Goal: Task Accomplishment & Management: Manage account settings

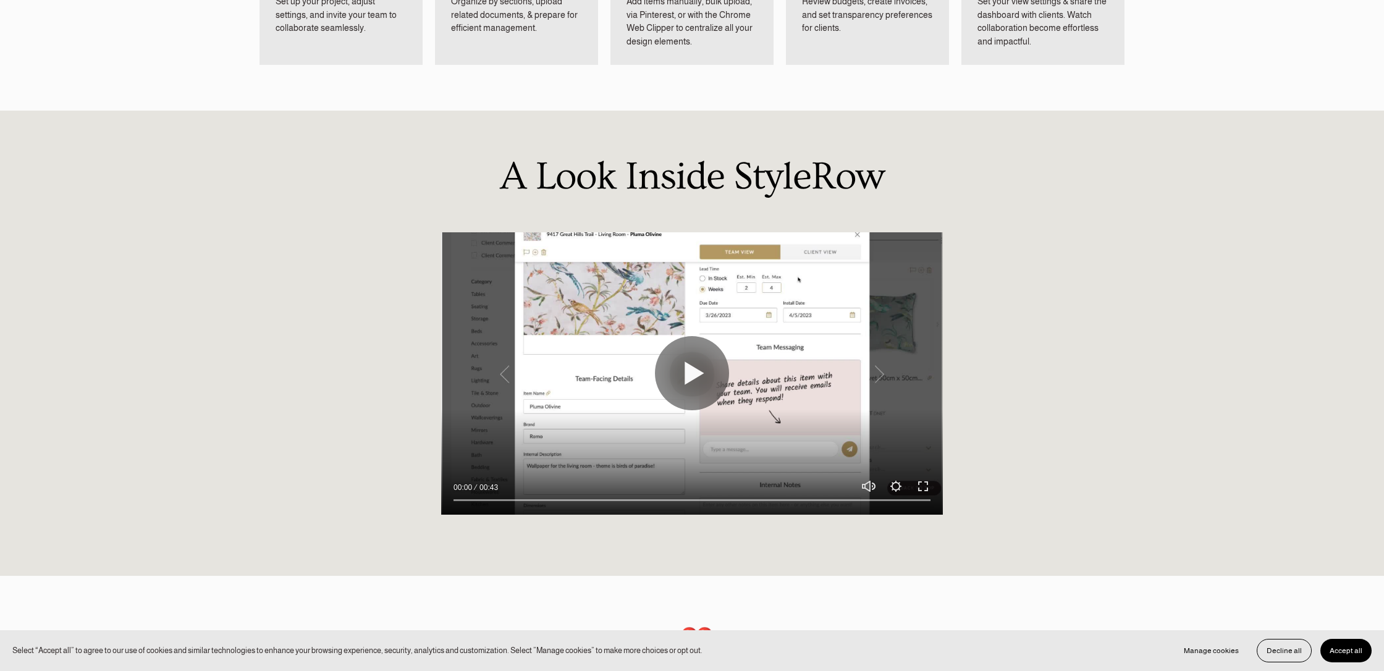
scroll to position [903, 0]
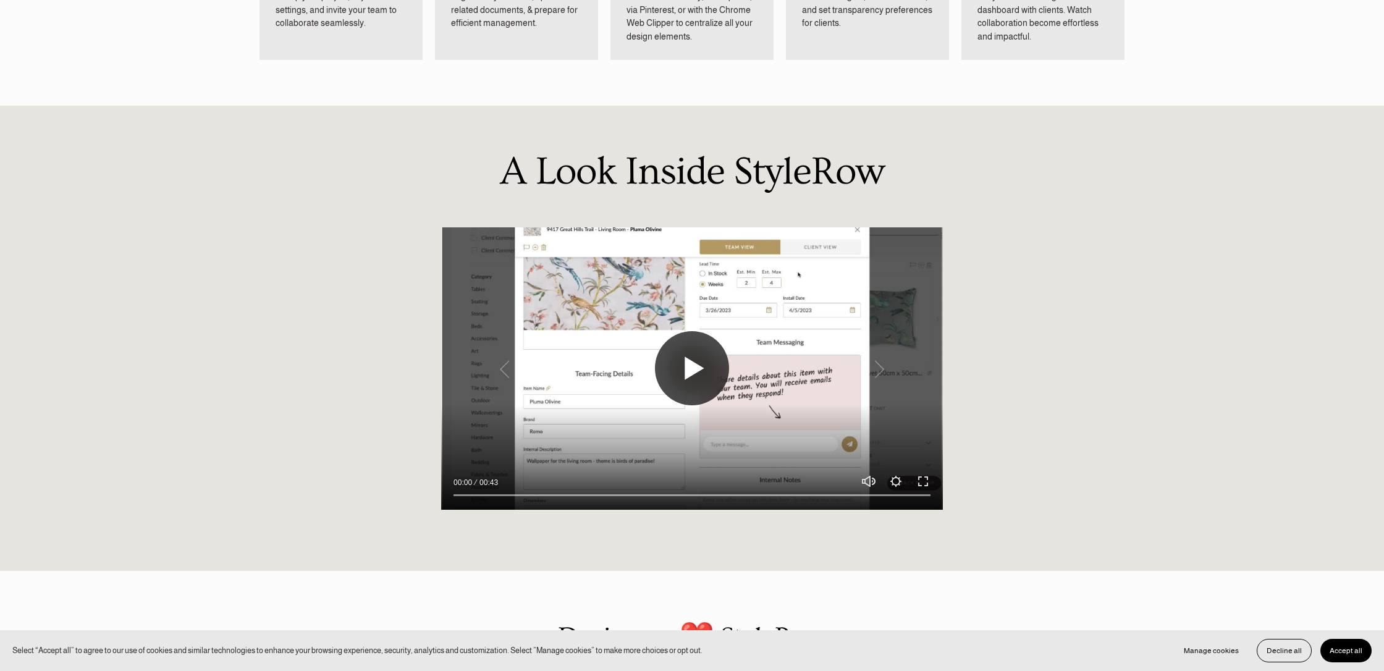
click at [713, 369] on button "Play" at bounding box center [692, 368] width 74 height 74
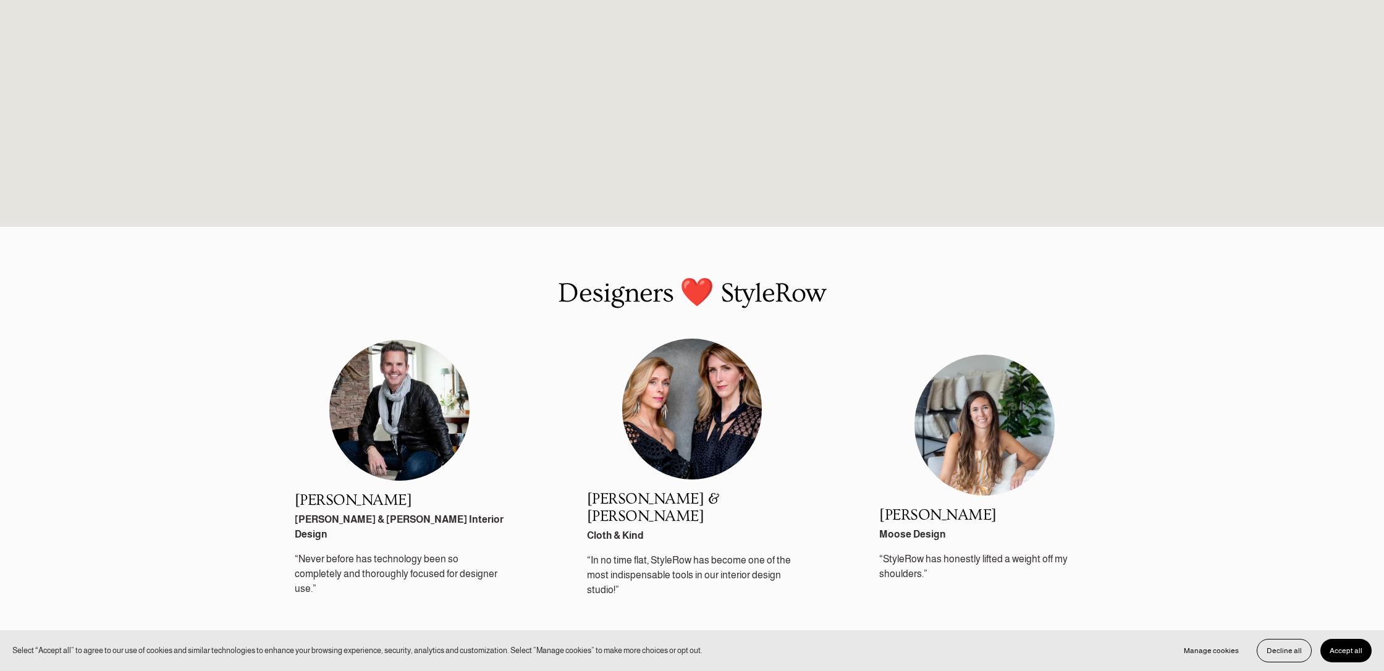
scroll to position [1249, 0]
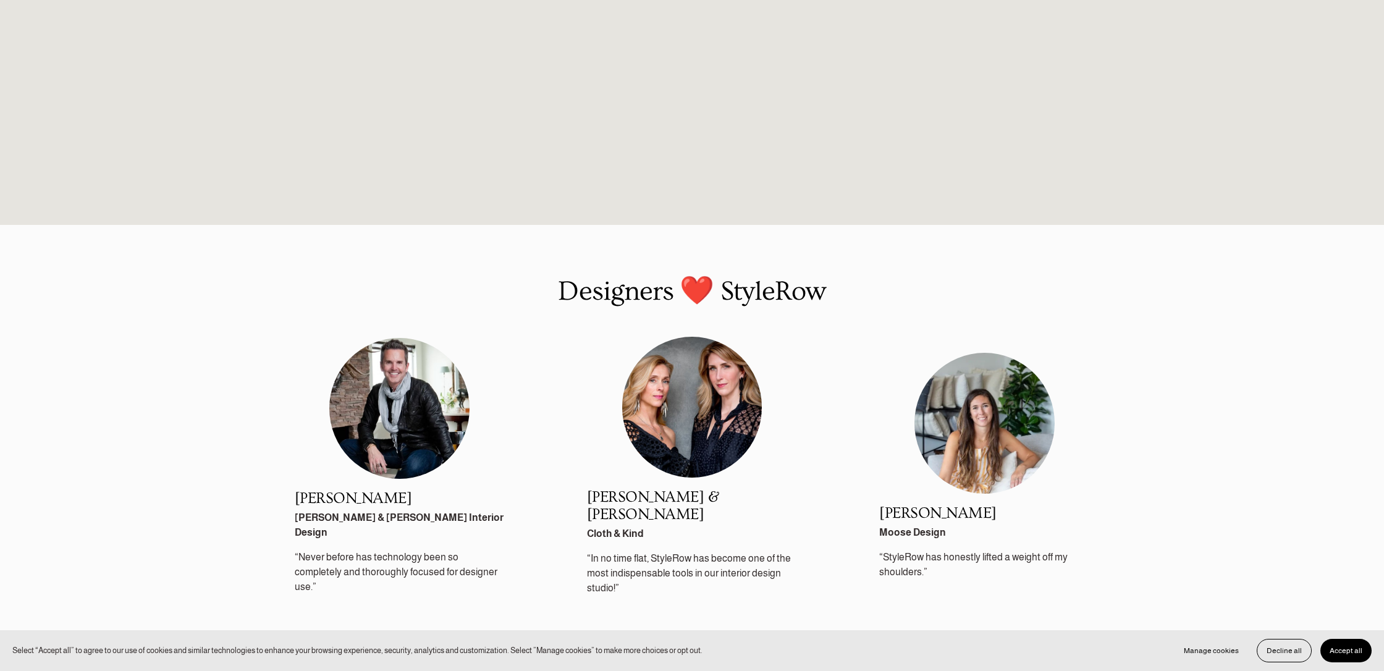
type input "100"
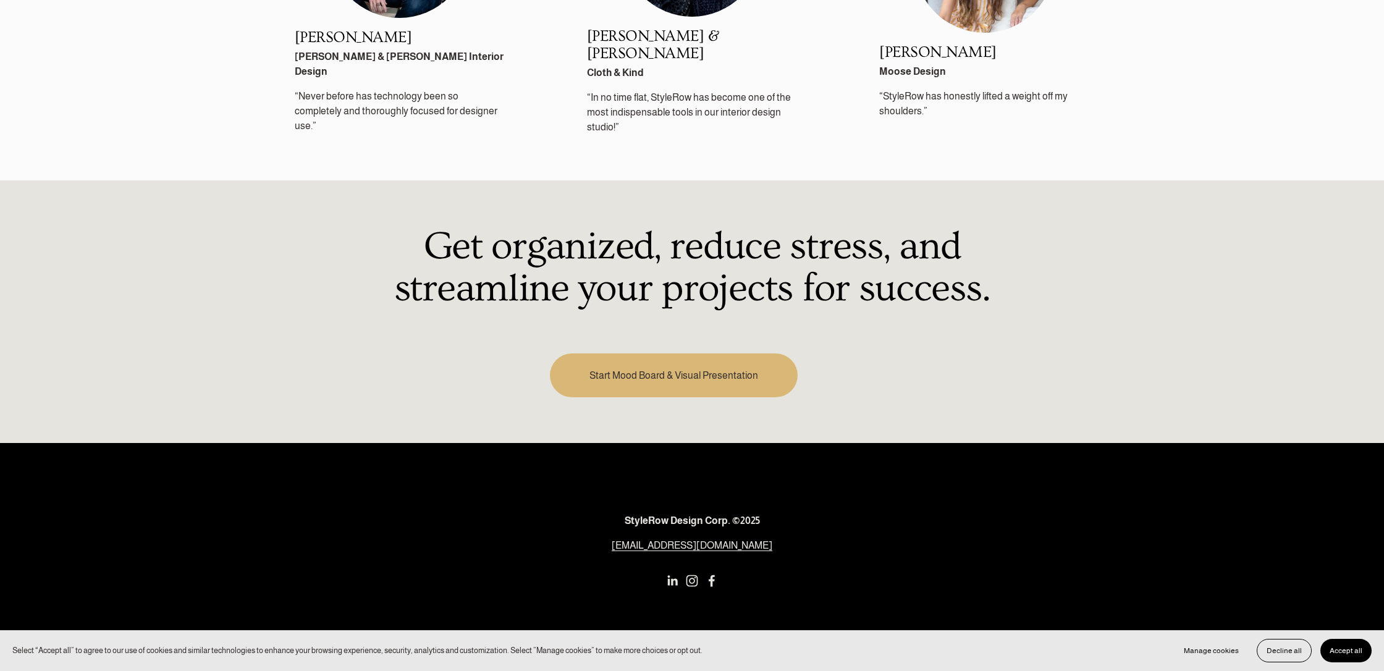
scroll to position [1731, 0]
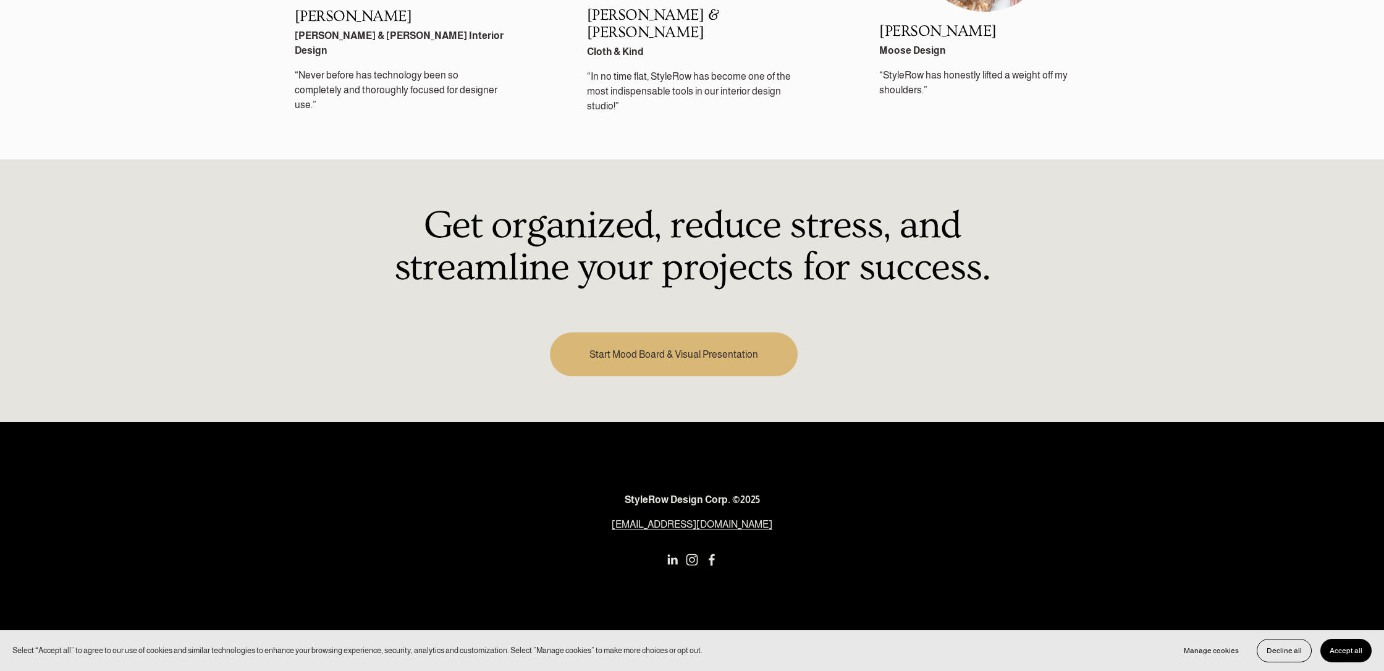
click at [697, 339] on link "Start Mood Board & Visual Presentation" at bounding box center [673, 354] width 247 height 44
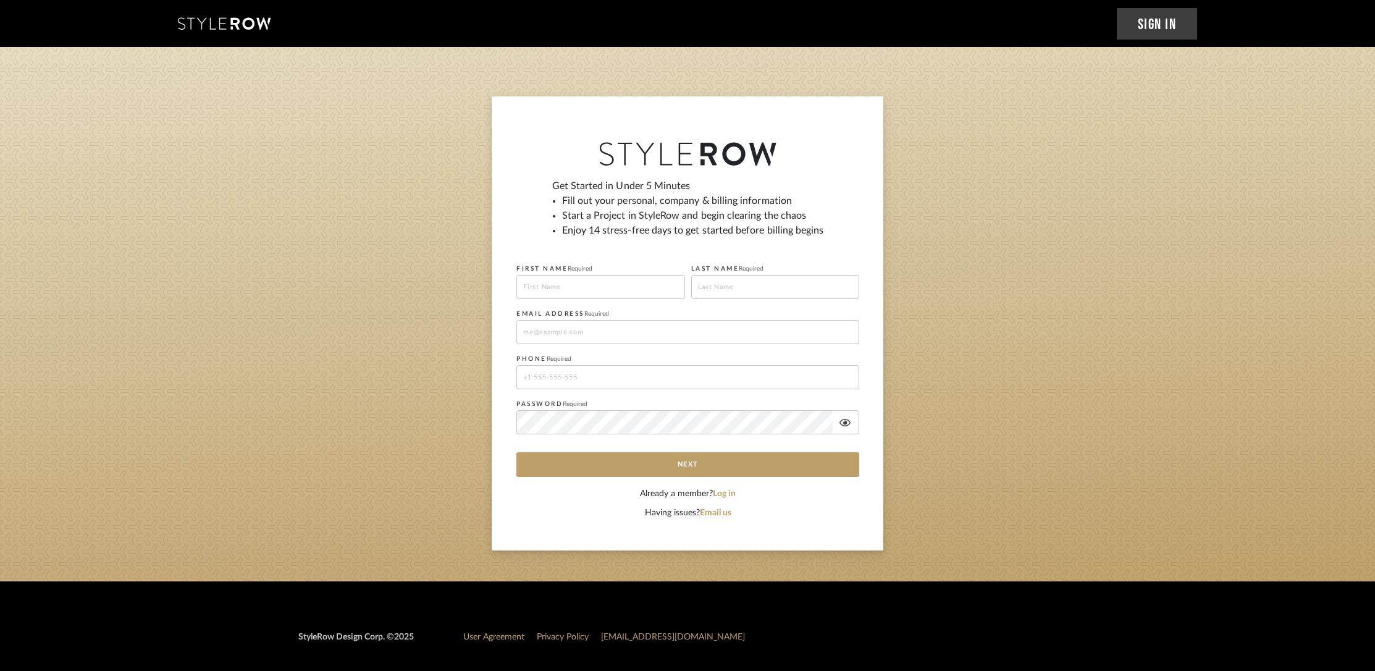
click at [607, 281] on input at bounding box center [601, 287] width 169 height 24
type input "Caroline"
type input "Ellis"
type input "caroline51773@gmail.com"
type input "17864279031"
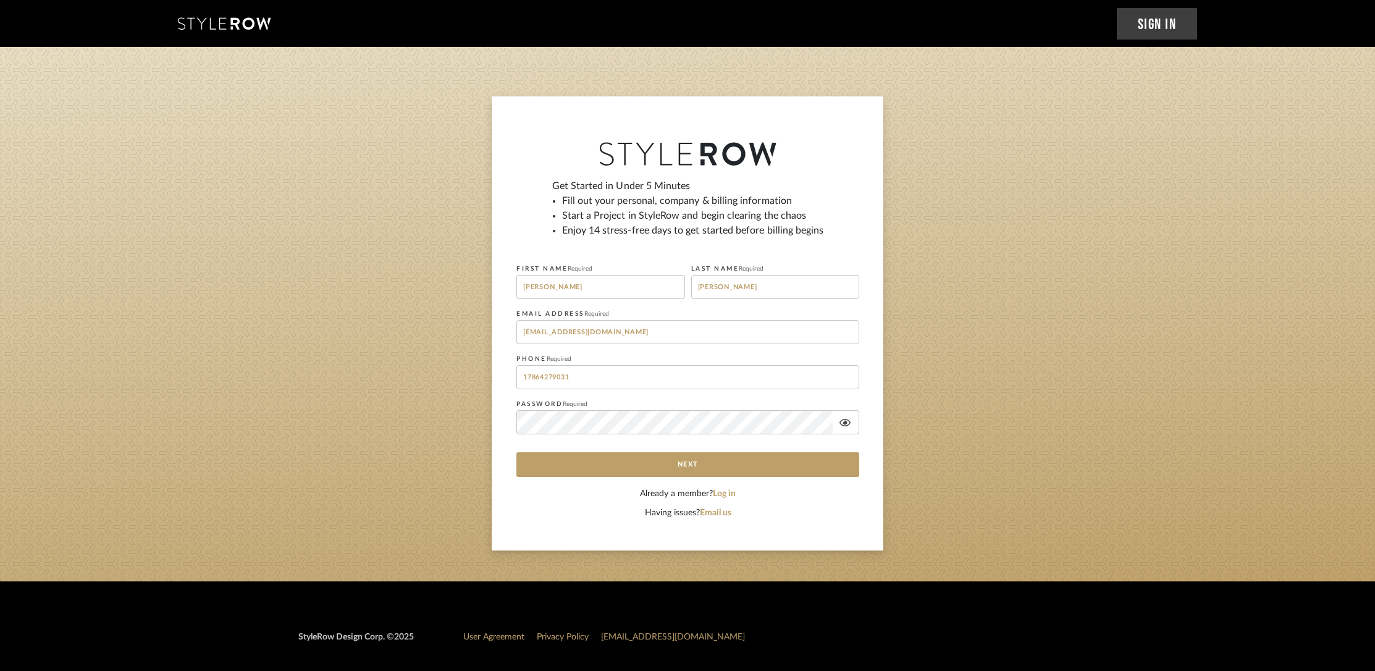
click at [840, 422] on icon at bounding box center [845, 423] width 11 height 10
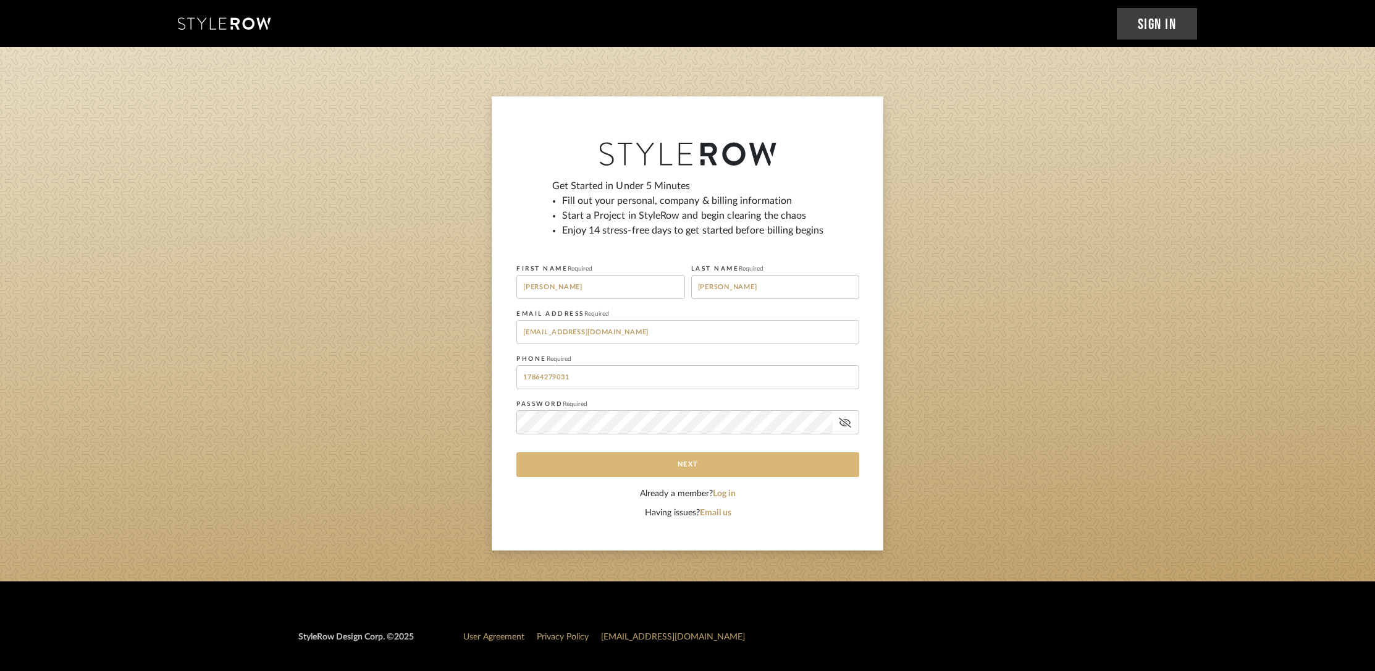
click at [738, 457] on button "Next" at bounding box center [688, 464] width 343 height 25
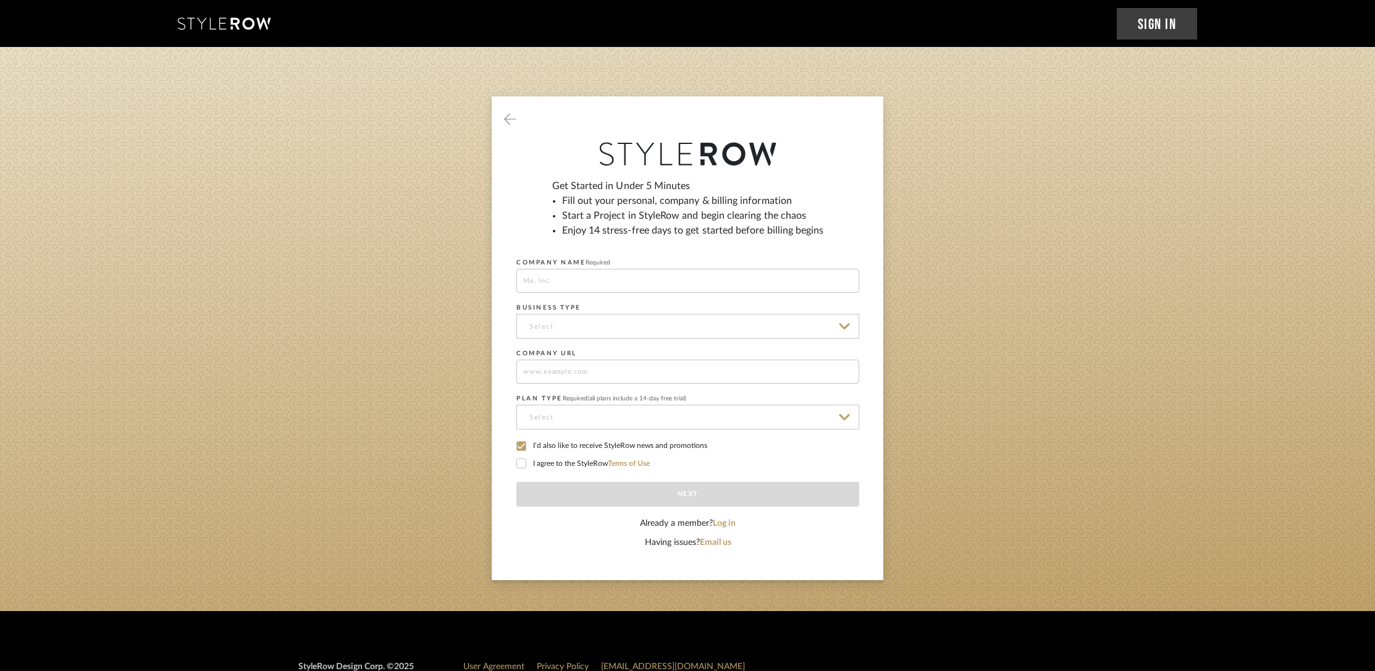
click at [612, 287] on input at bounding box center [688, 281] width 343 height 24
type input "Caroline Ellis Designs"
click at [626, 335] on input at bounding box center [688, 326] width 343 height 25
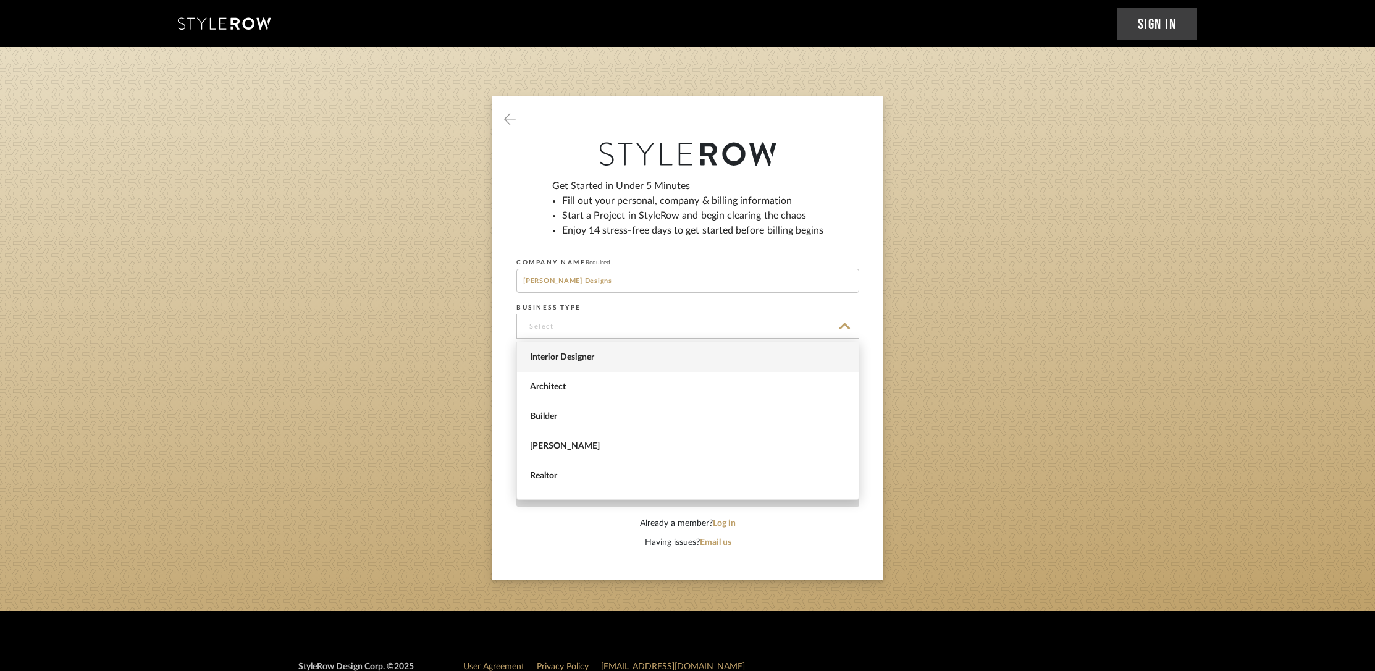
click at [616, 356] on span "Interior Designer" at bounding box center [689, 357] width 319 height 11
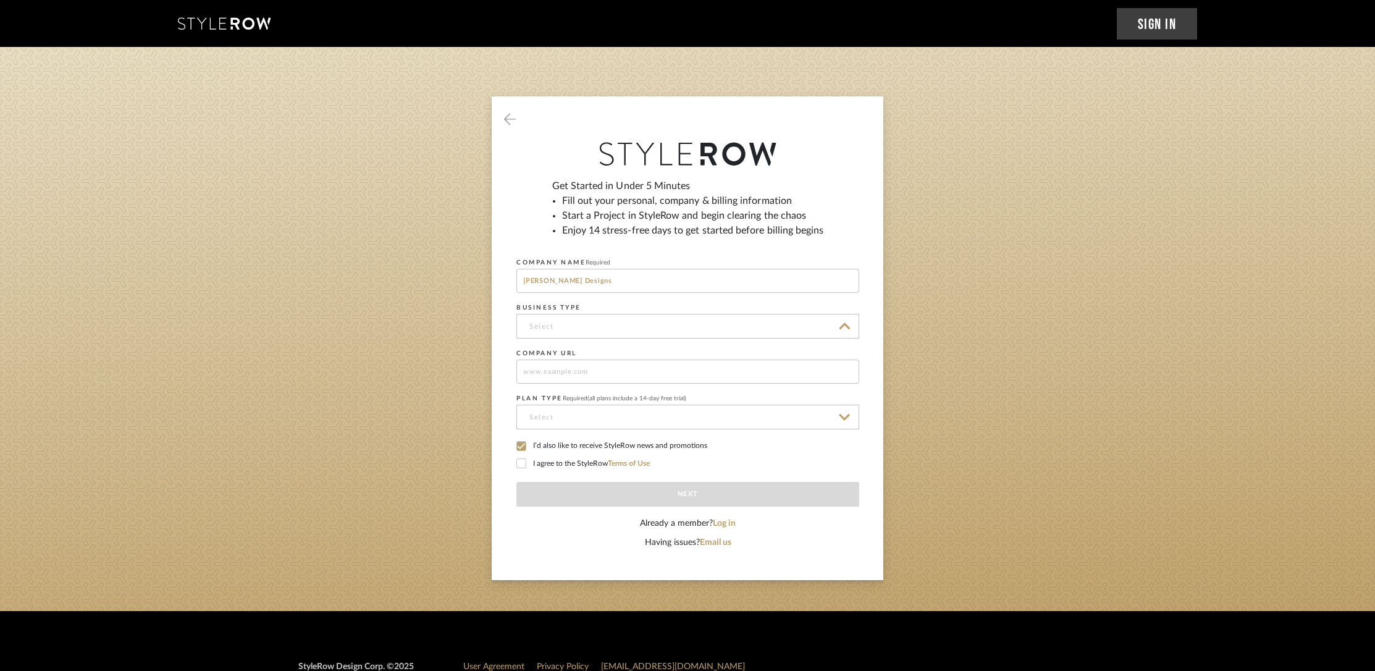
type input "Interior Designer"
click at [609, 379] on input at bounding box center [688, 372] width 343 height 24
click at [614, 415] on input at bounding box center [688, 417] width 343 height 25
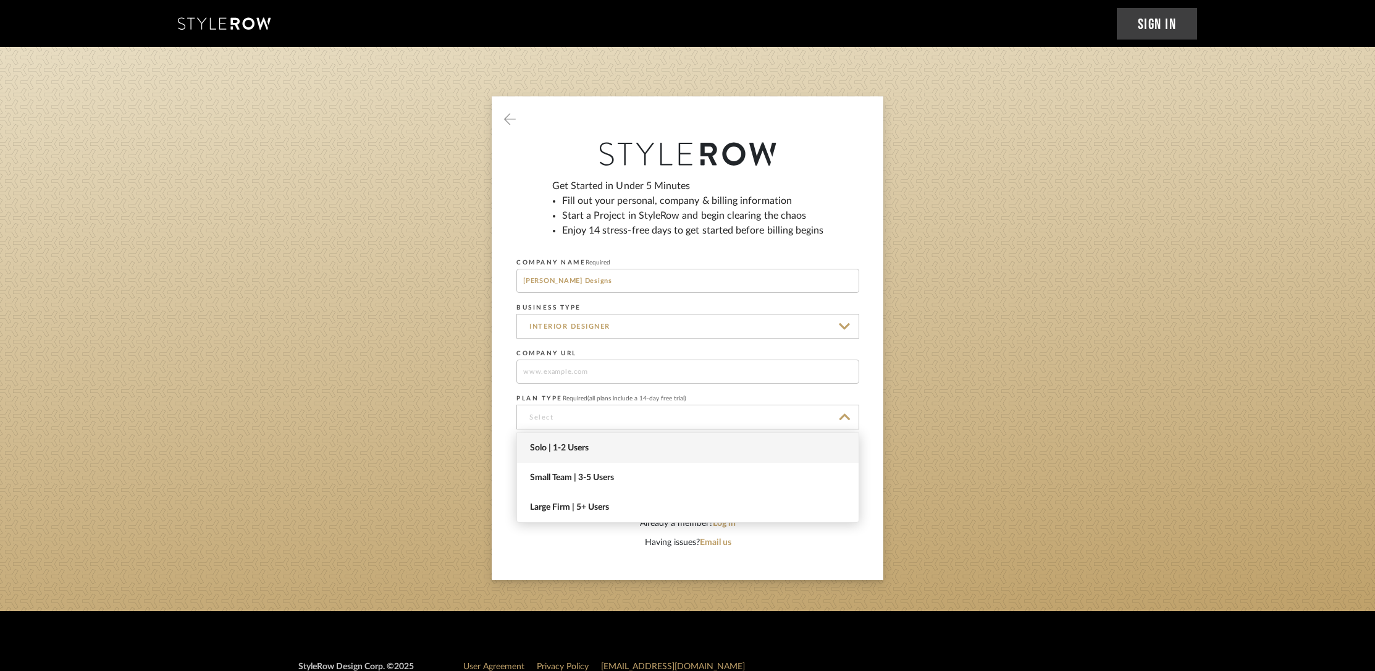
click at [607, 444] on span "Solo | 1-2 Users" at bounding box center [689, 448] width 319 height 11
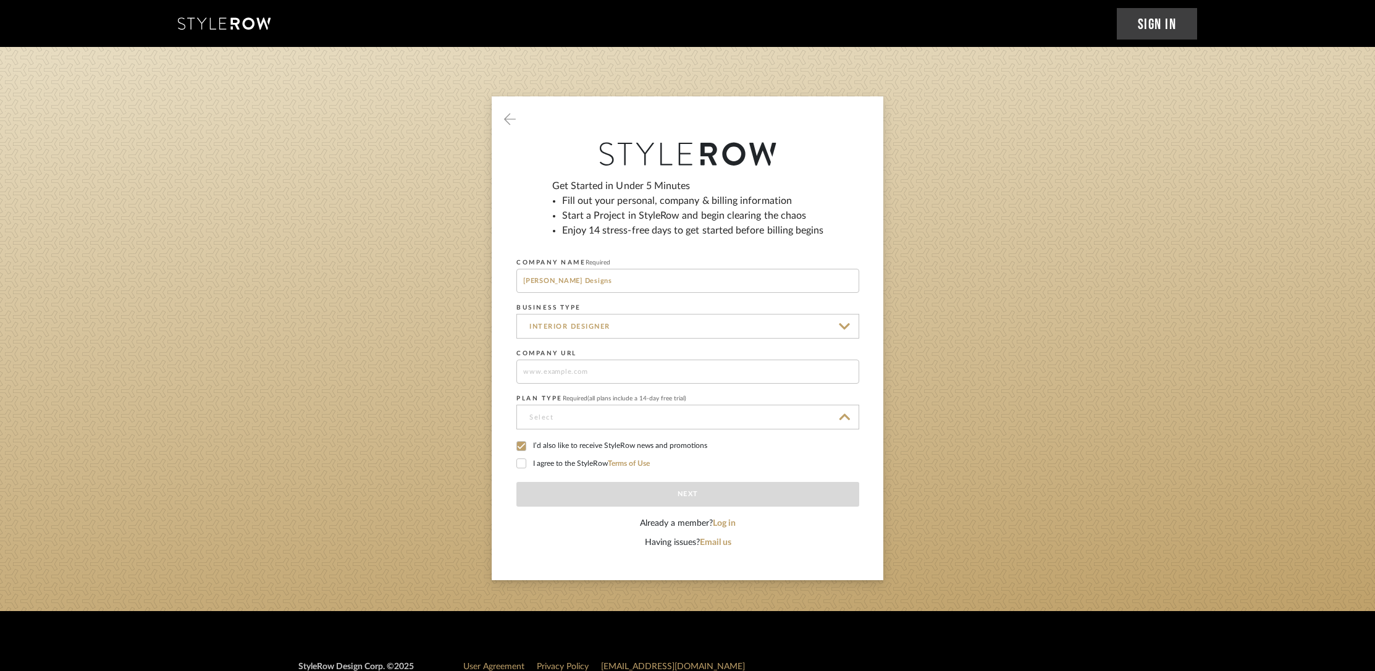
type input "Solo | 1-2 Users"
click at [525, 465] on icon at bounding box center [521, 463] width 9 height 9
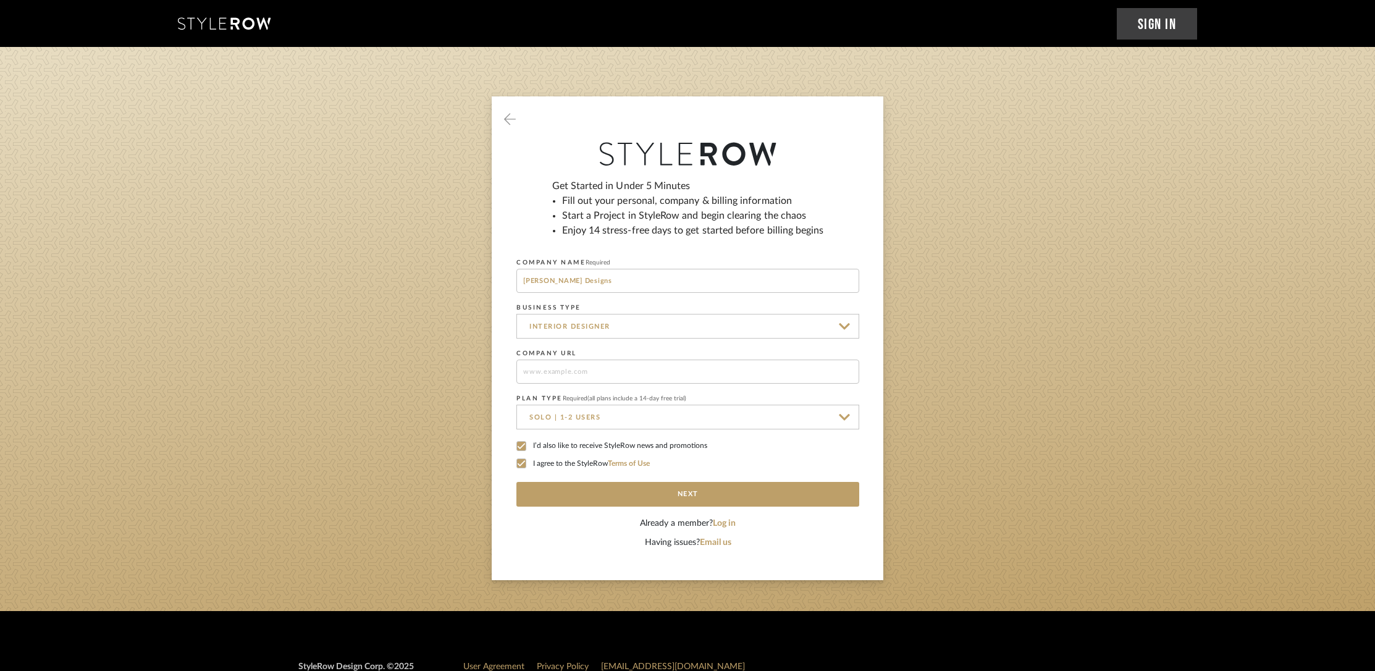
click at [572, 334] on input "Interior Designer" at bounding box center [688, 326] width 343 height 25
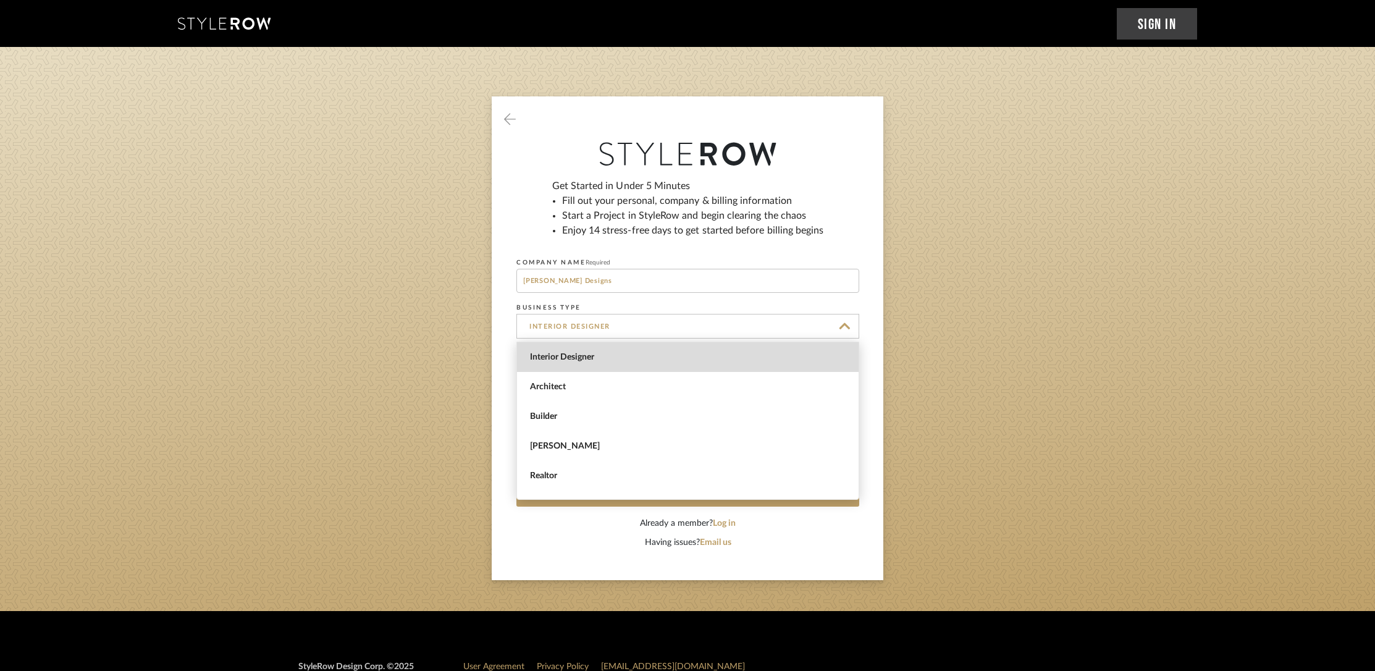
click at [585, 361] on span "Interior Designer" at bounding box center [689, 357] width 319 height 11
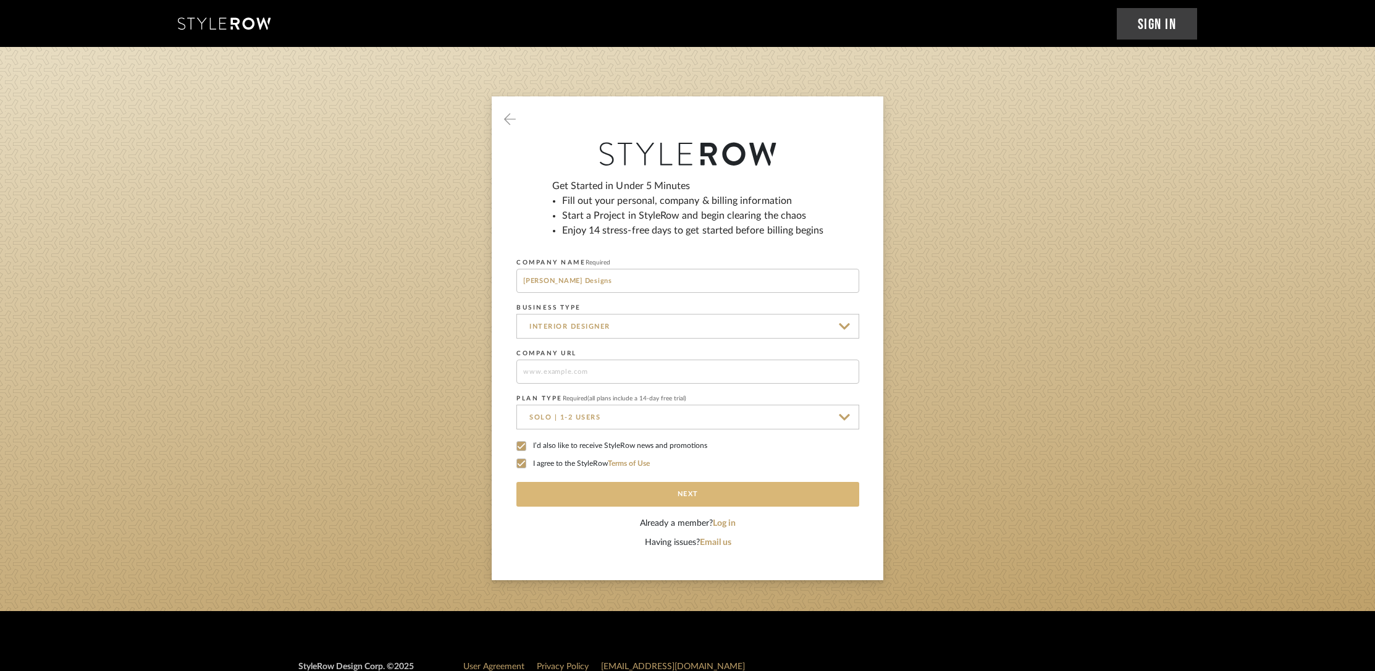
click at [690, 492] on button "Next" at bounding box center [688, 494] width 343 height 25
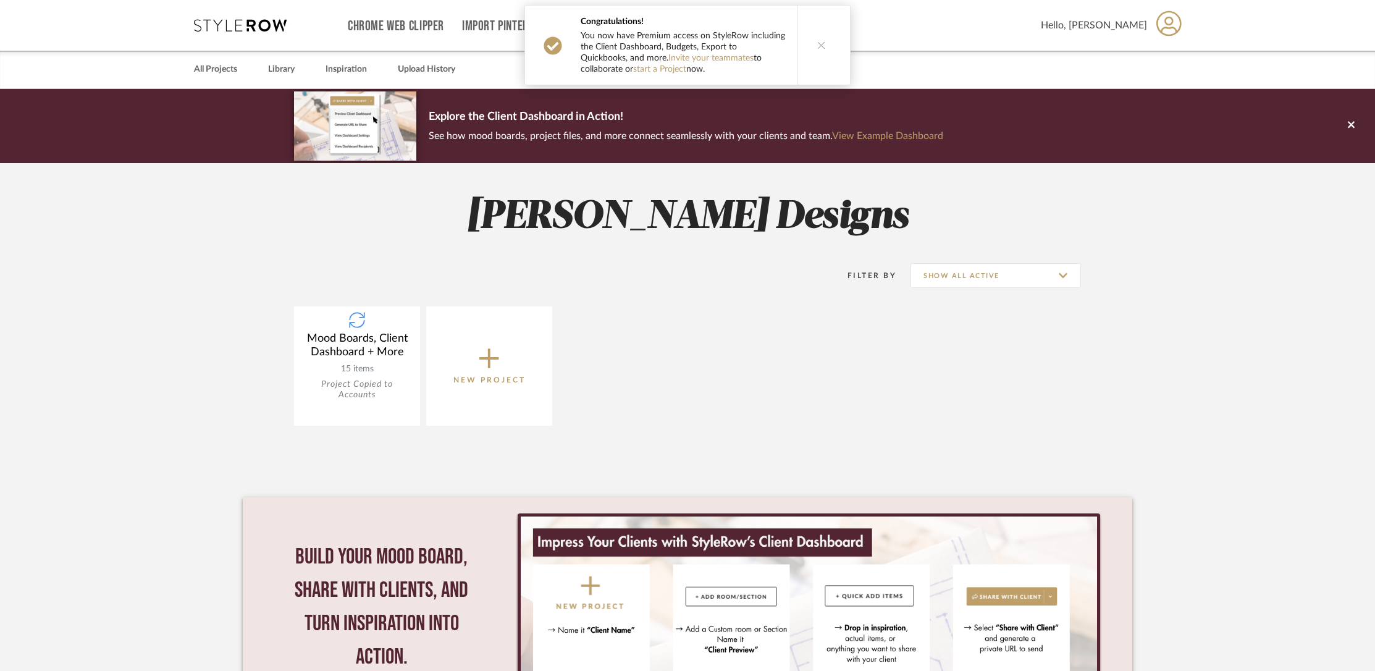
click at [817, 36] on button at bounding box center [822, 45] width 48 height 79
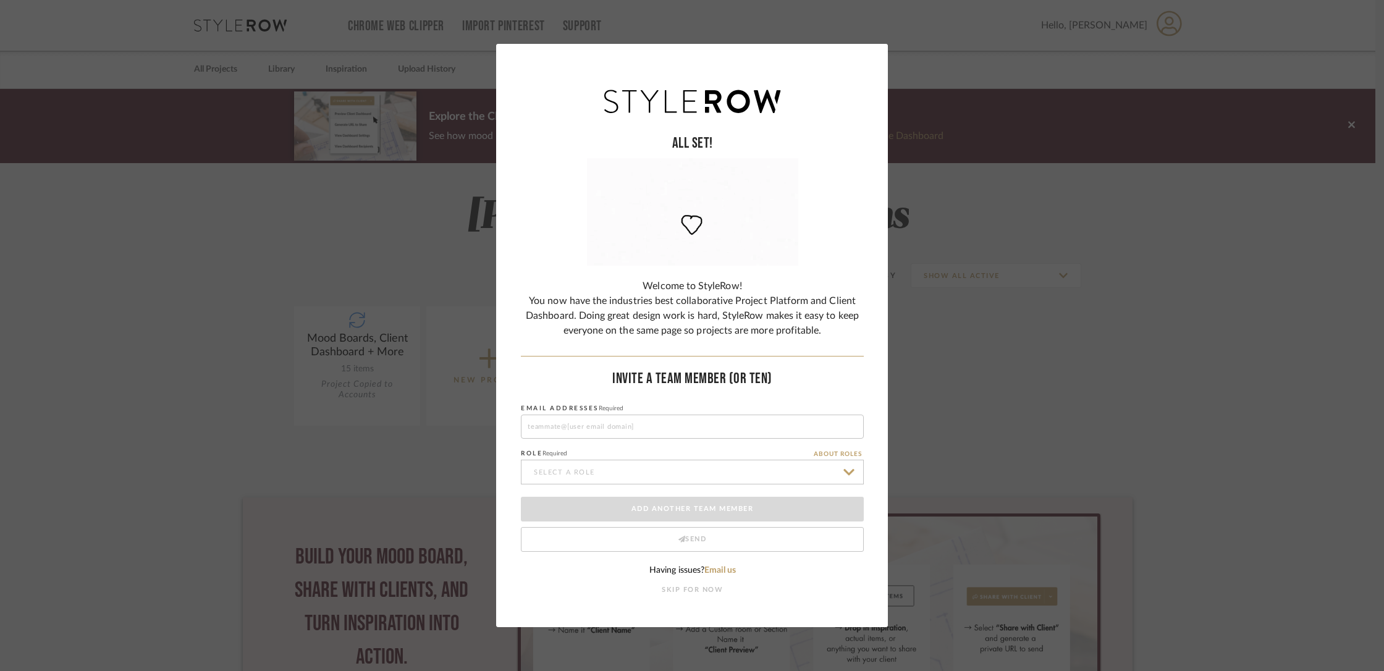
click at [922, 336] on div "ALL SET! Welcome to StyleRow! You now have the industries best collaborative Pr…" at bounding box center [692, 335] width 1384 height 671
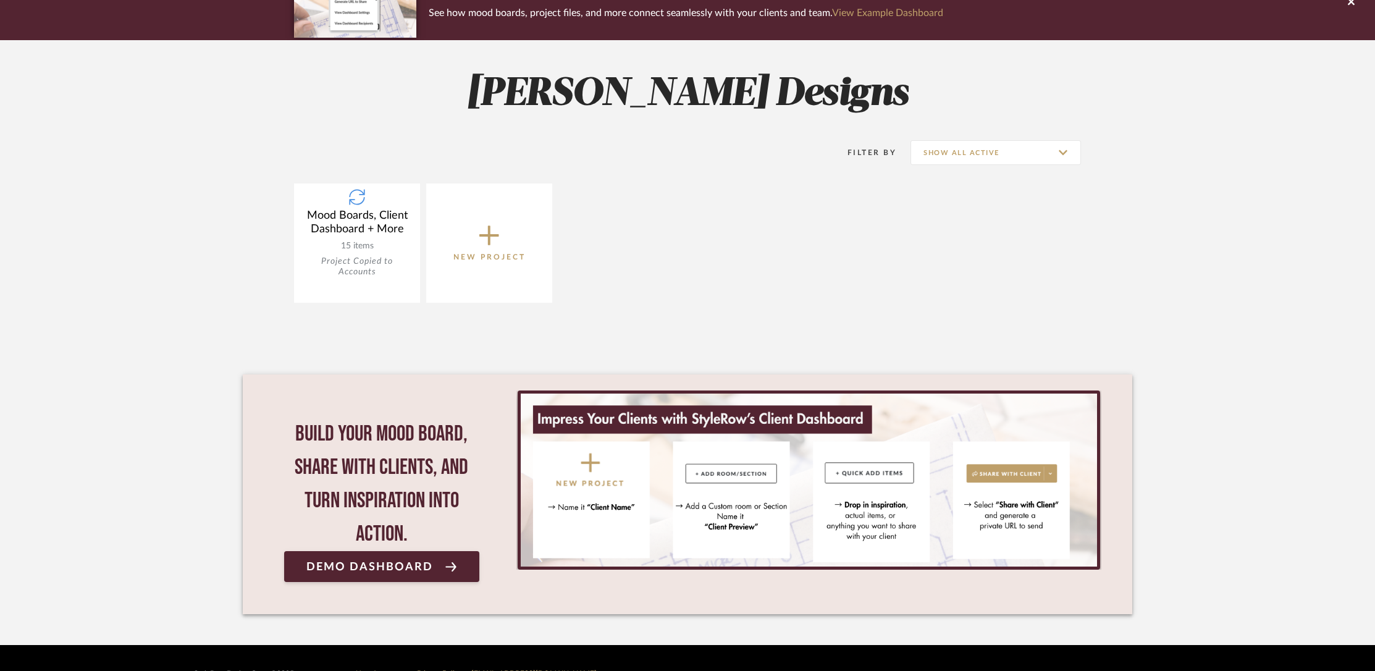
scroll to position [154, 0]
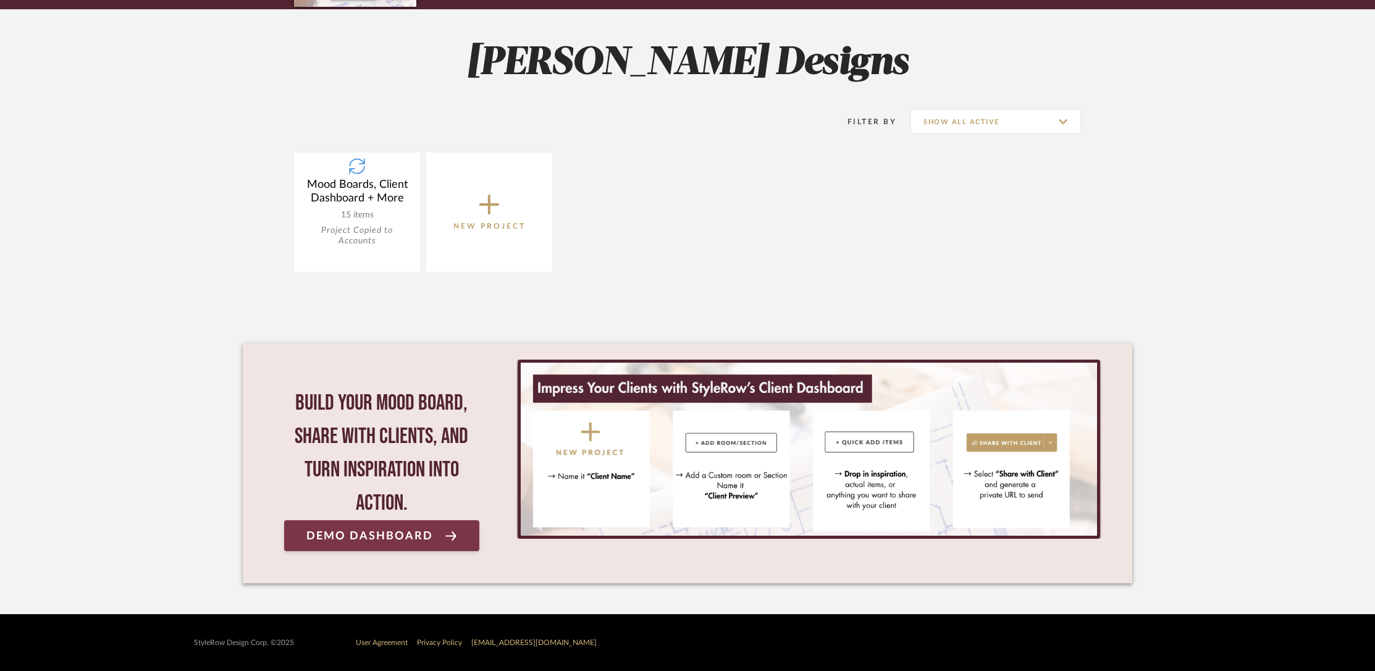
click at [458, 530] on link "Demo Dashboard" at bounding box center [381, 535] width 195 height 31
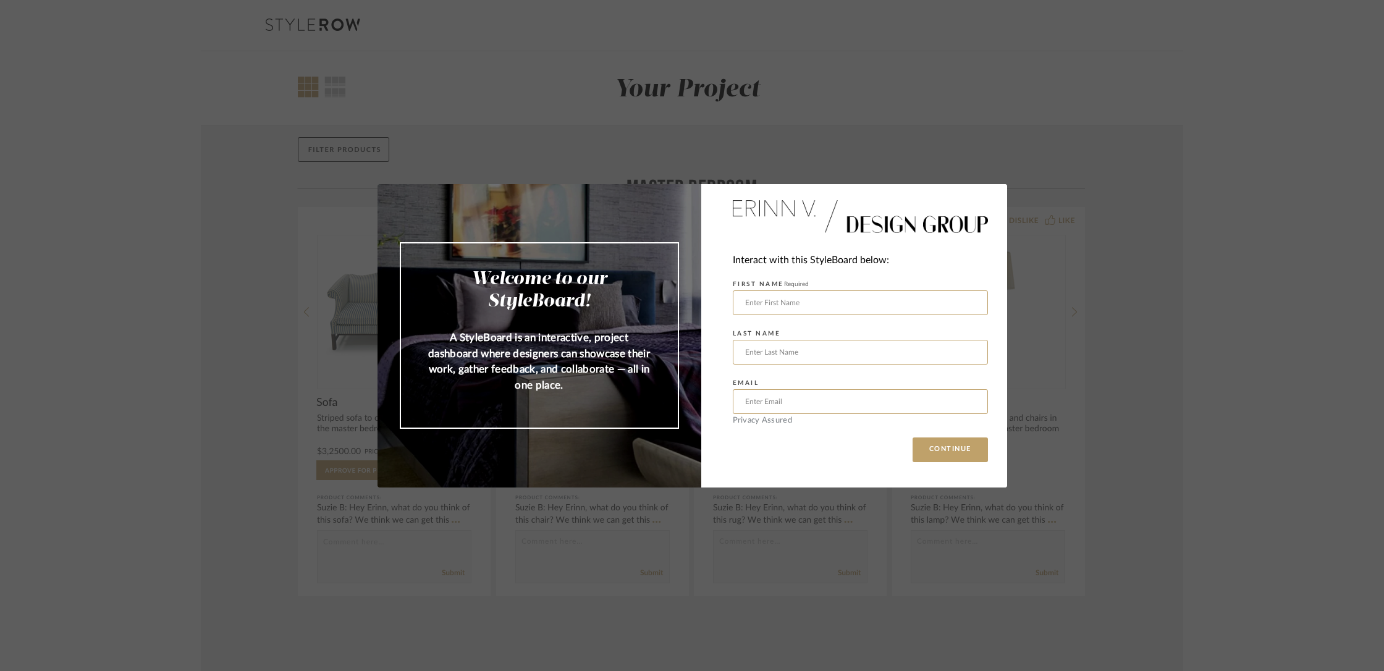
click at [1017, 274] on div "Welcome to our StyleBoard! A StyleBoard is an interactive, project dashboard wh…" at bounding box center [692, 335] width 1384 height 671
click at [748, 224] on img at bounding box center [860, 216] width 255 height 43
click at [779, 283] on label "FIRST NAME Required" at bounding box center [771, 284] width 76 height 7
click at [547, 373] on p "A StyleBoard is an interactive, project dashboard where designers can showcase …" at bounding box center [539, 361] width 227 height 63
click at [499, 512] on div "Welcome to our StyleBoard! A StyleBoard is an interactive, project dashboard wh…" at bounding box center [692, 335] width 1384 height 671
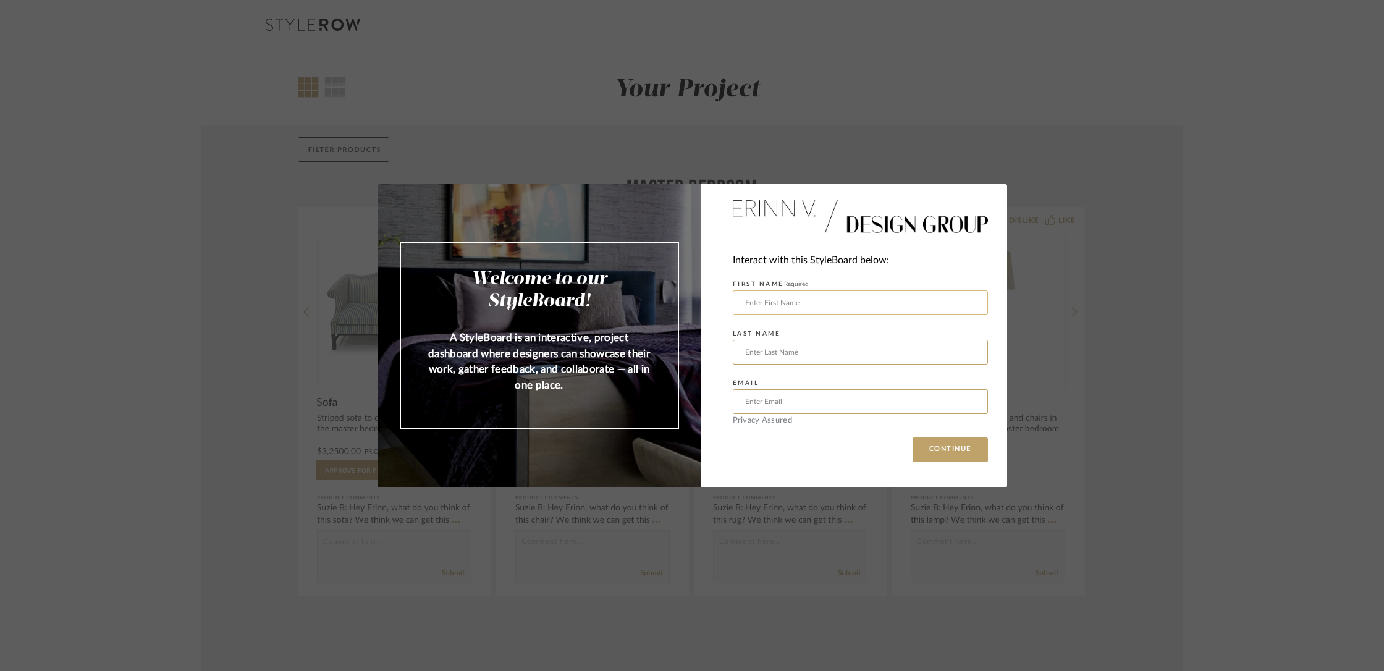
click at [770, 313] on input "text" at bounding box center [860, 302] width 255 height 25
type input "Caroline"
type input "Ellis"
type input "caroline51773@gmail.com"
click at [923, 444] on button "CONTINUE" at bounding box center [950, 449] width 75 height 25
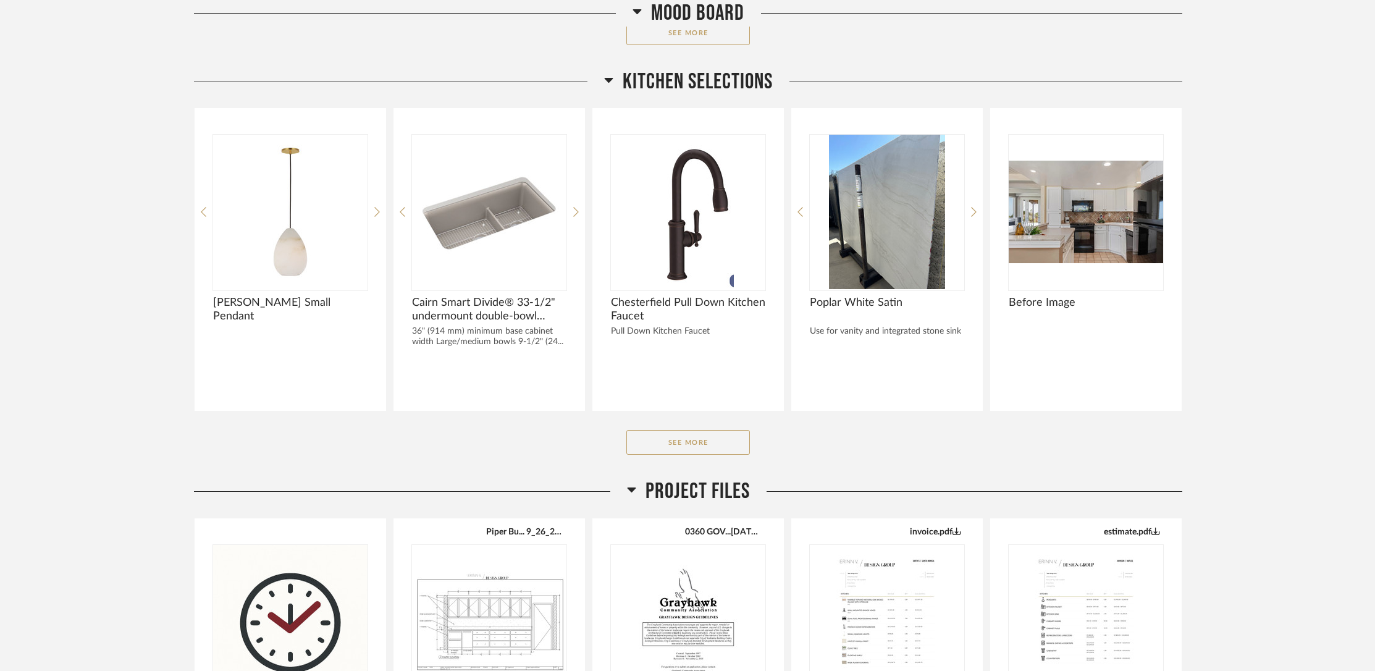
scroll to position [504, 0]
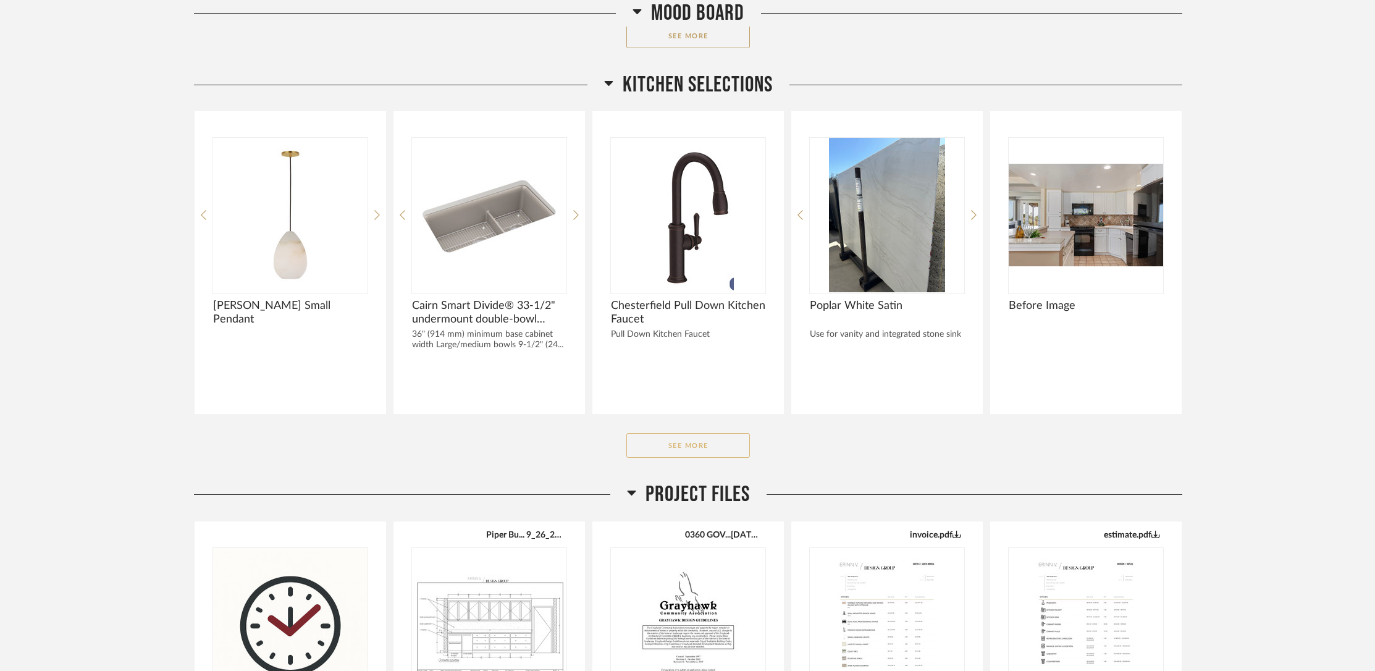
click at [653, 434] on button "See More" at bounding box center [688, 445] width 124 height 25
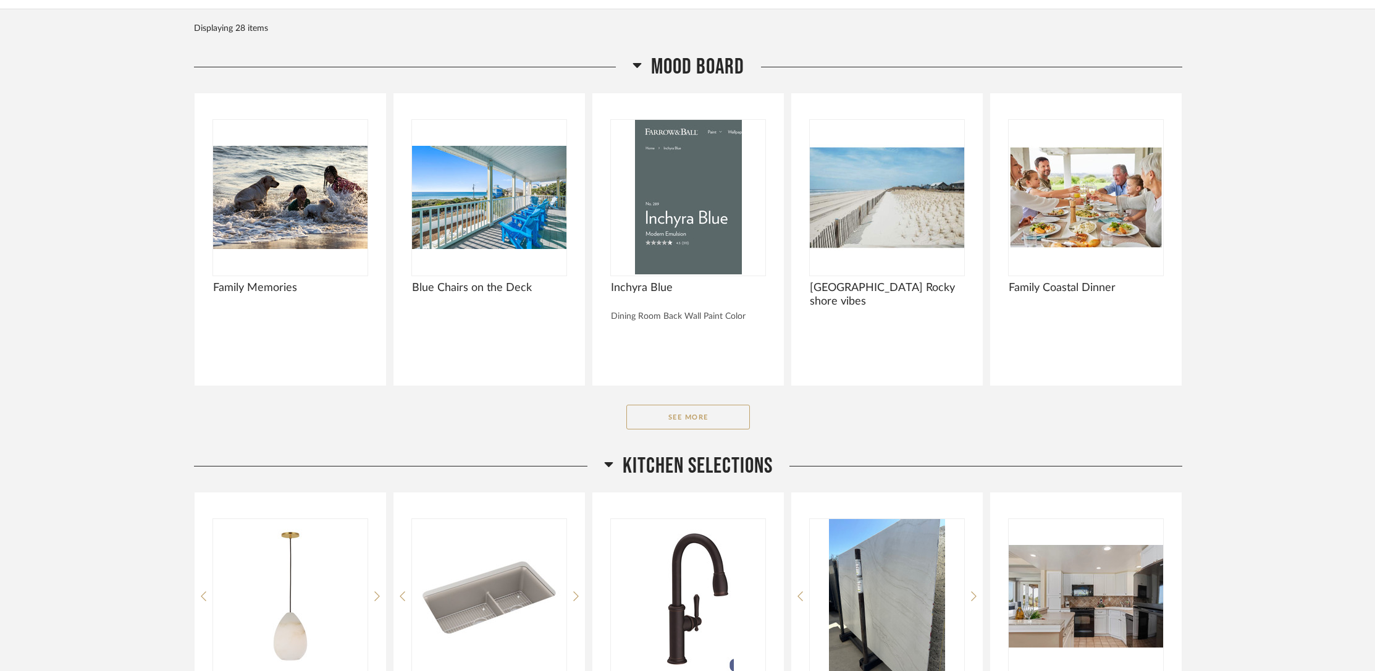
scroll to position [0, 0]
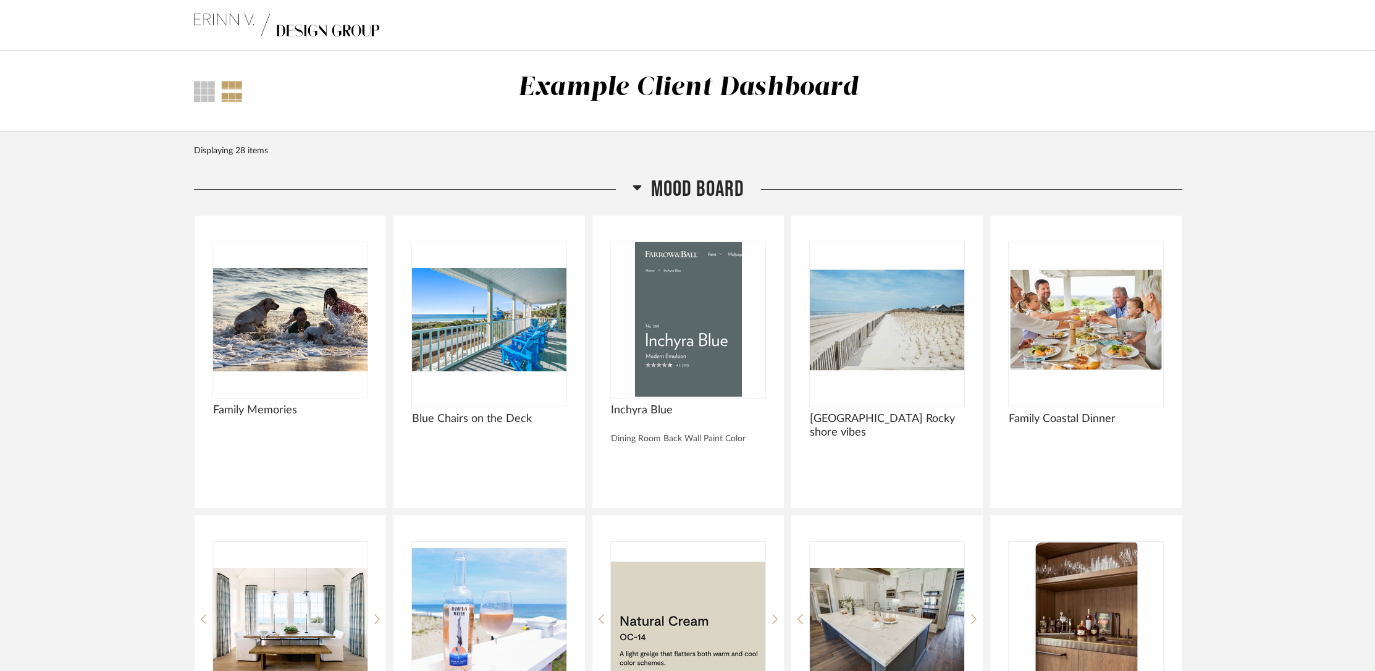
click at [240, 89] on div at bounding box center [232, 91] width 22 height 21
click at [229, 91] on div at bounding box center [232, 91] width 22 height 21
click at [201, 91] on div at bounding box center [204, 91] width 21 height 21
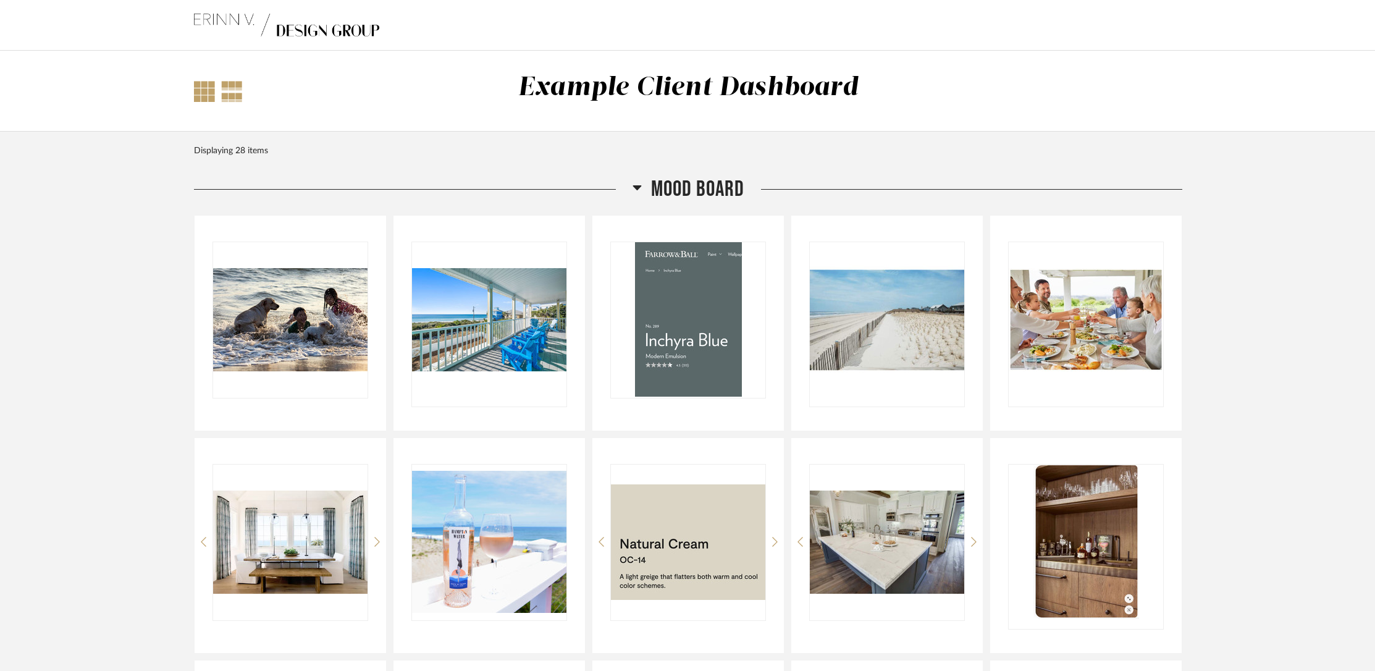
click at [235, 86] on div at bounding box center [232, 91] width 22 height 21
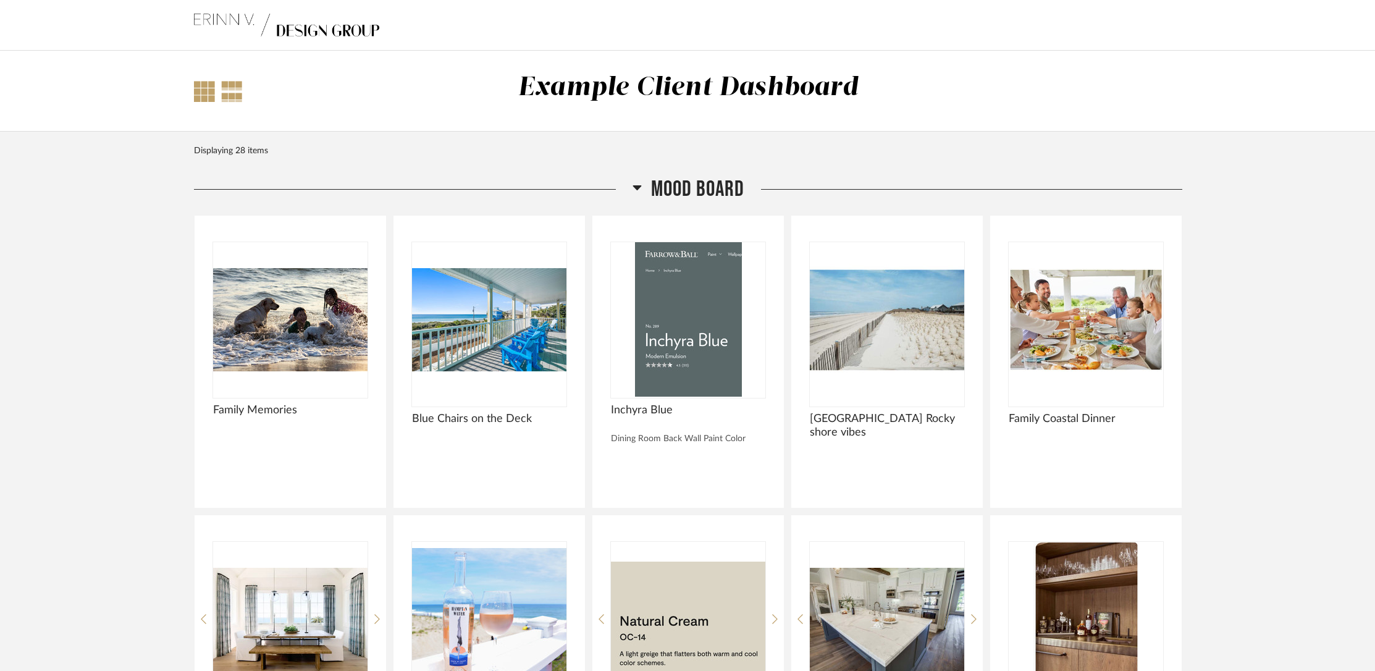
click at [204, 89] on div at bounding box center [204, 91] width 21 height 21
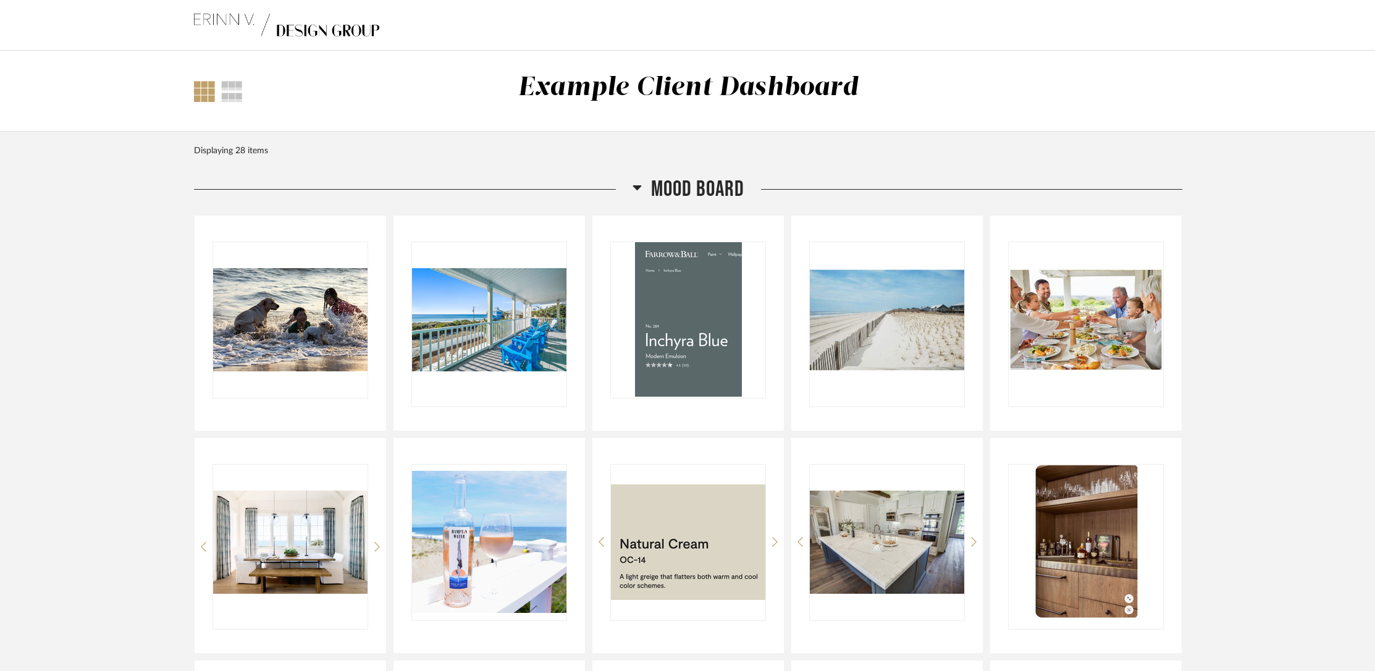
click at [227, 15] on img at bounding box center [286, 25] width 185 height 49
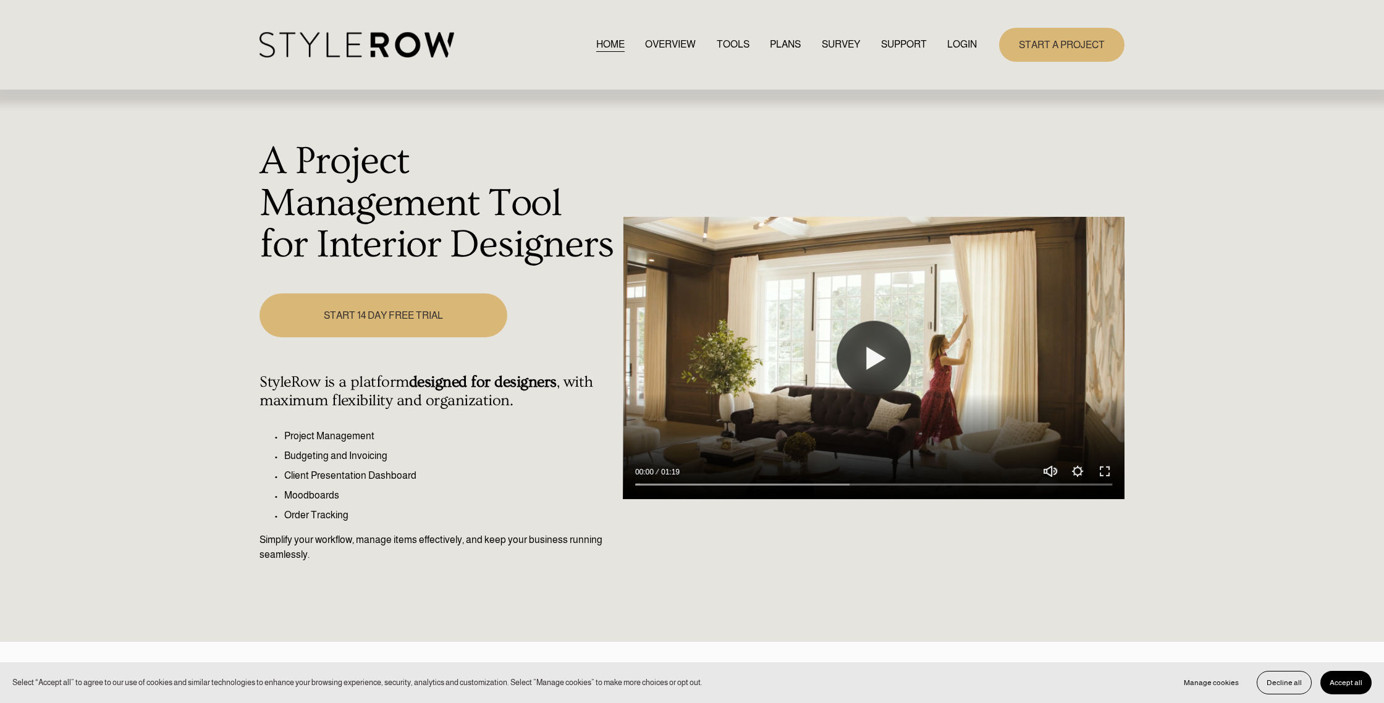
click at [962, 40] on link "LOGIN" at bounding box center [962, 44] width 30 height 17
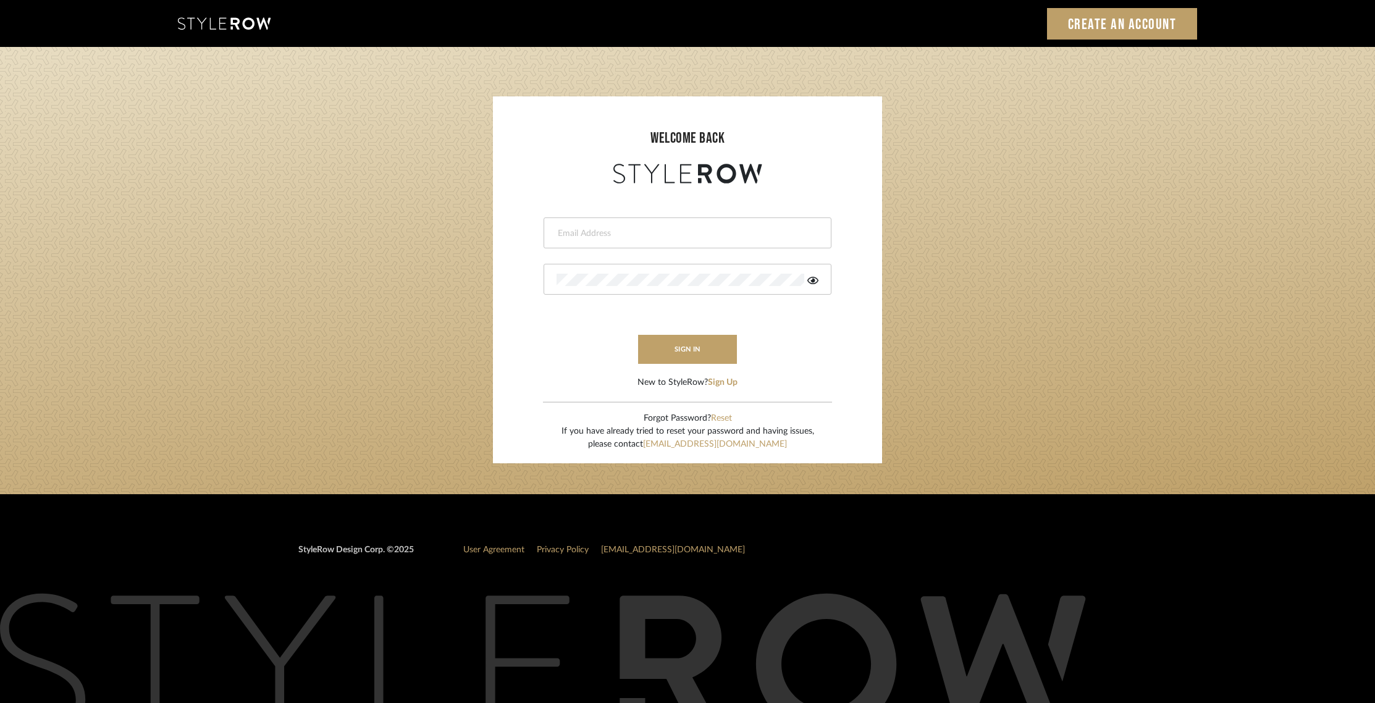
type input "[EMAIL_ADDRESS][DOMAIN_NAME]"
drag, startPoint x: 707, startPoint y: 368, endPoint x: 696, endPoint y: 351, distance: 20.0
click at [707, 368] on form "[EMAIL_ADDRESS][DOMAIN_NAME] sign in New to StyleRow? Sign Up" at bounding box center [687, 288] width 365 height 203
click at [696, 350] on button "sign in" at bounding box center [687, 349] width 99 height 29
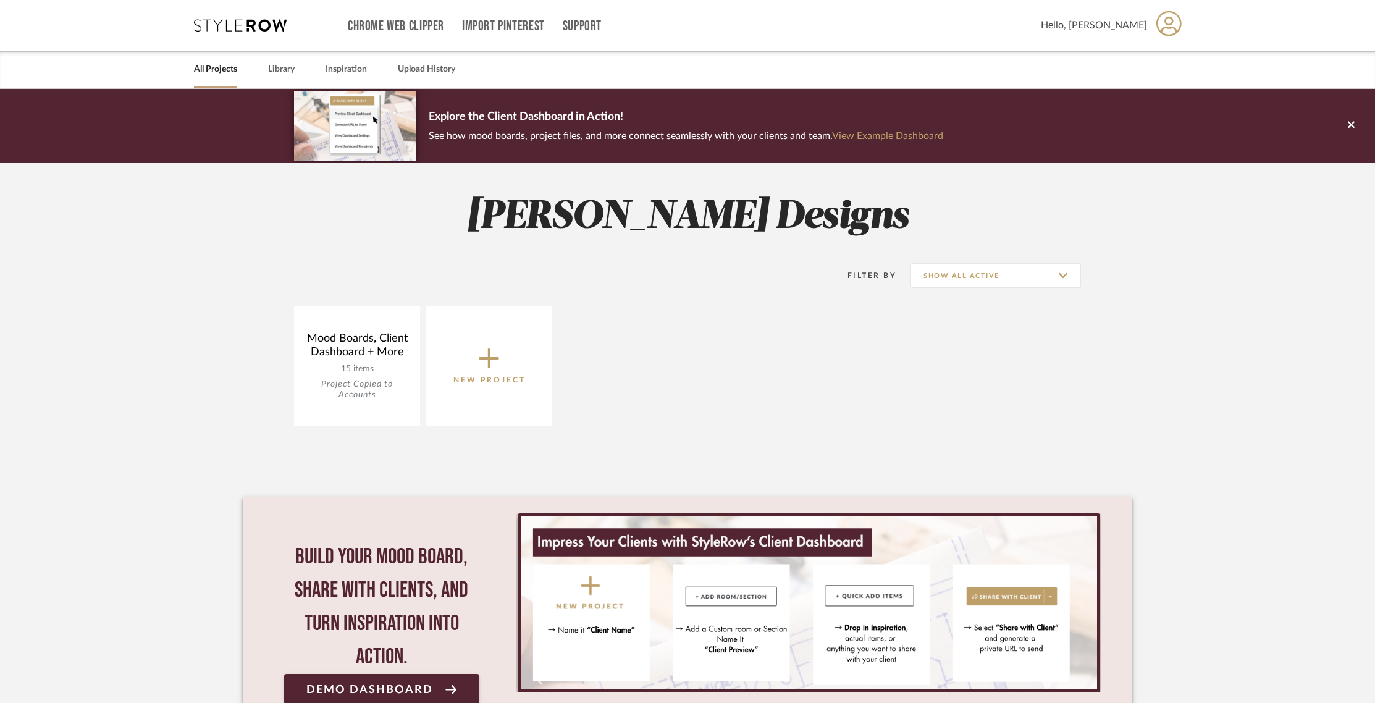
click at [468, 371] on span "New Project" at bounding box center [489, 365] width 72 height 41
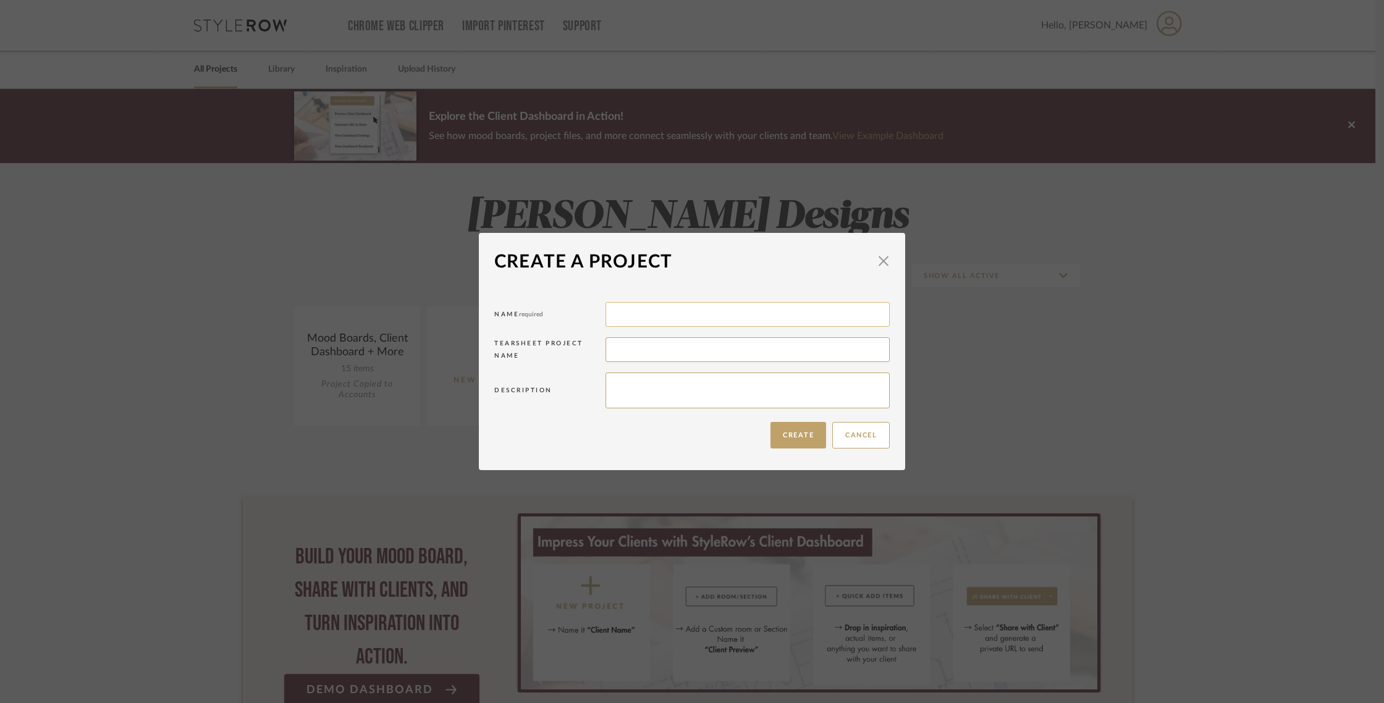
click at [644, 318] on input at bounding box center [747, 314] width 284 height 25
type input "[PERSON_NAME]"
type input "Cozy Library"
click at [644, 382] on textarea at bounding box center [747, 391] width 284 height 36
type textarea "G"
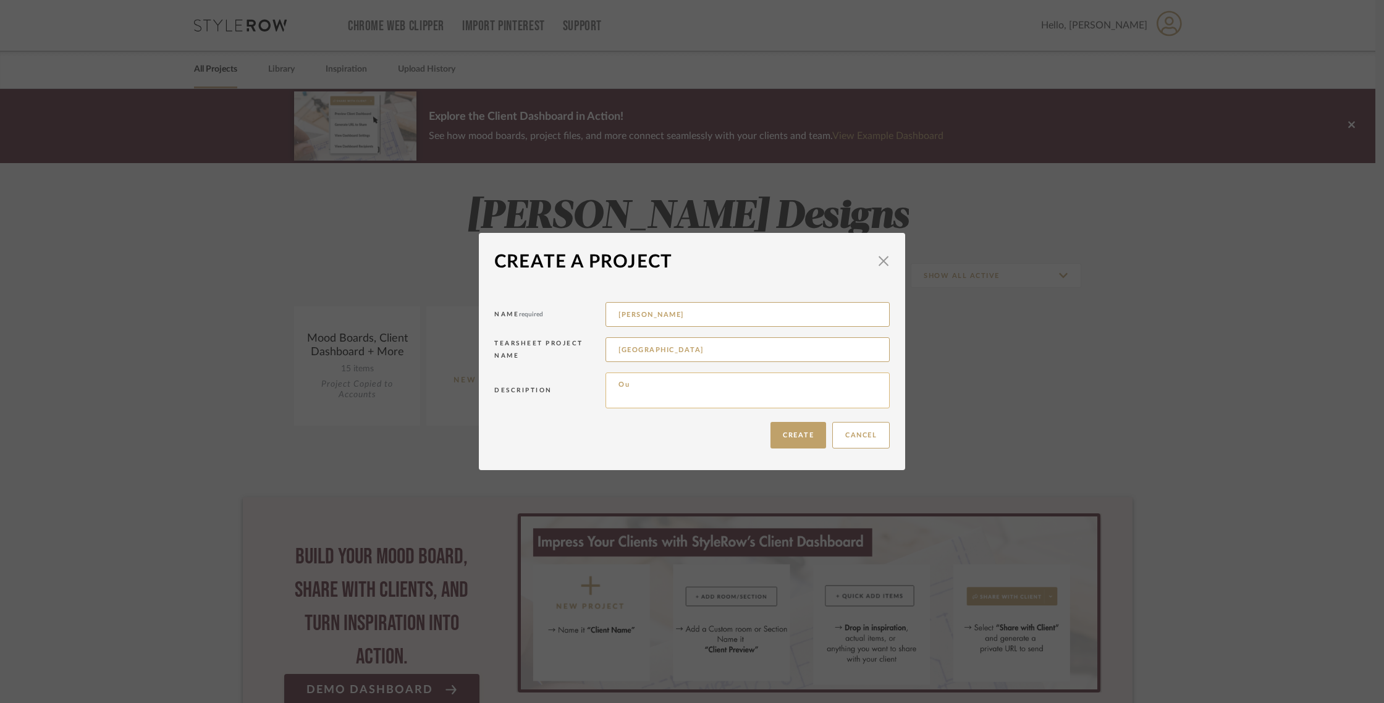
type textarea "O"
type textarea "L"
type textarea "Curate a corner in [GEOGRAPHIC_DATA] home that feels cozy, beautiful, grand, ma…"
click at [779, 431] on button "Create" at bounding box center [798, 435] width 56 height 27
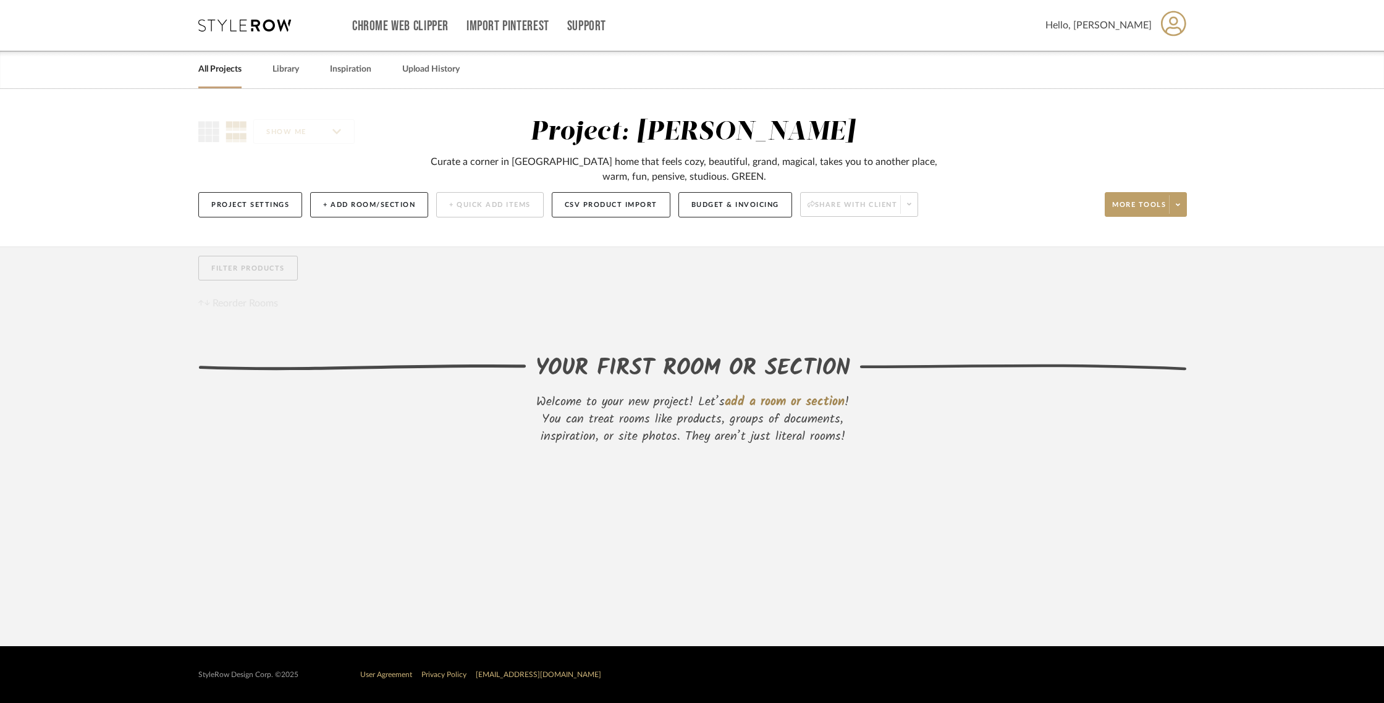
click at [766, 404] on span "add a room or section" at bounding box center [785, 402] width 120 height 20
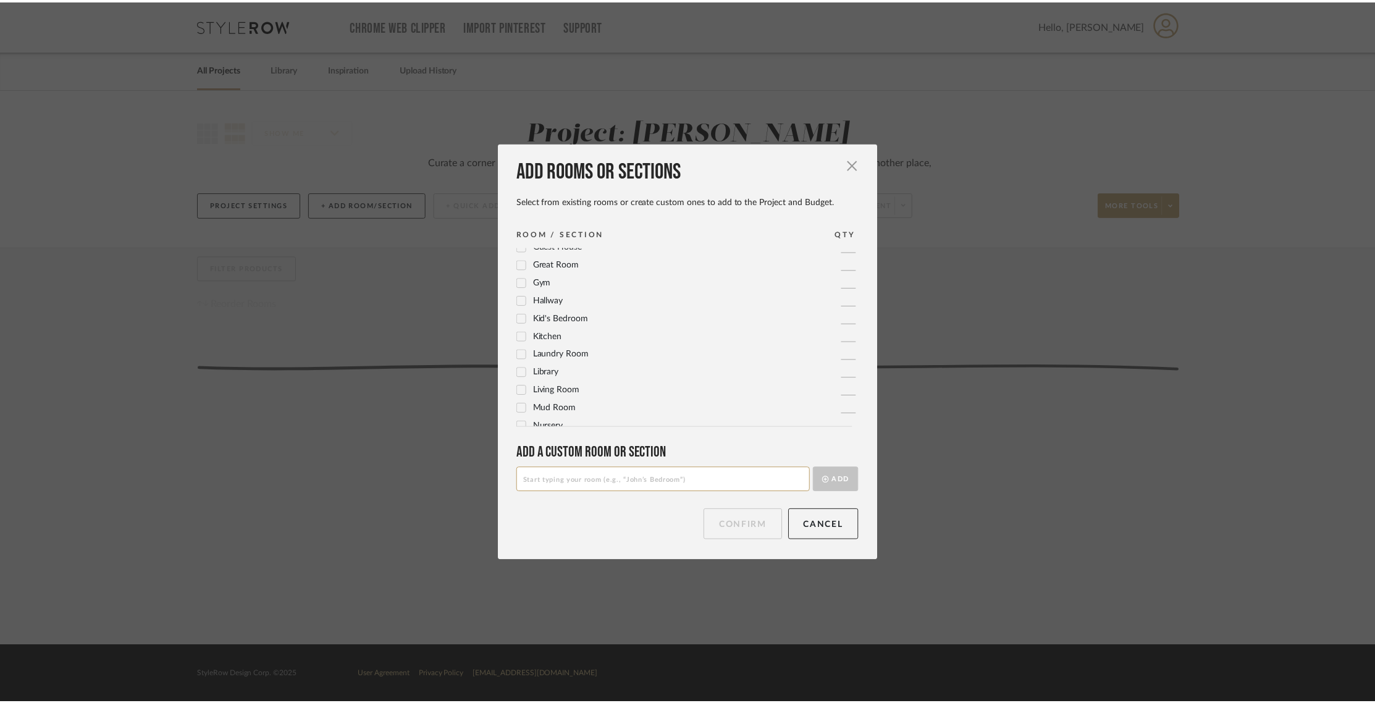
scroll to position [243, 0]
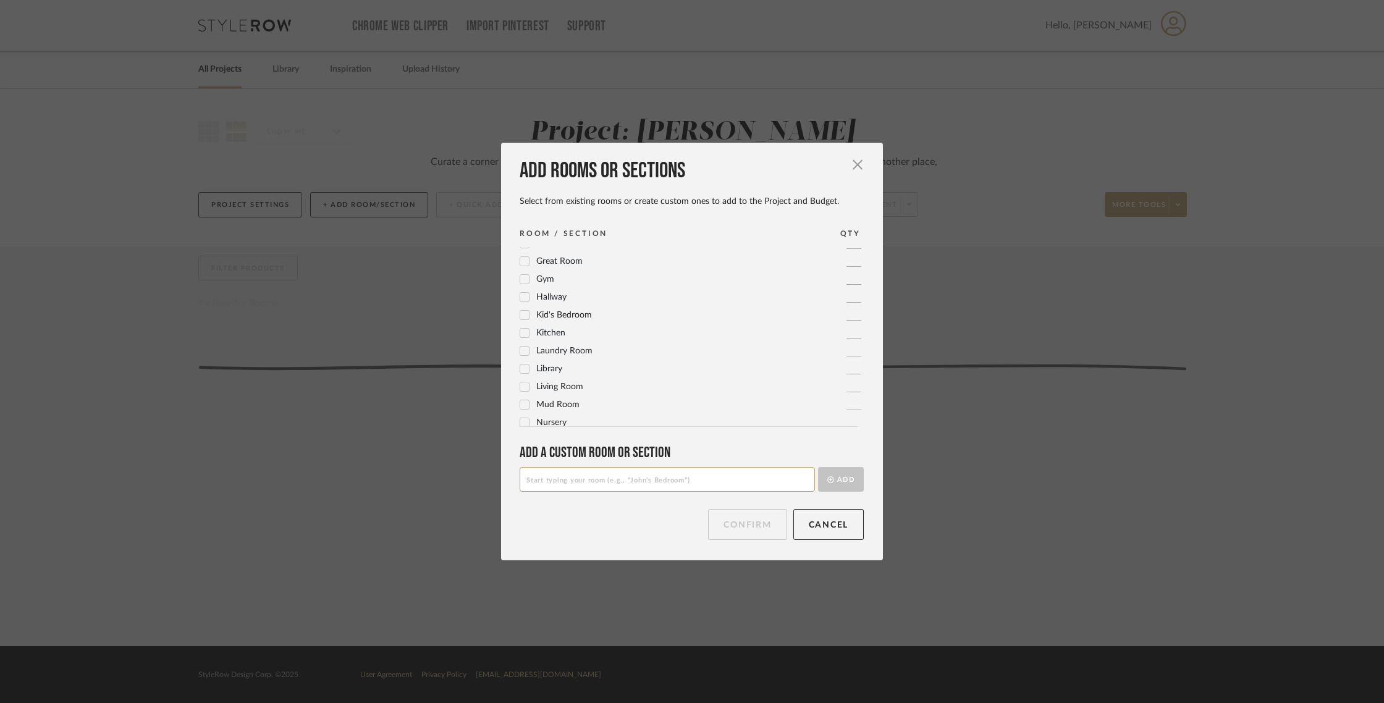
click at [549, 373] on span "Library" at bounding box center [549, 369] width 26 height 9
click at [739, 530] on button "Confirm" at bounding box center [747, 524] width 78 height 31
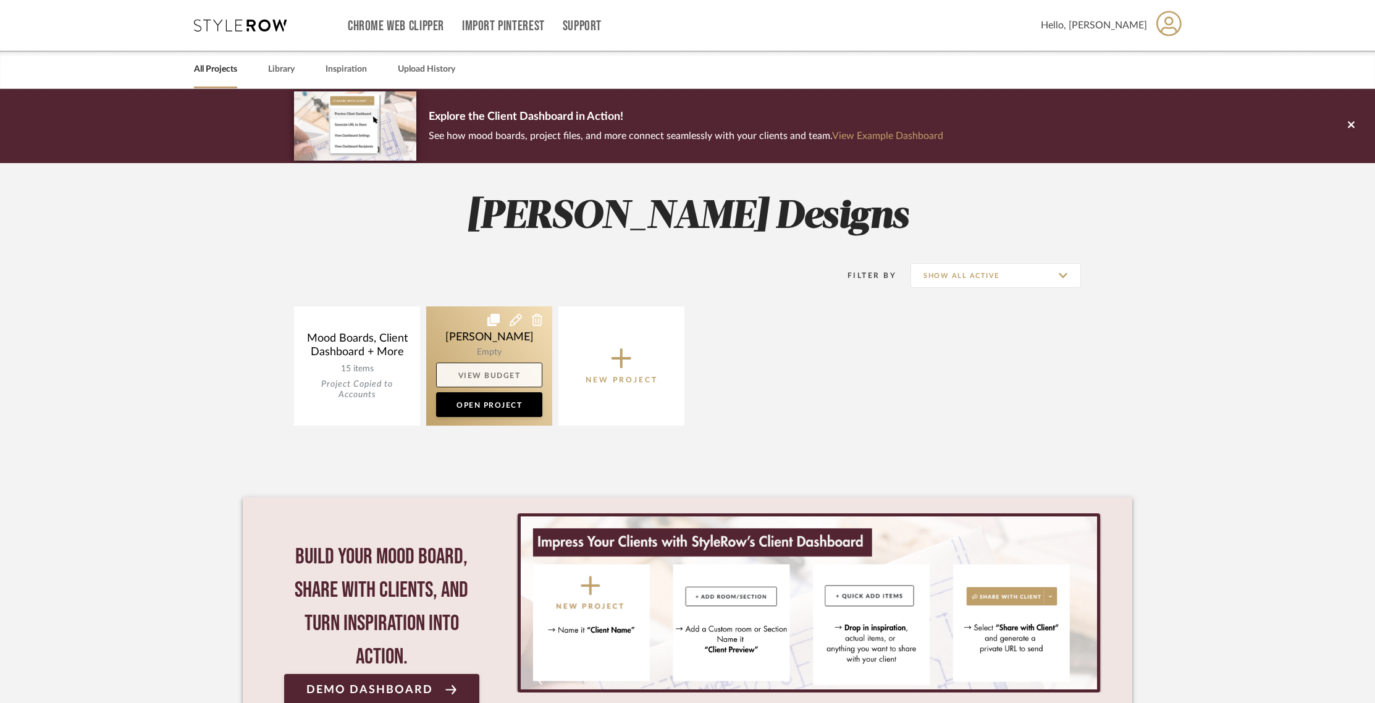
click at [457, 367] on link "View Budget" at bounding box center [489, 375] width 106 height 25
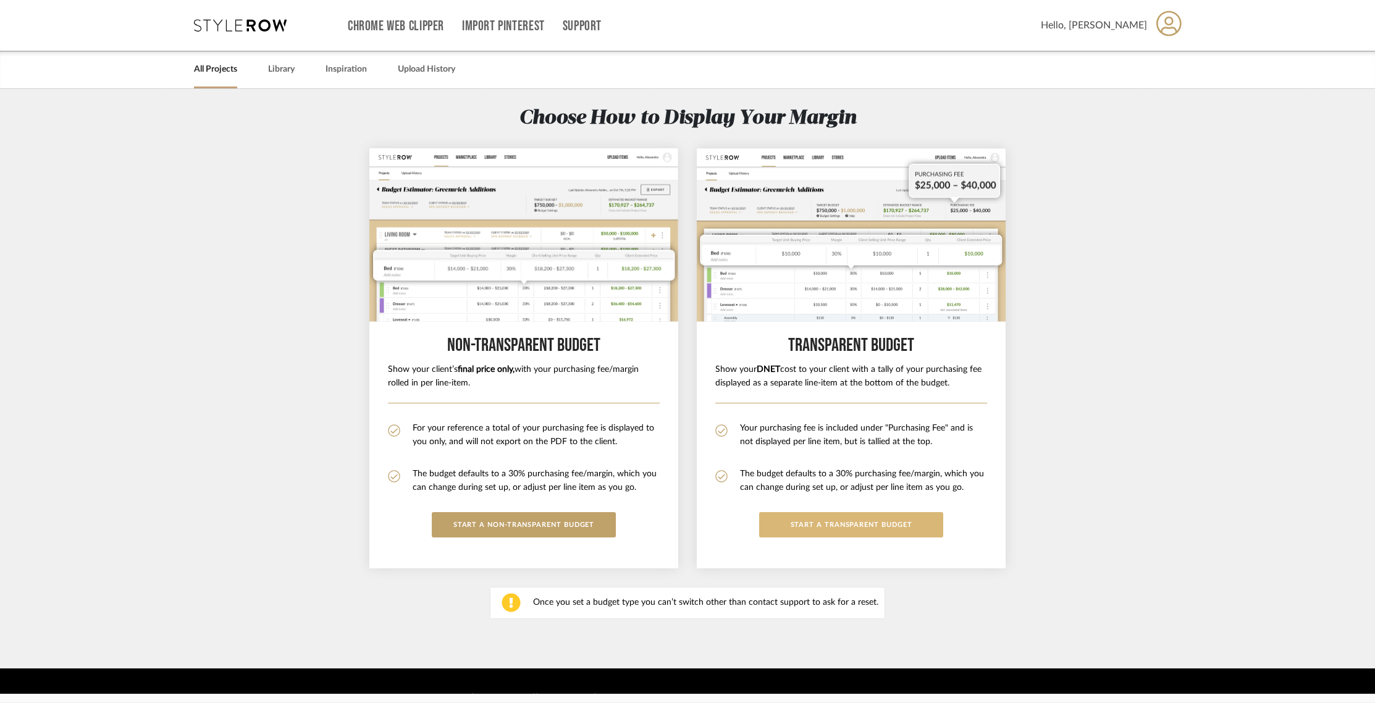
click at [911, 520] on button "START a Transparent budget" at bounding box center [851, 524] width 184 height 25
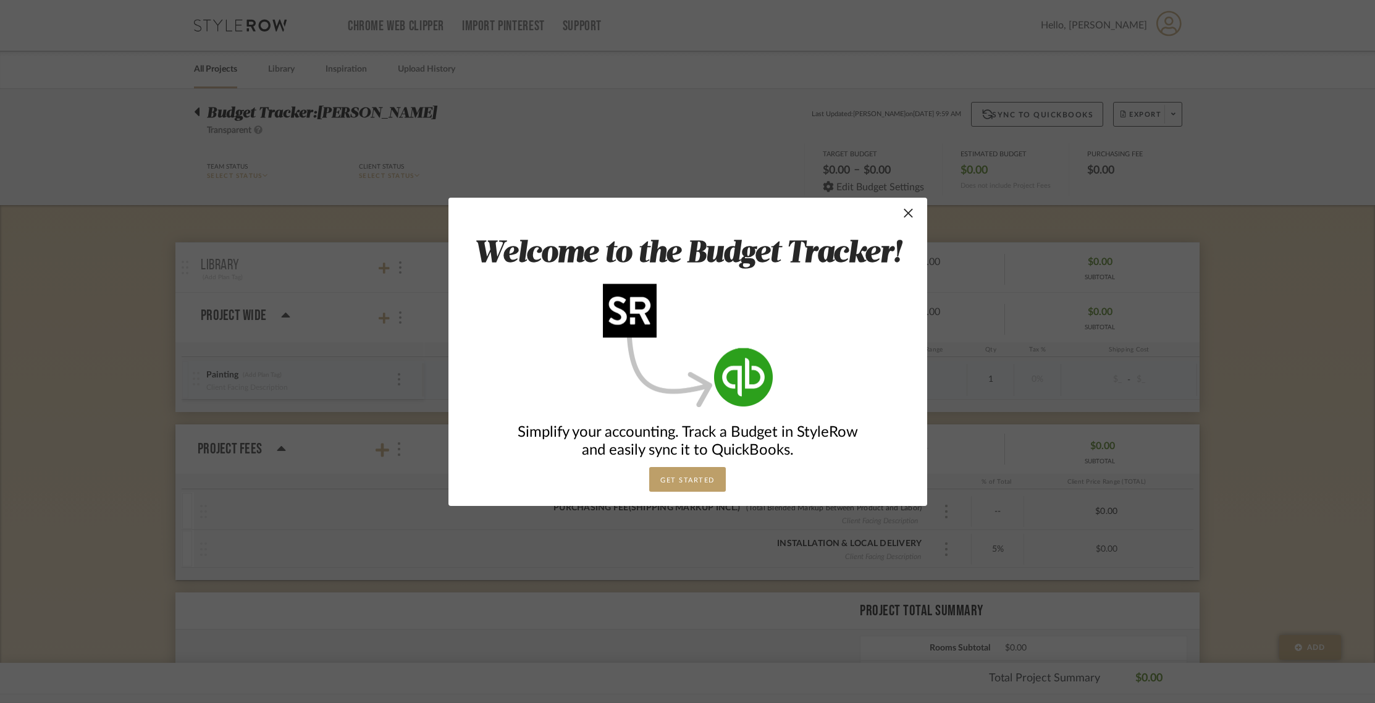
click at [688, 474] on button "GET STARTED" at bounding box center [687, 479] width 77 height 25
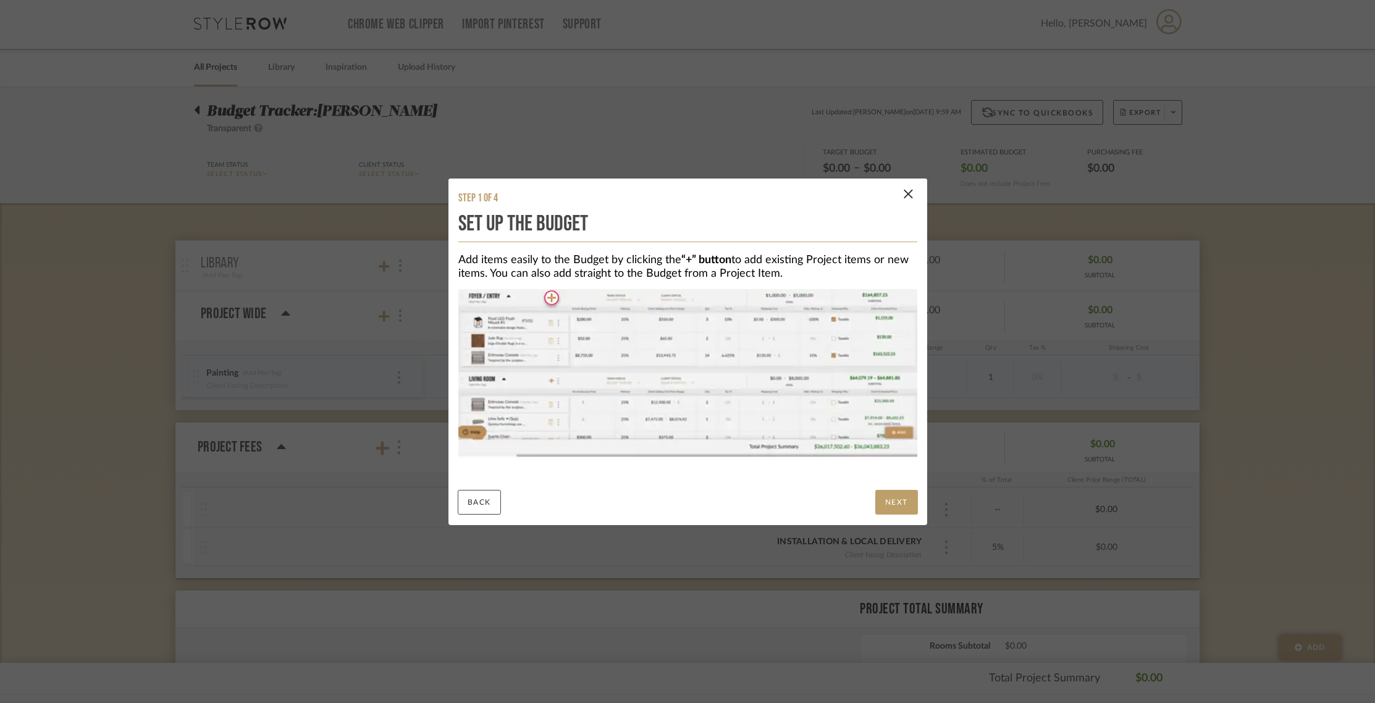
click at [901, 499] on button "NEXT" at bounding box center [896, 502] width 43 height 25
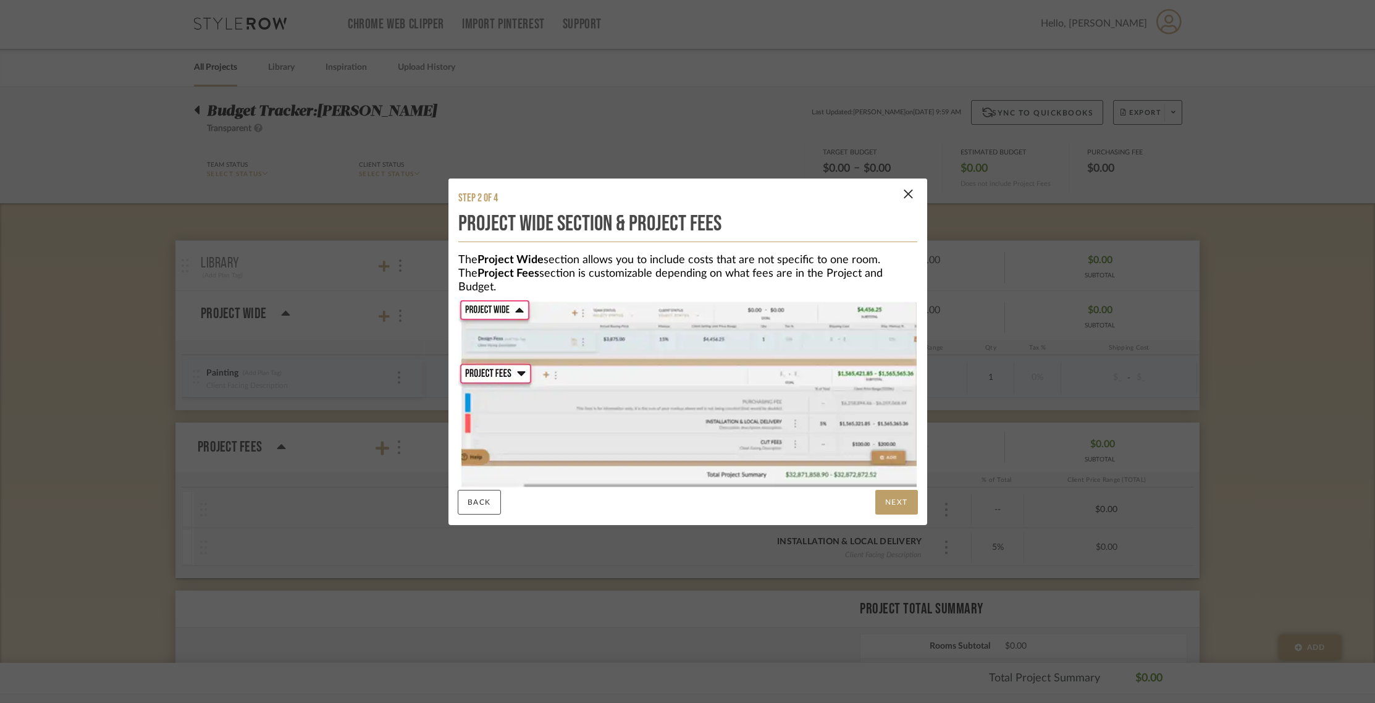
click at [901, 499] on button "NEXT" at bounding box center [896, 502] width 43 height 25
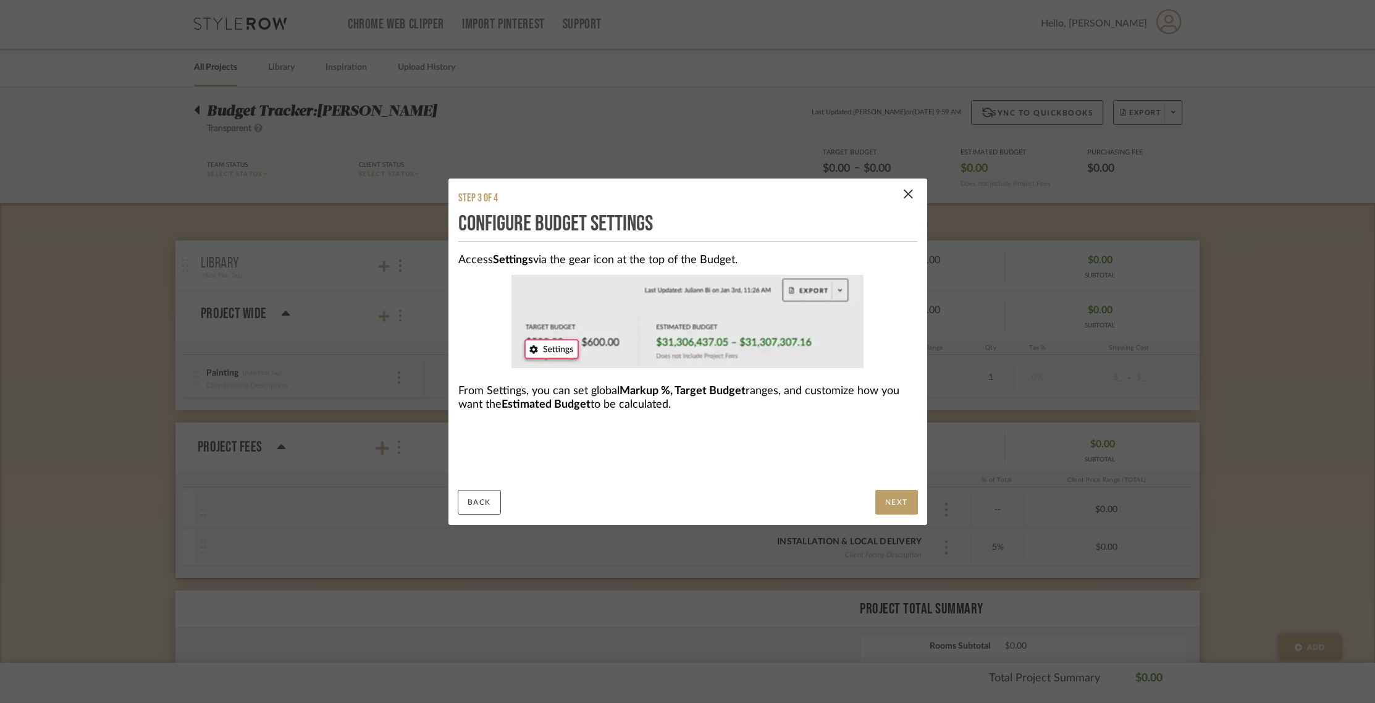
click at [901, 499] on button "NEXT" at bounding box center [896, 502] width 43 height 25
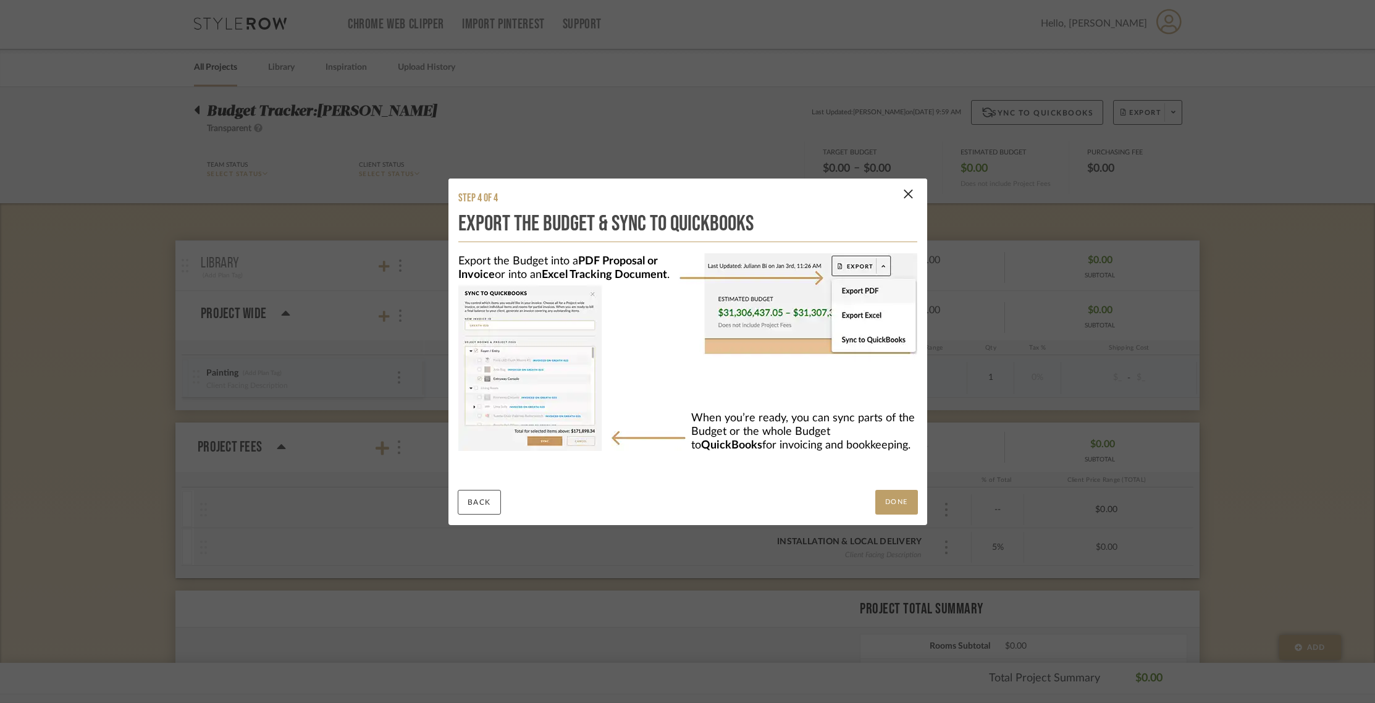
click at [901, 499] on button "DONE" at bounding box center [896, 502] width 43 height 25
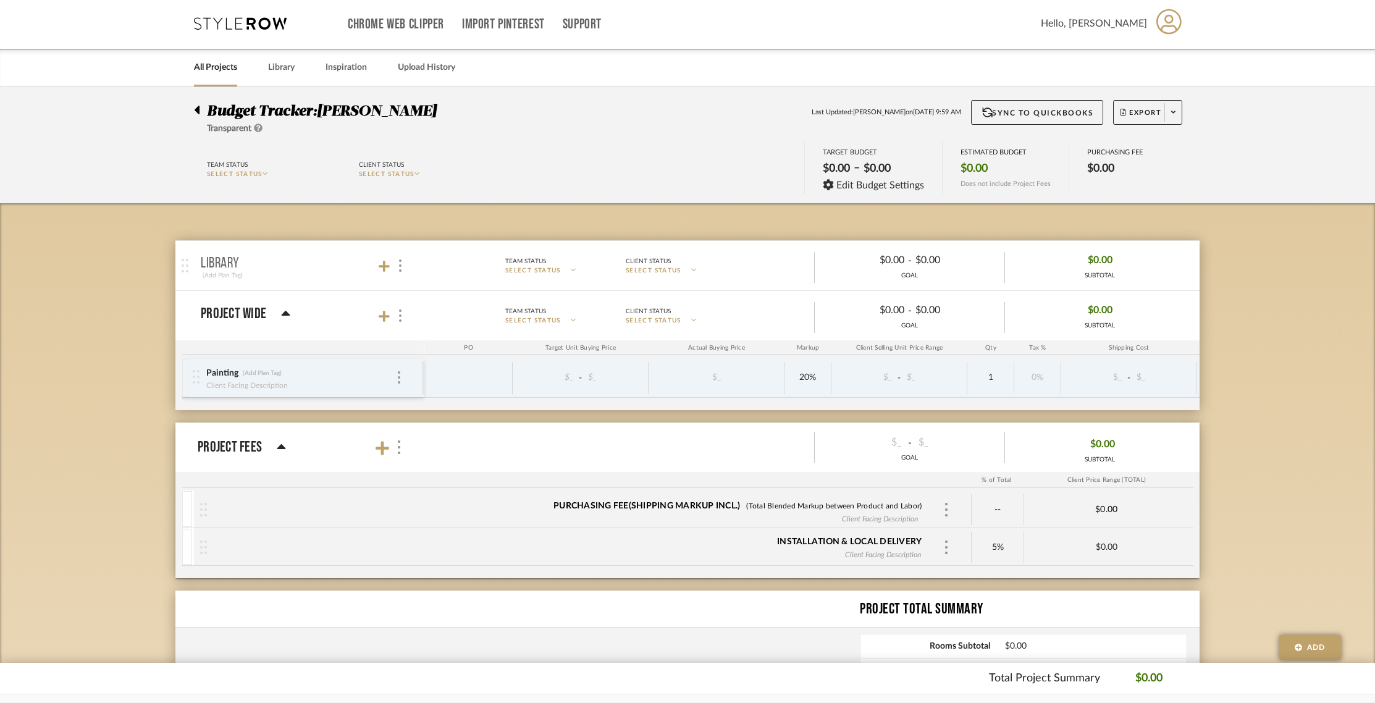
click at [529, 274] on span "SELECT STATUS" at bounding box center [533, 270] width 56 height 9
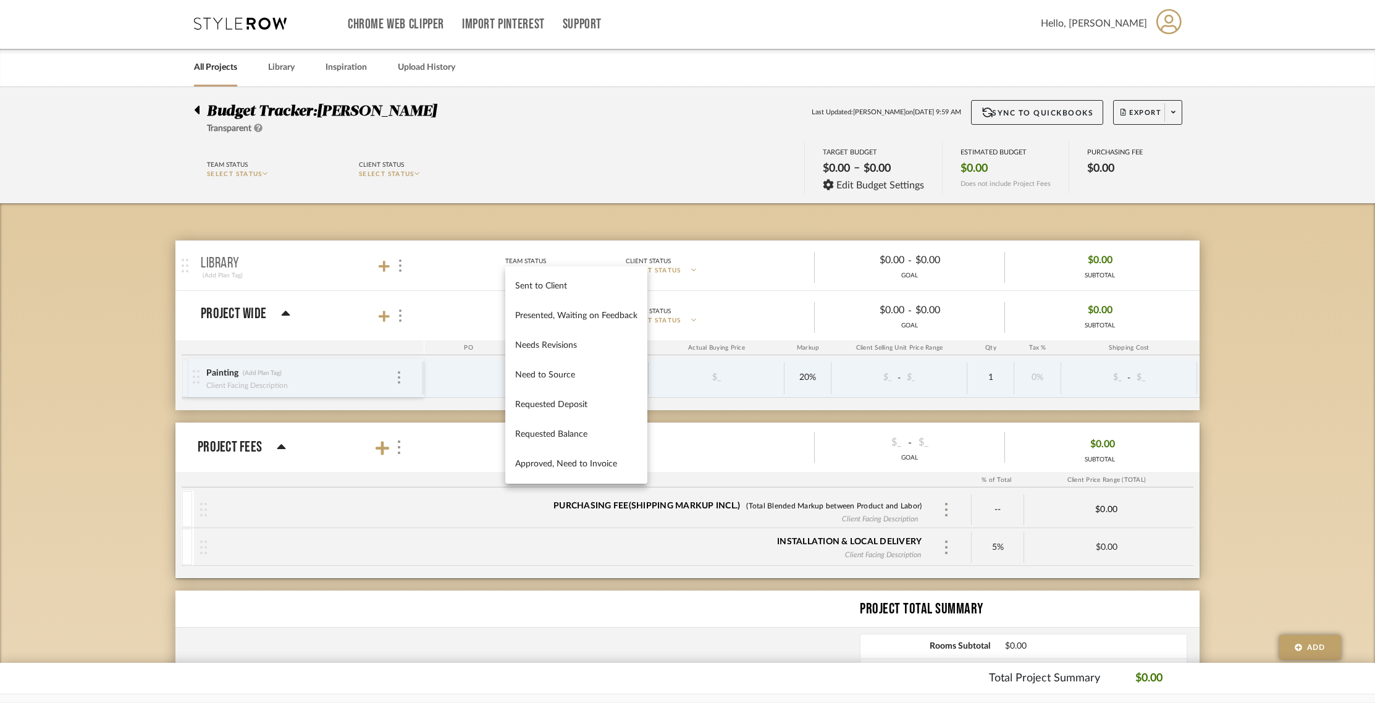
click at [578, 187] on div at bounding box center [687, 351] width 1375 height 703
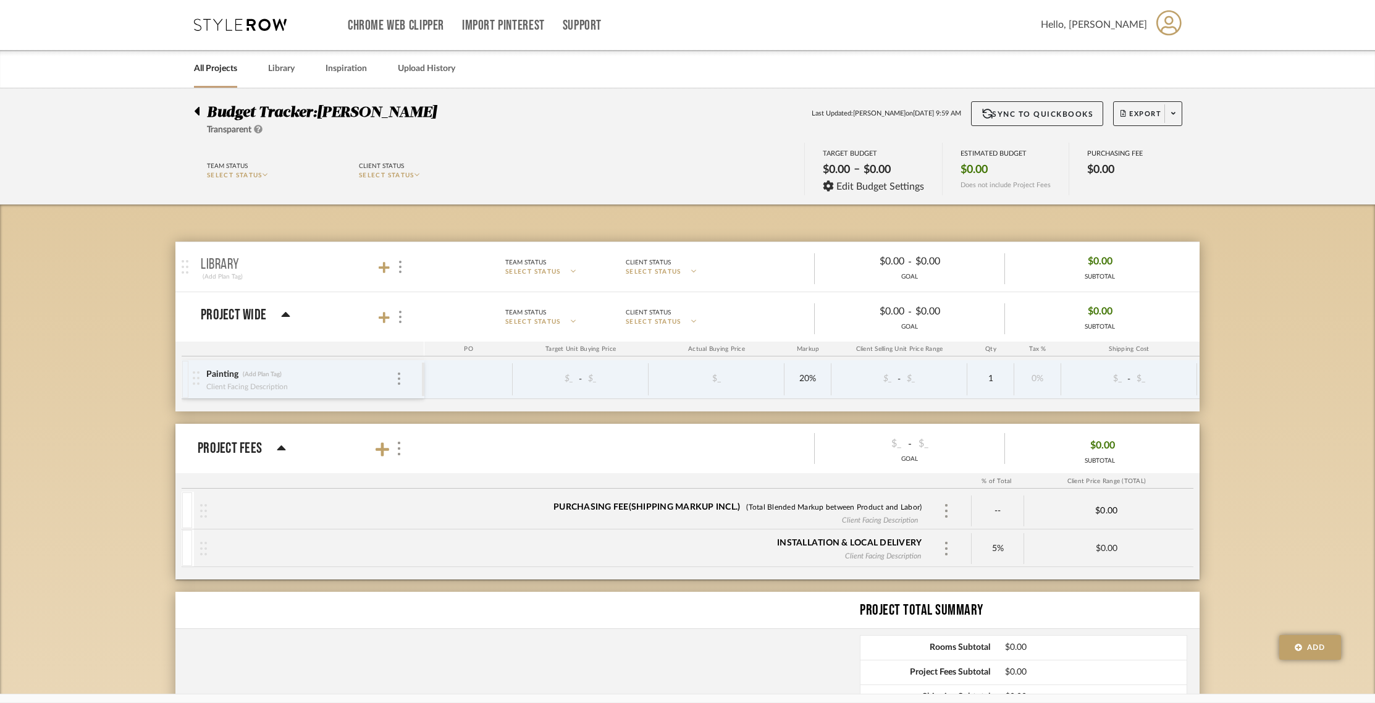
scroll to position [0, 0]
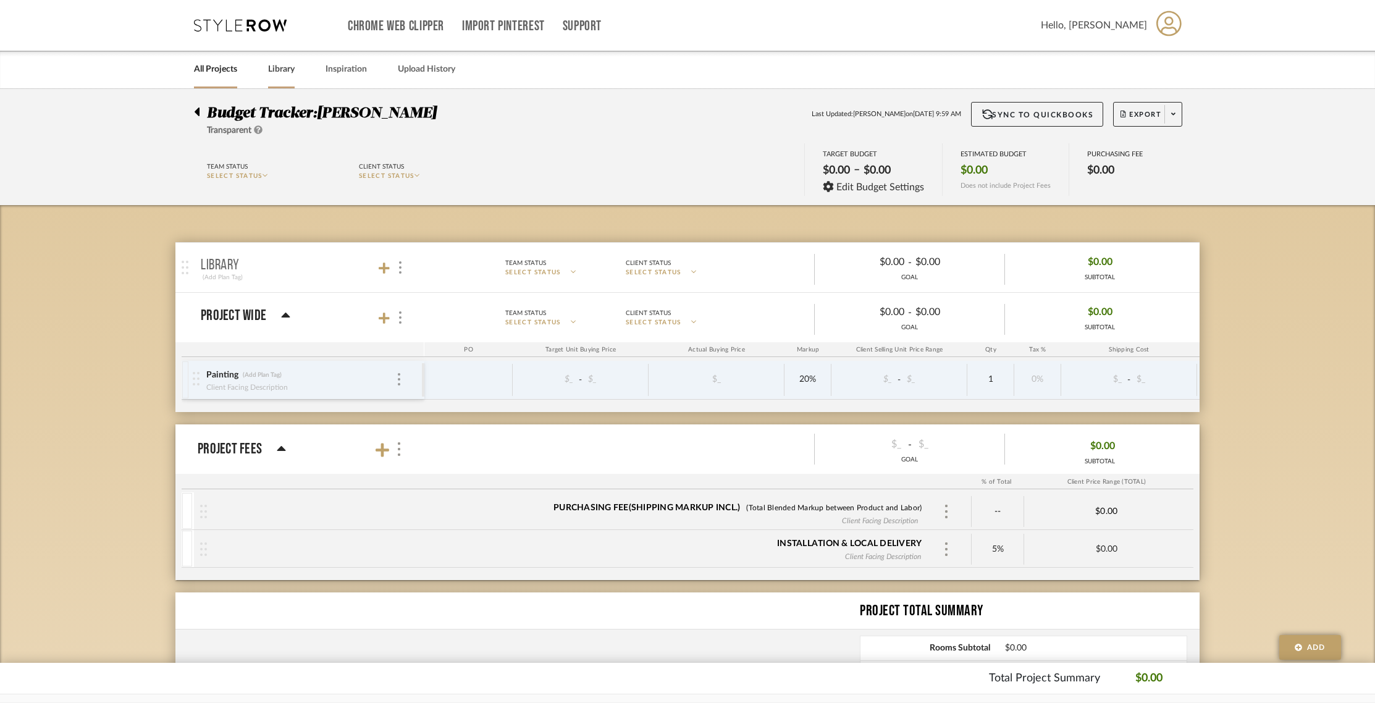
click at [285, 67] on link "Library" at bounding box center [281, 69] width 27 height 17
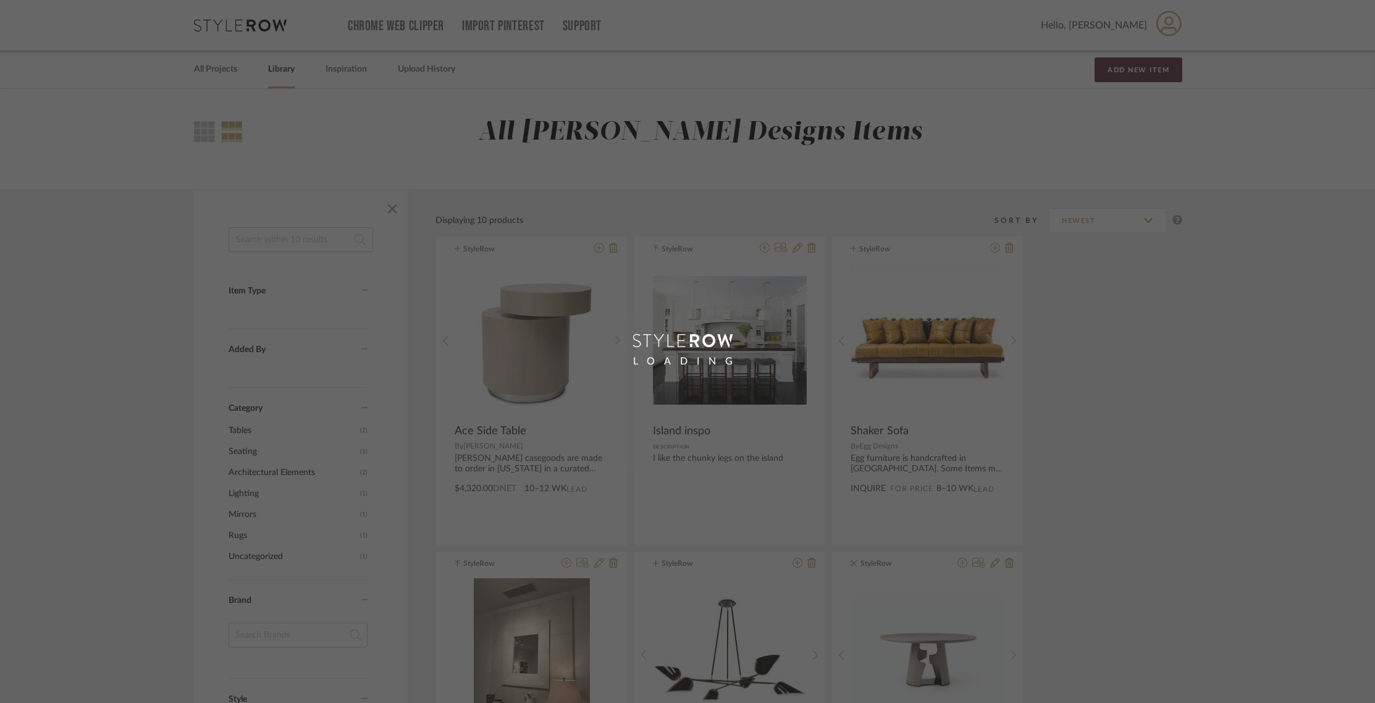
click at [347, 79] on div "LOADING" at bounding box center [687, 351] width 1375 height 703
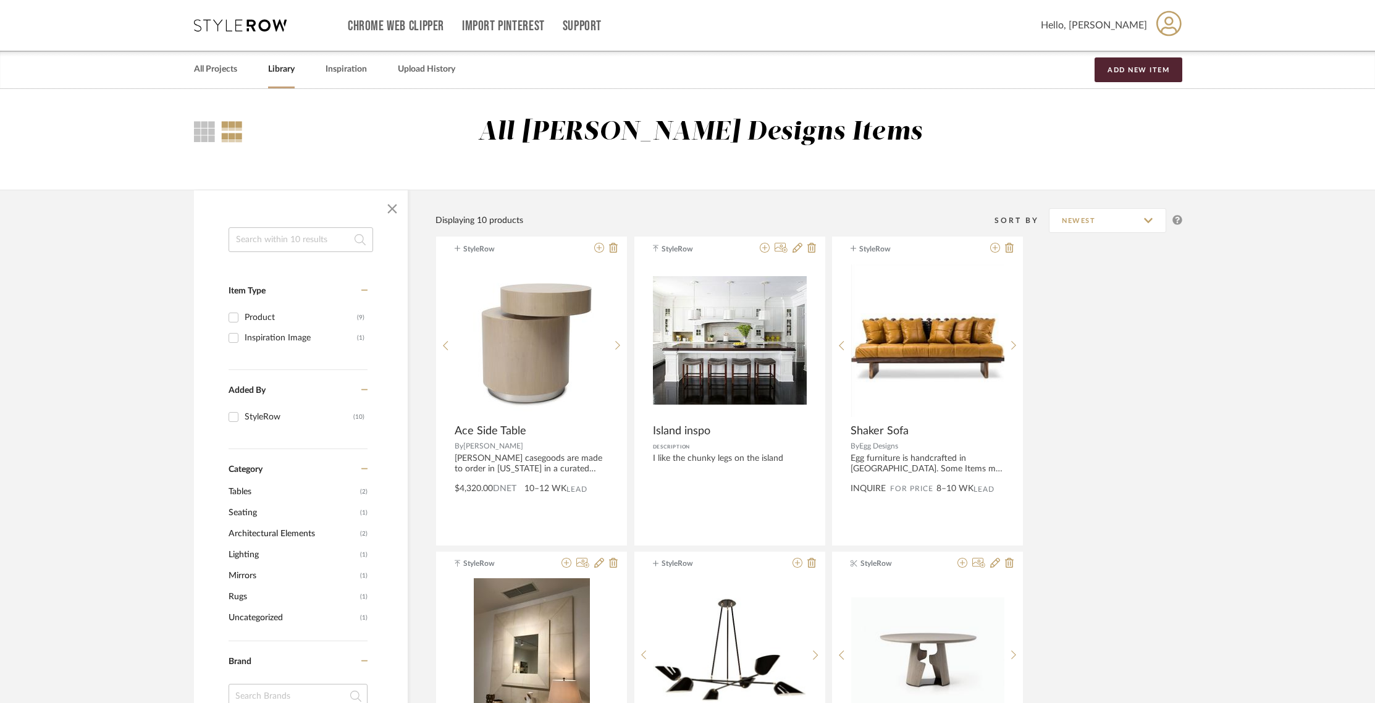
drag, startPoint x: 323, startPoint y: 70, endPoint x: 330, endPoint y: 69, distance: 7.5
click at [323, 69] on div "All Projects Library Inspiration Upload History Add New Item" at bounding box center [687, 70] width 1024 height 38
click at [335, 69] on link "Inspiration" at bounding box center [346, 69] width 41 height 17
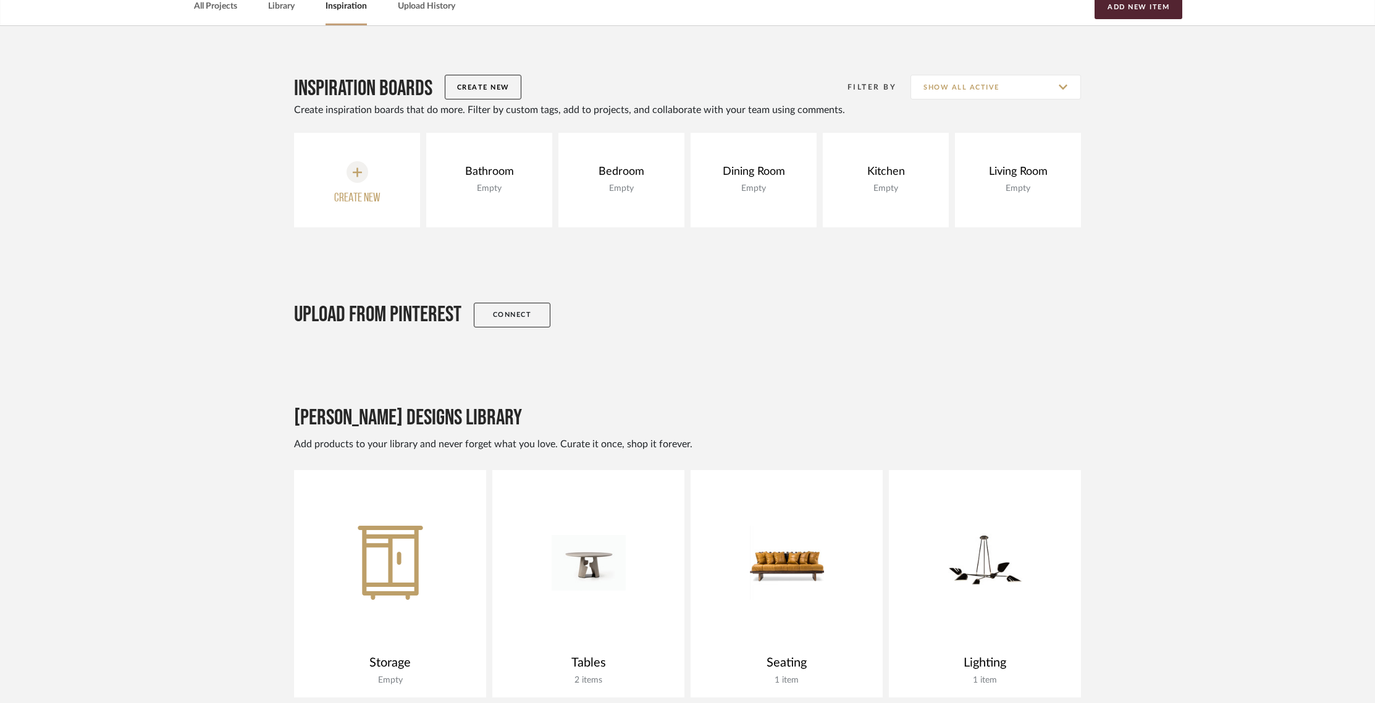
scroll to position [72, 0]
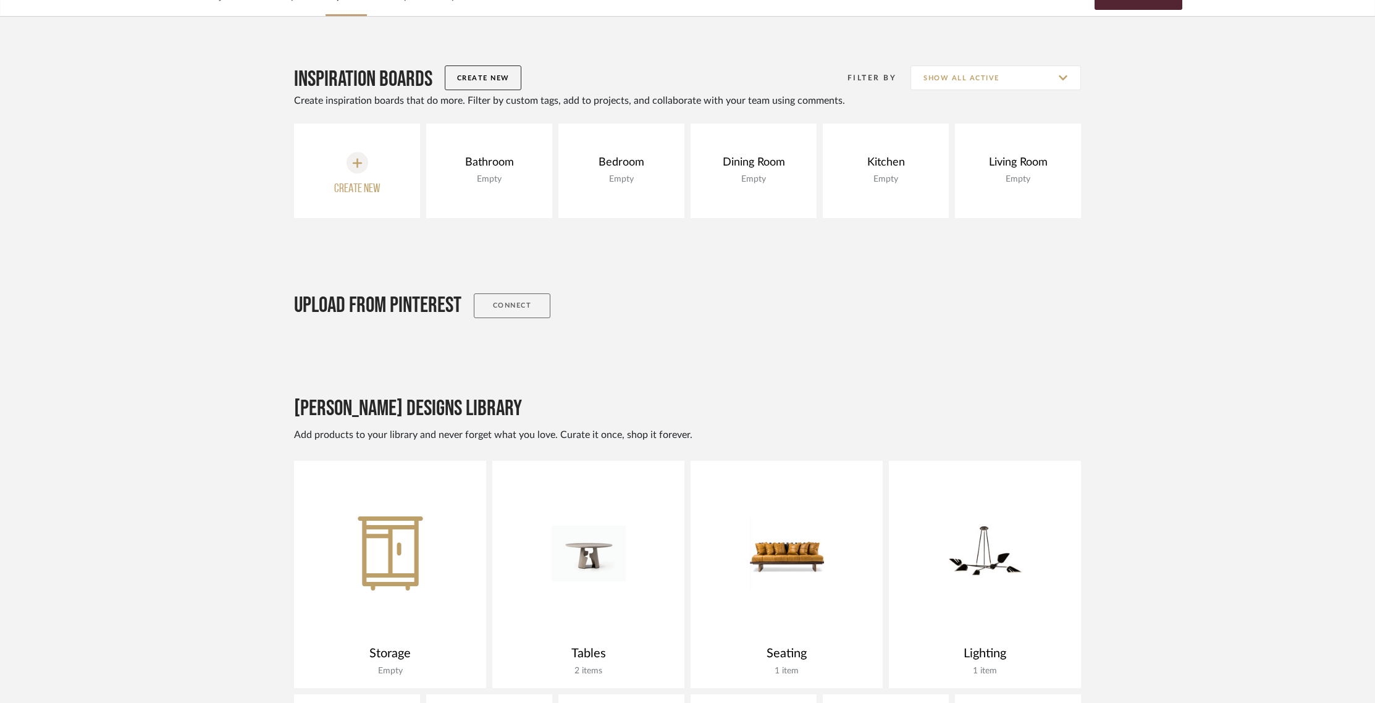
click at [511, 306] on link "Connect" at bounding box center [512, 305] width 77 height 25
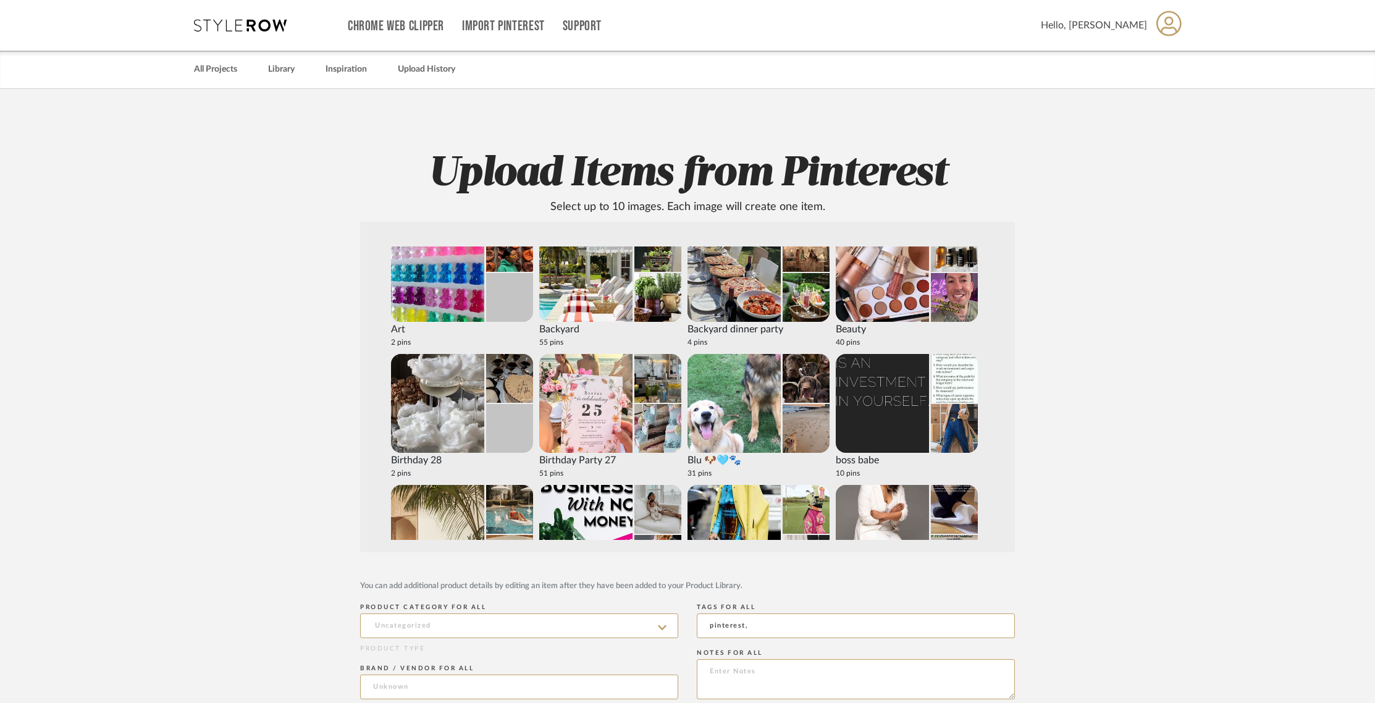
scroll to position [617, 0]
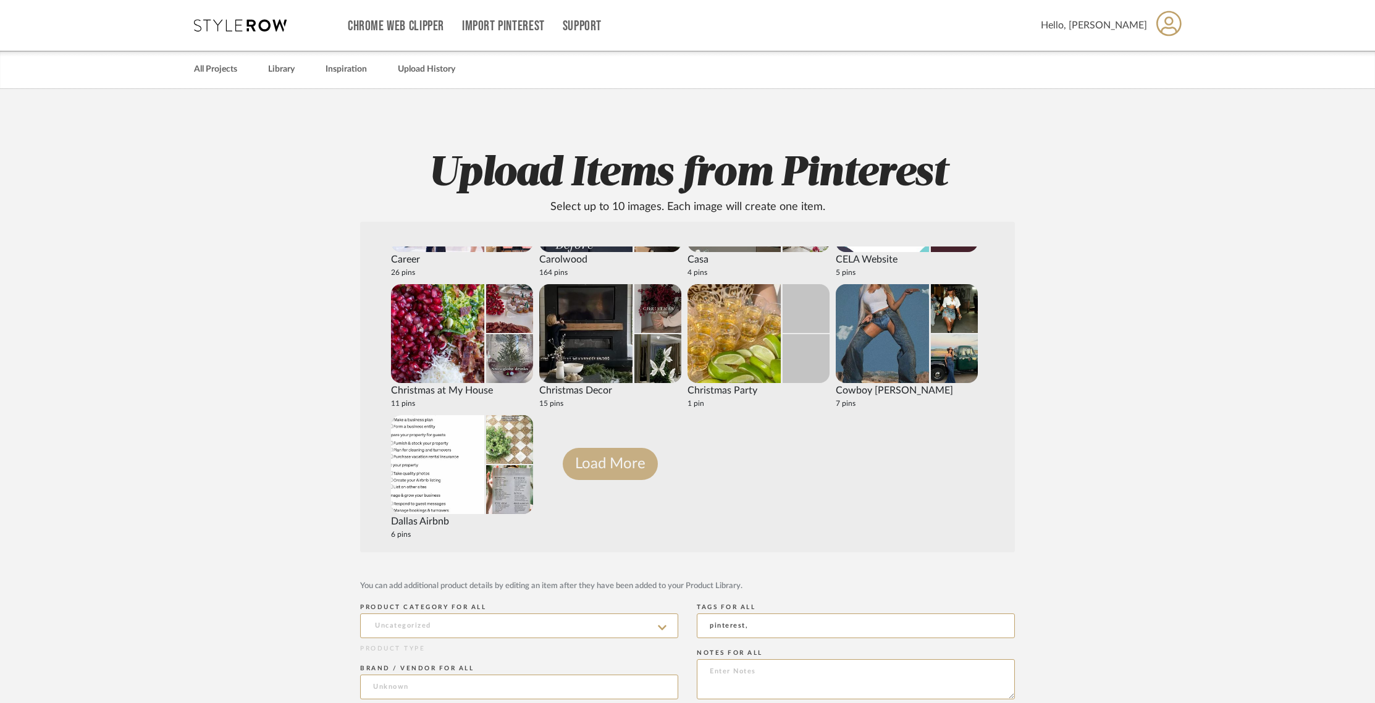
click at [615, 463] on button "Load More" at bounding box center [610, 464] width 95 height 32
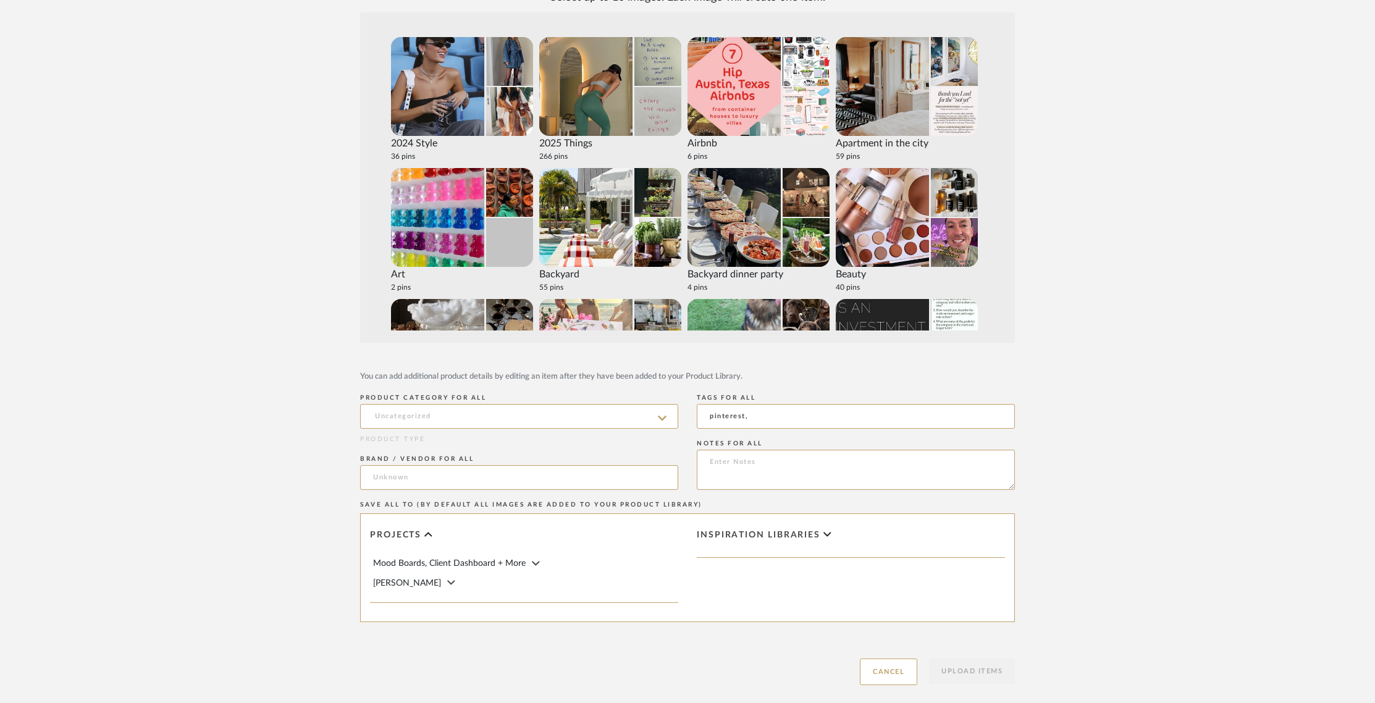
scroll to position [277, 0]
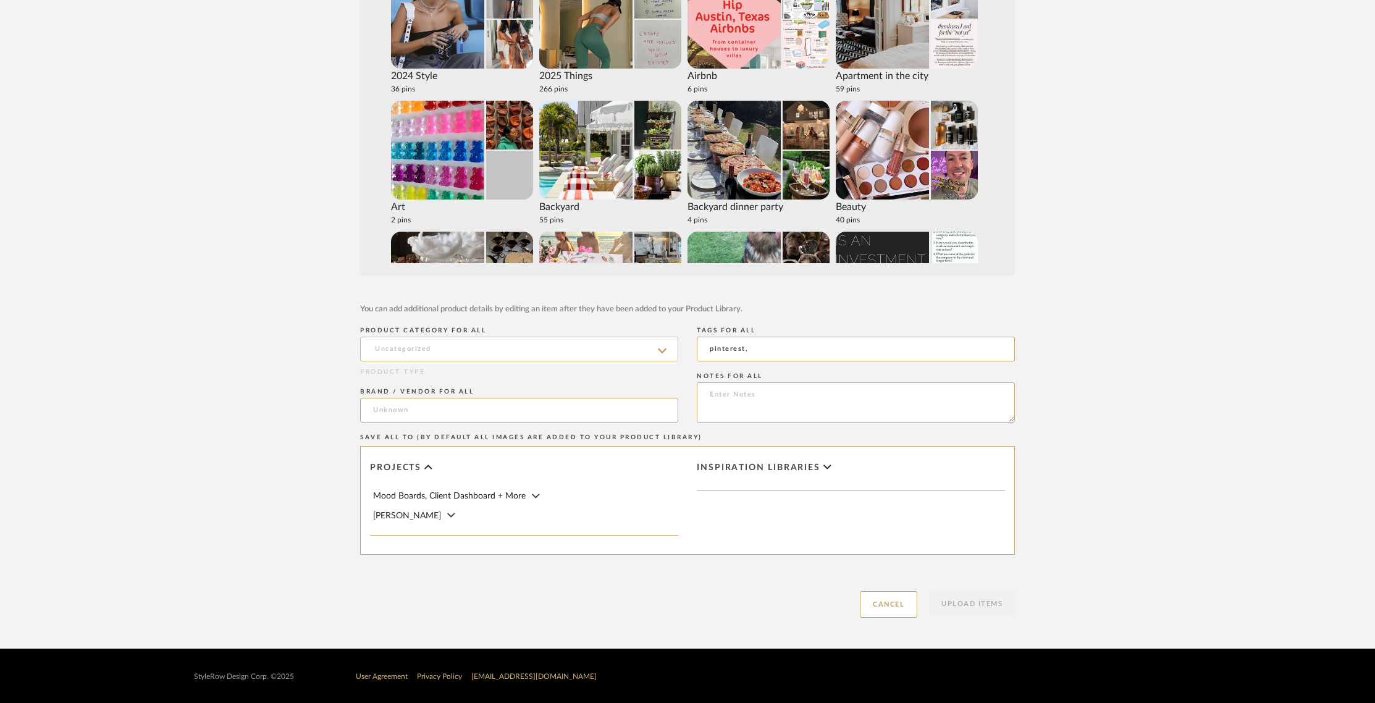
click at [484, 350] on input at bounding box center [519, 349] width 318 height 25
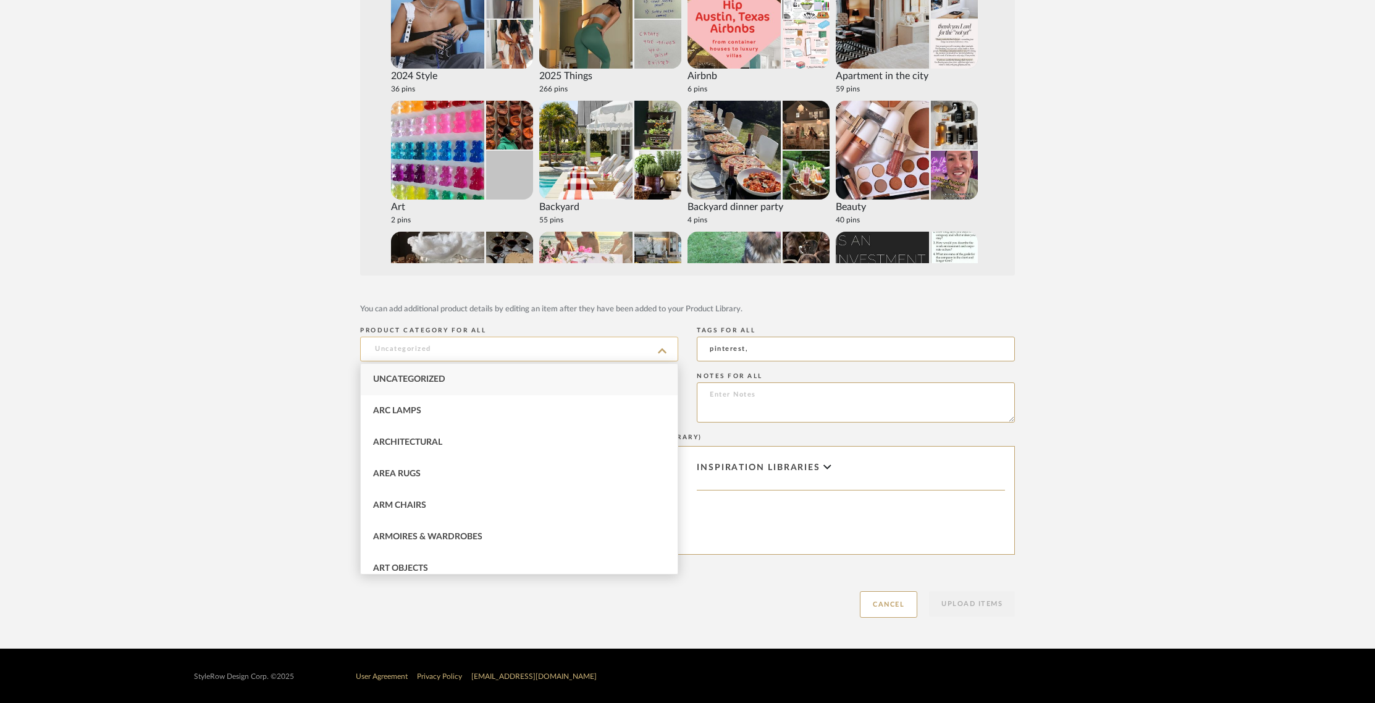
click at [485, 350] on input at bounding box center [519, 349] width 318 height 25
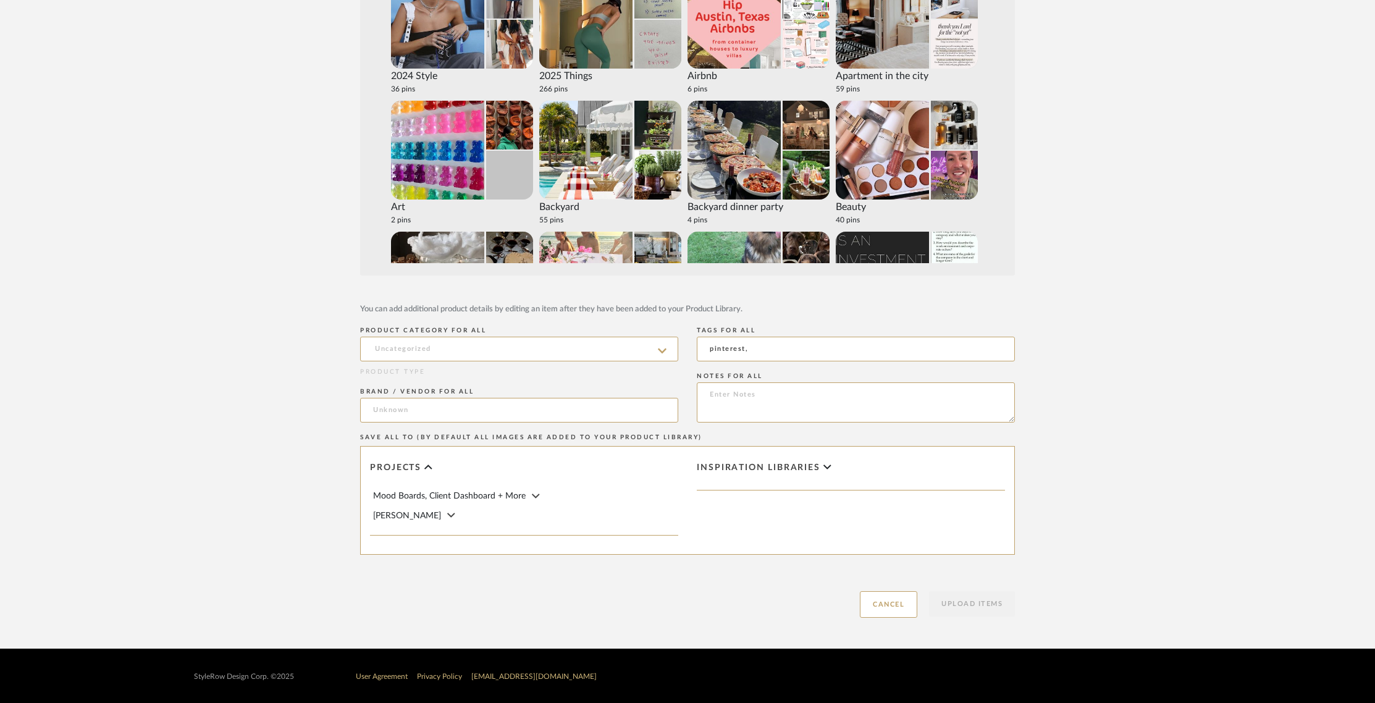
click at [423, 514] on div "[PERSON_NAME]" at bounding box center [525, 516] width 305 height 14
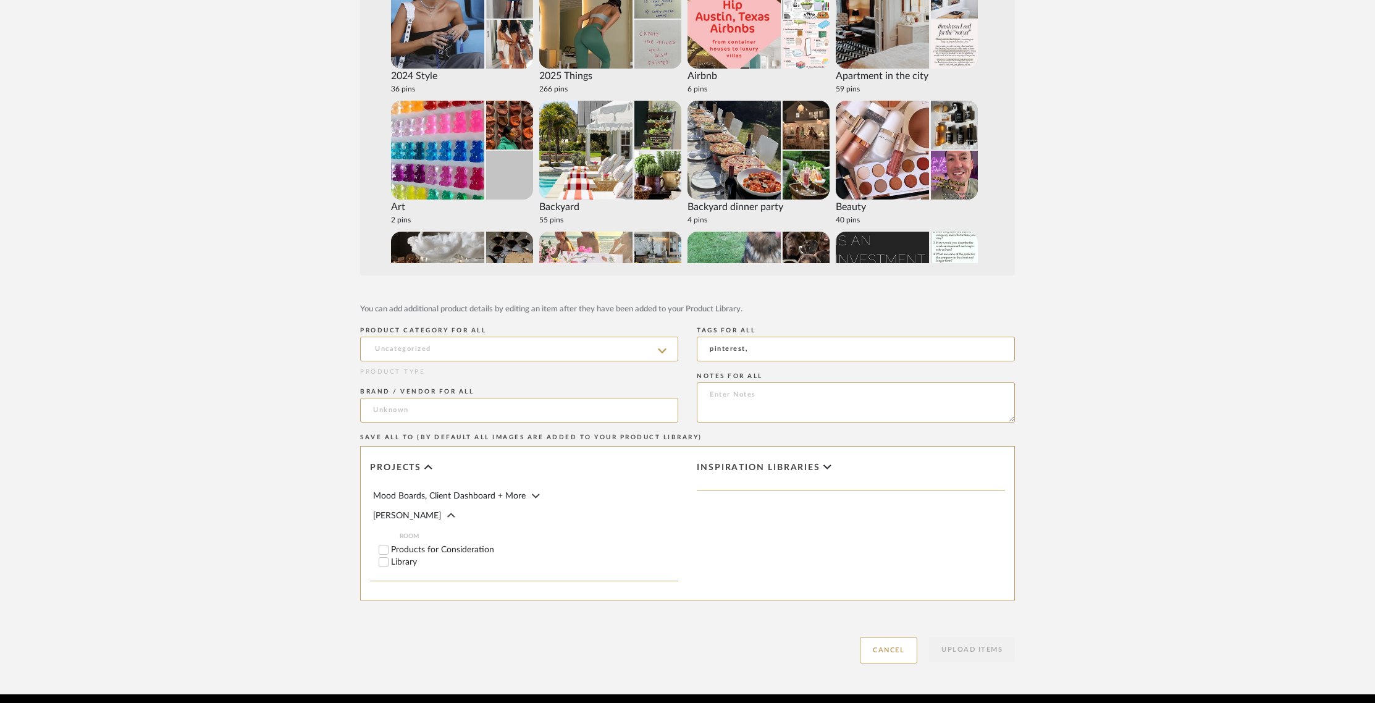
click at [423, 514] on div "[PERSON_NAME]" at bounding box center [525, 516] width 305 height 14
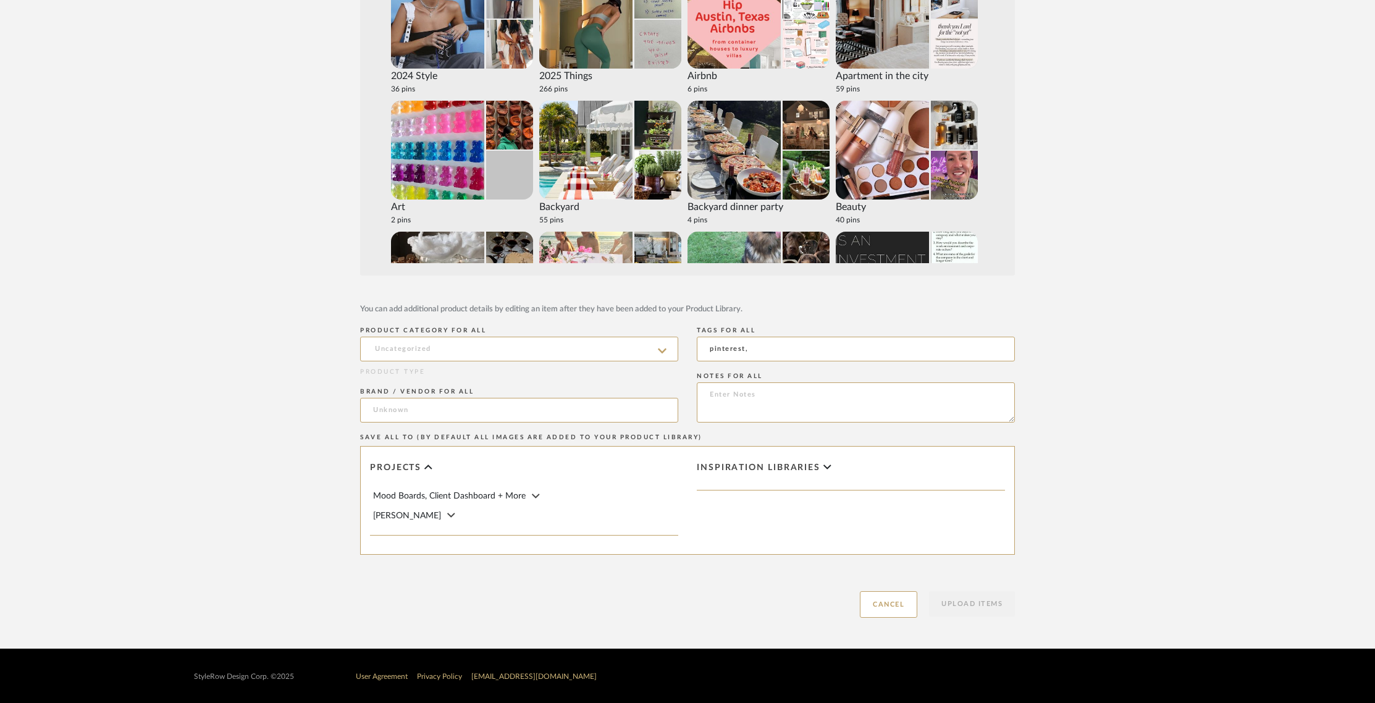
click at [441, 496] on span "Mood Boards, Client Dashboard + More" at bounding box center [449, 496] width 153 height 9
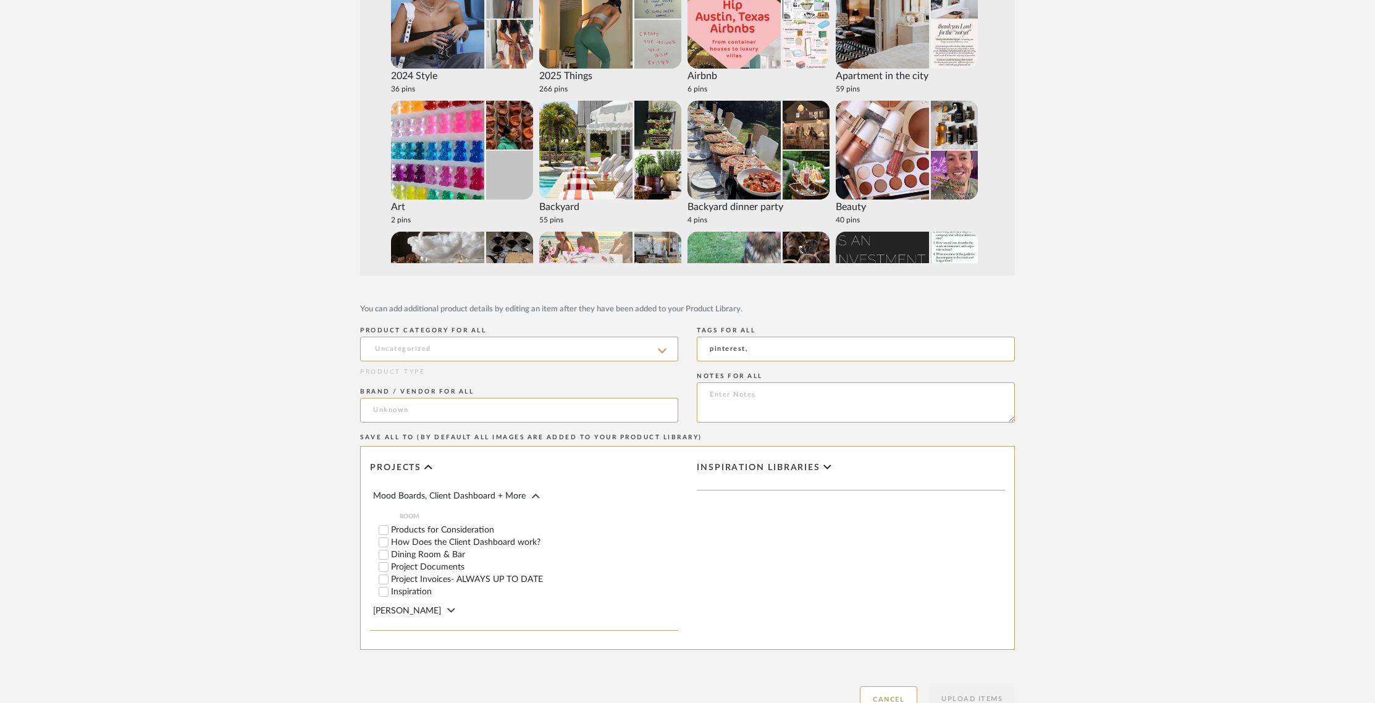
click at [408, 591] on label "Inspiration" at bounding box center [534, 592] width 287 height 9
click at [390, 591] on input "Inspiration" at bounding box center [384, 592] width 12 height 12
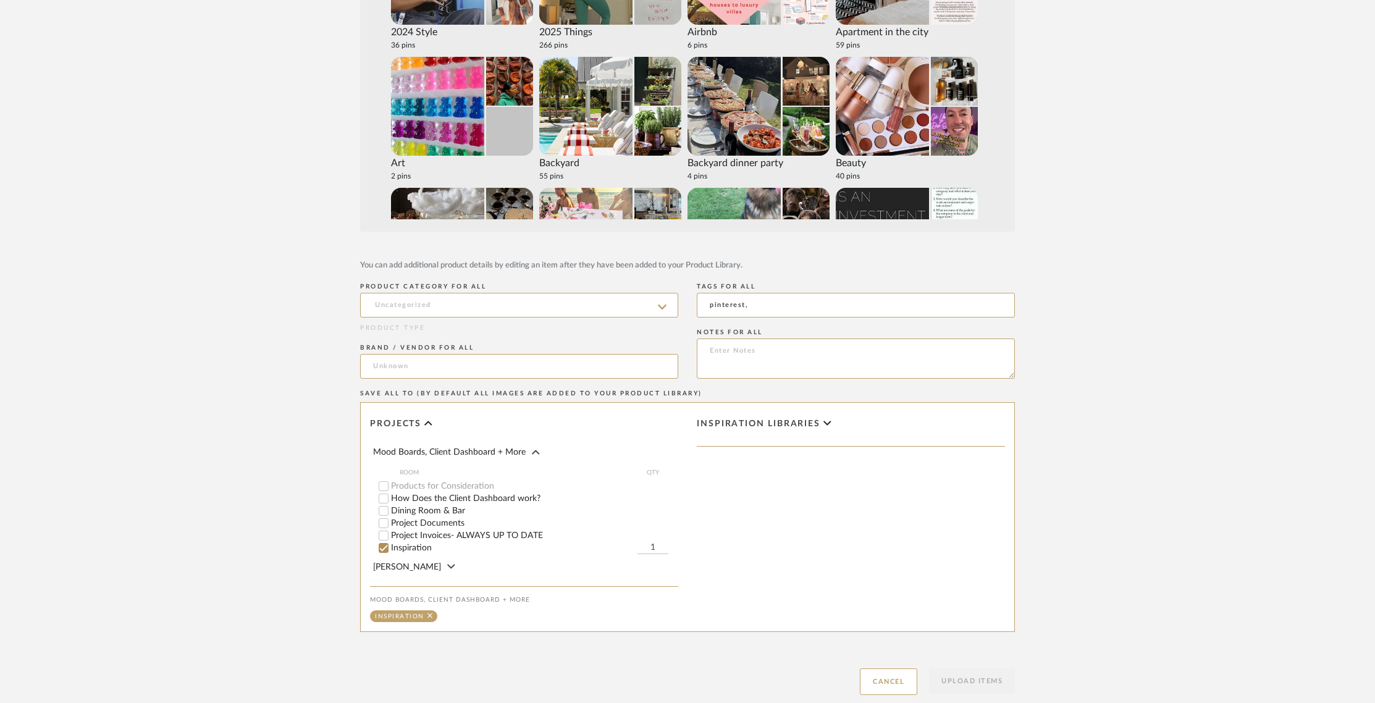
scroll to position [322, 0]
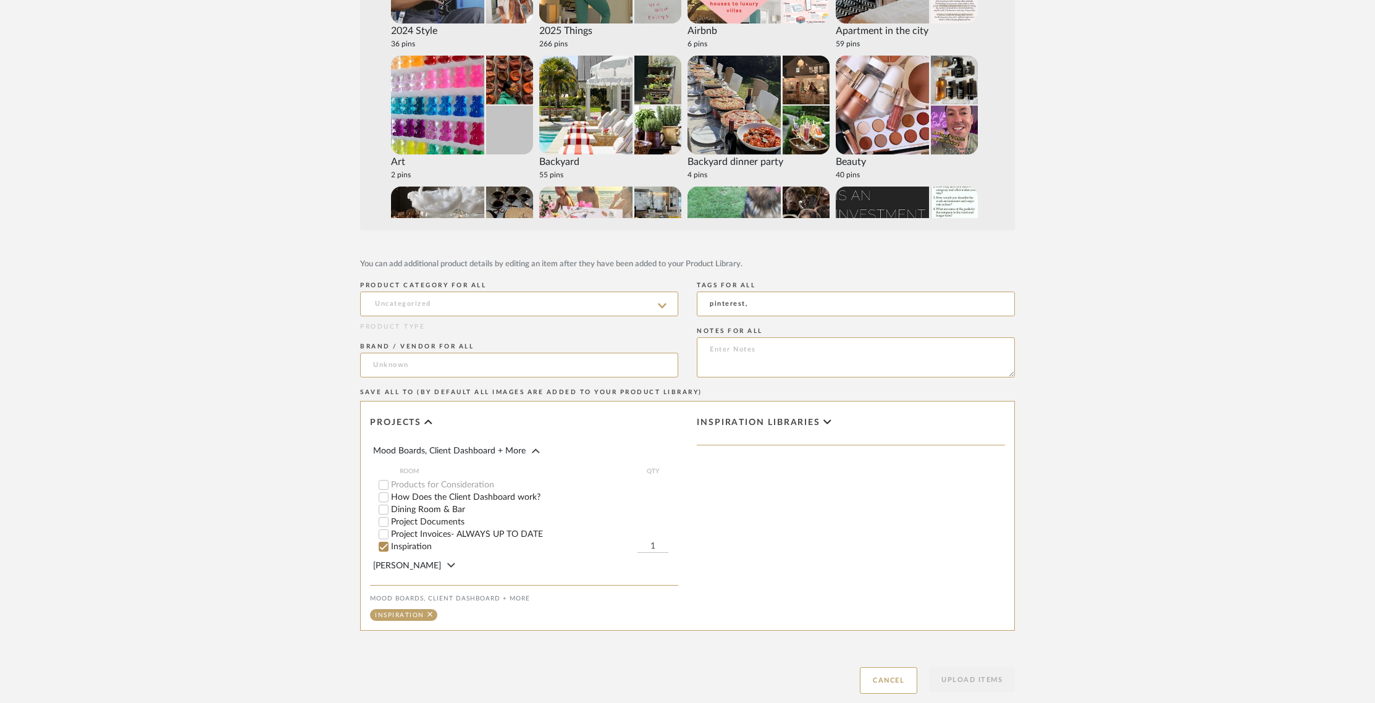
click at [487, 450] on span "Mood Boards, Client Dashboard + More" at bounding box center [449, 451] width 153 height 9
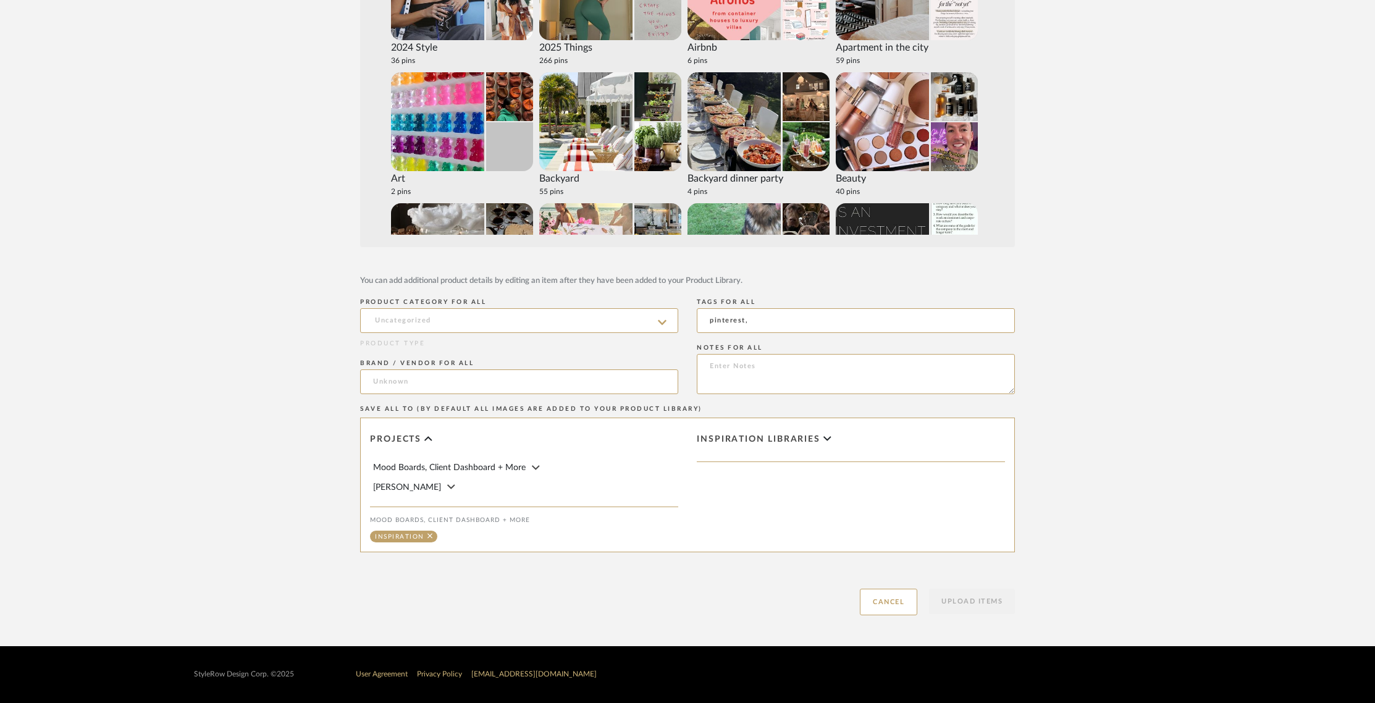
scroll to position [303, 0]
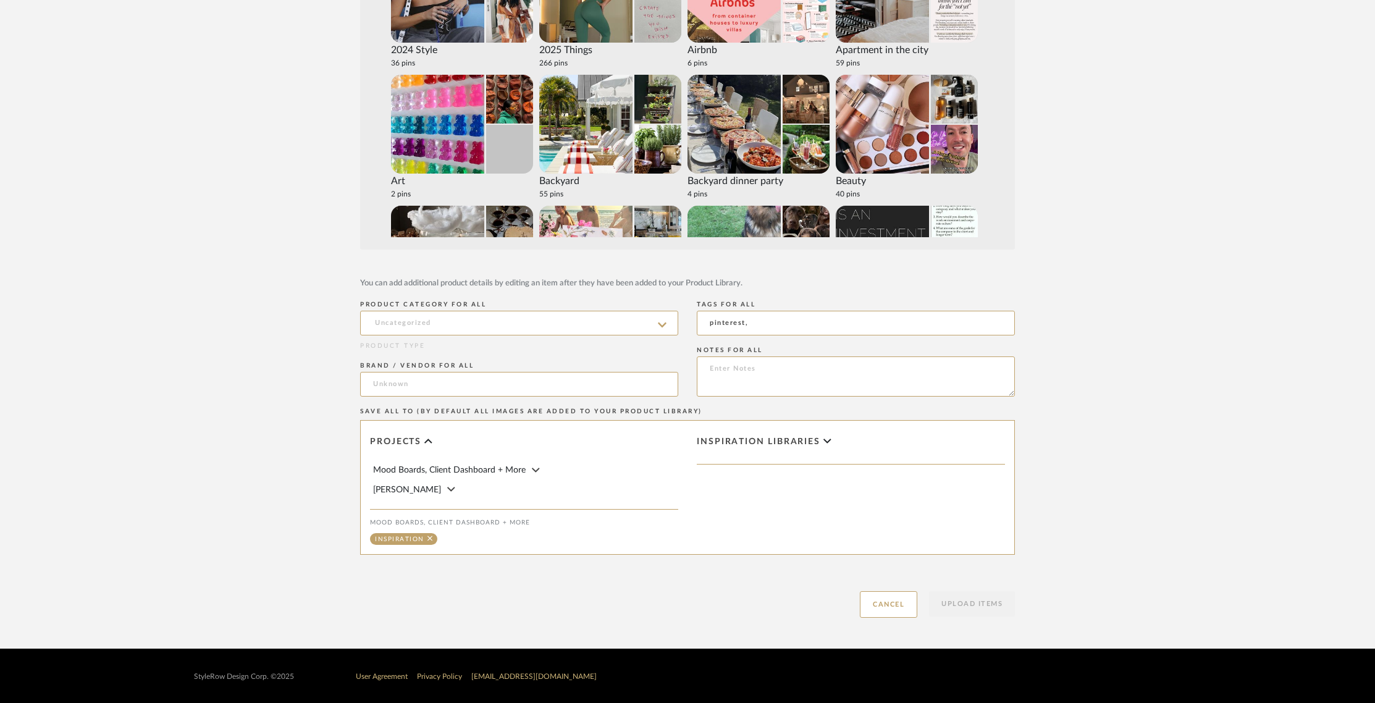
click at [807, 448] on div "Inspiration libraries" at bounding box center [851, 442] width 308 height 19
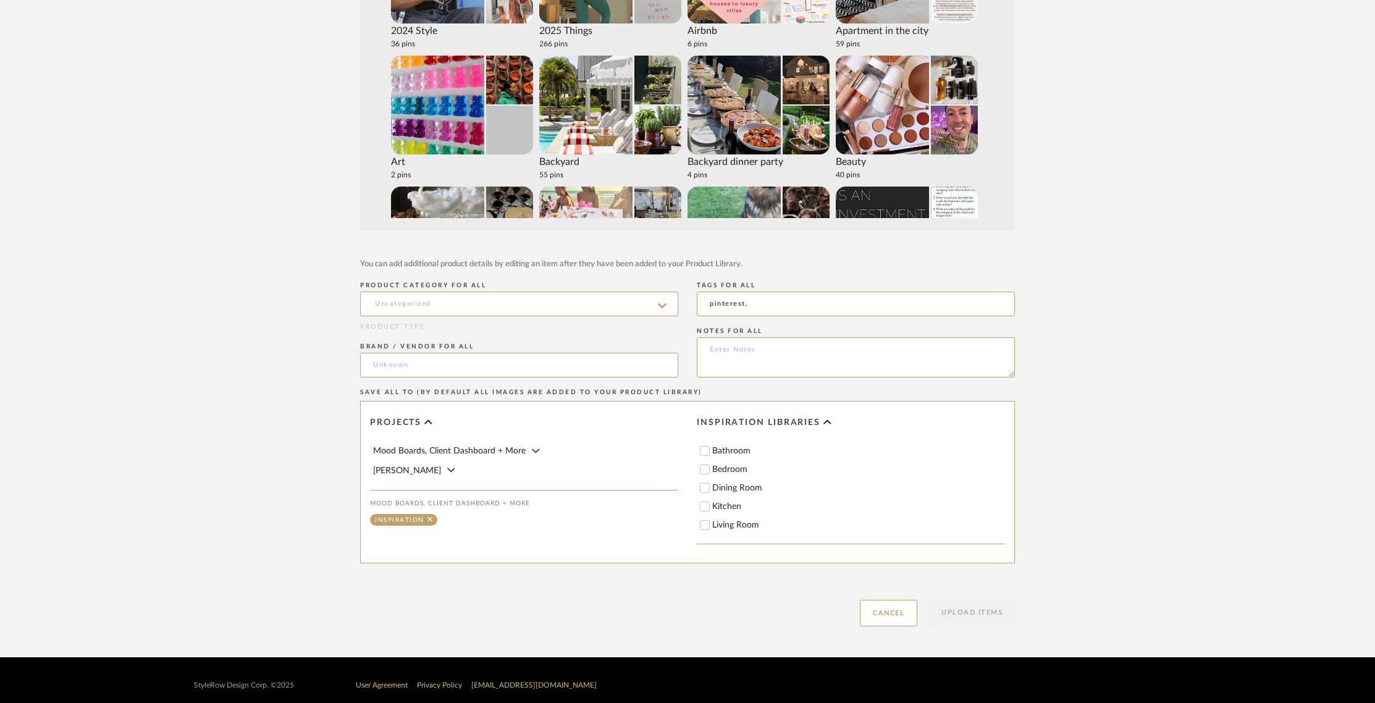
scroll to position [332, 0]
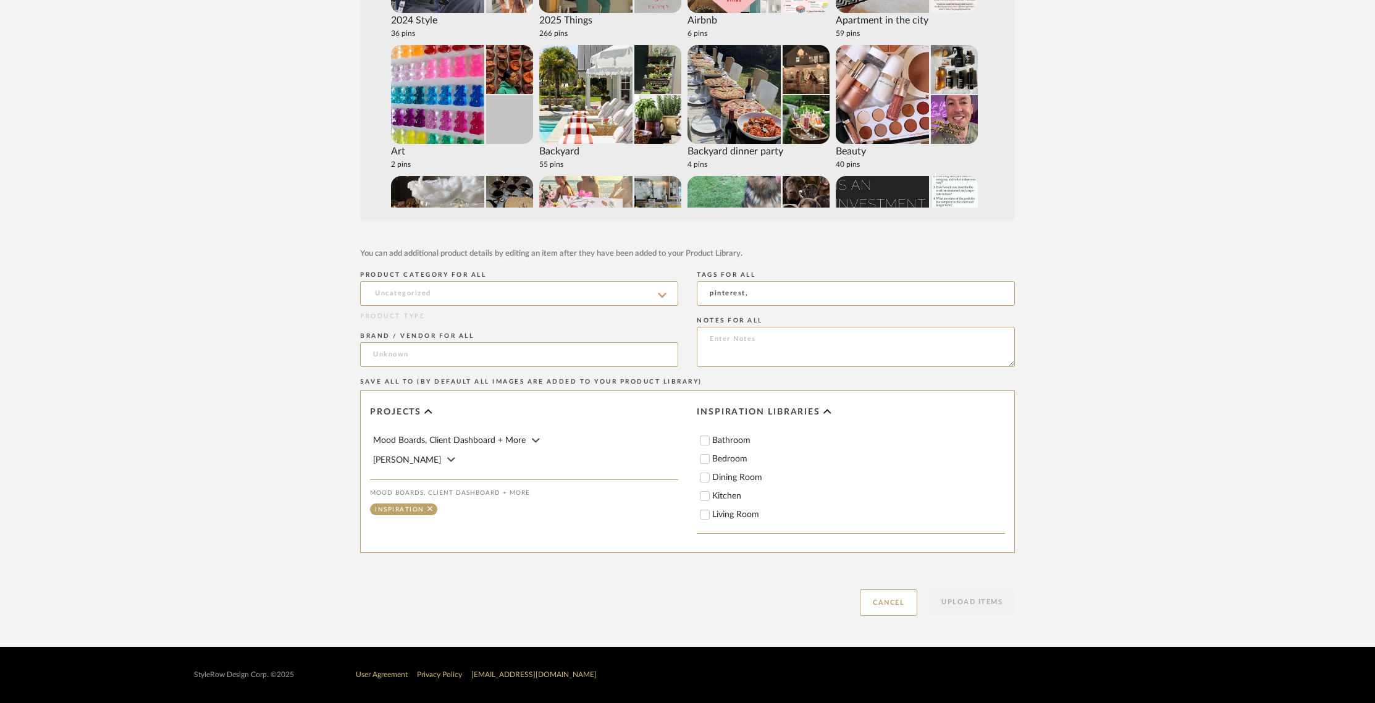
click at [772, 413] on span "Inspiration libraries" at bounding box center [759, 412] width 124 height 11
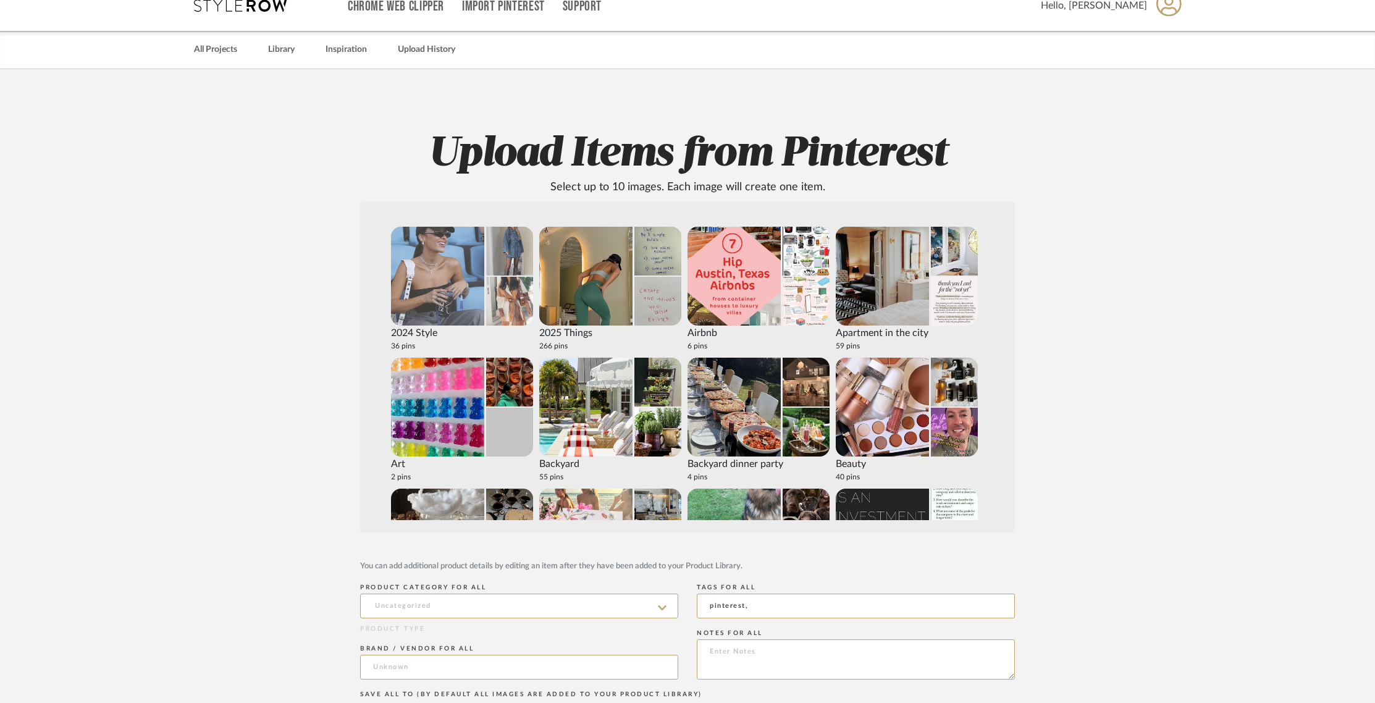
scroll to position [19, 0]
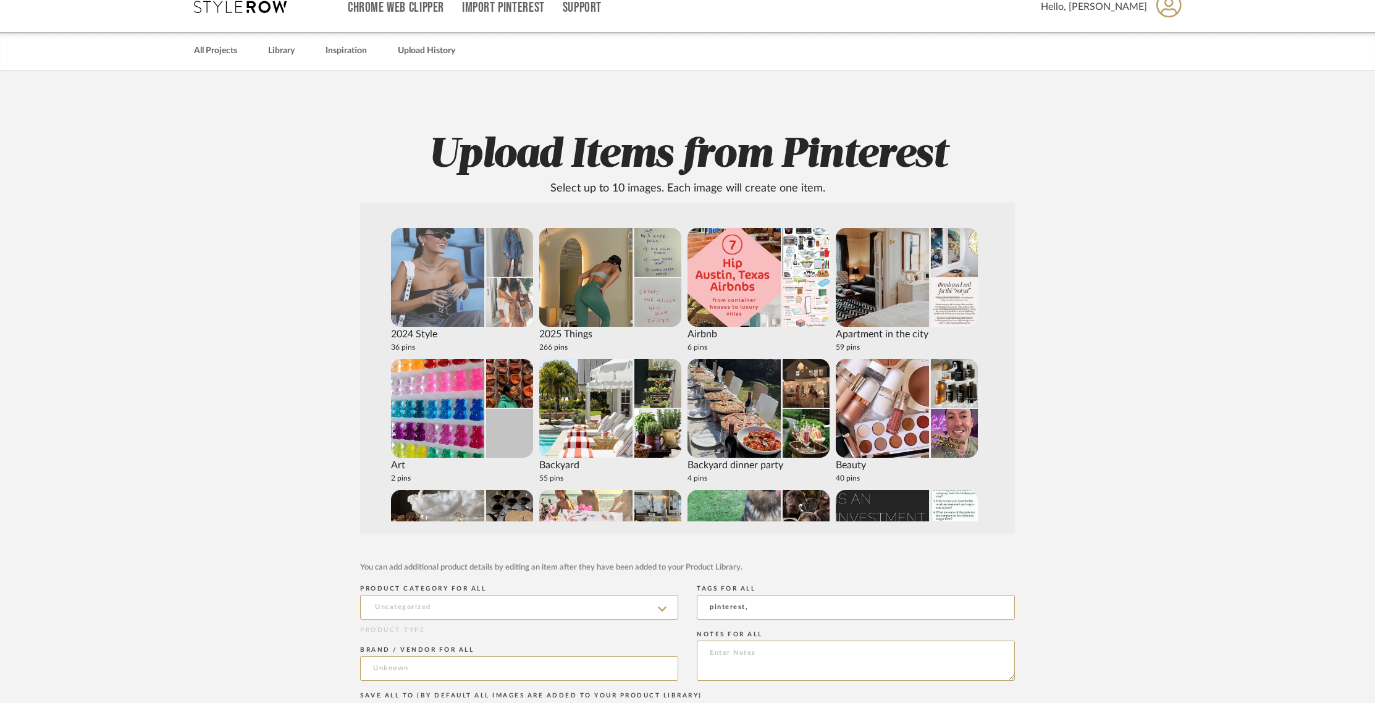
click at [421, 278] on img at bounding box center [437, 277] width 93 height 99
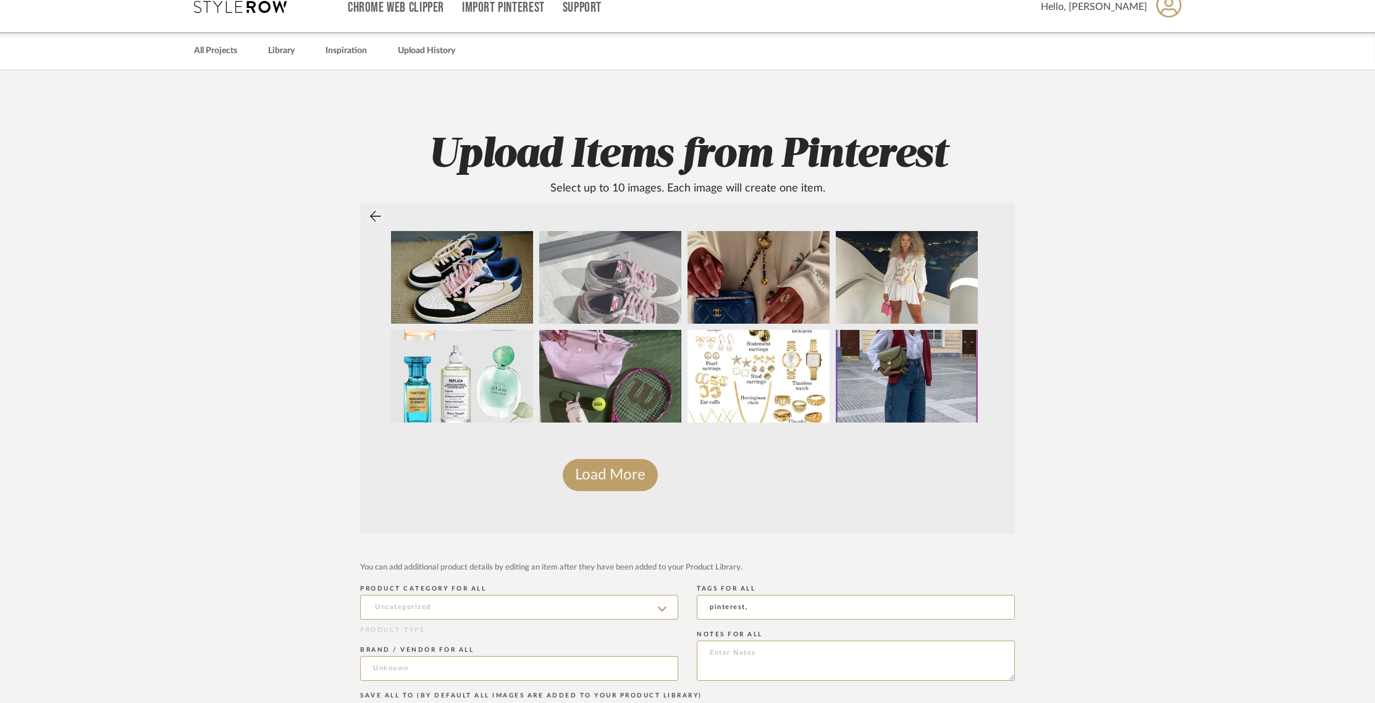
scroll to position [0, 0]
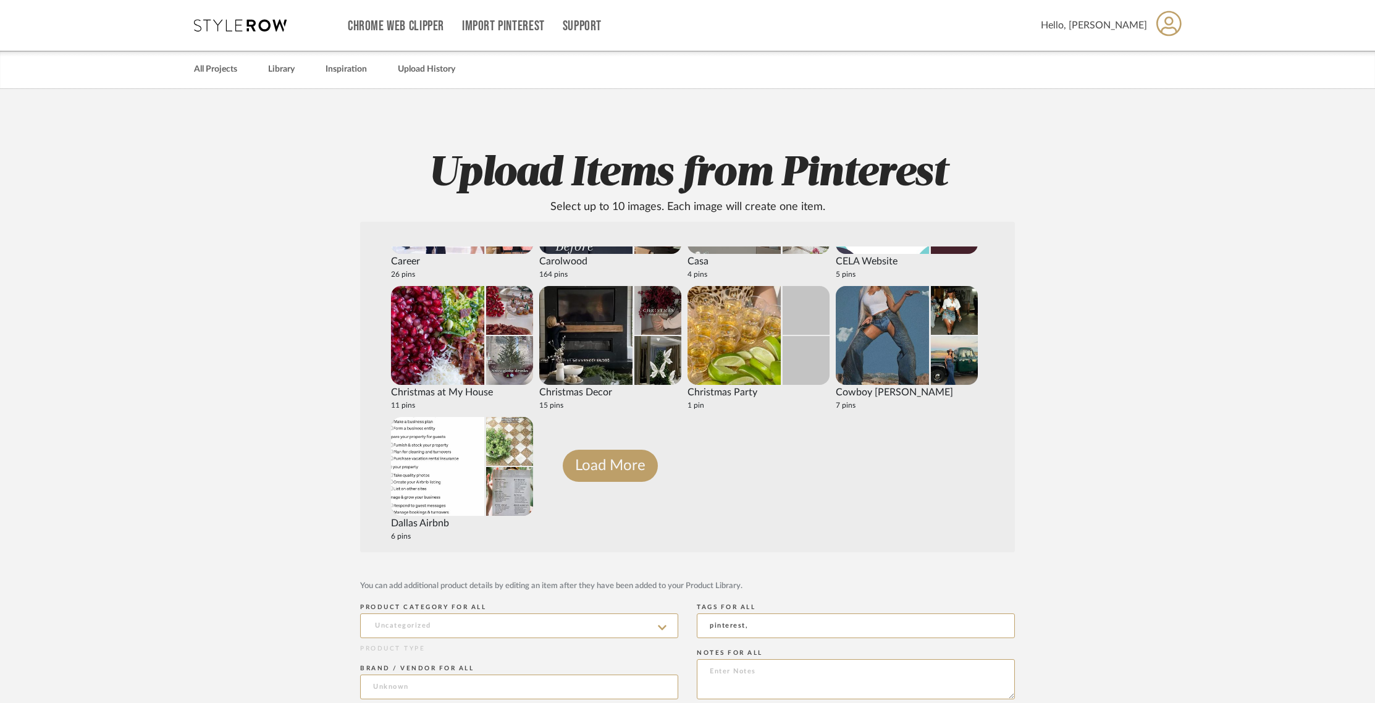
scroll to position [617, 0]
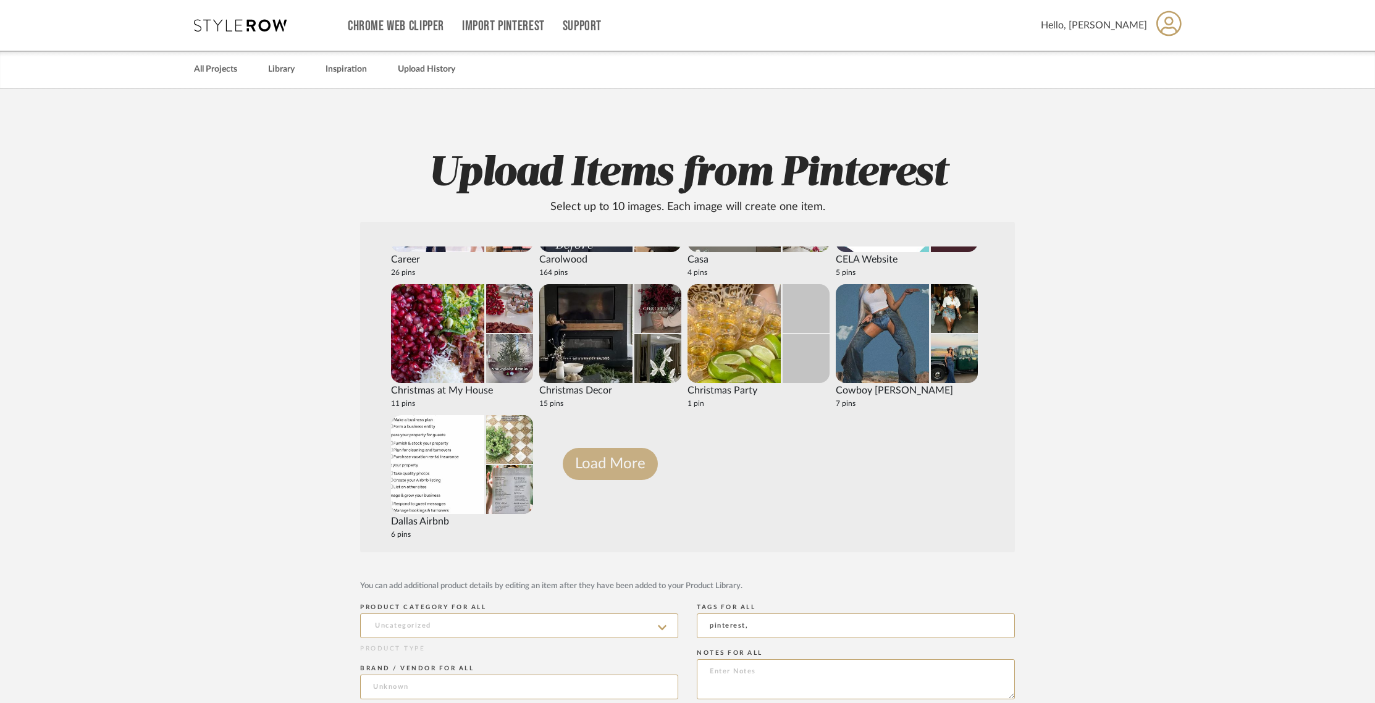
click at [620, 463] on button "Load More" at bounding box center [610, 464] width 95 height 32
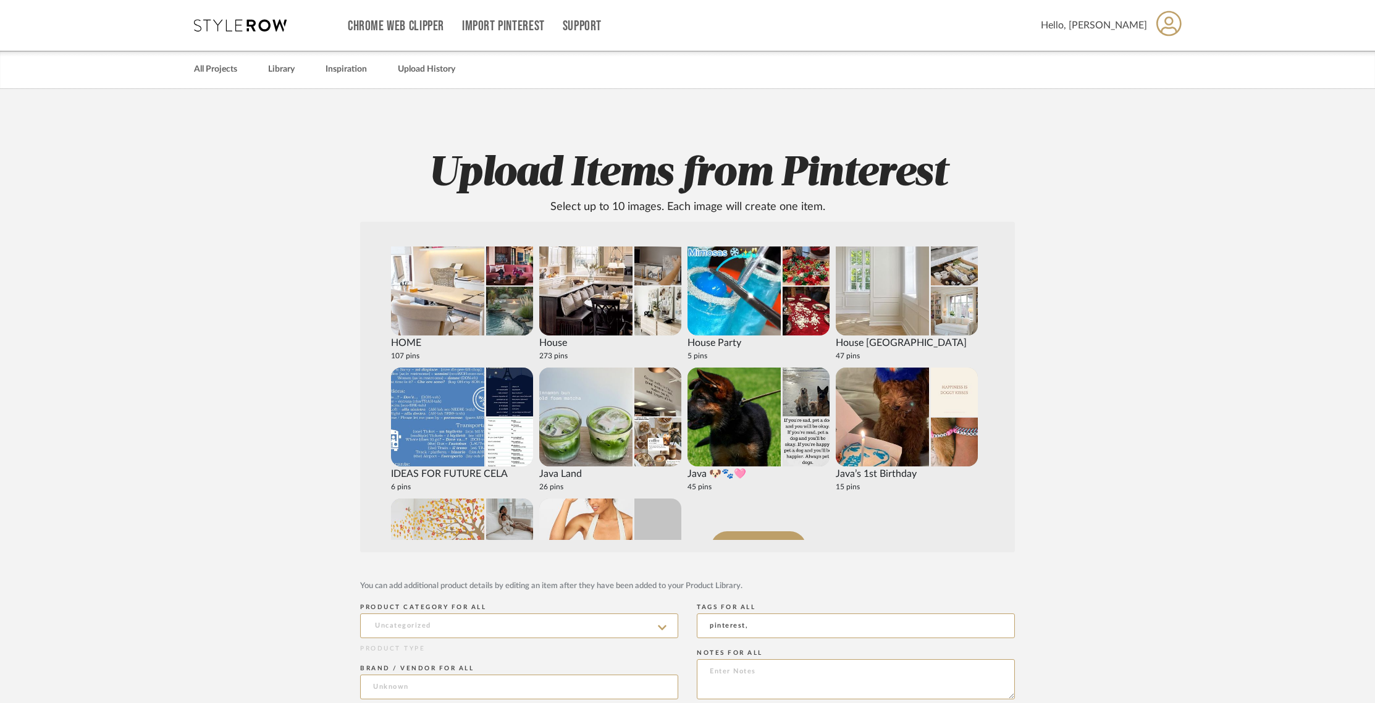
scroll to position [1403, 0]
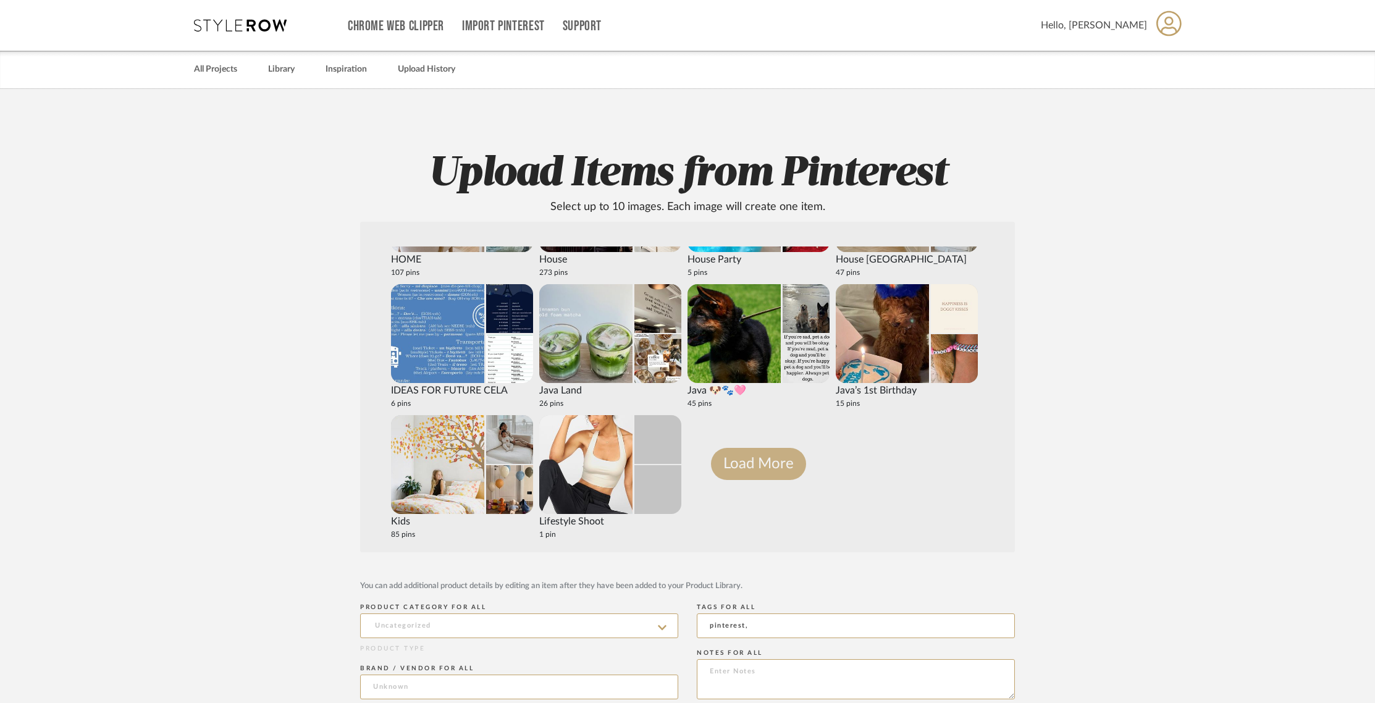
click at [775, 471] on button "Load More" at bounding box center [758, 464] width 95 height 32
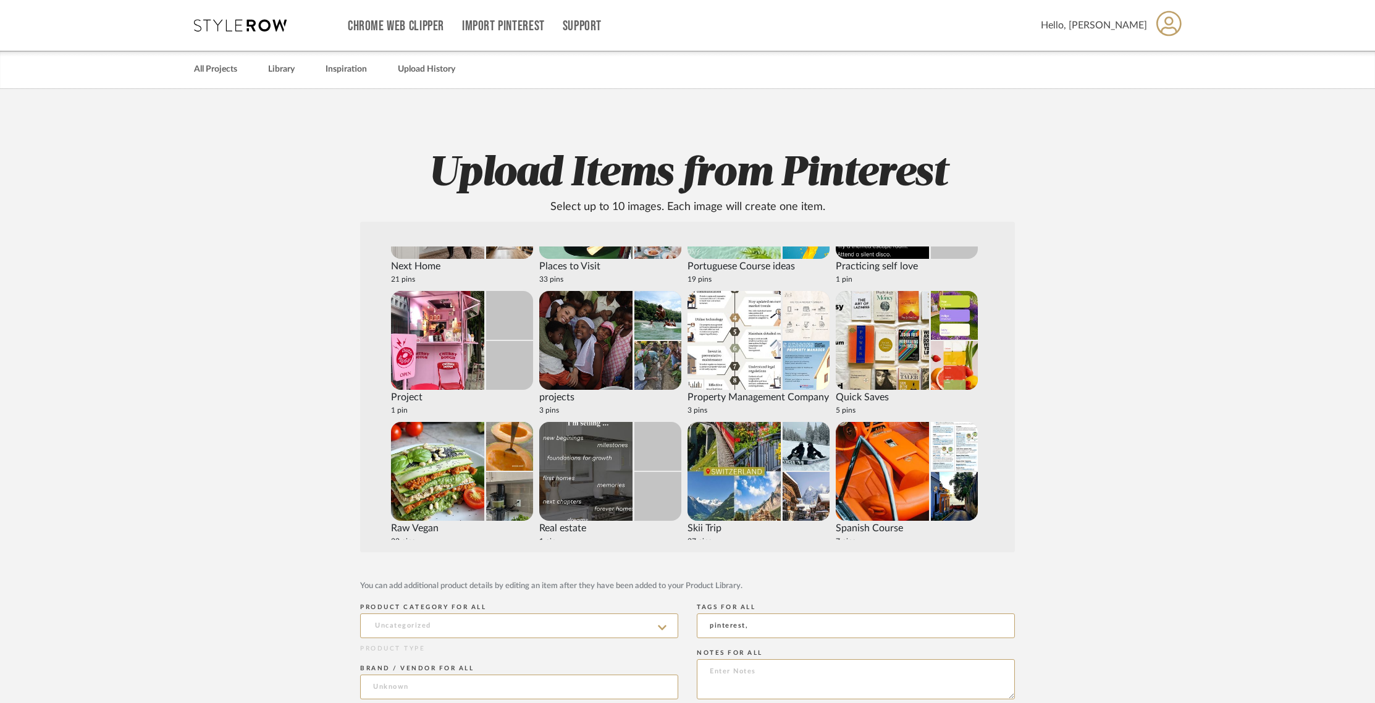
scroll to position [2189, 0]
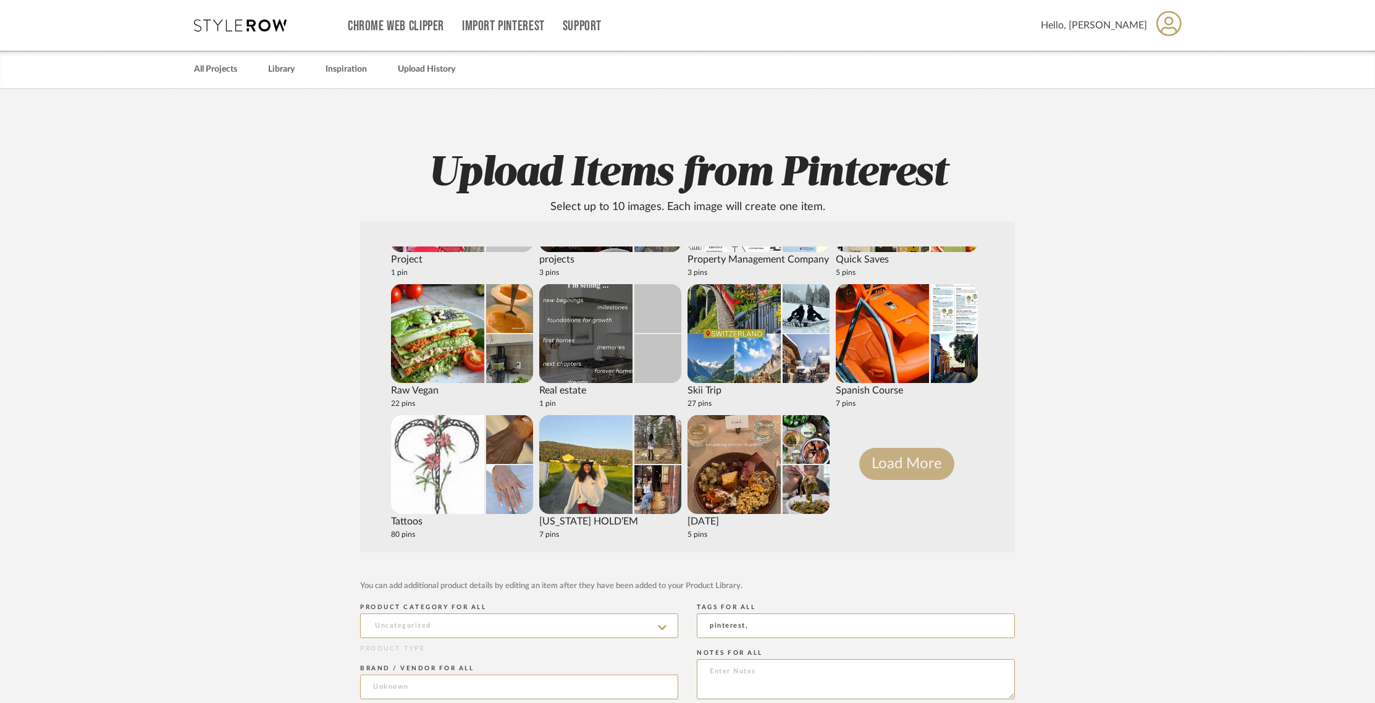
click at [935, 459] on button "Load More" at bounding box center [906, 464] width 95 height 32
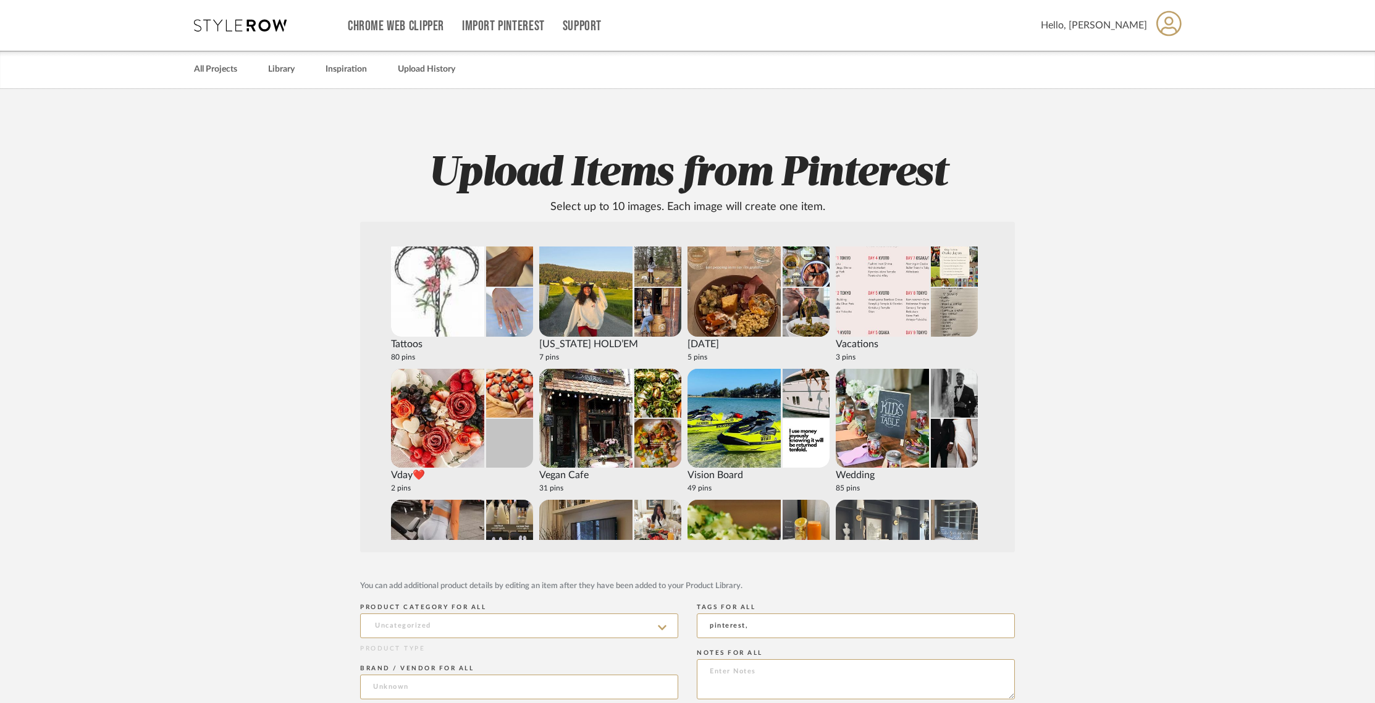
scroll to position [2451, 0]
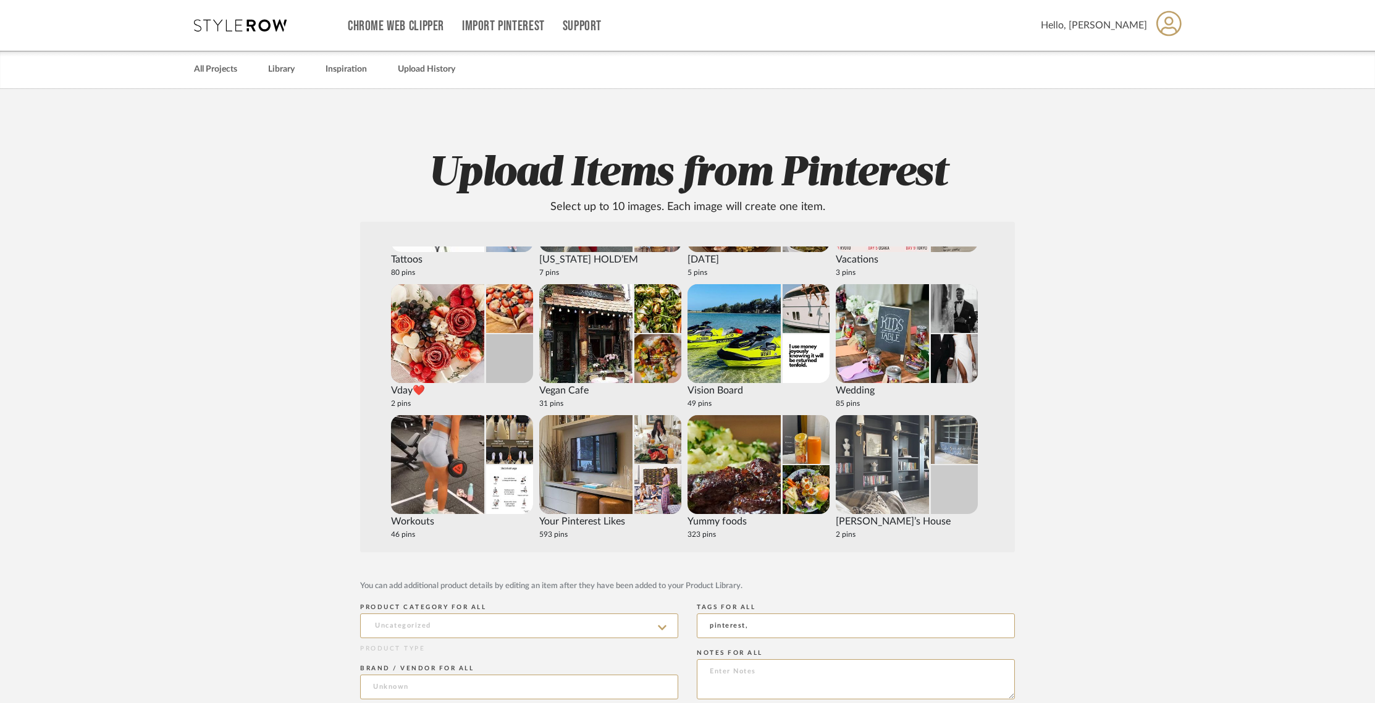
click at [915, 473] on img at bounding box center [882, 464] width 93 height 99
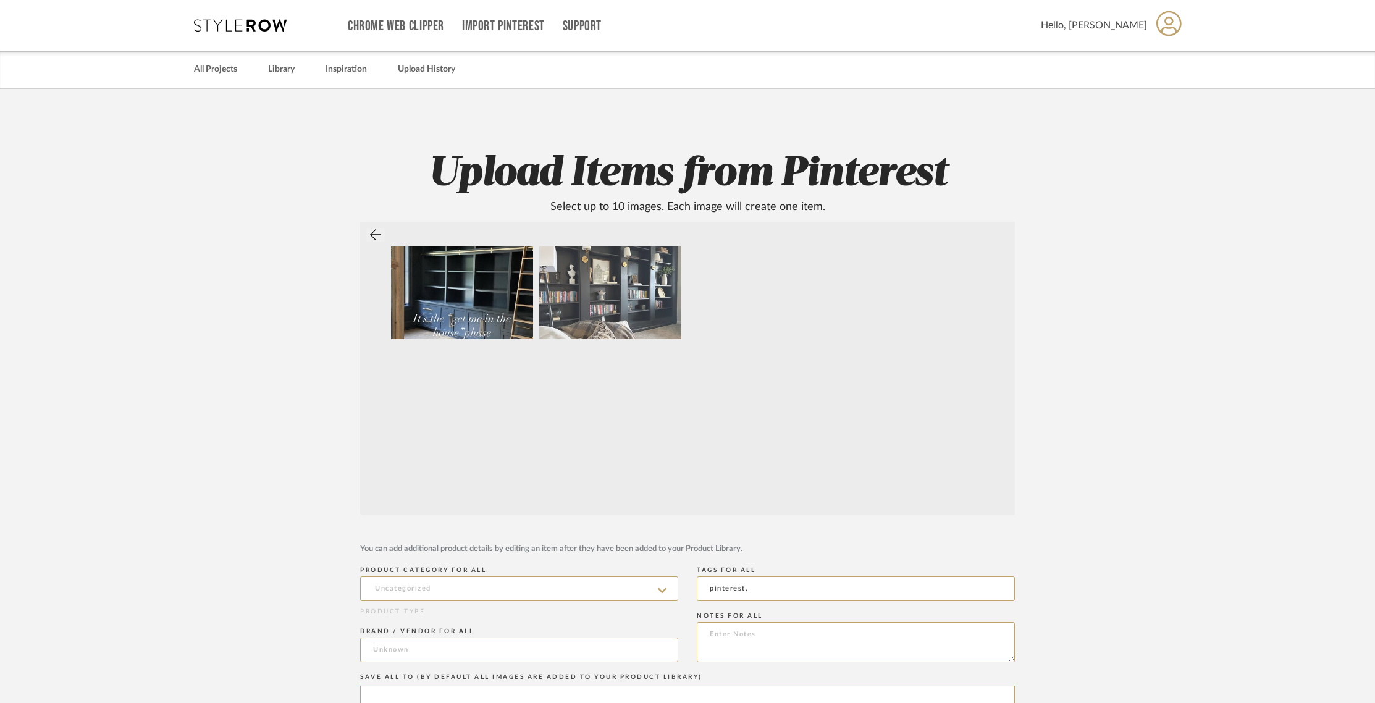
click at [572, 313] on img at bounding box center [610, 293] width 142 height 93
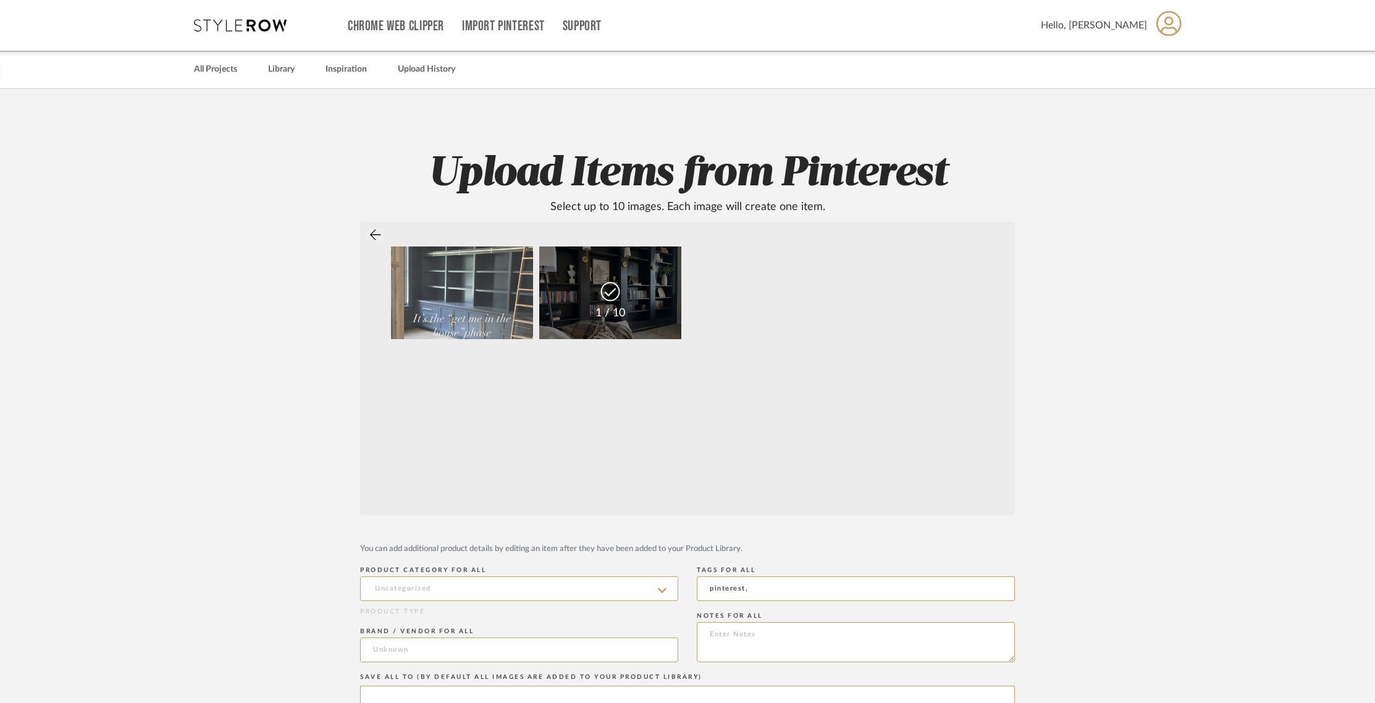
click at [479, 312] on img at bounding box center [462, 293] width 142 height 93
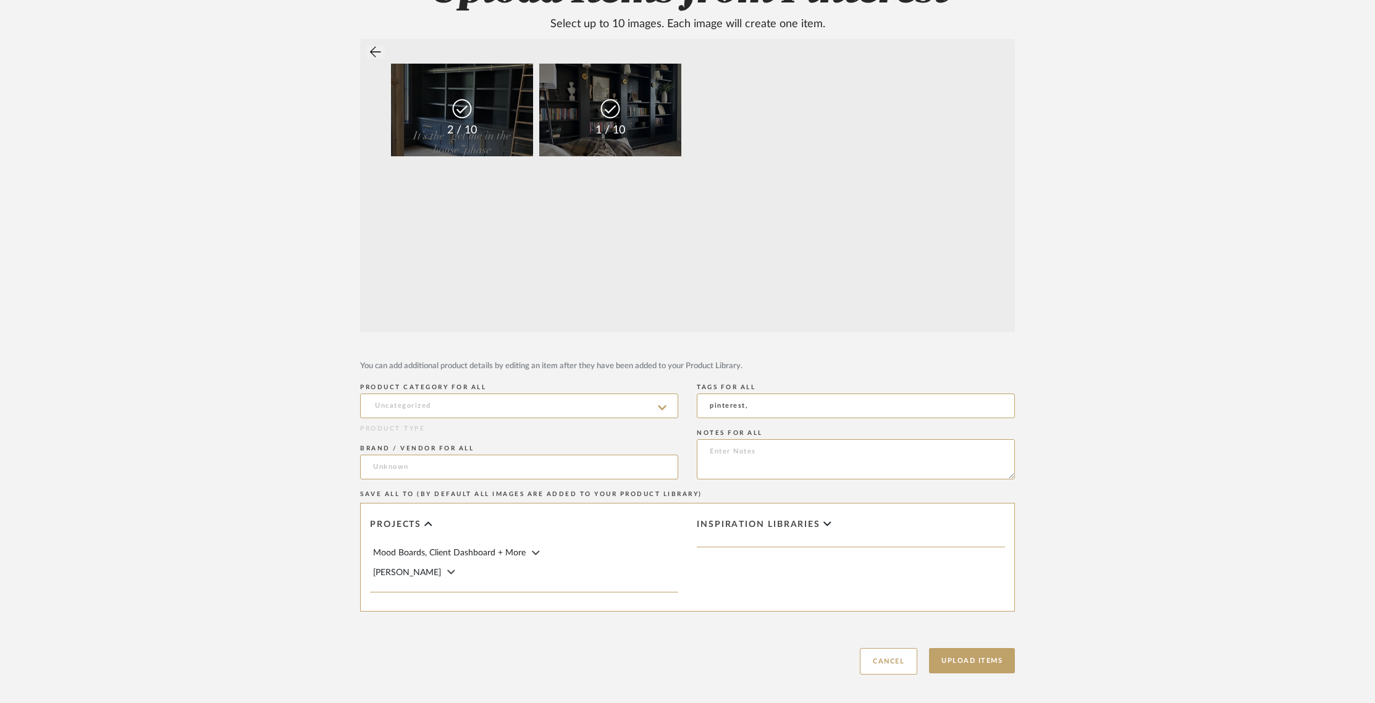
scroll to position [184, 0]
click at [408, 570] on span "[PERSON_NAME]" at bounding box center [407, 571] width 68 height 9
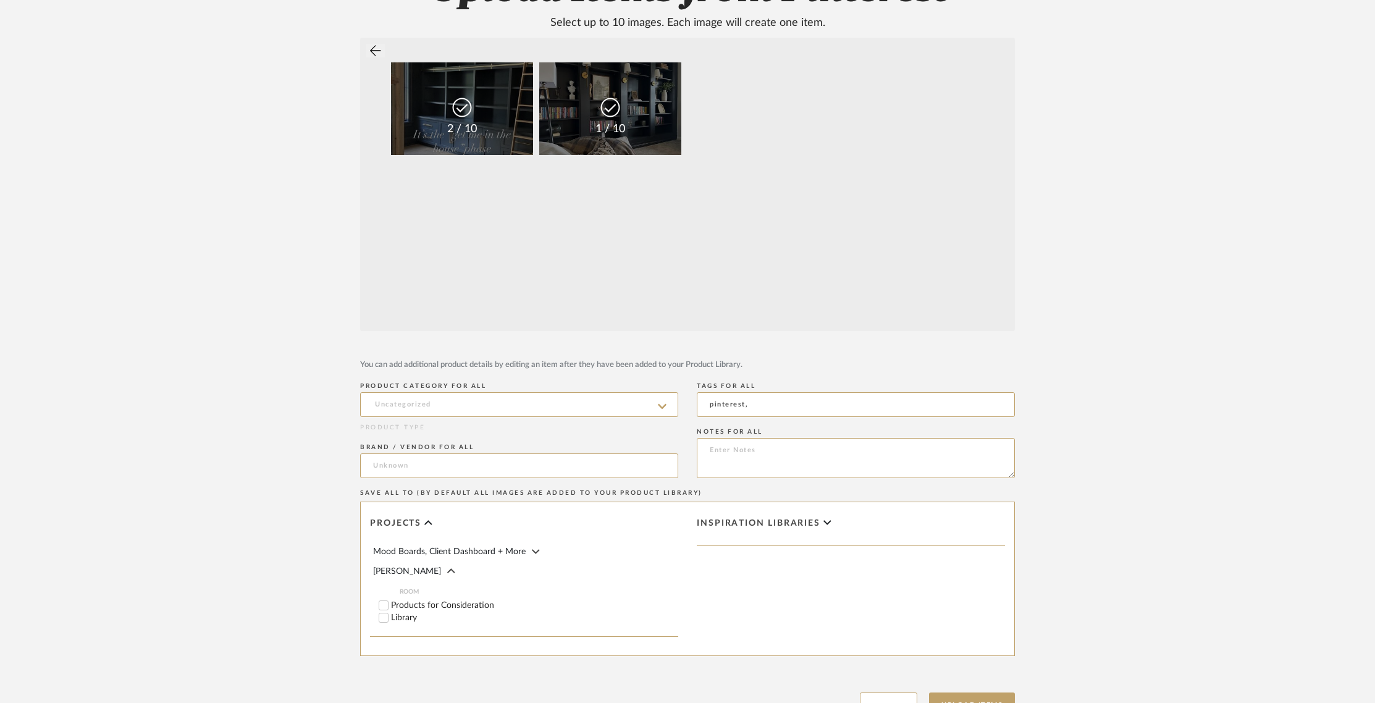
click at [404, 617] on label "Library" at bounding box center [534, 618] width 287 height 9
click at [390, 617] on input "Library" at bounding box center [384, 618] width 12 height 12
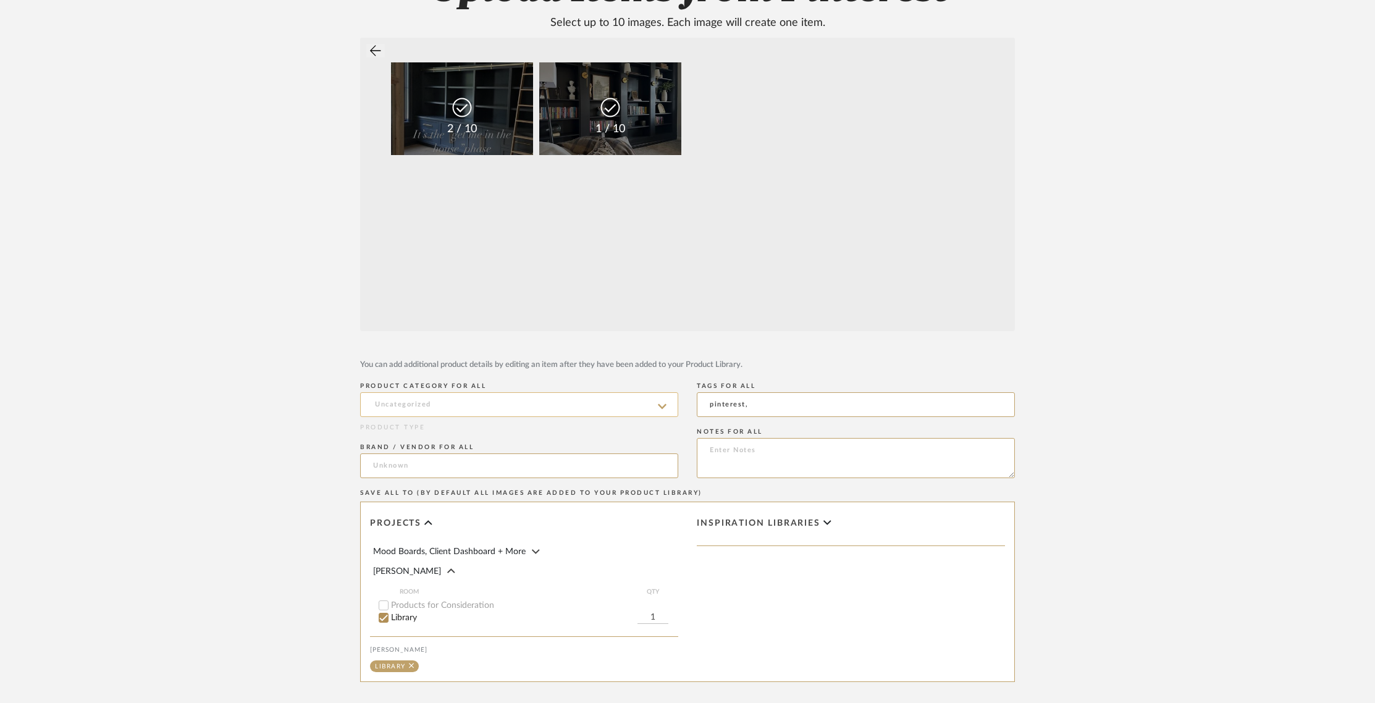
click at [502, 399] on input at bounding box center [519, 404] width 318 height 25
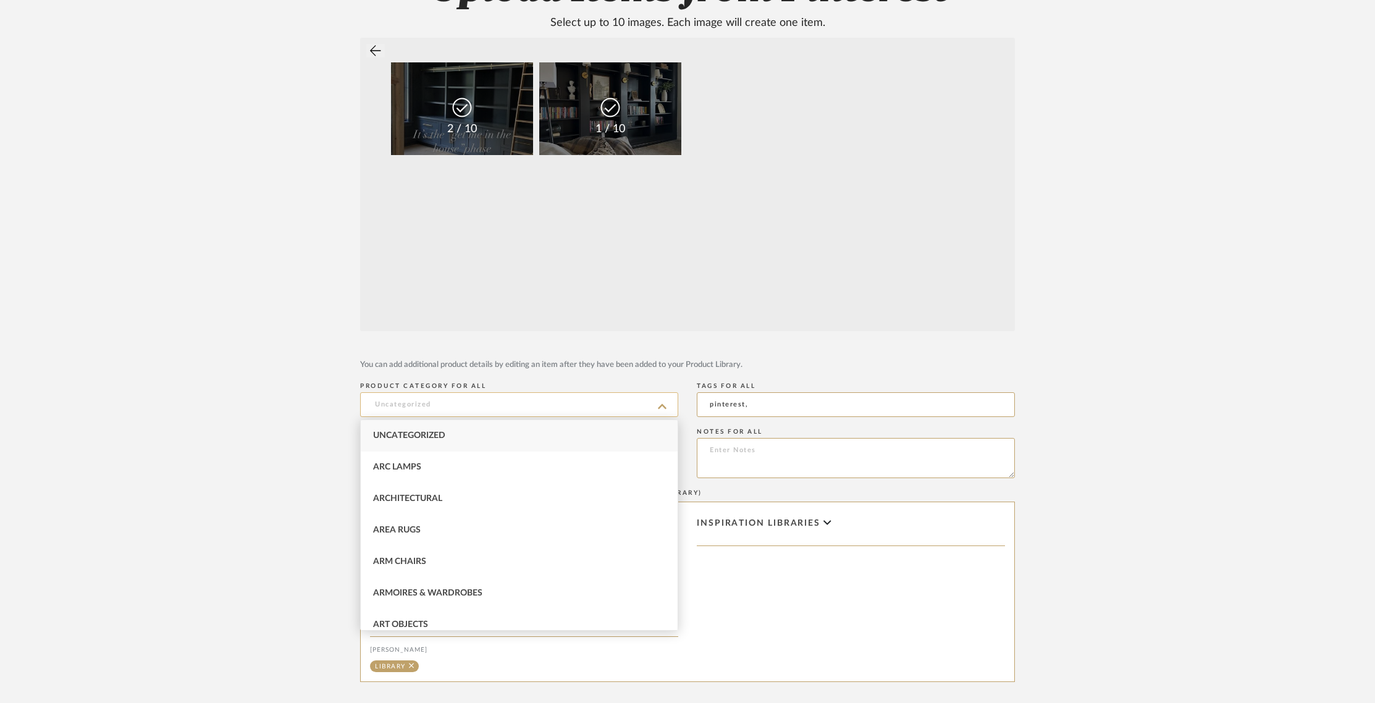
click at [504, 407] on input at bounding box center [519, 404] width 318 height 25
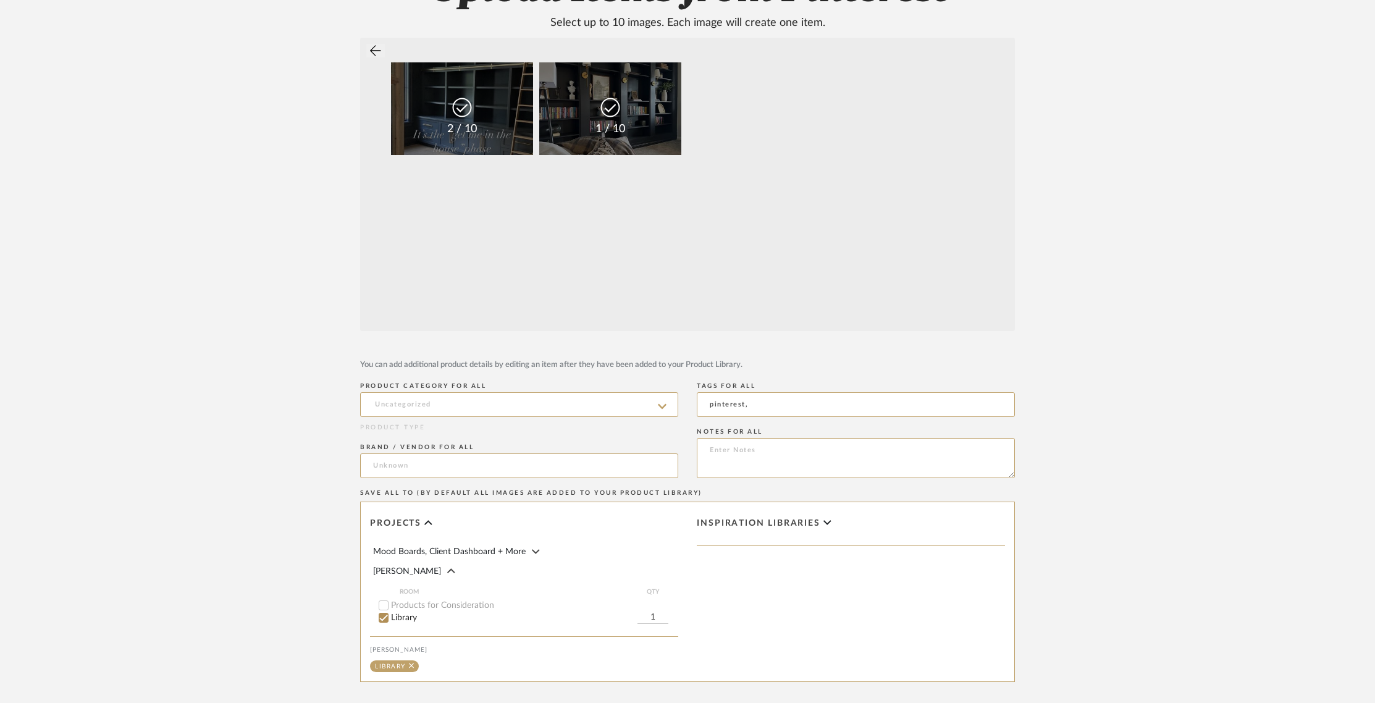
click at [769, 523] on span "Inspiration libraries" at bounding box center [759, 523] width 124 height 11
click at [422, 572] on div "[PERSON_NAME]" at bounding box center [525, 572] width 305 height 14
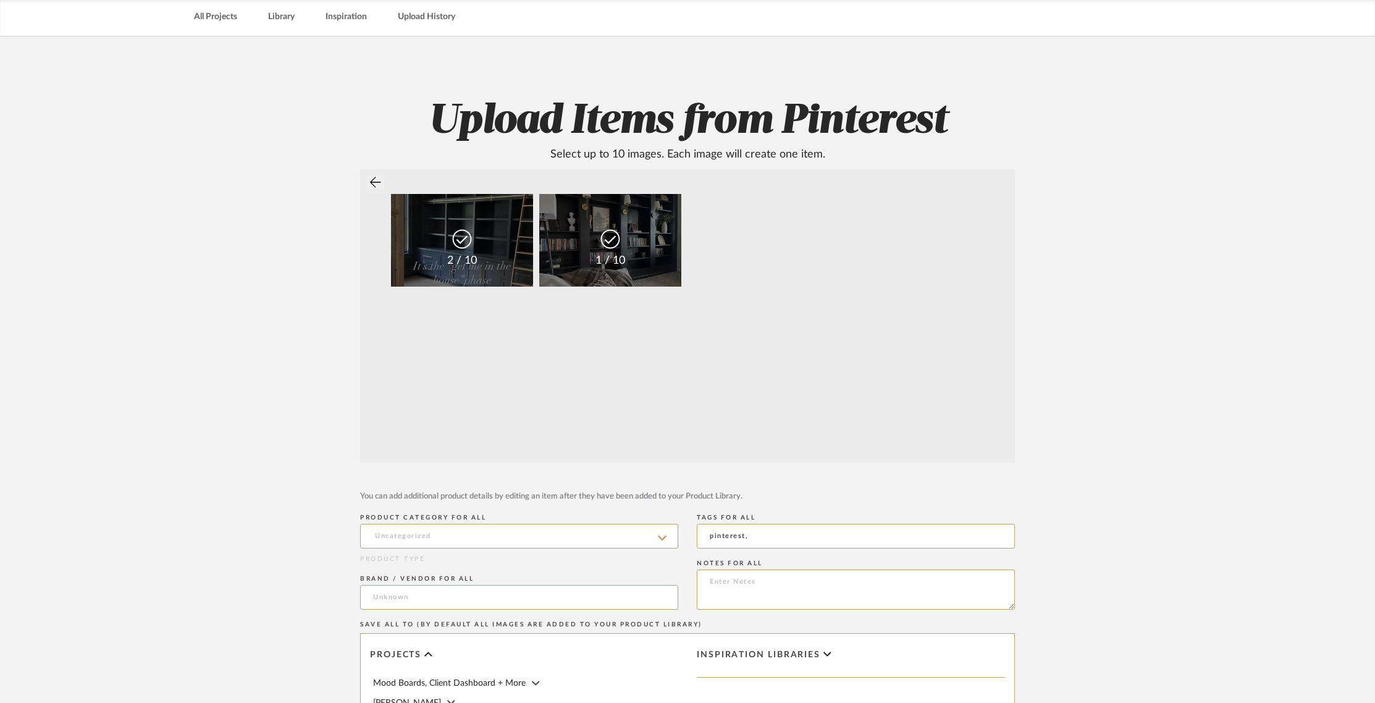
scroll to position [0, 0]
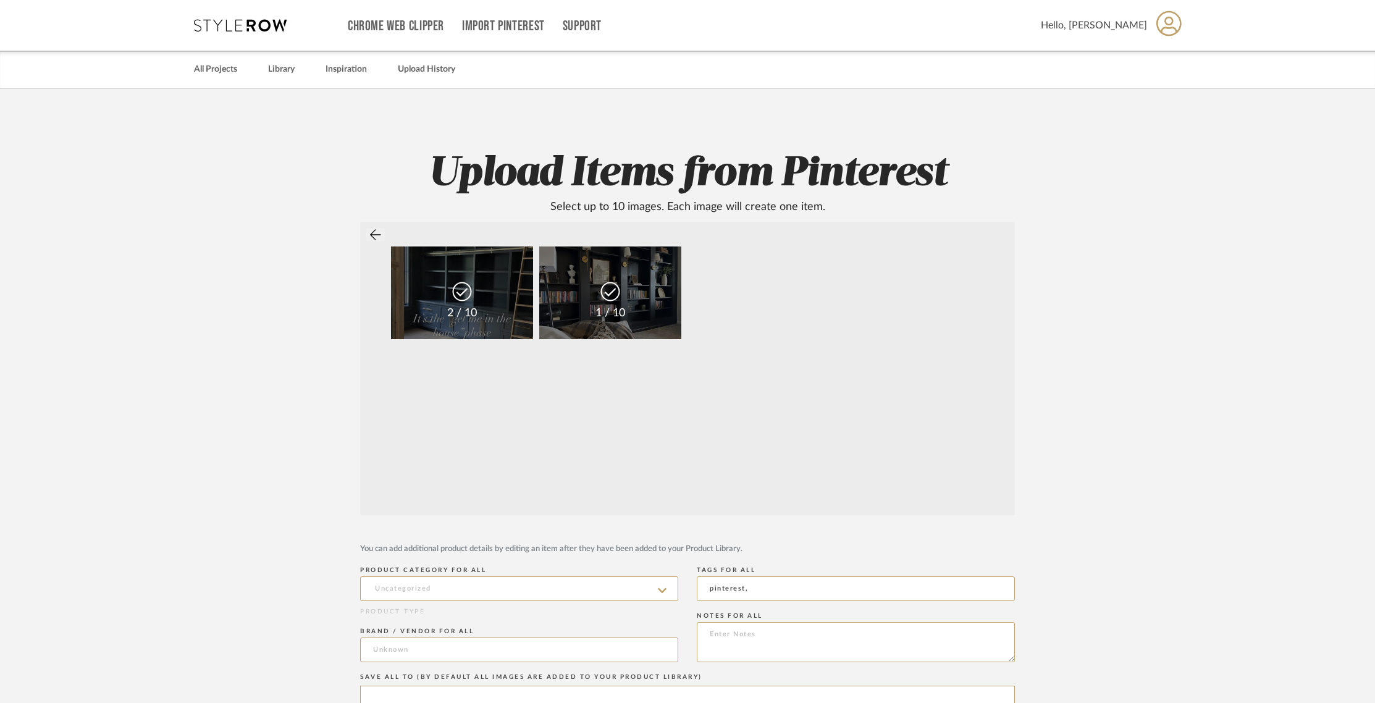
click at [371, 230] on icon at bounding box center [375, 235] width 11 height 12
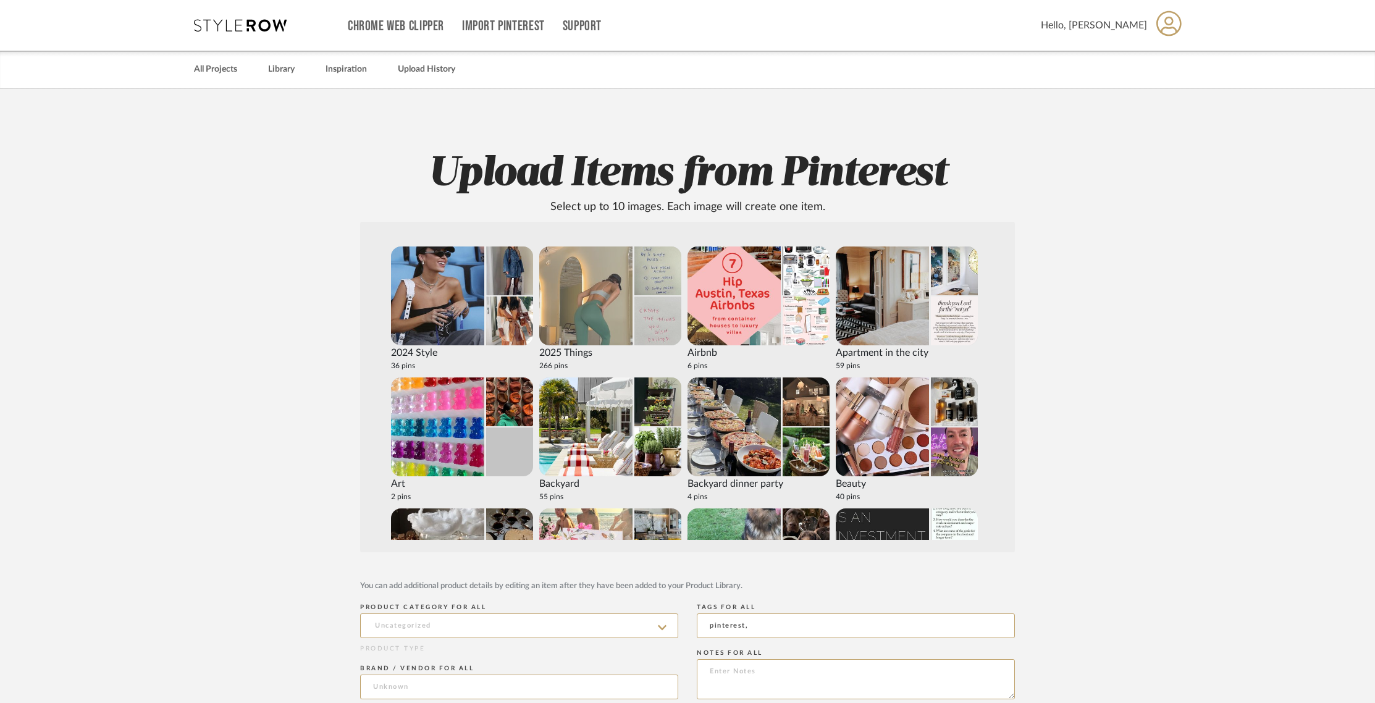
click at [589, 306] on img at bounding box center [585, 296] width 93 height 99
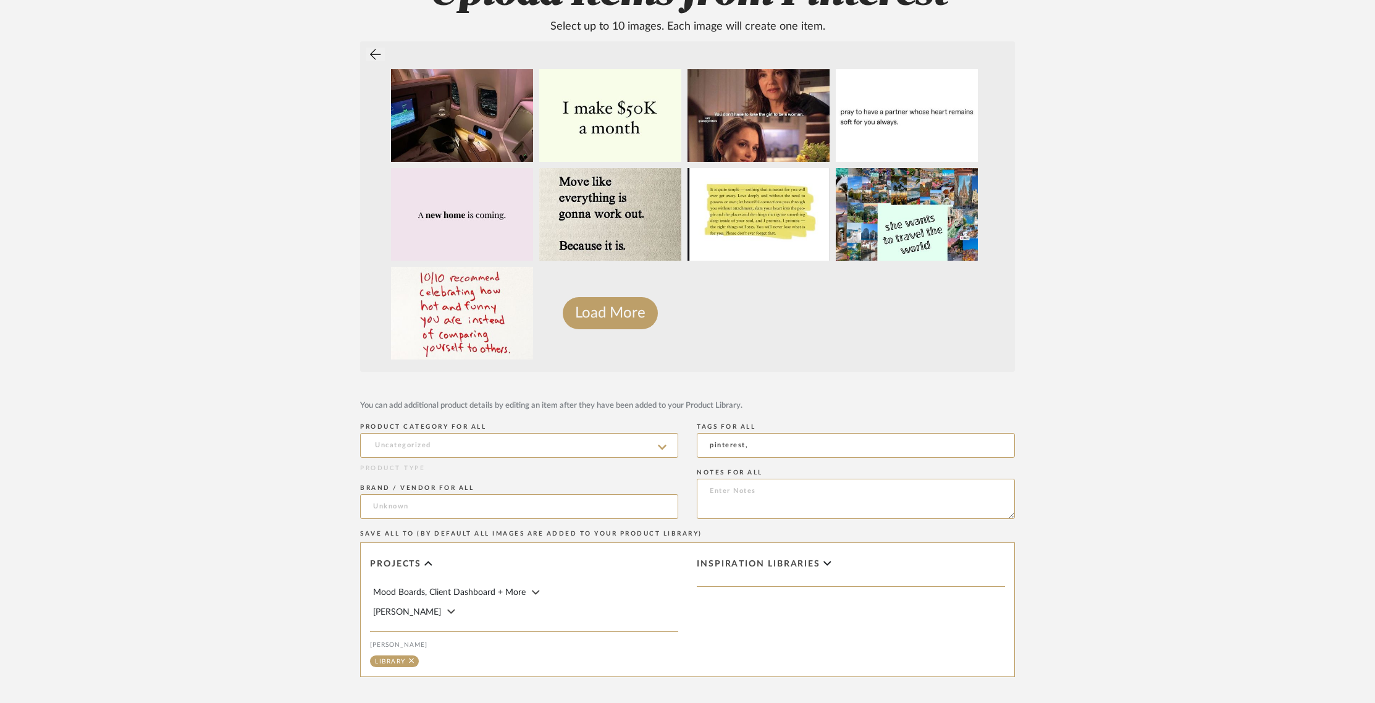
scroll to position [182, 0]
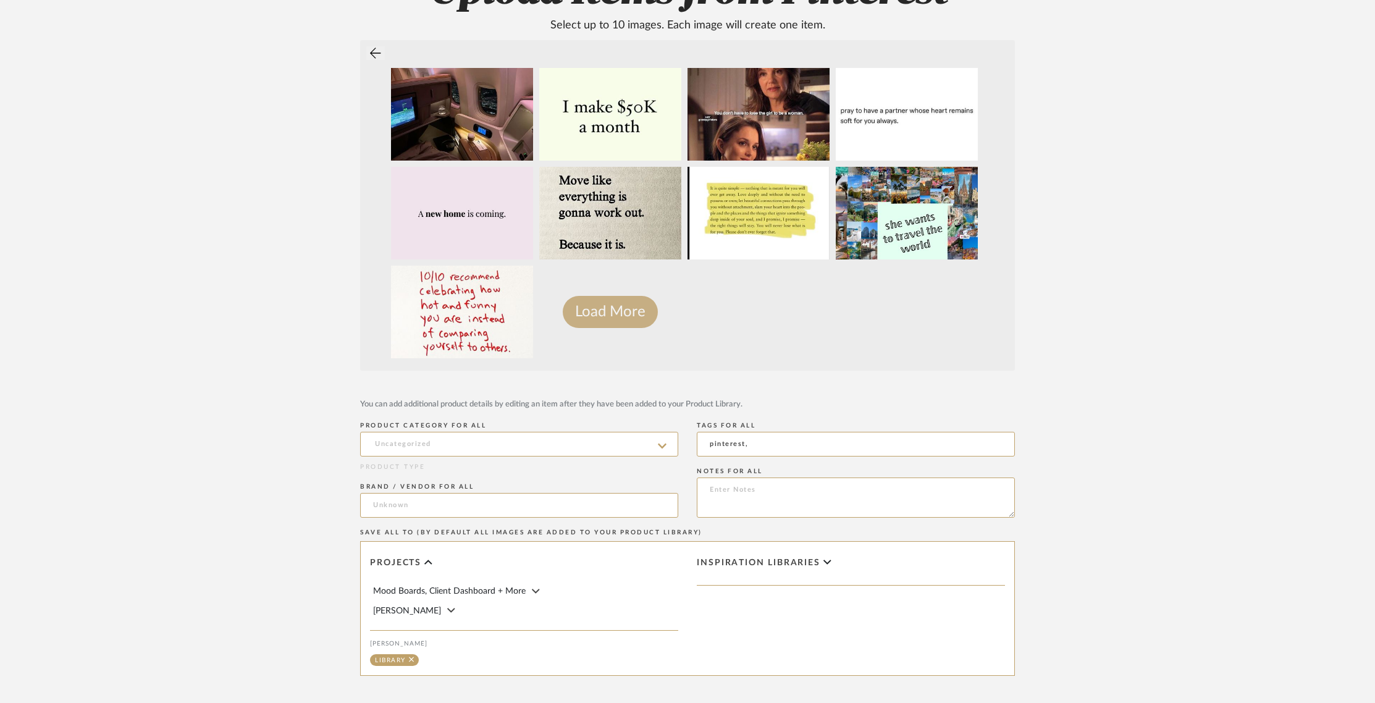
click at [629, 314] on button "Load More" at bounding box center [610, 312] width 95 height 32
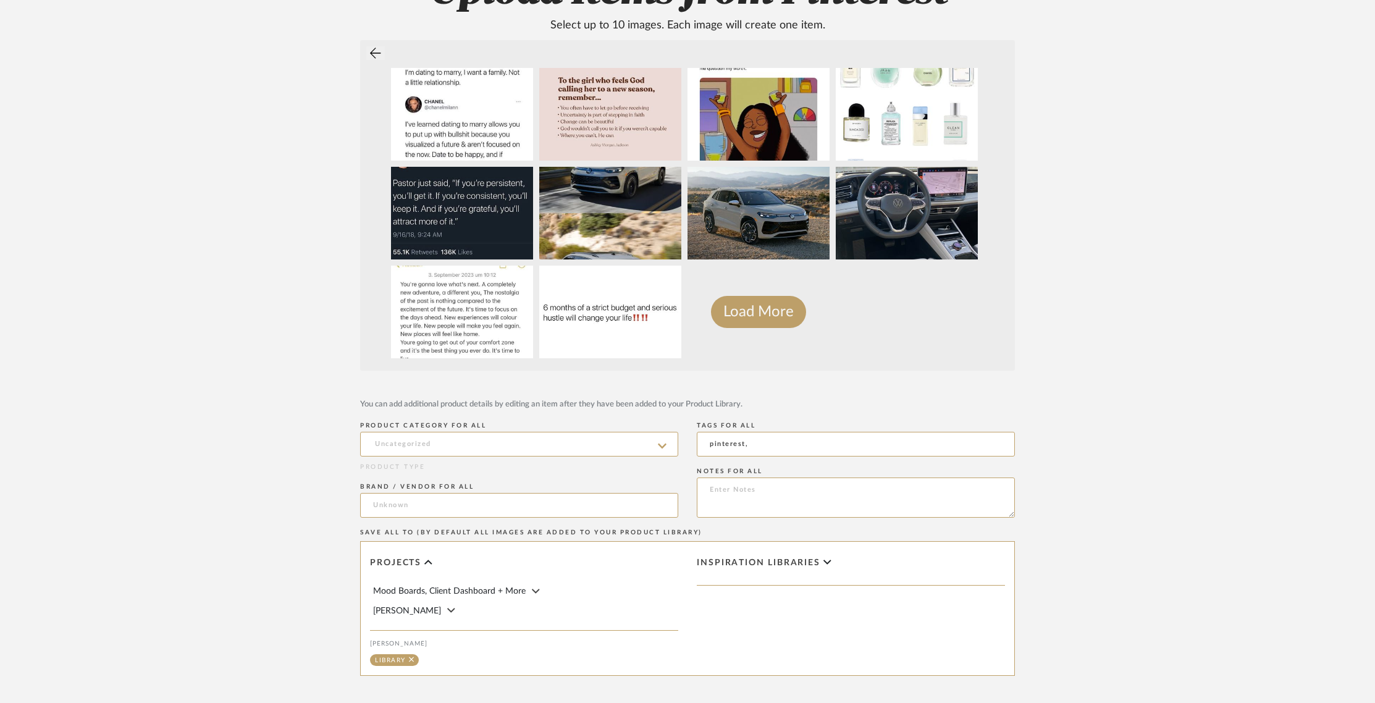
scroll to position [0, 0]
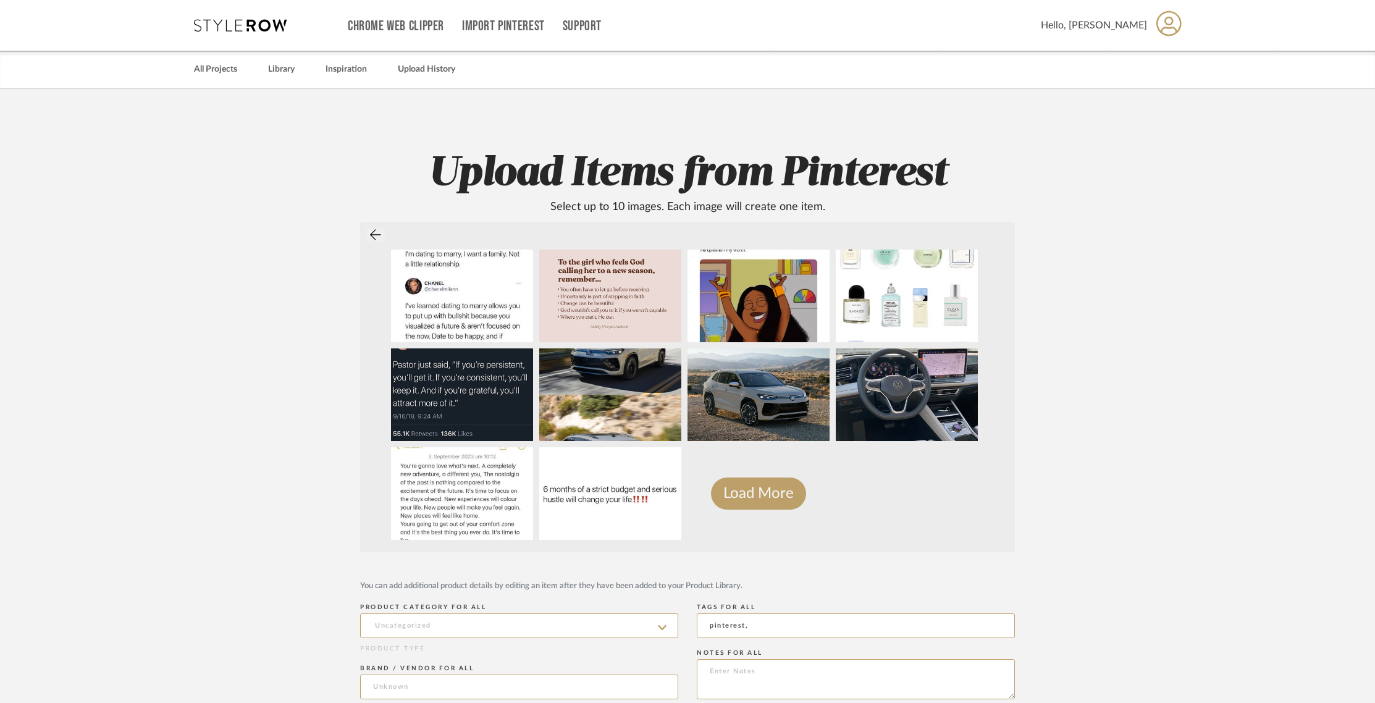
click at [384, 236] on div "Load More" at bounding box center [687, 387] width 655 height 331
click at [372, 235] on icon at bounding box center [375, 235] width 11 height 12
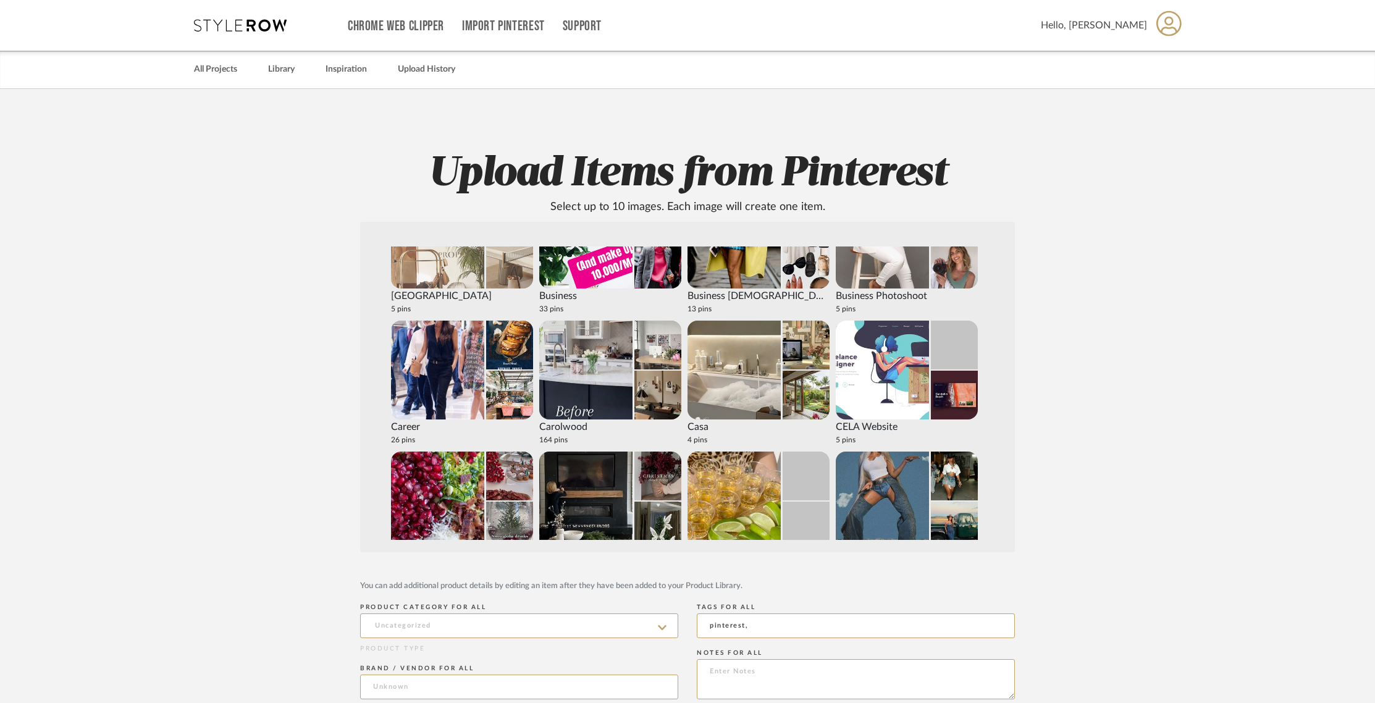
scroll to position [451, 0]
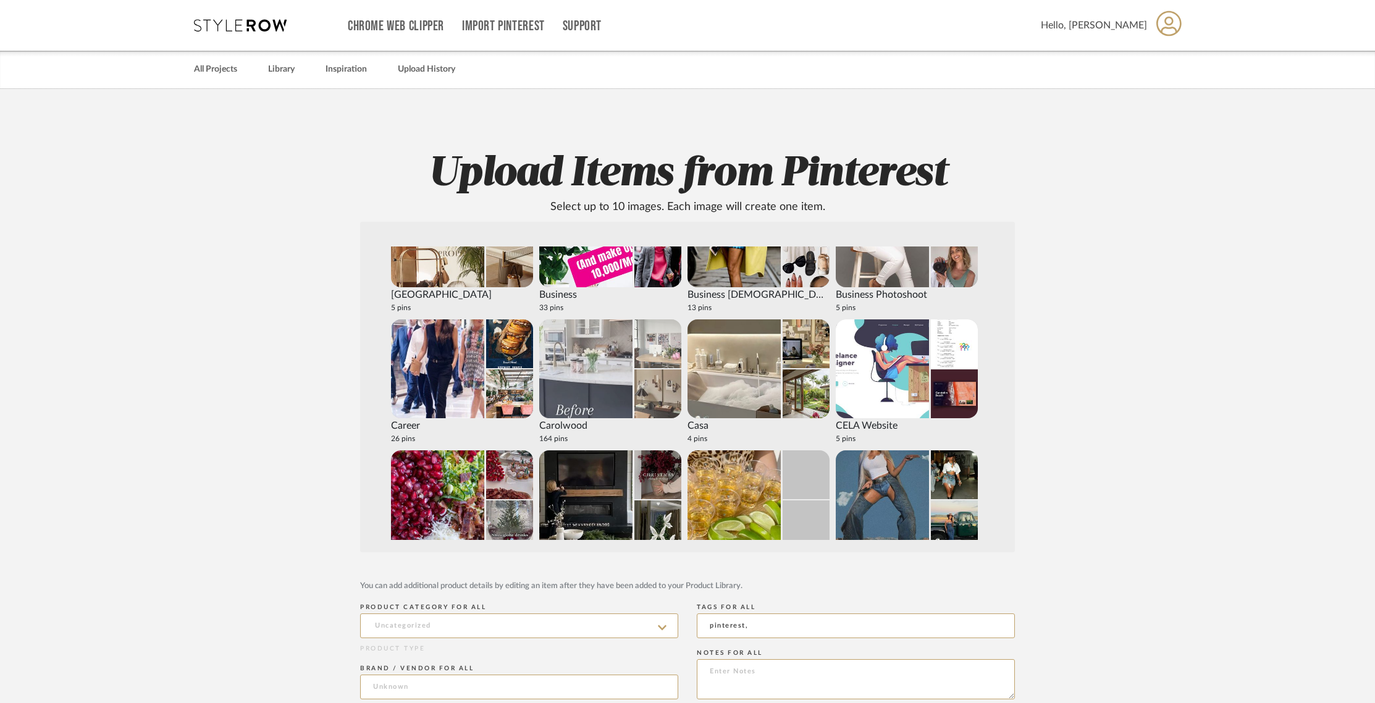
click at [654, 387] on img at bounding box center [658, 393] width 47 height 49
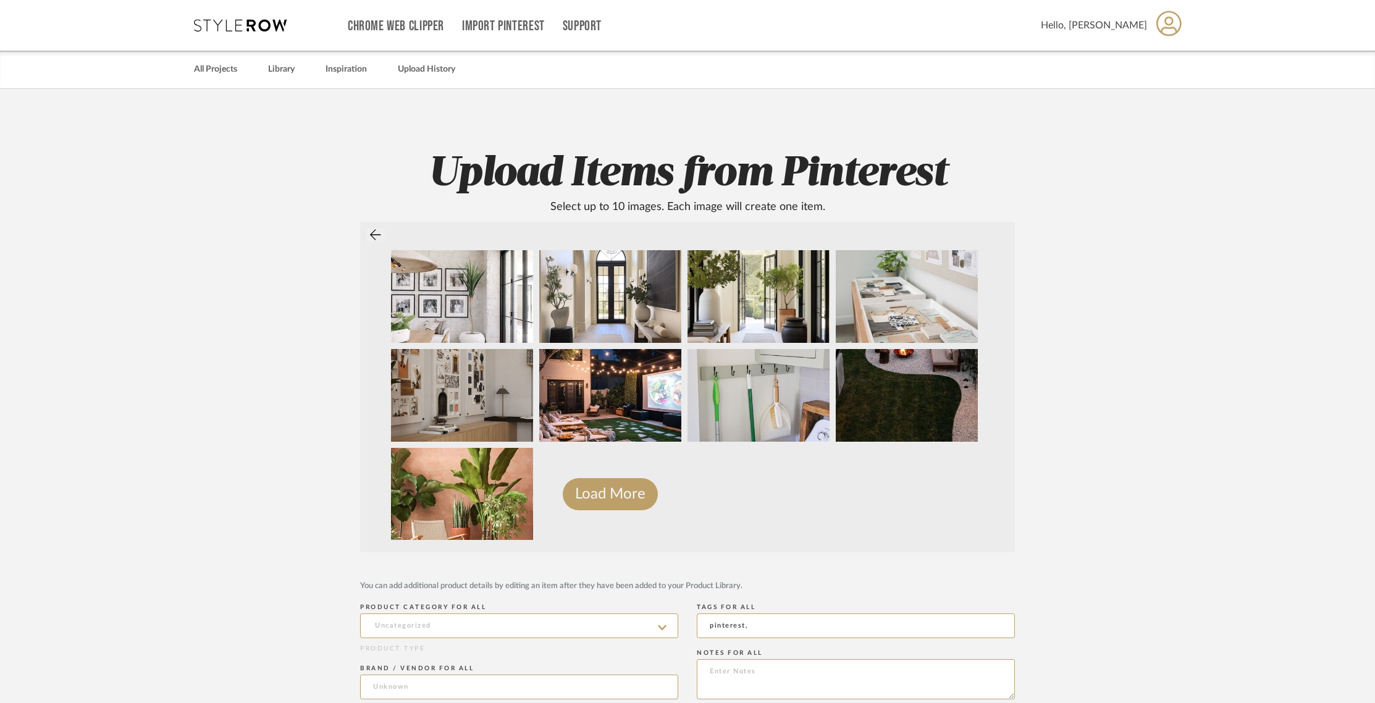
scroll to position [392, 0]
click at [618, 492] on button "Load More" at bounding box center [610, 494] width 95 height 32
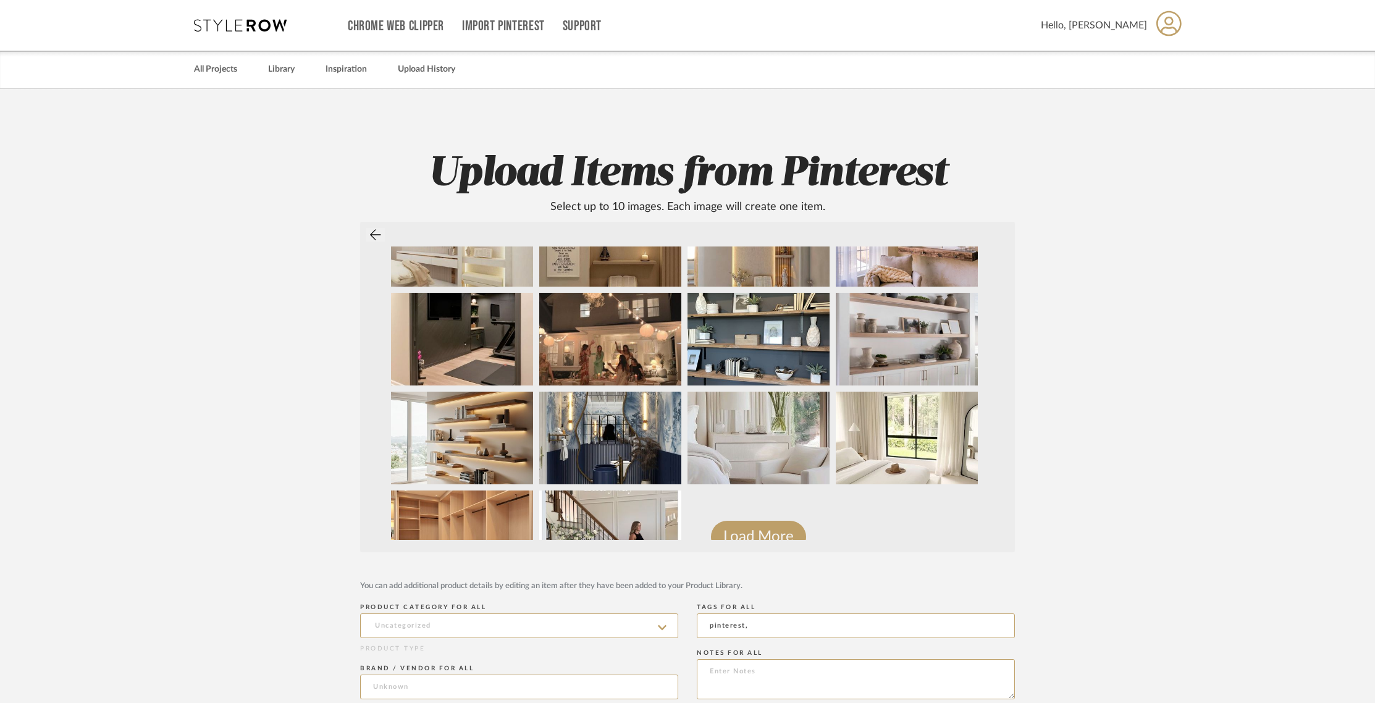
scroll to position [985, 0]
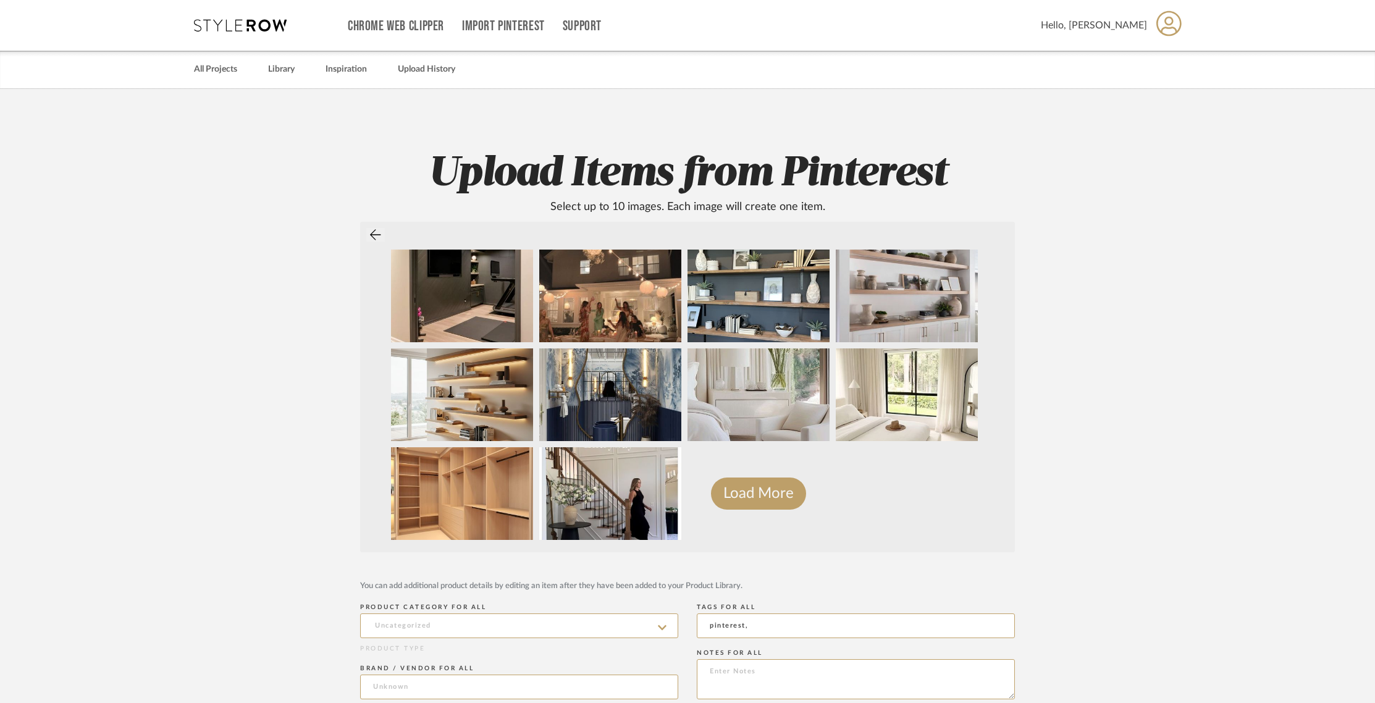
click at [379, 234] on icon at bounding box center [375, 235] width 11 height 12
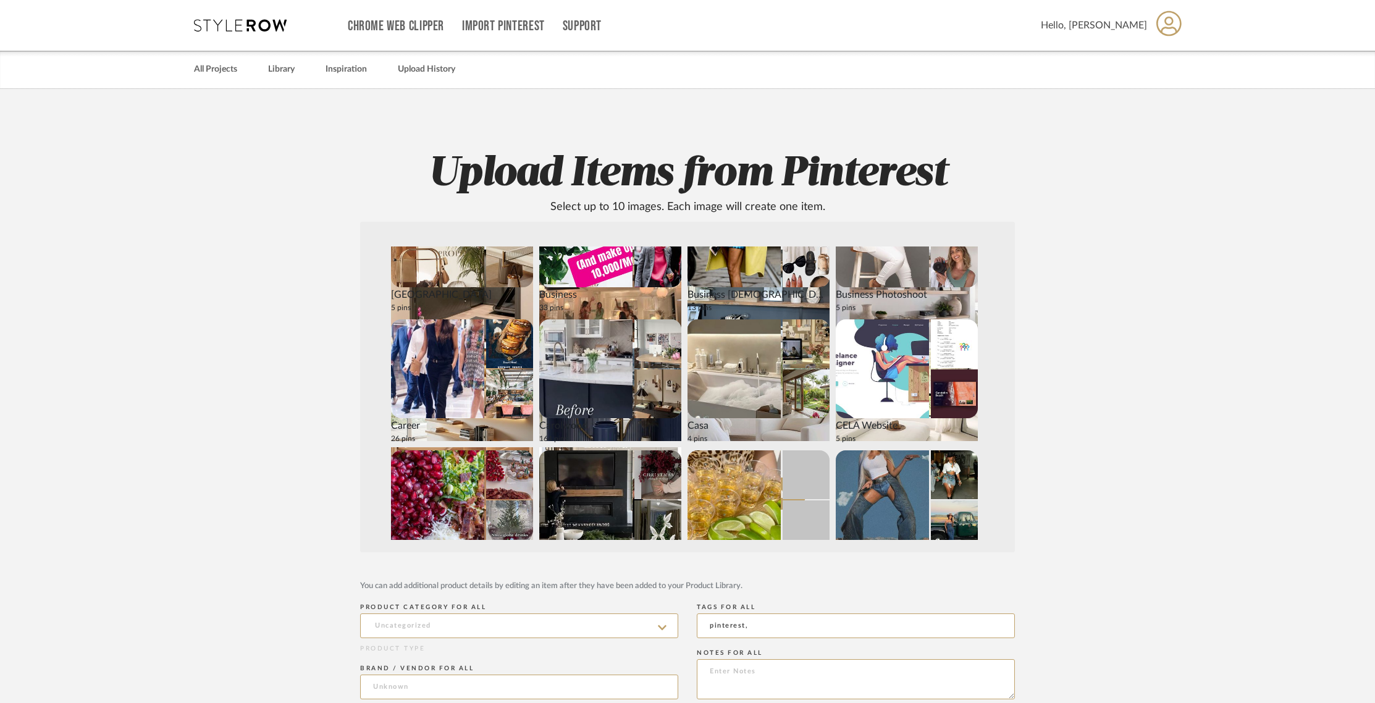
scroll to position [0, 0]
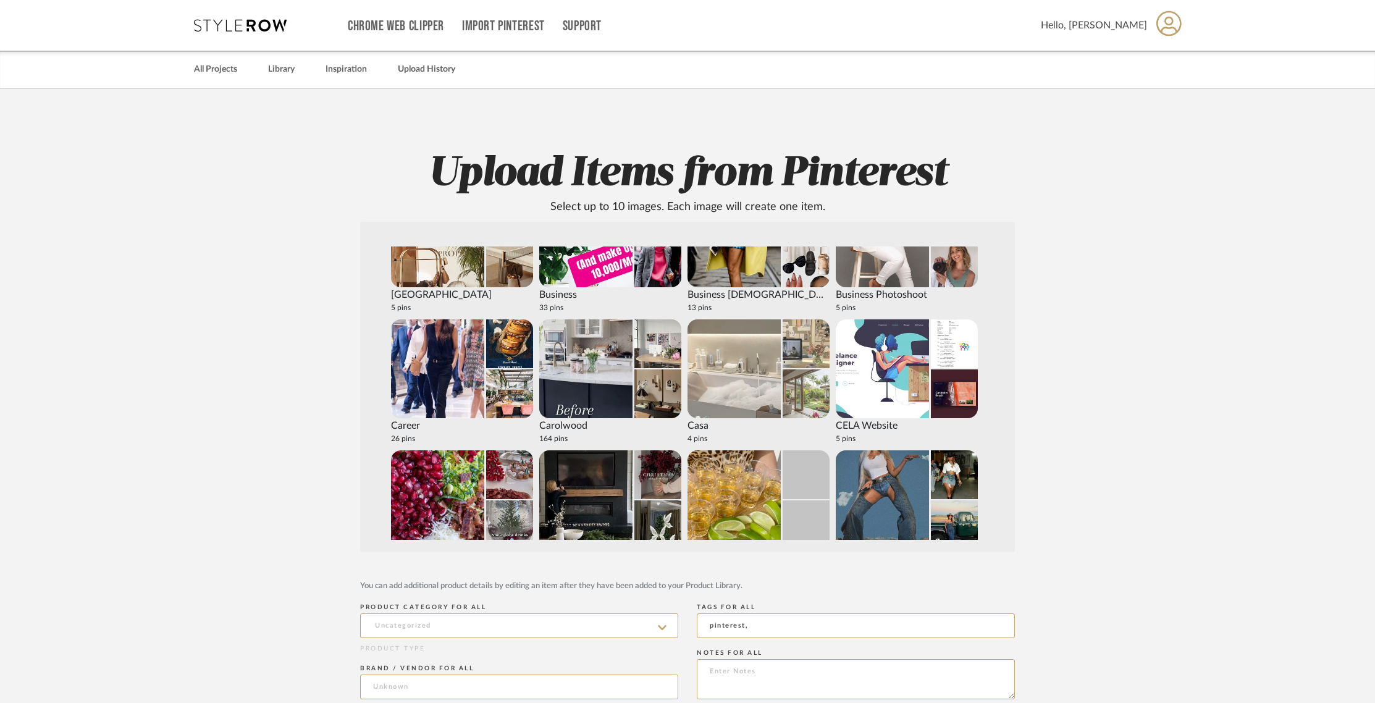
click at [762, 374] on img at bounding box center [734, 368] width 93 height 99
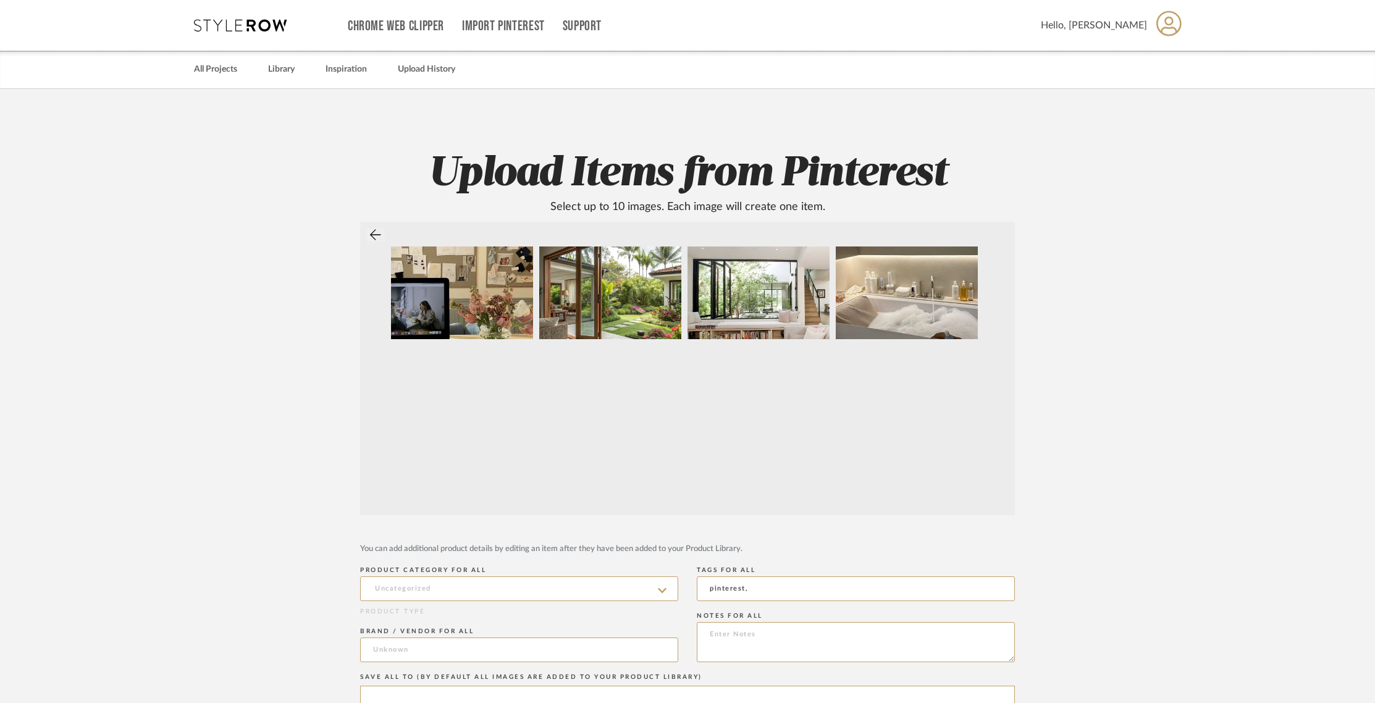
click at [367, 230] on button at bounding box center [375, 235] width 19 height 14
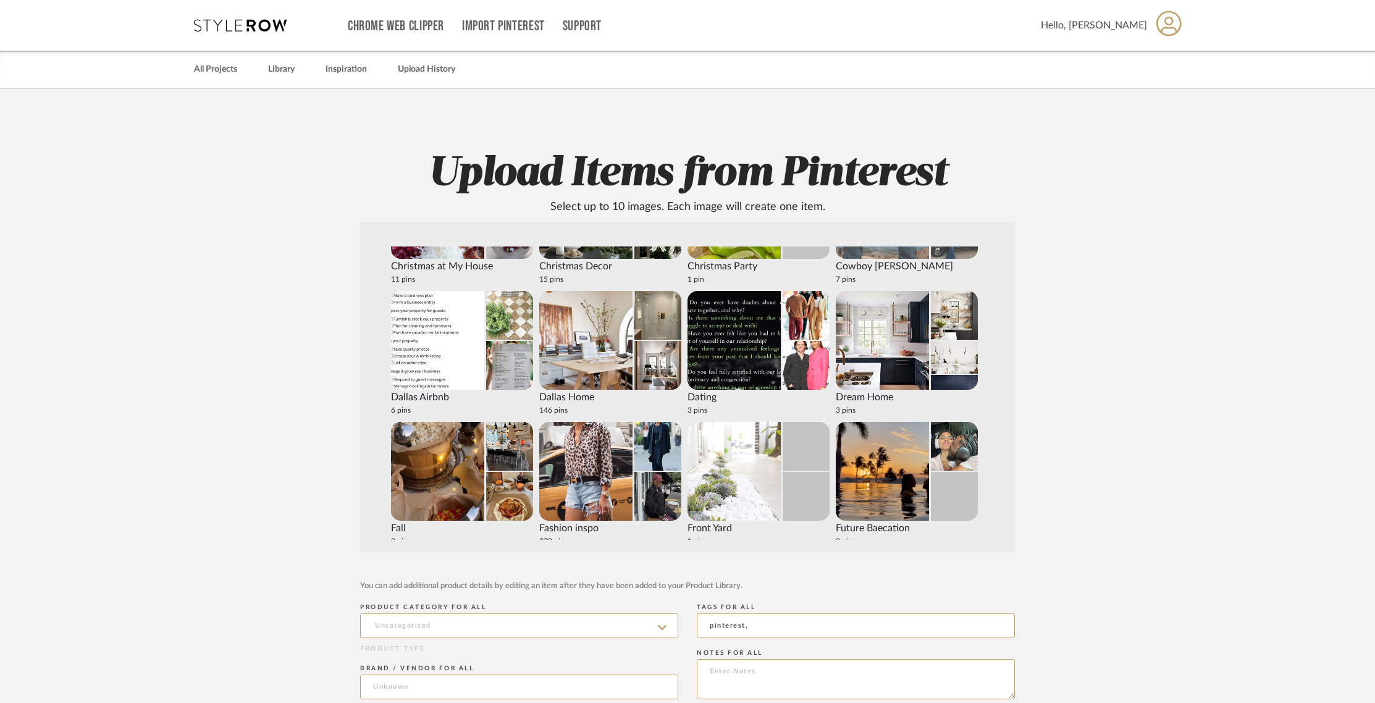
scroll to position [748, 0]
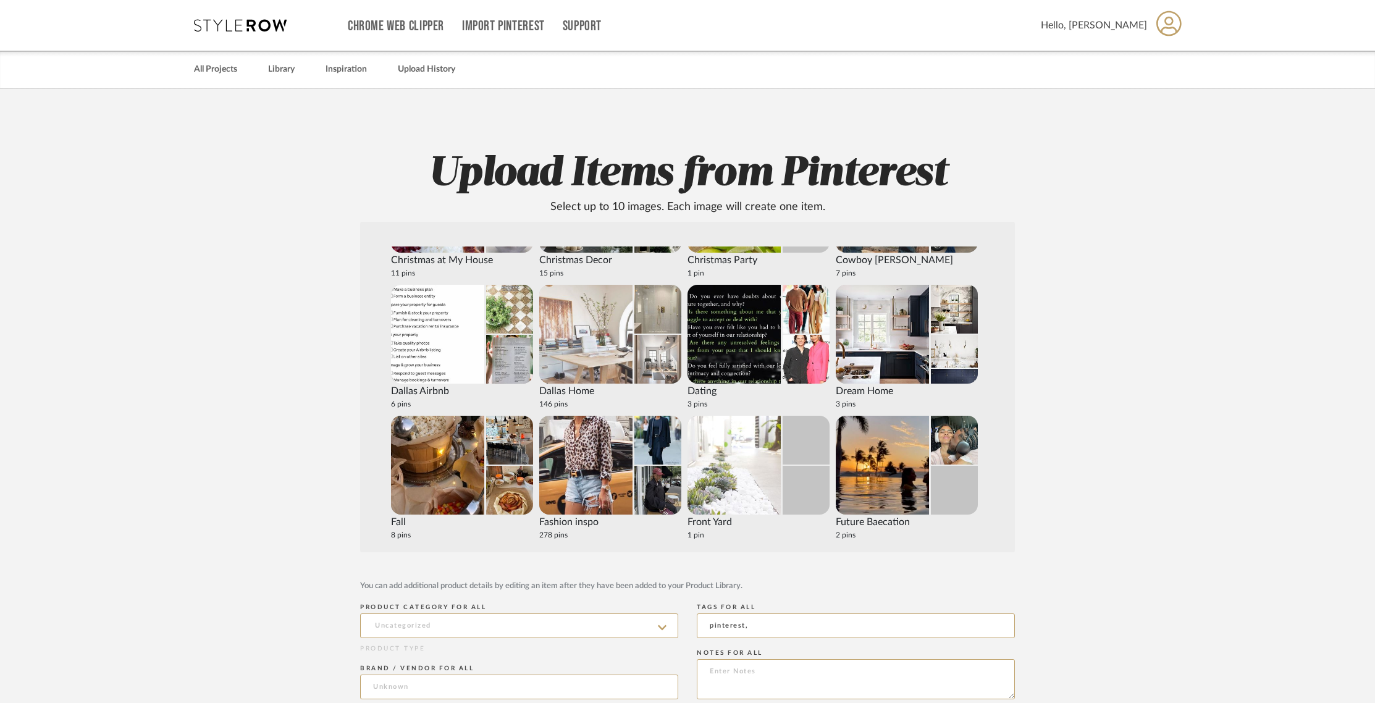
click at [643, 381] on img at bounding box center [658, 359] width 47 height 49
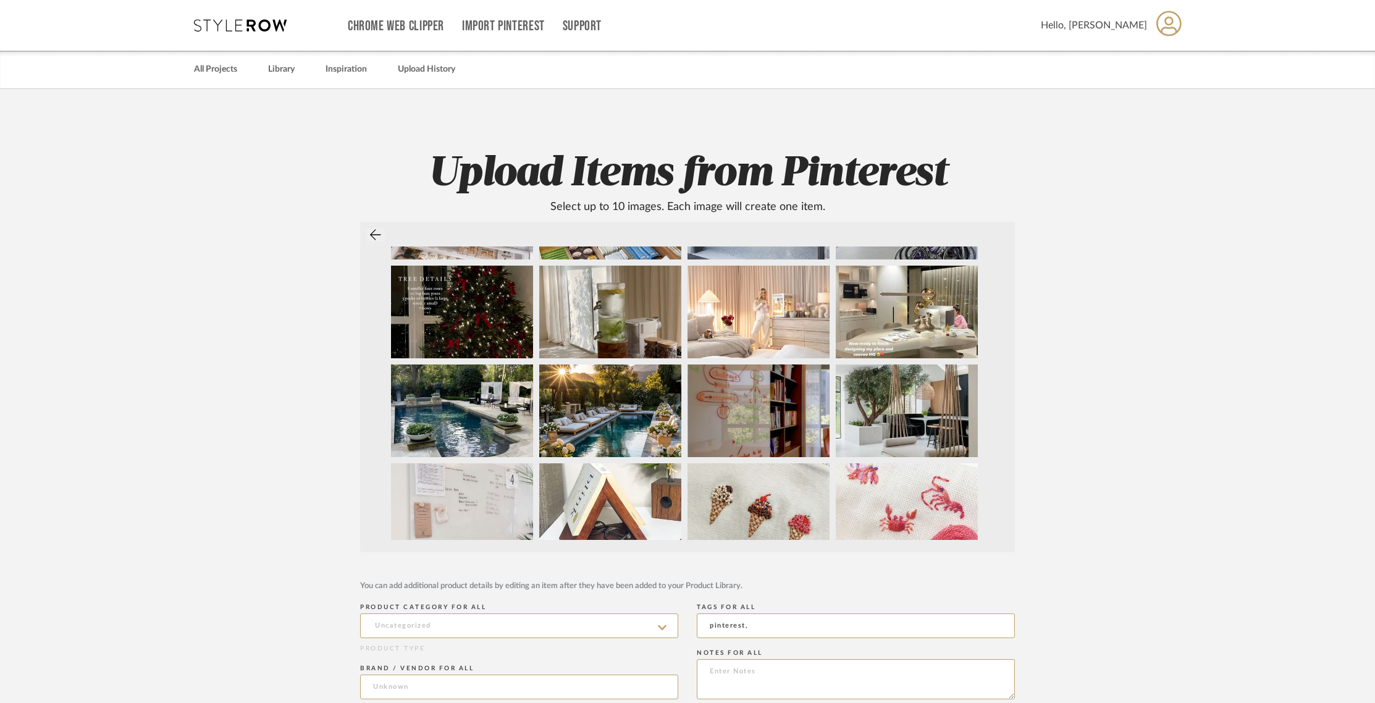
scroll to position [392, 0]
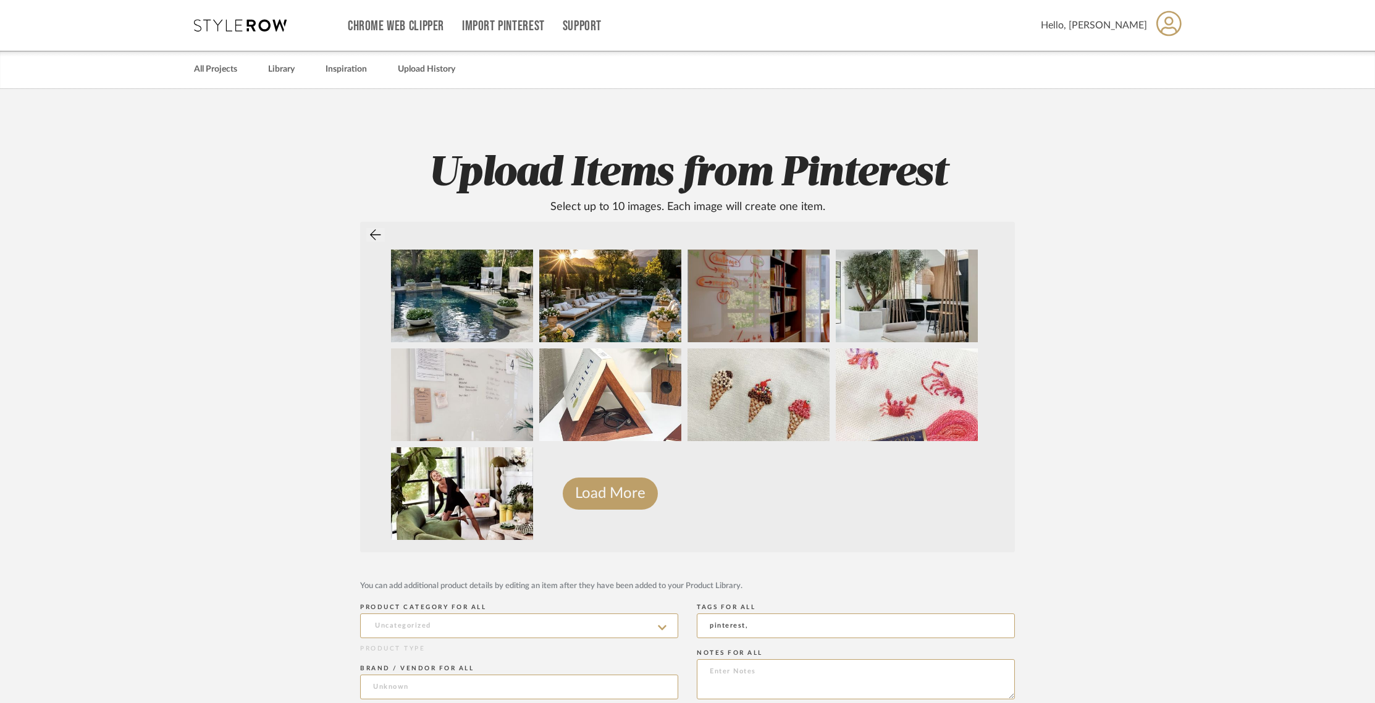
click at [374, 240] on icon at bounding box center [375, 235] width 11 height 12
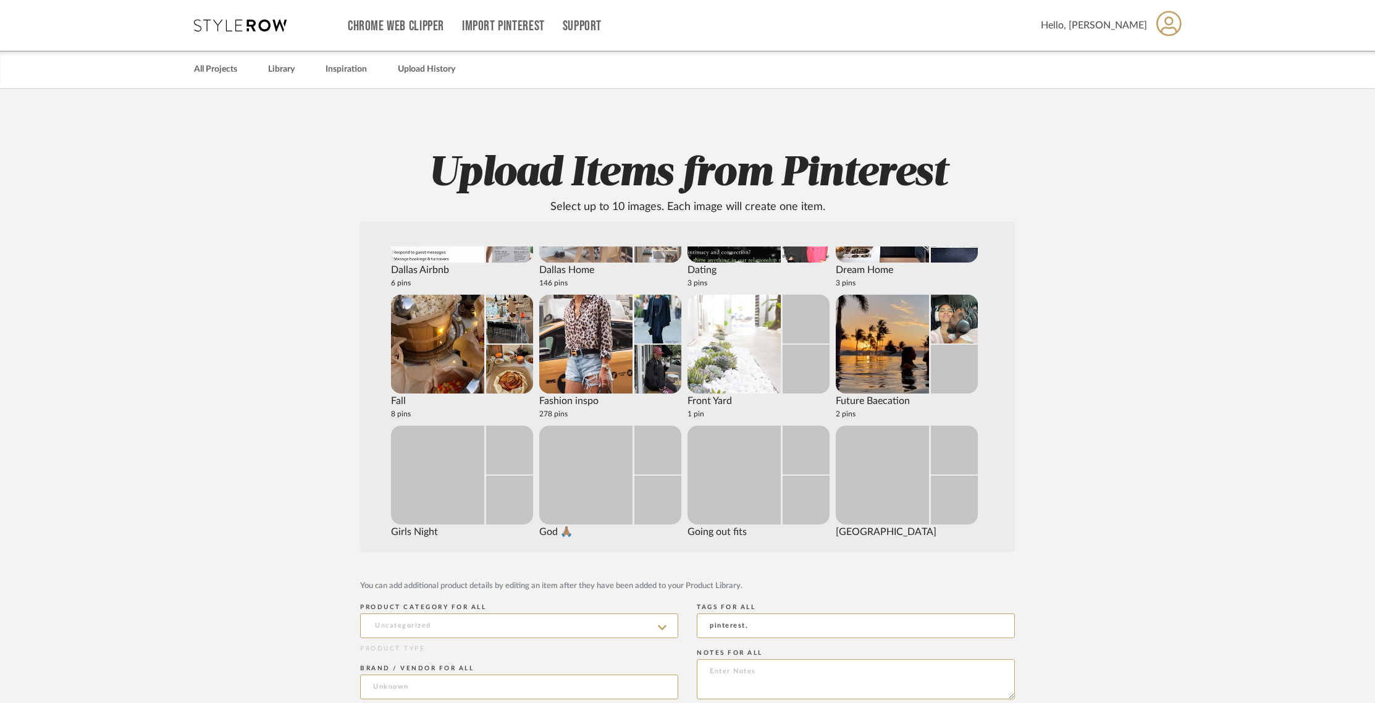
scroll to position [871, 0]
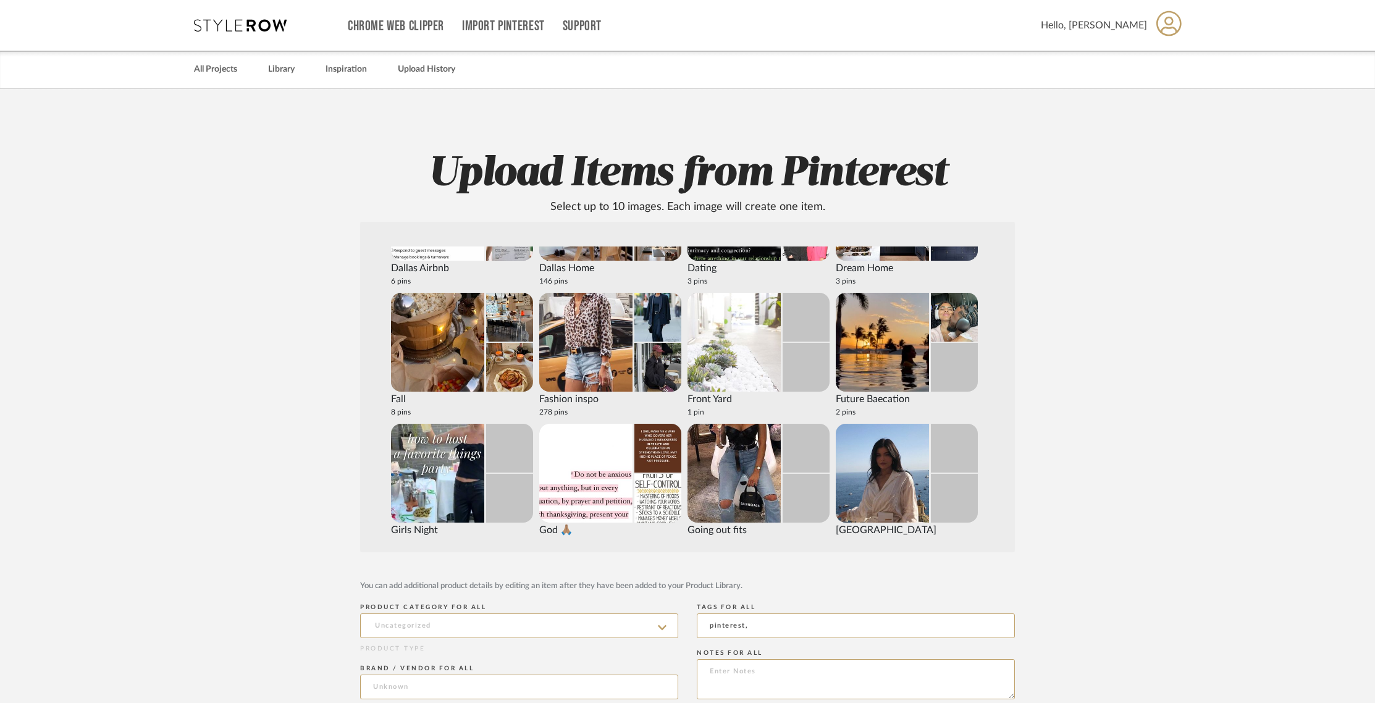
click at [486, 392] on div "Fall" at bounding box center [462, 399] width 142 height 15
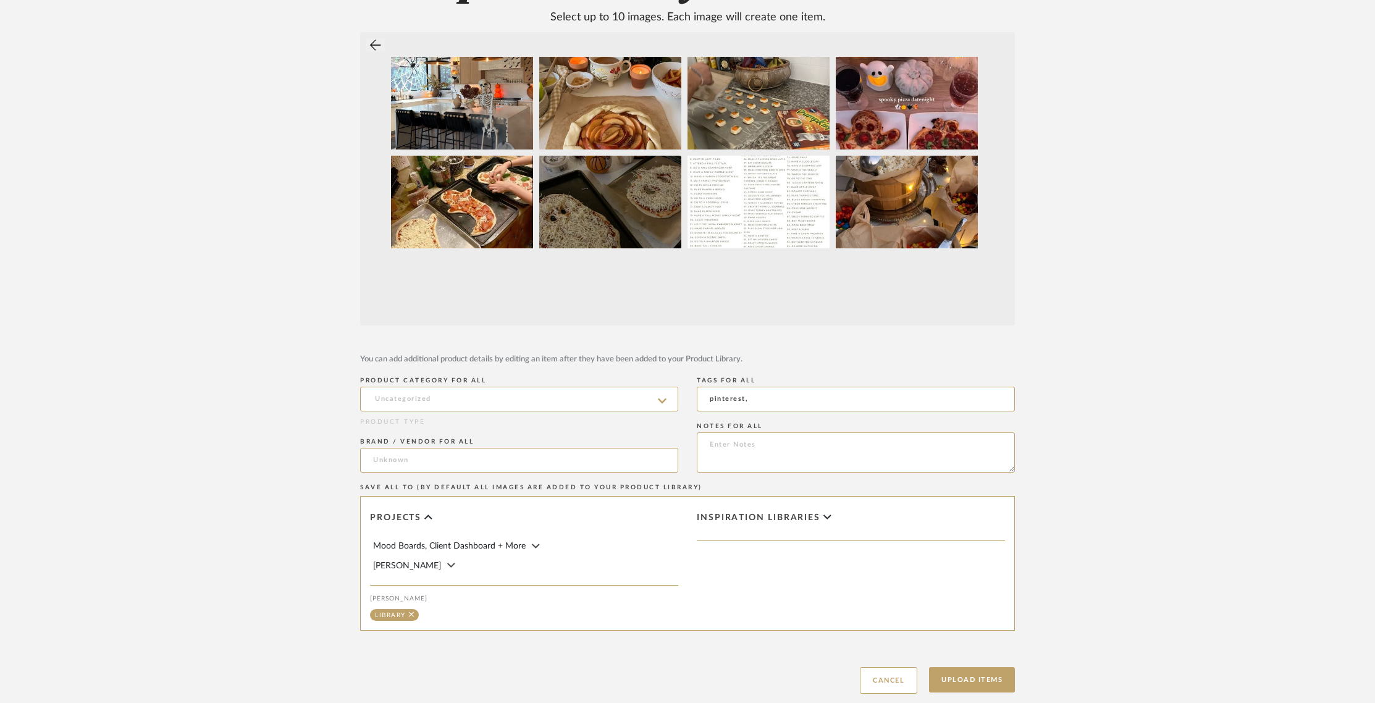
scroll to position [193, 0]
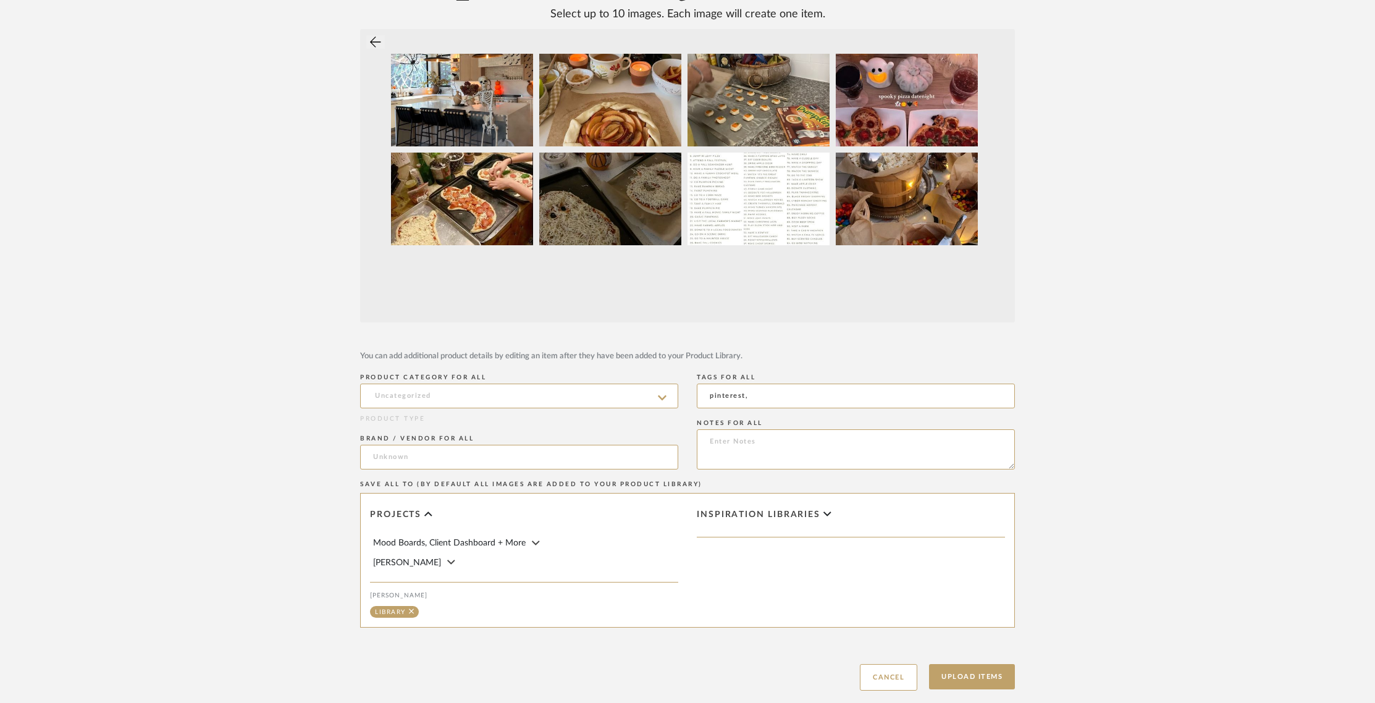
click at [369, 42] on button at bounding box center [375, 42] width 19 height 14
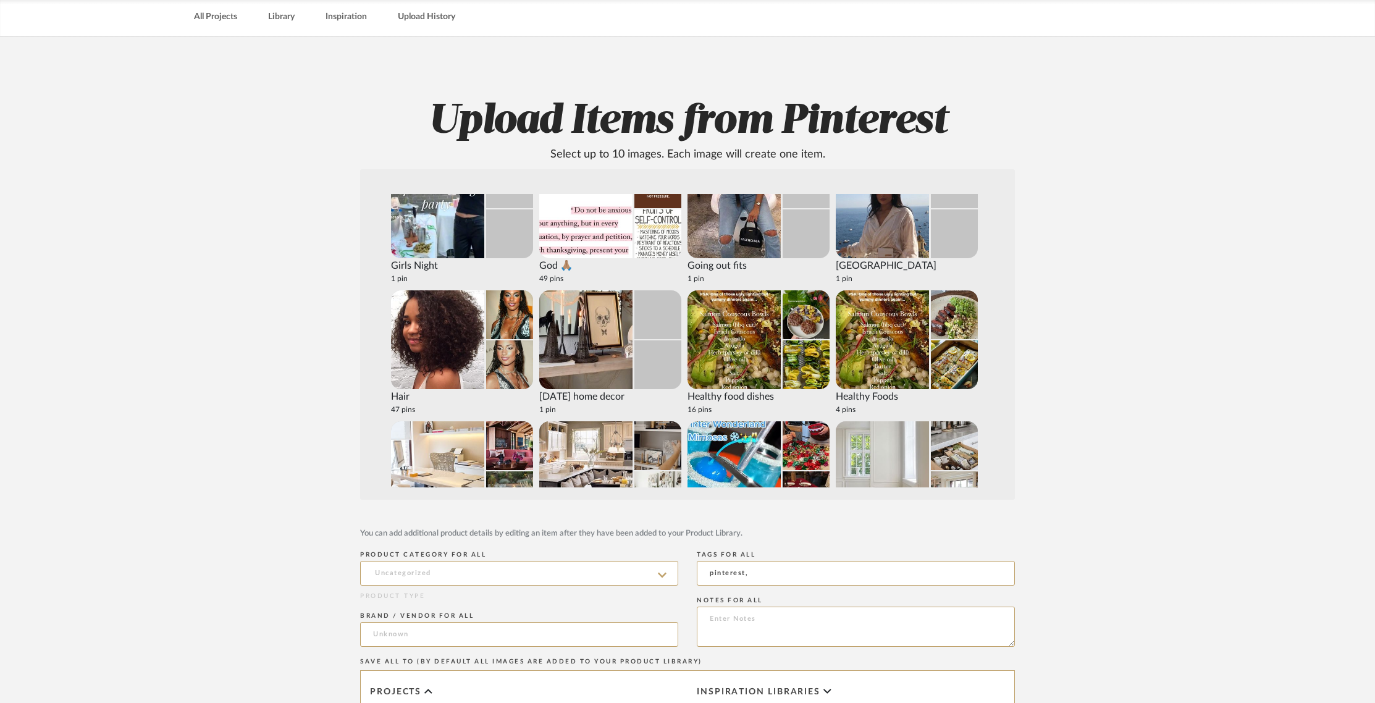
scroll to position [1202, 0]
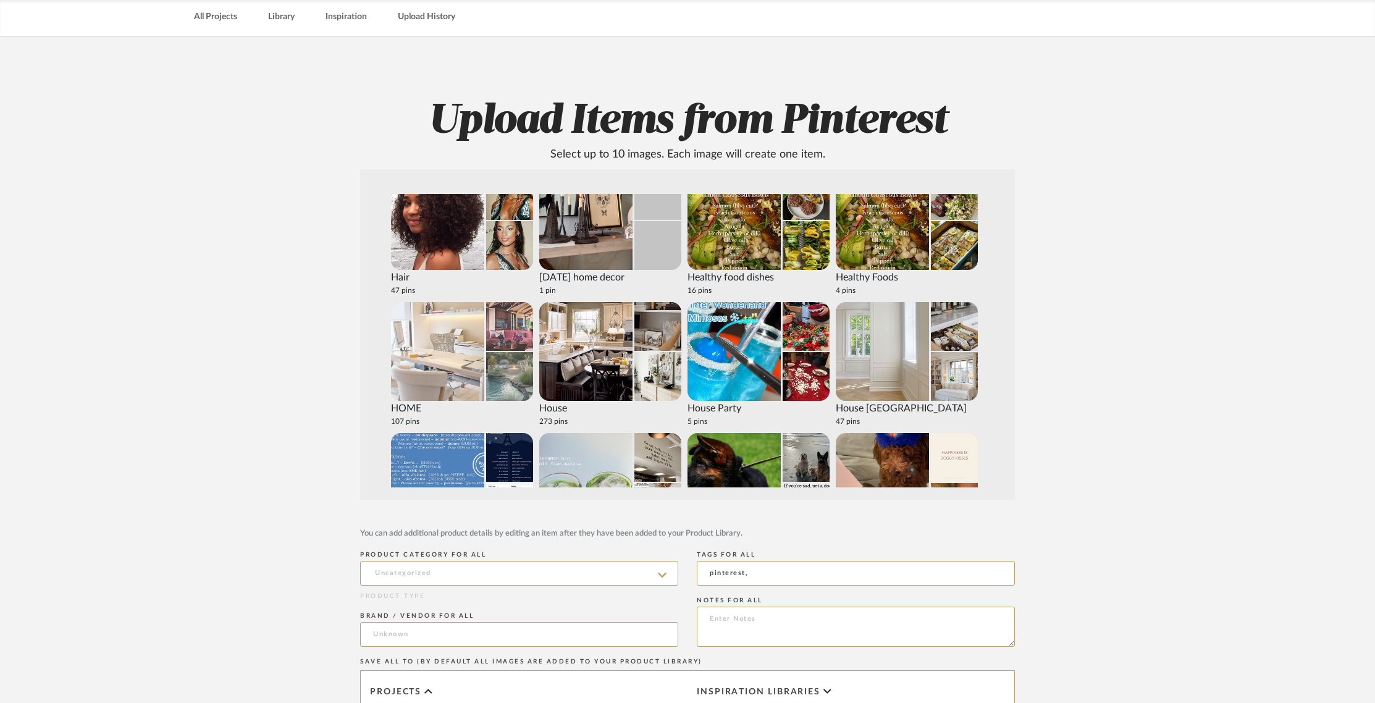
click at [476, 387] on img at bounding box center [437, 351] width 93 height 99
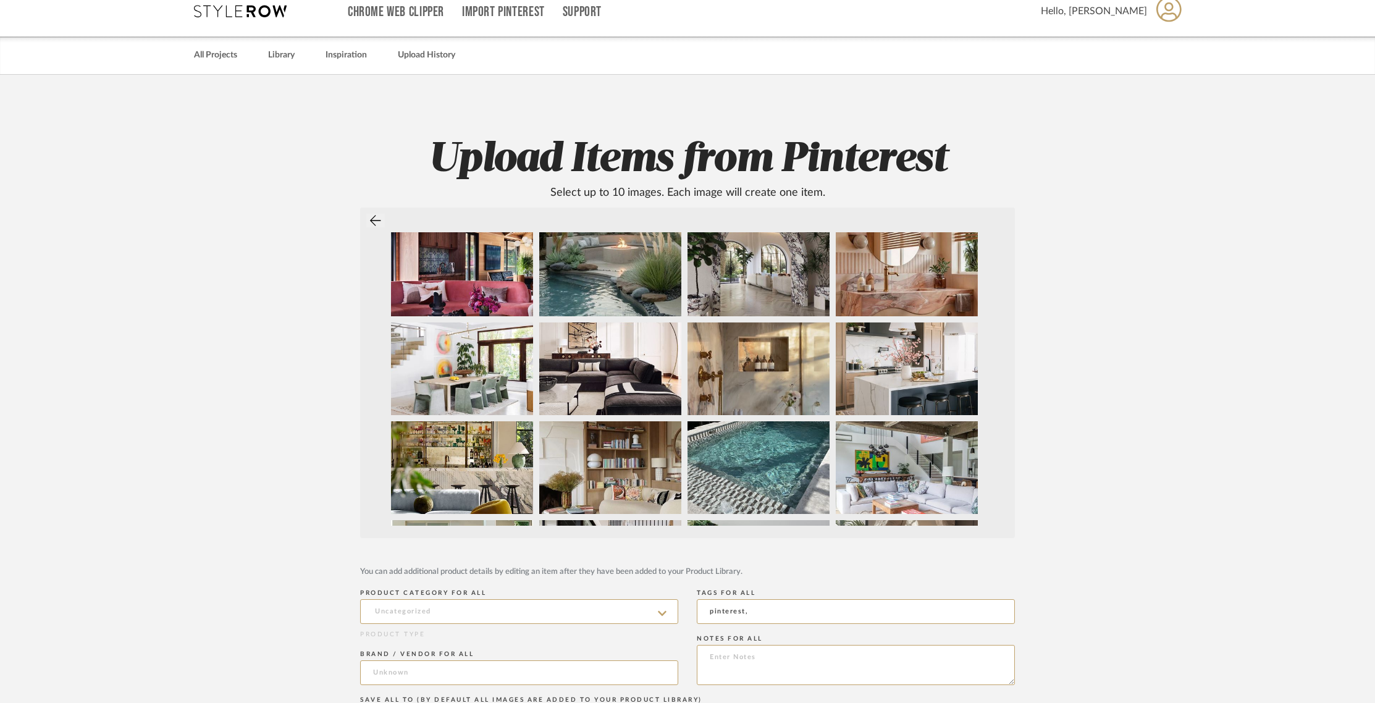
scroll to position [3, 0]
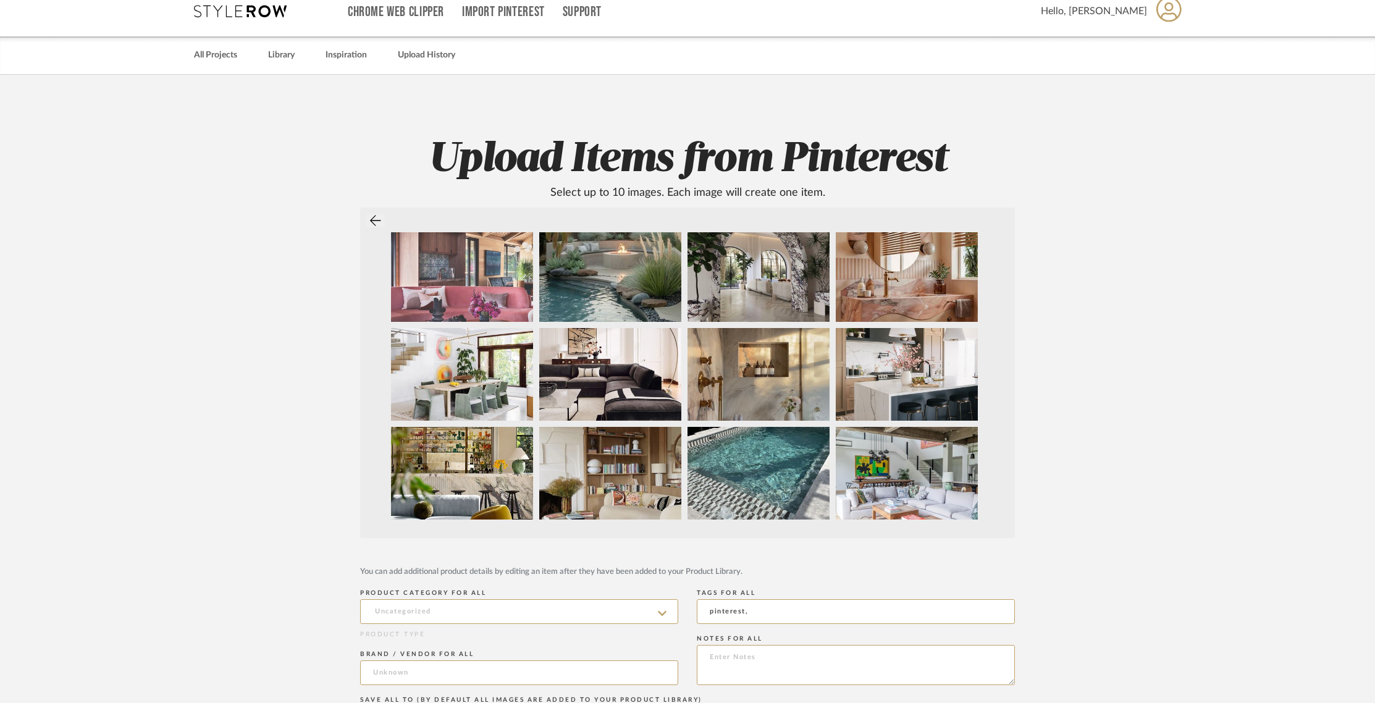
click at [435, 272] on img at bounding box center [462, 275] width 142 height 93
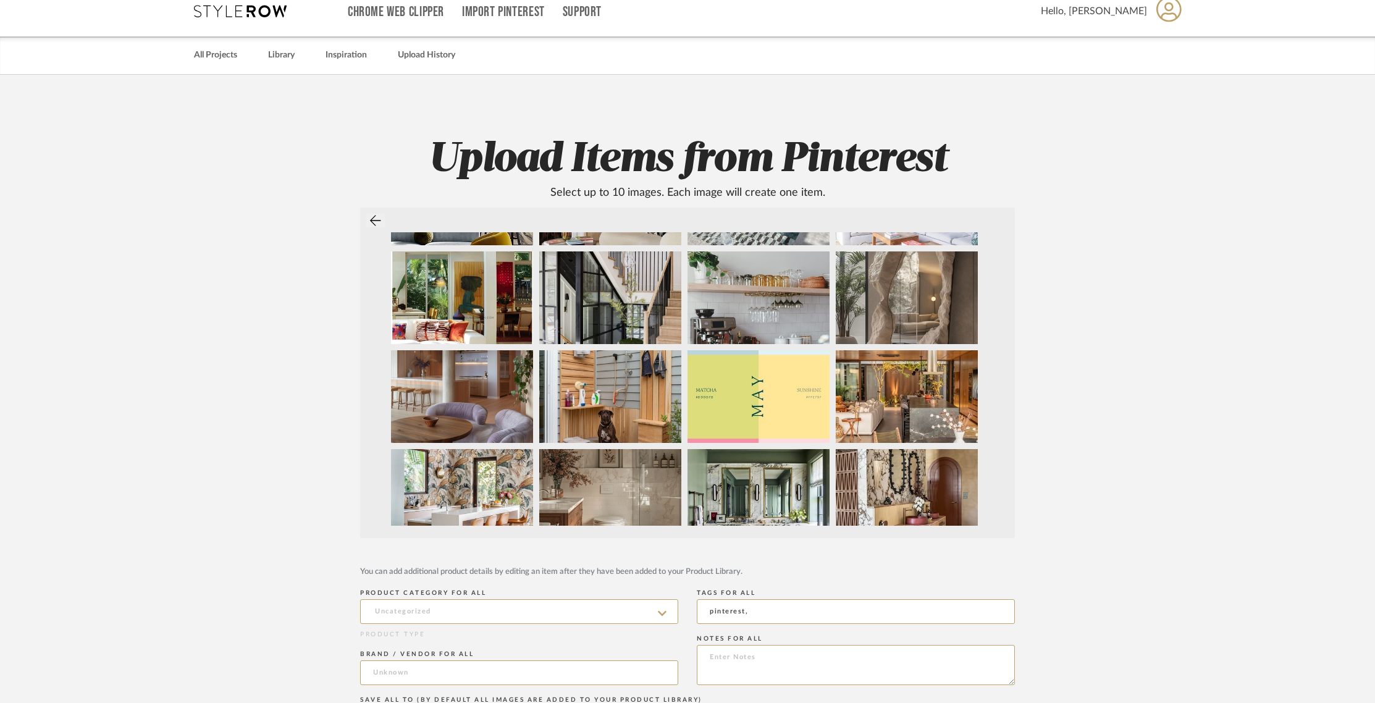
scroll to position [279, 0]
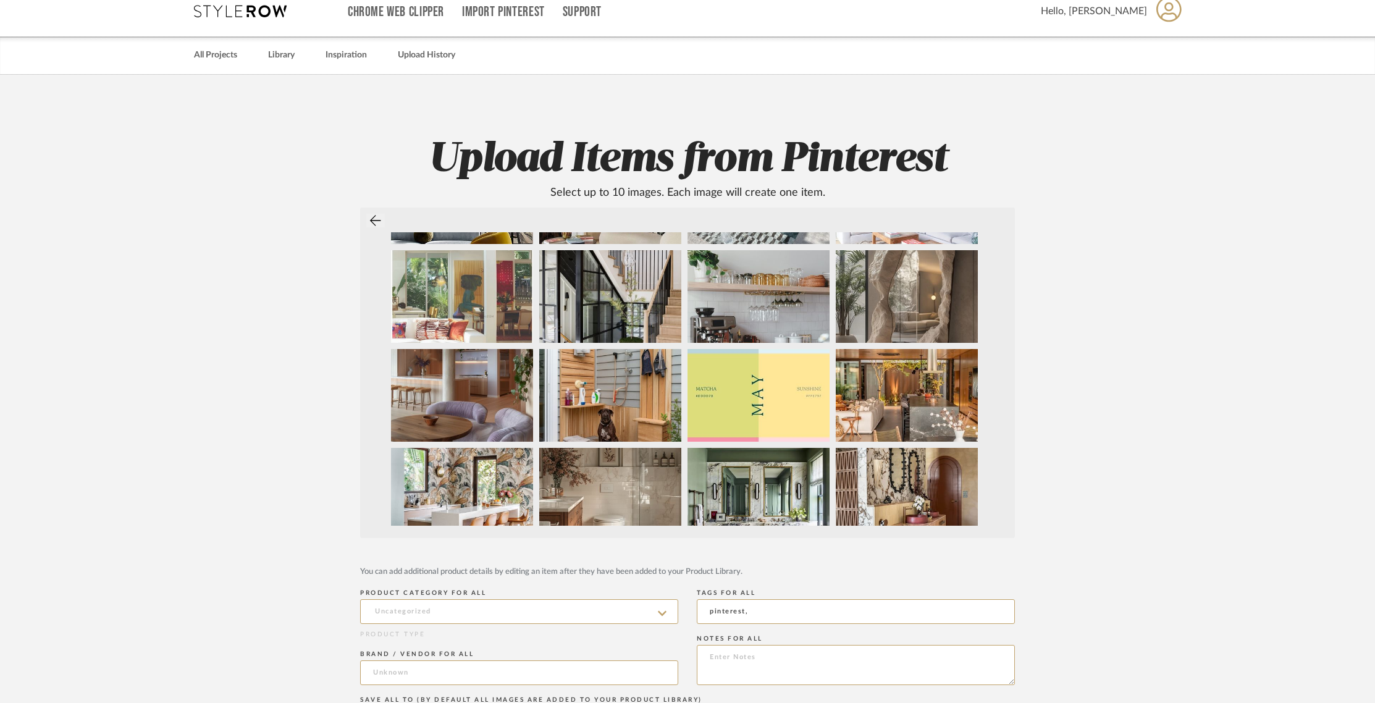
click at [447, 310] on img at bounding box center [462, 296] width 142 height 93
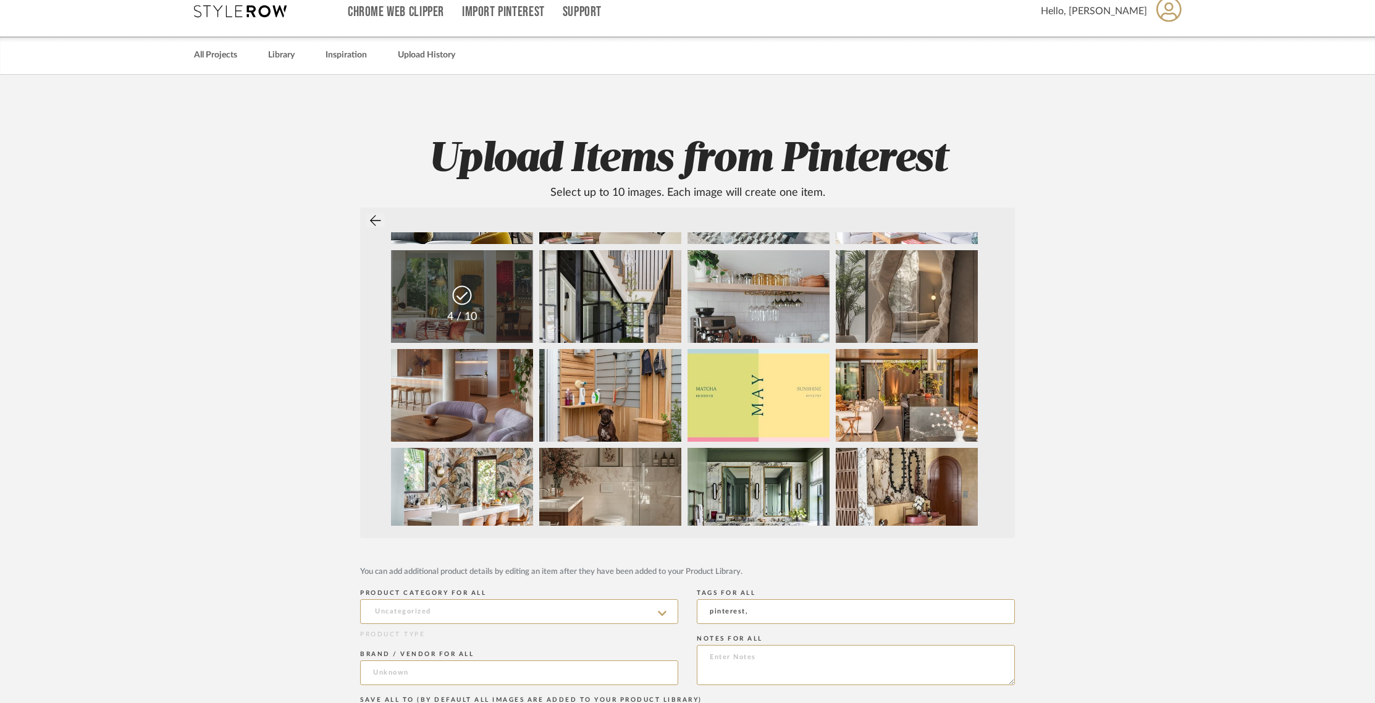
click at [495, 320] on div "4 / 10" at bounding box center [462, 311] width 142 height 29
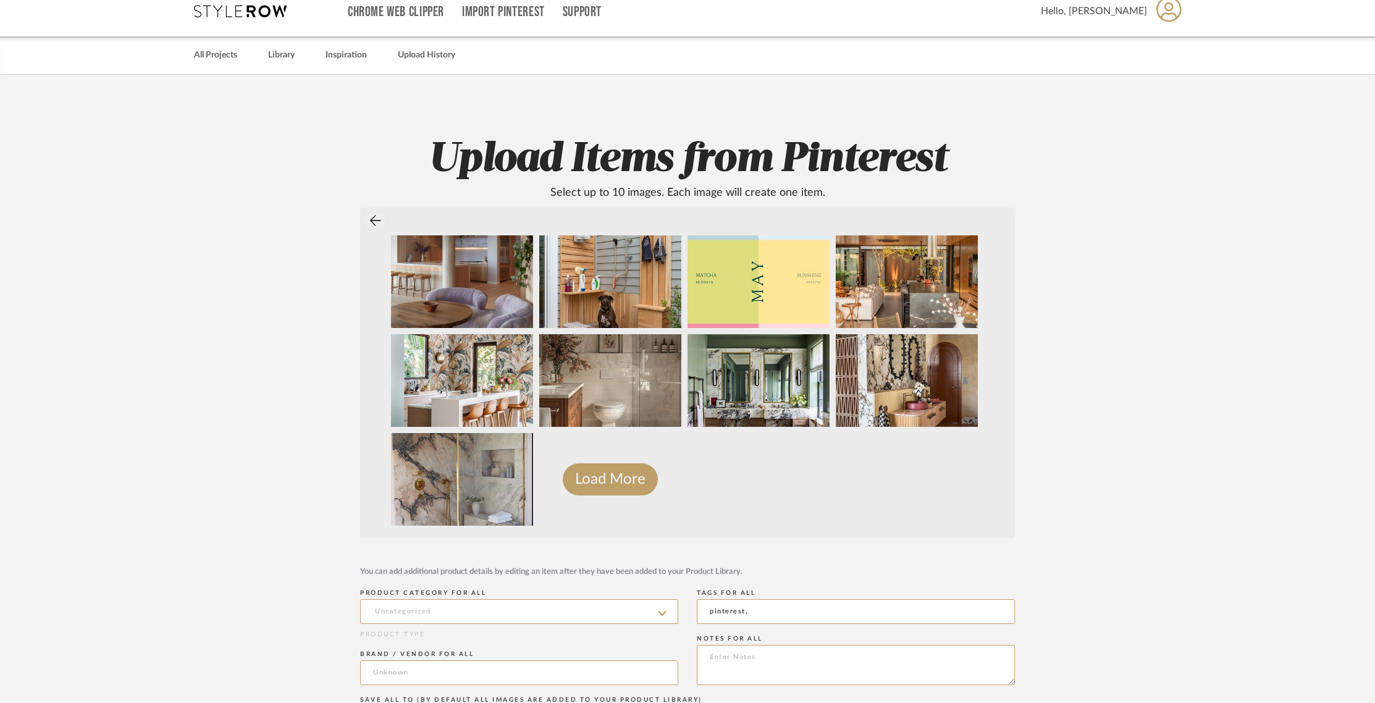
scroll to position [391, 0]
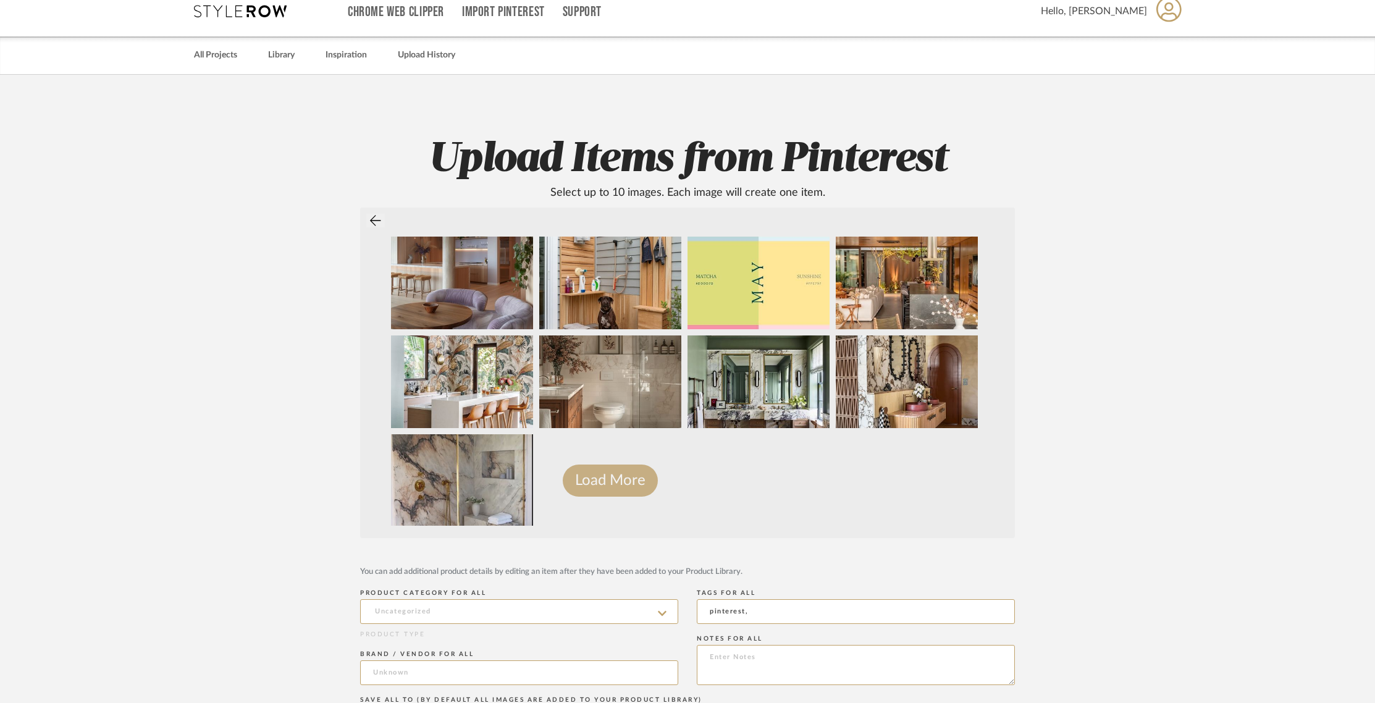
click at [620, 478] on button "Load More" at bounding box center [610, 481] width 95 height 32
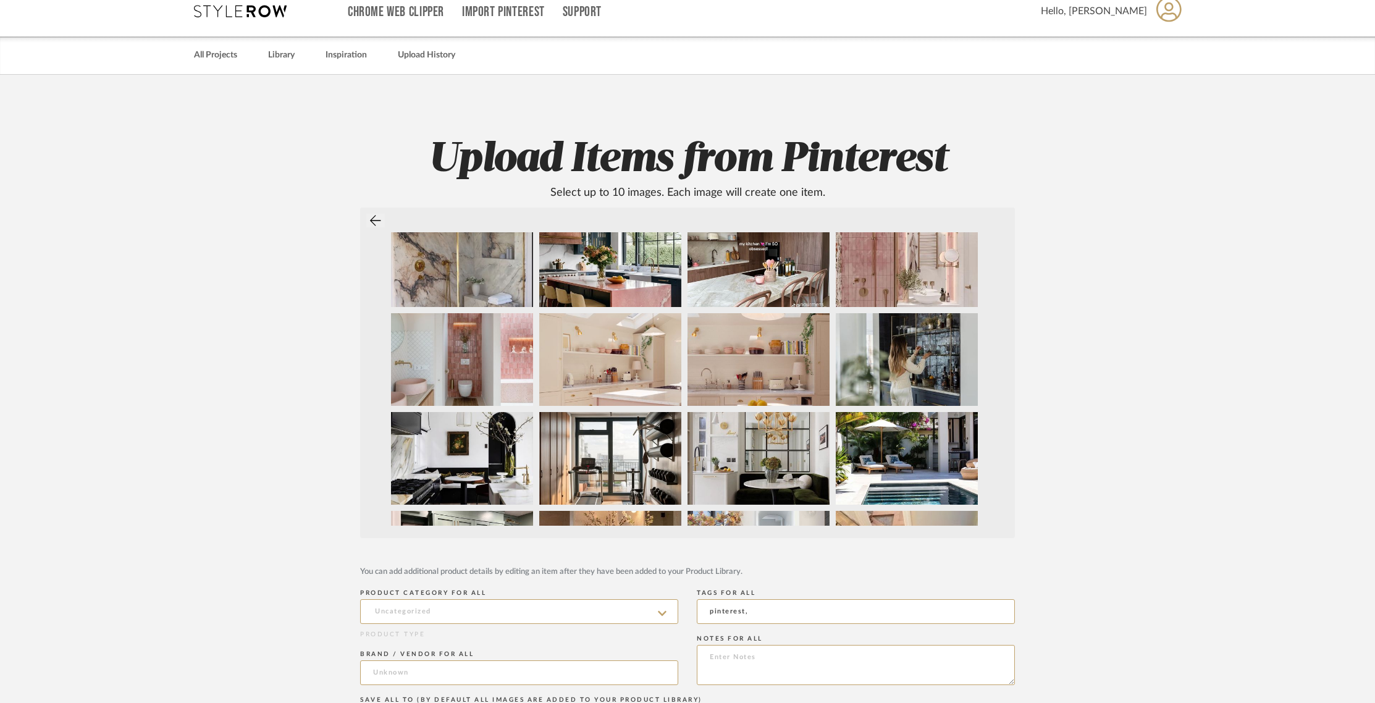
scroll to position [612, 0]
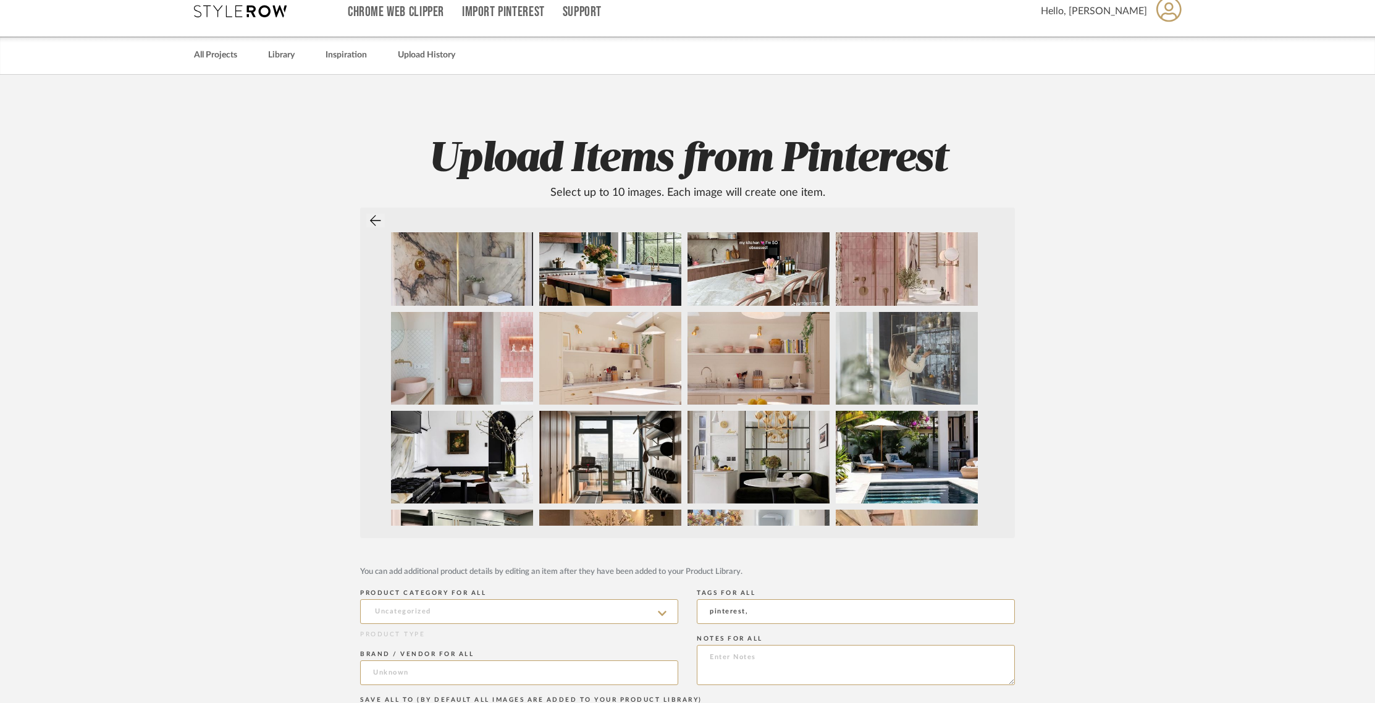
click at [893, 360] on img at bounding box center [907, 358] width 142 height 93
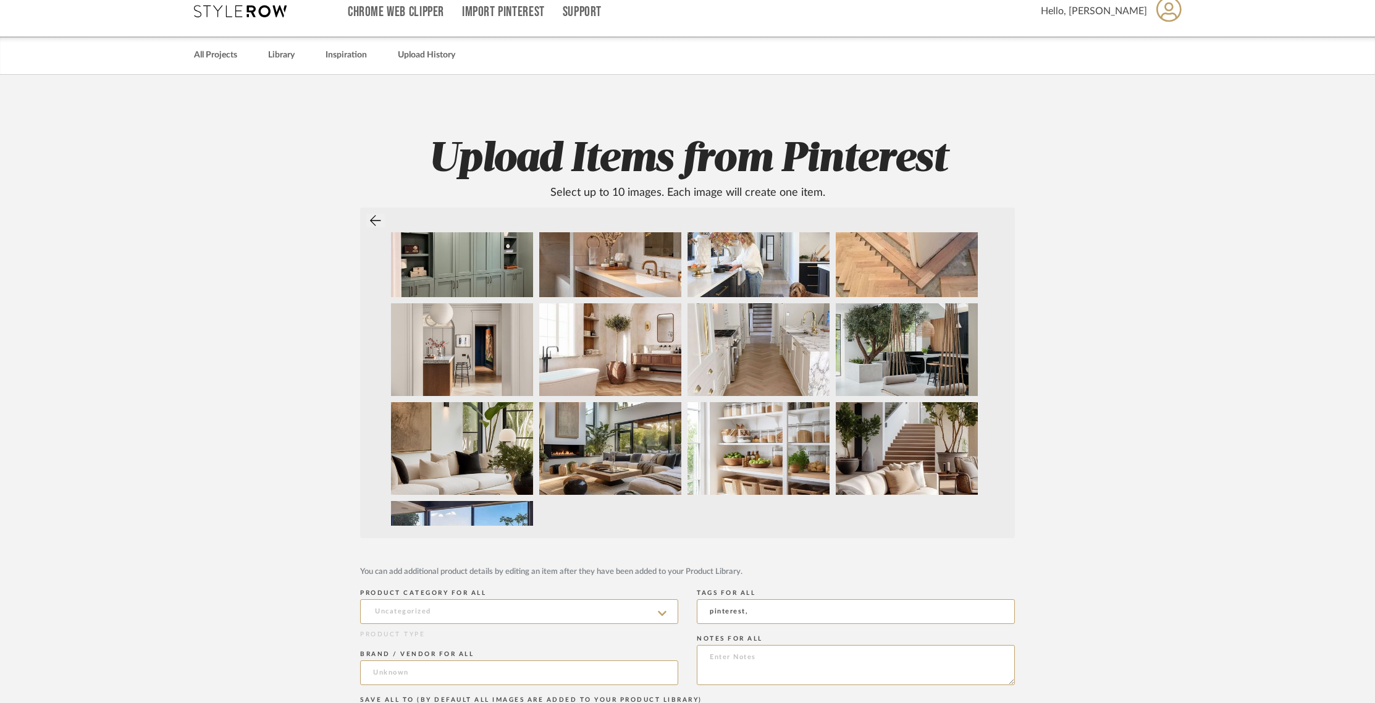
scroll to position [985, 0]
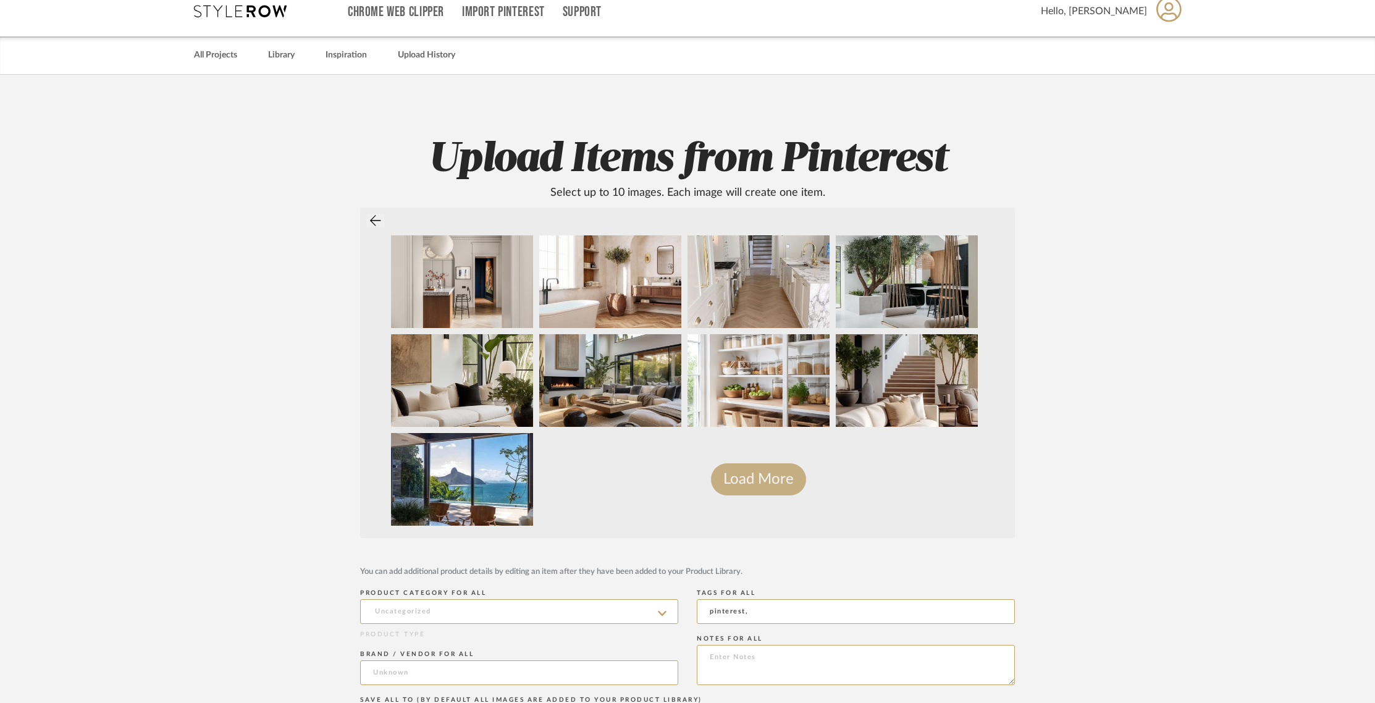
click at [779, 468] on button "Load More" at bounding box center [758, 479] width 95 height 32
click at [729, 485] on button "Load More" at bounding box center [758, 479] width 95 height 32
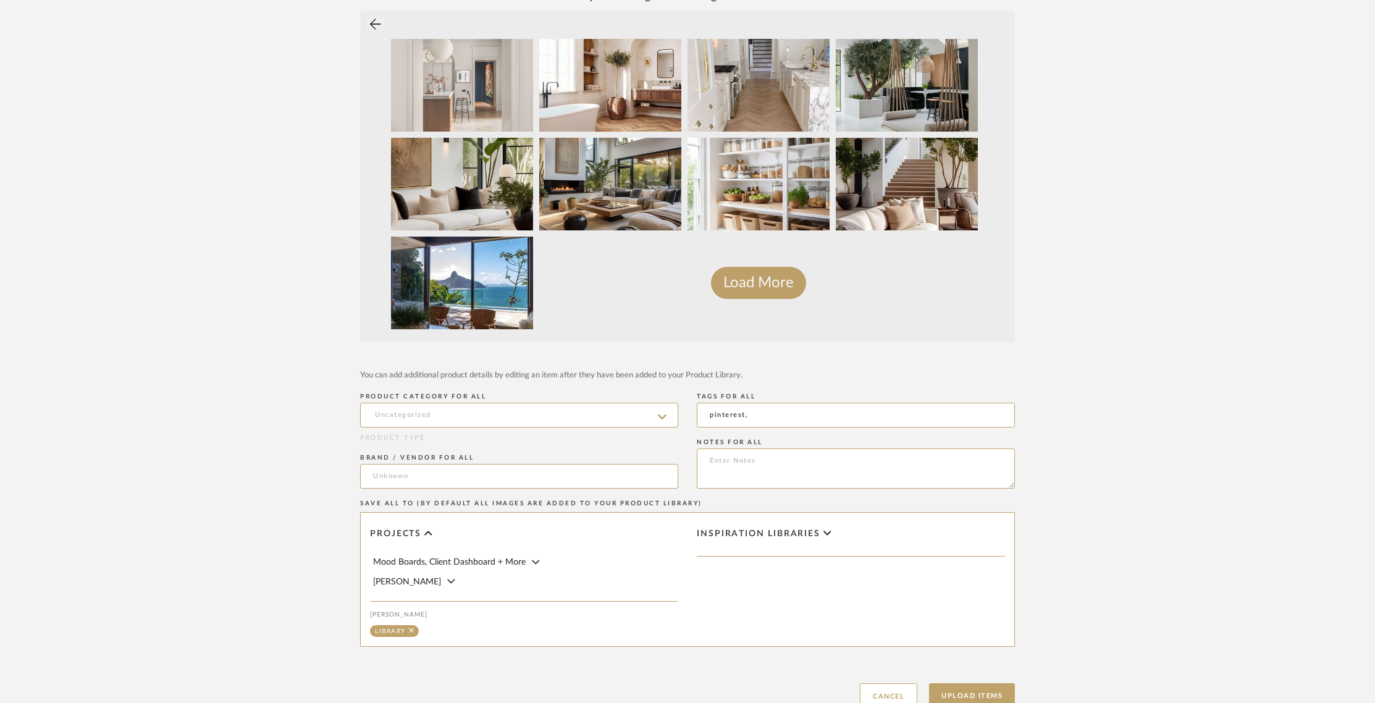
scroll to position [214, 0]
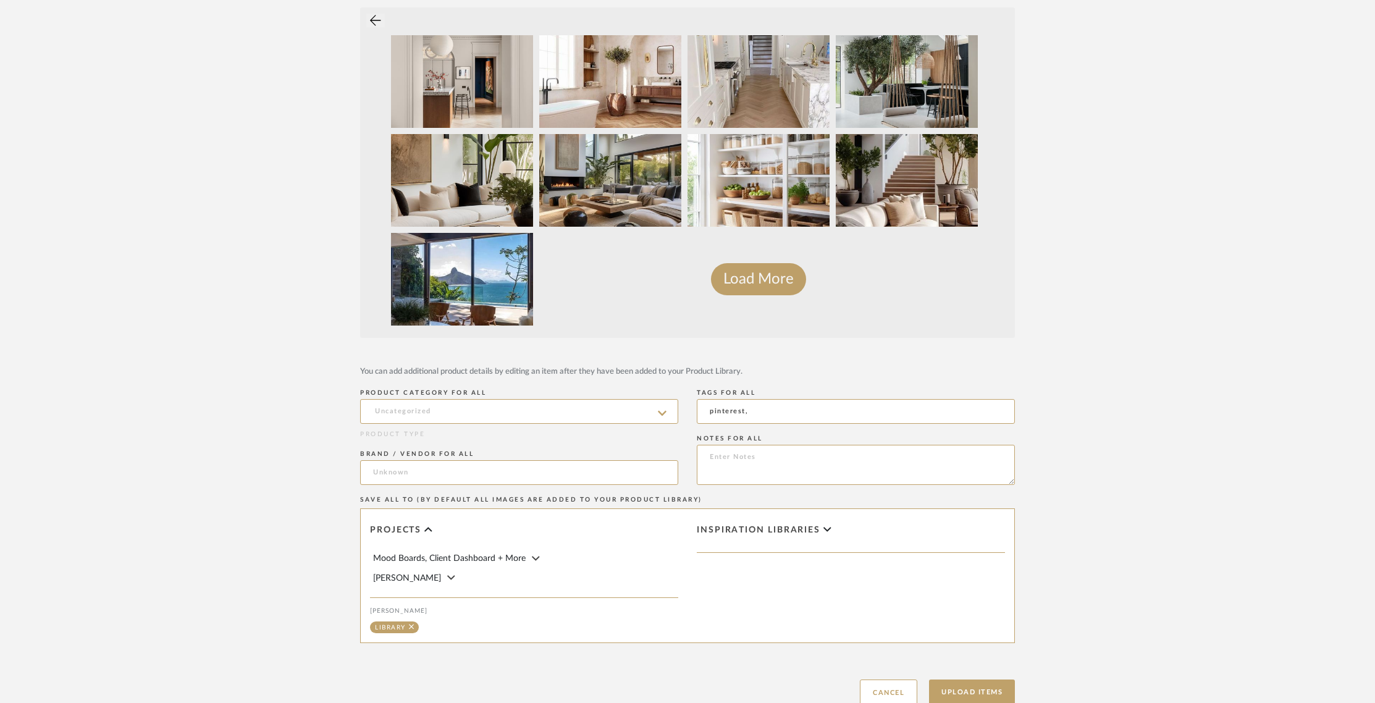
click at [373, 22] on icon at bounding box center [375, 20] width 11 height 11
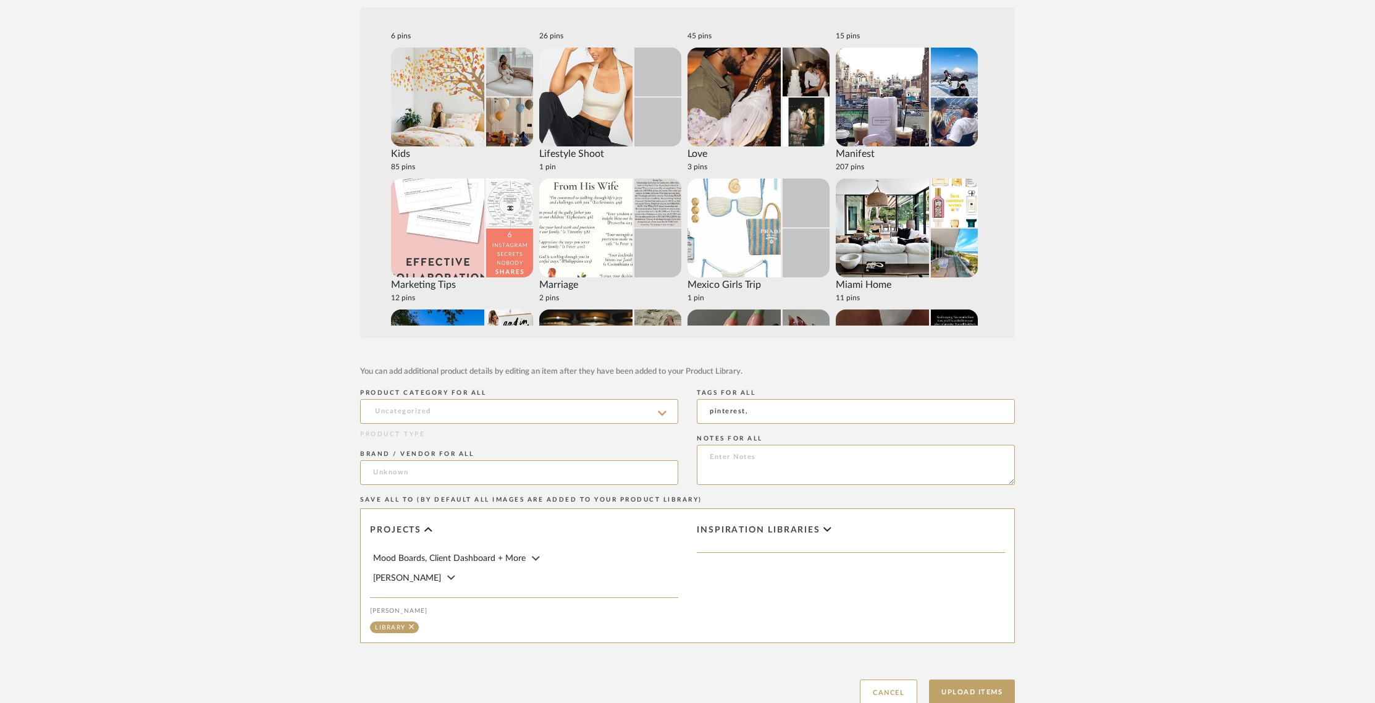
scroll to position [1556, 0]
click at [872, 250] on img at bounding box center [882, 228] width 93 height 99
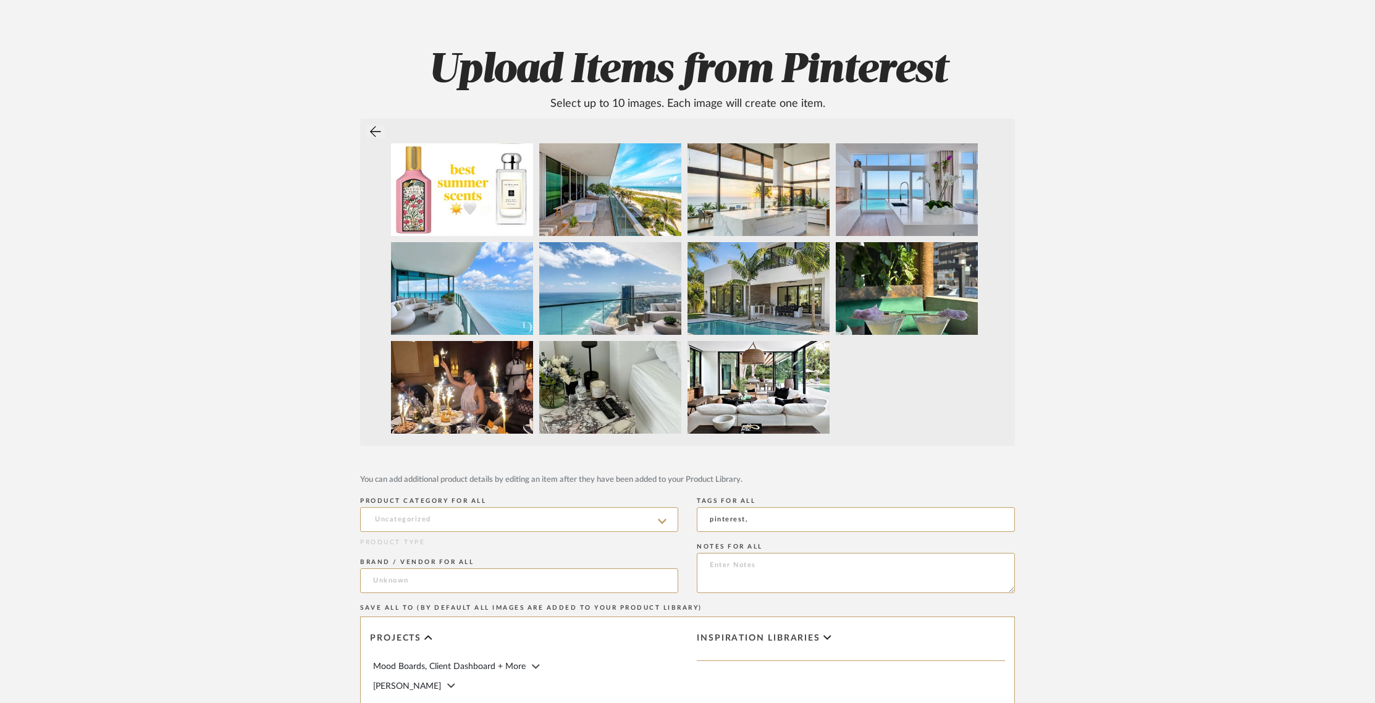
scroll to position [96, 0]
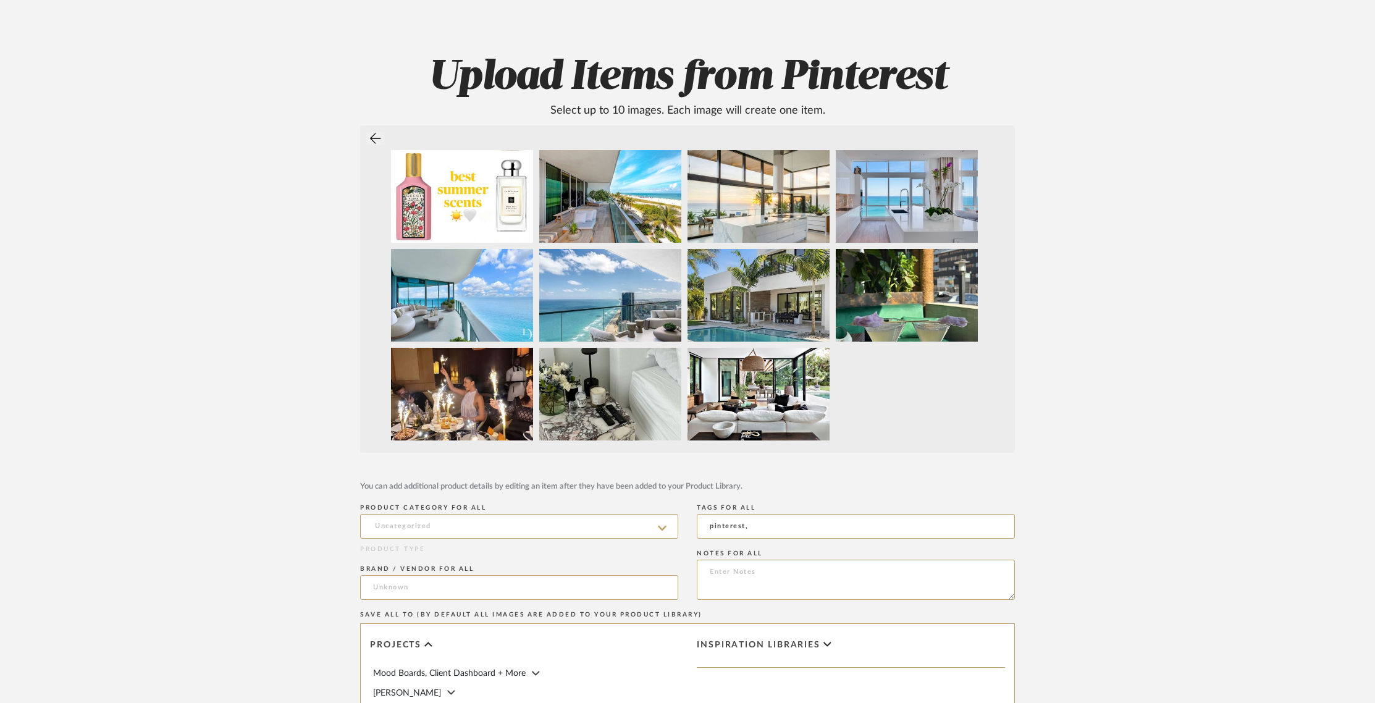
click at [370, 136] on icon at bounding box center [375, 138] width 11 height 12
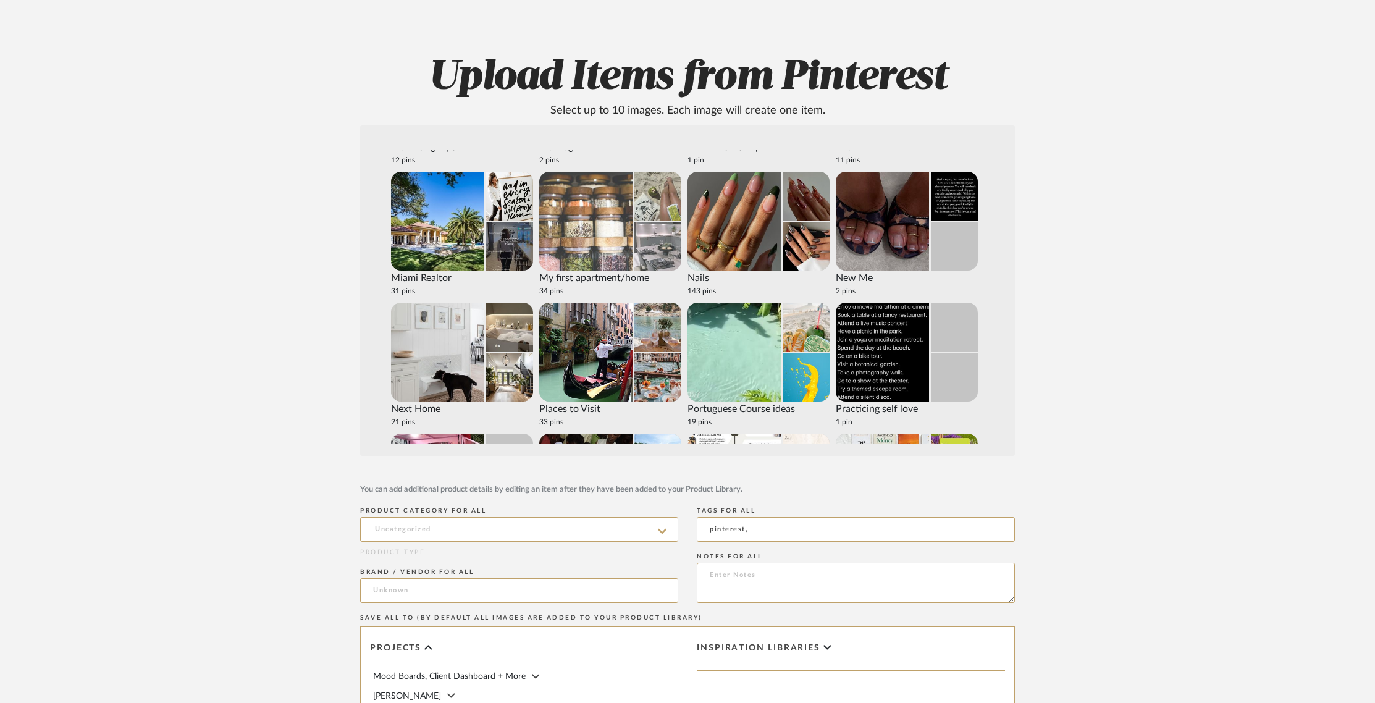
scroll to position [1816, 0]
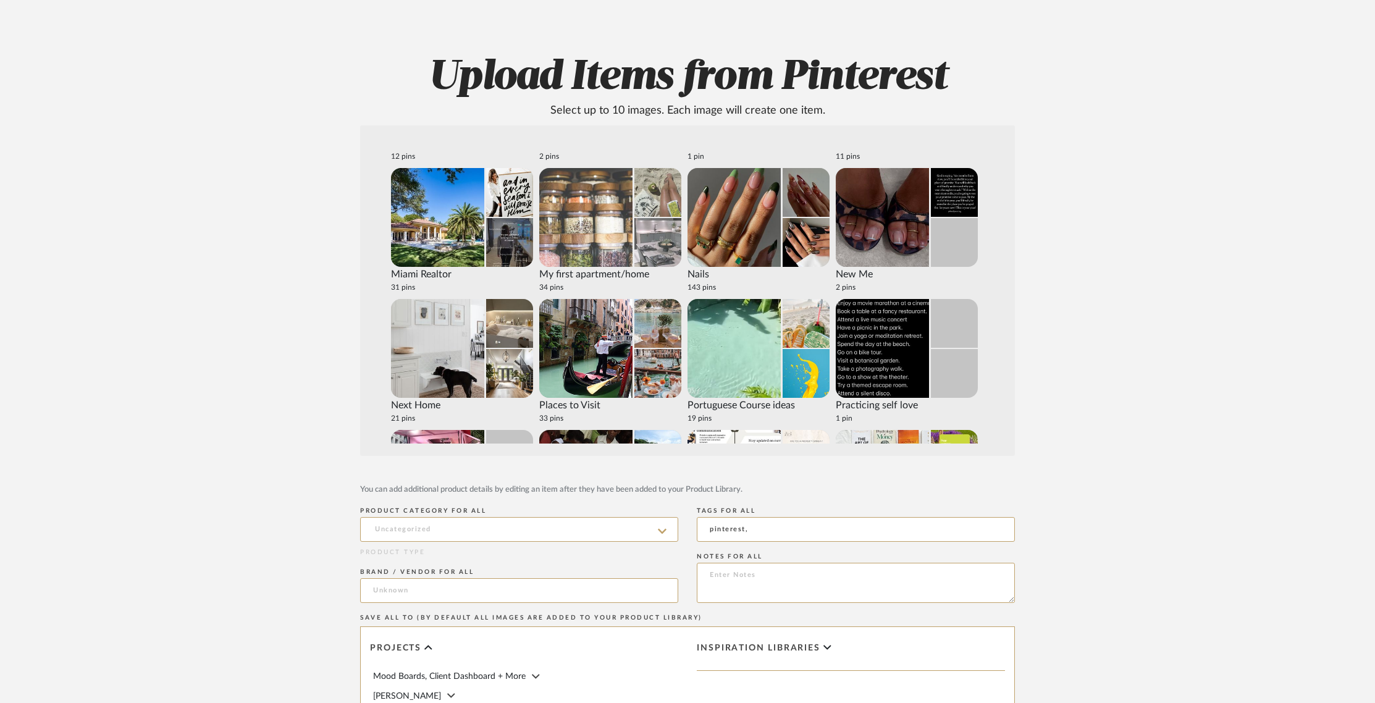
click at [559, 277] on div "My first apartment/home" at bounding box center [610, 274] width 142 height 15
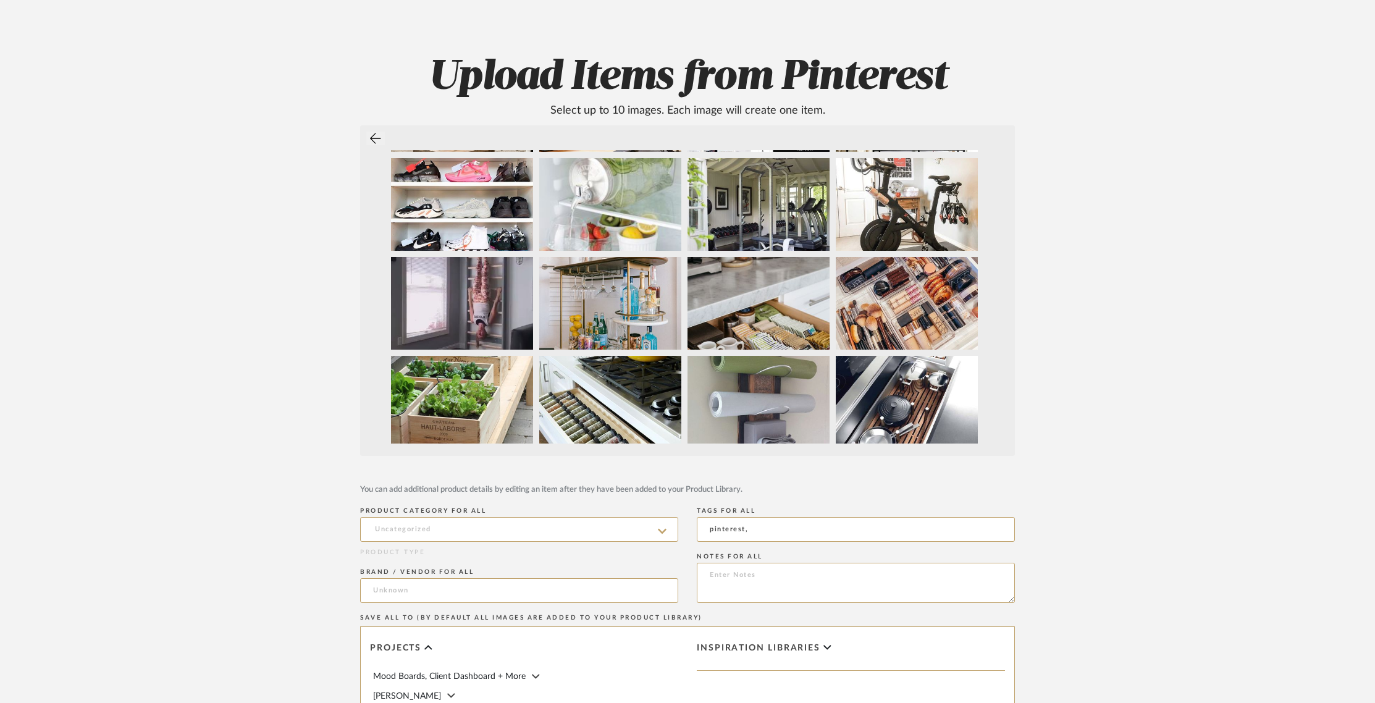
scroll to position [392, 0]
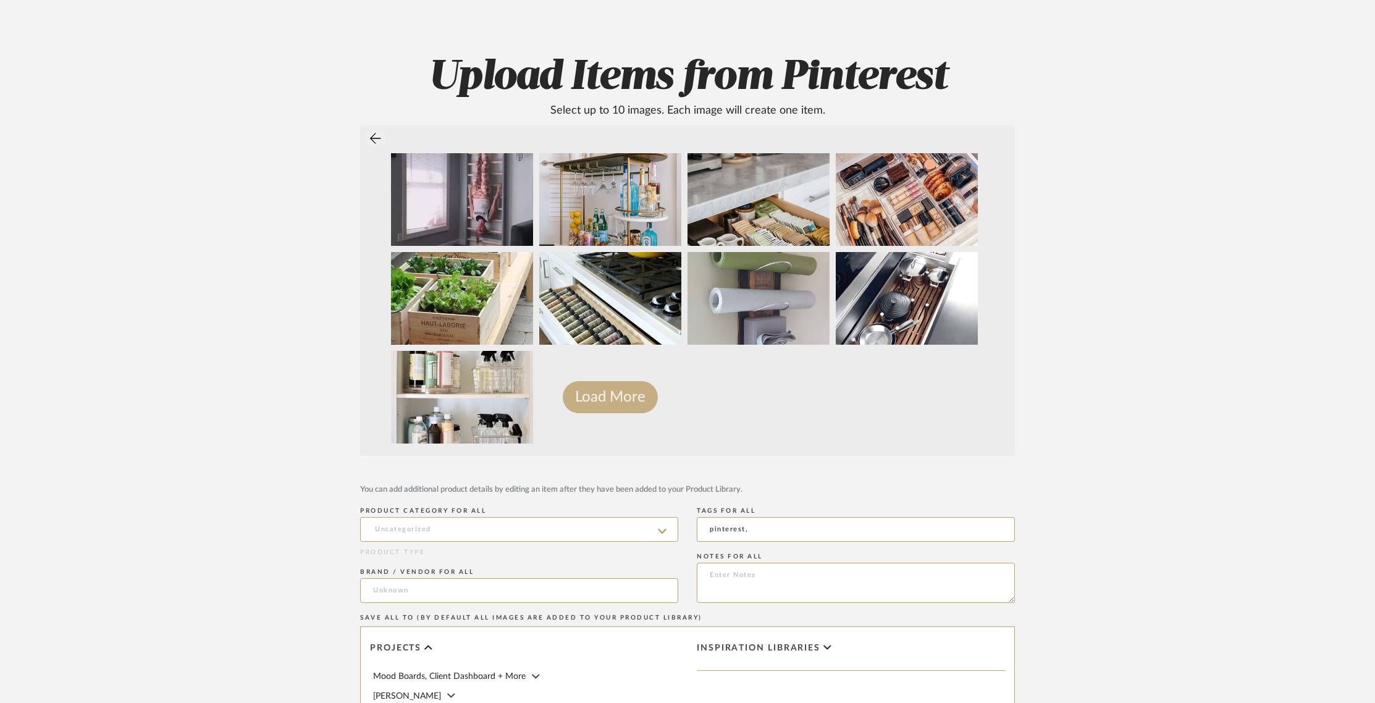
click at [602, 393] on button "Load More" at bounding box center [610, 397] width 95 height 32
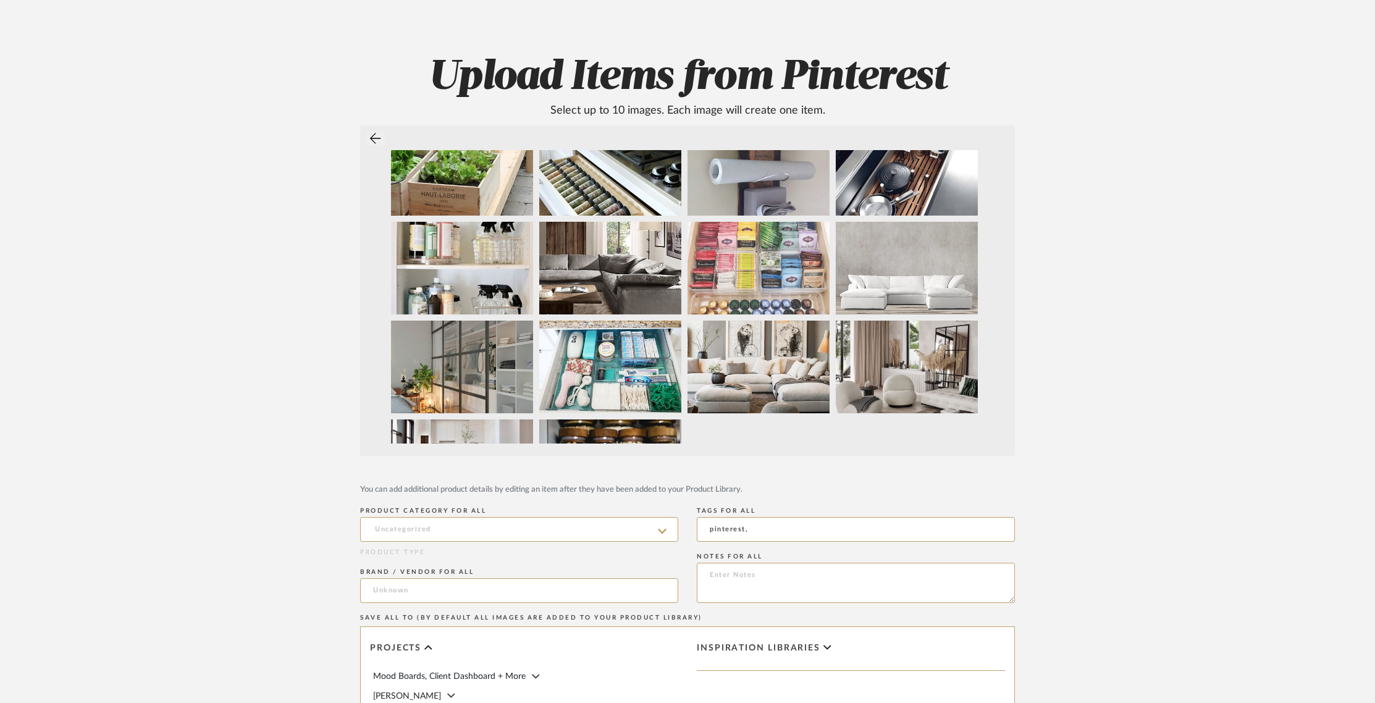
scroll to position [590, 0]
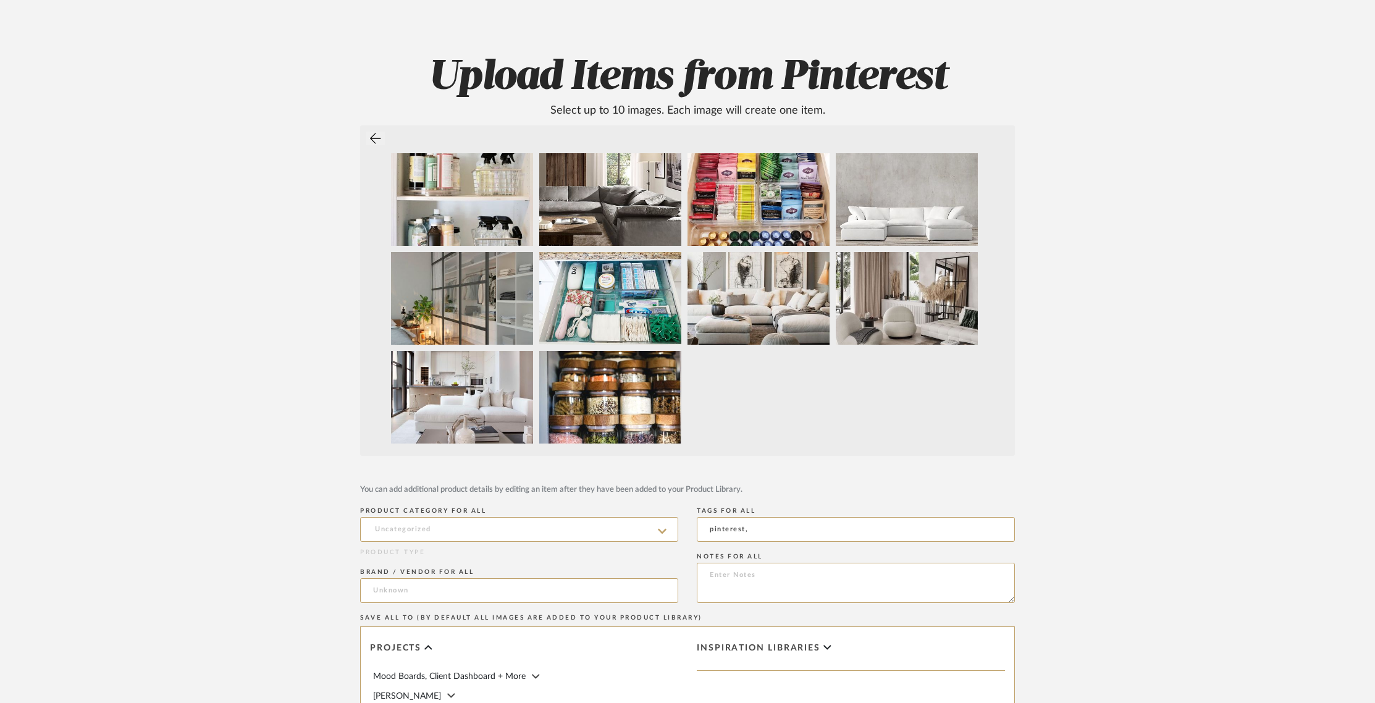
click at [379, 138] on icon at bounding box center [375, 138] width 11 height 12
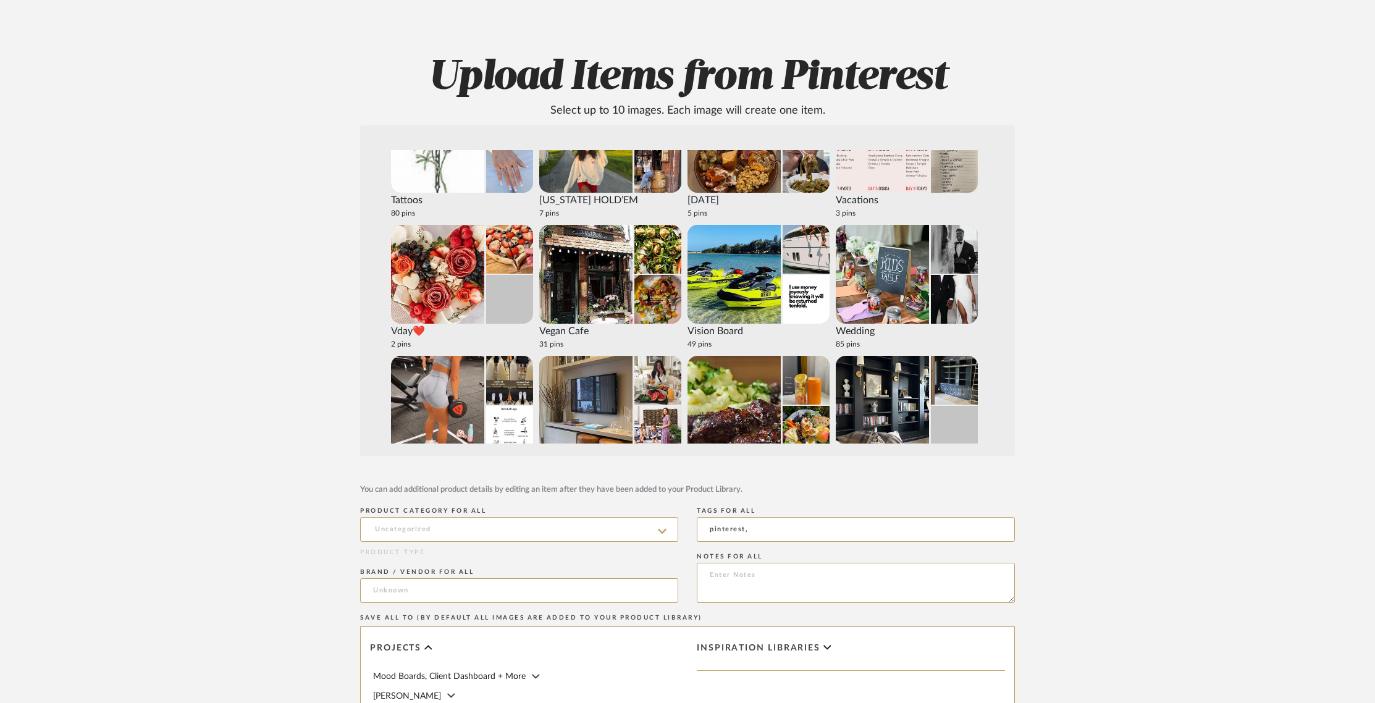
scroll to position [2451, 0]
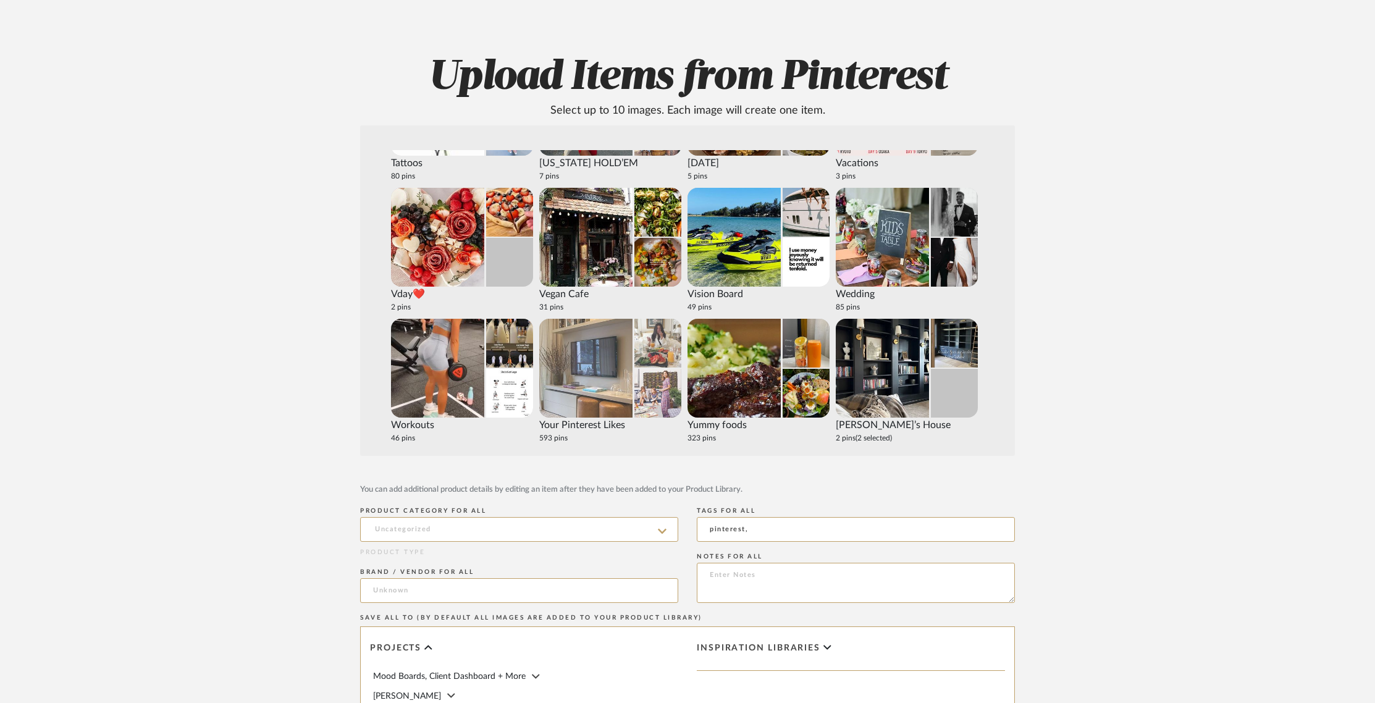
click at [578, 421] on div "Your Pinterest Likes" at bounding box center [610, 425] width 142 height 15
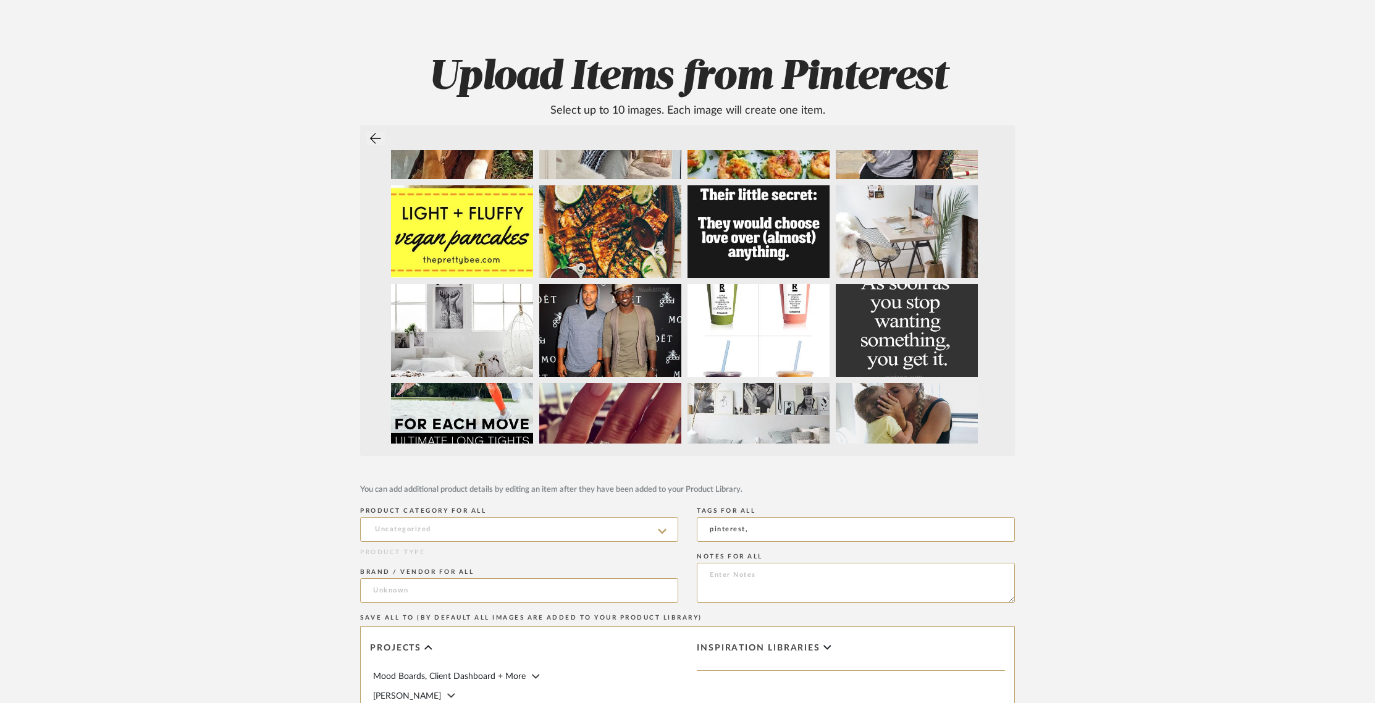
scroll to position [392, 0]
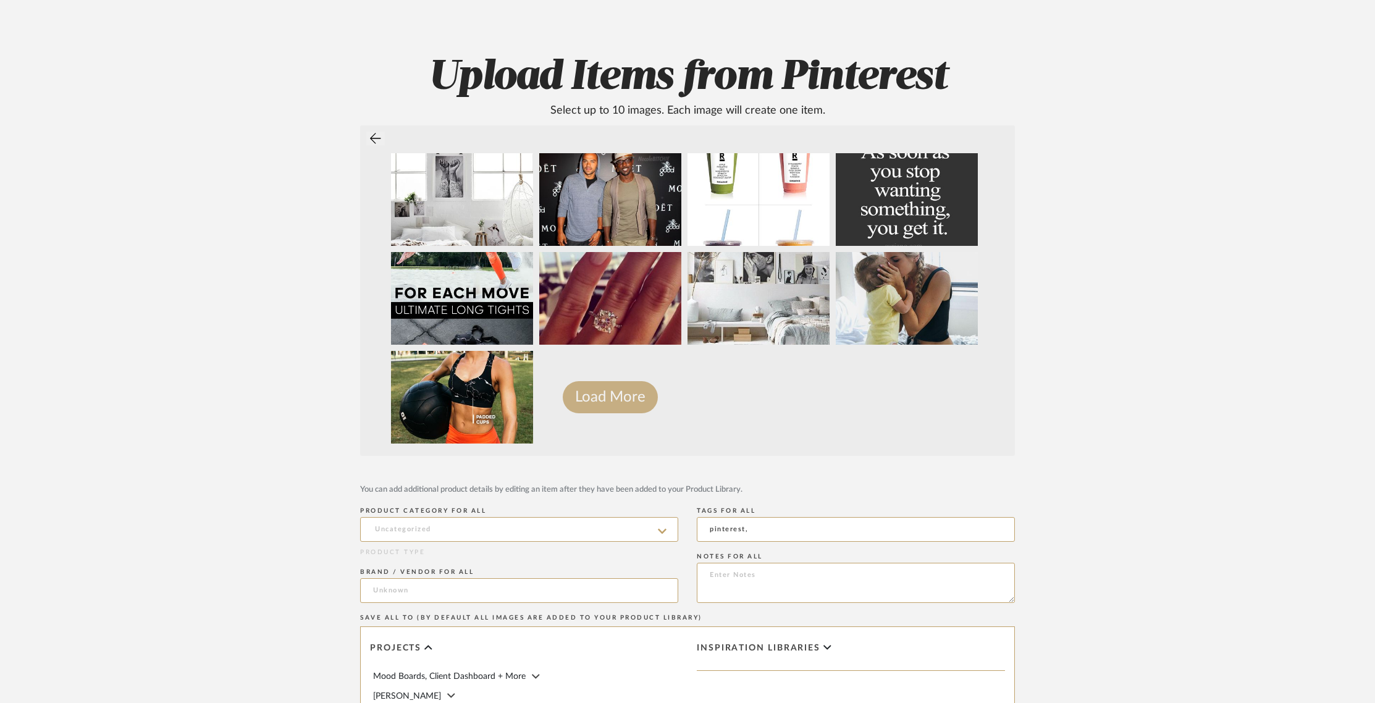
click at [610, 400] on button "Load More" at bounding box center [610, 397] width 95 height 32
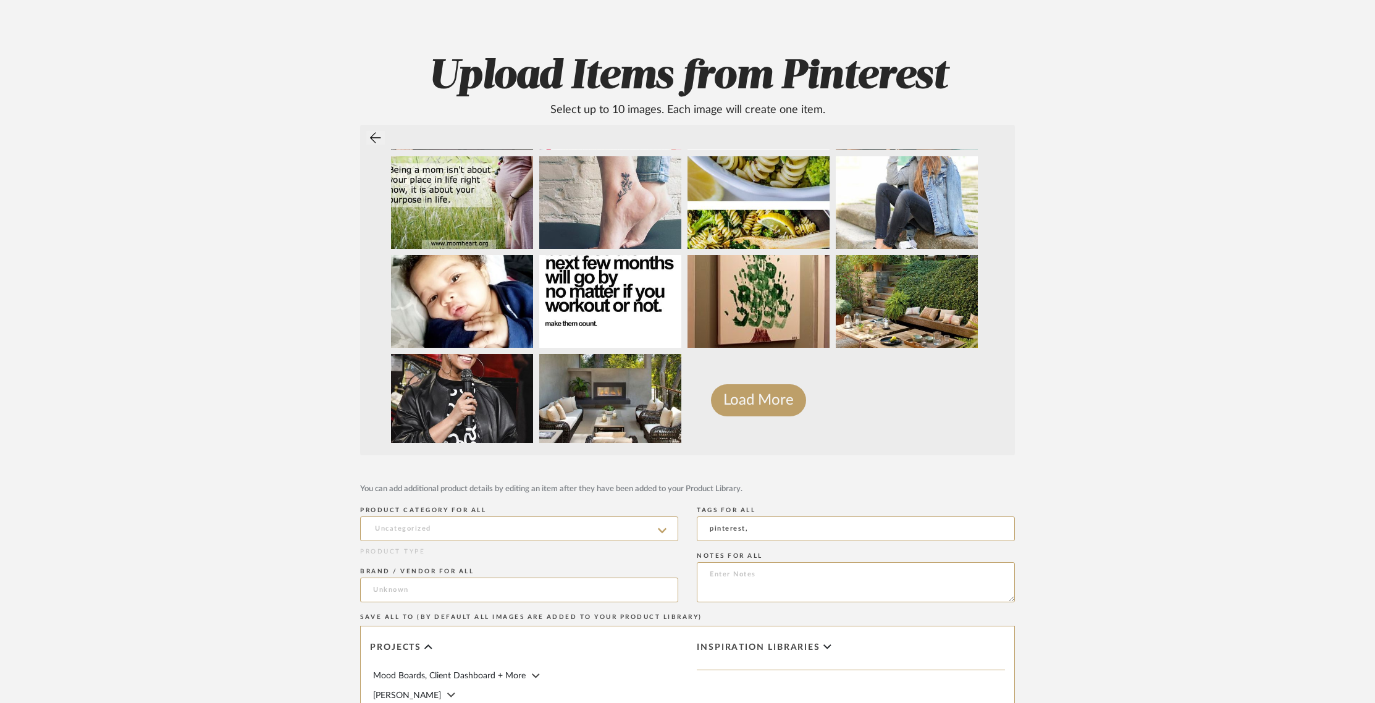
scroll to position [985, 0]
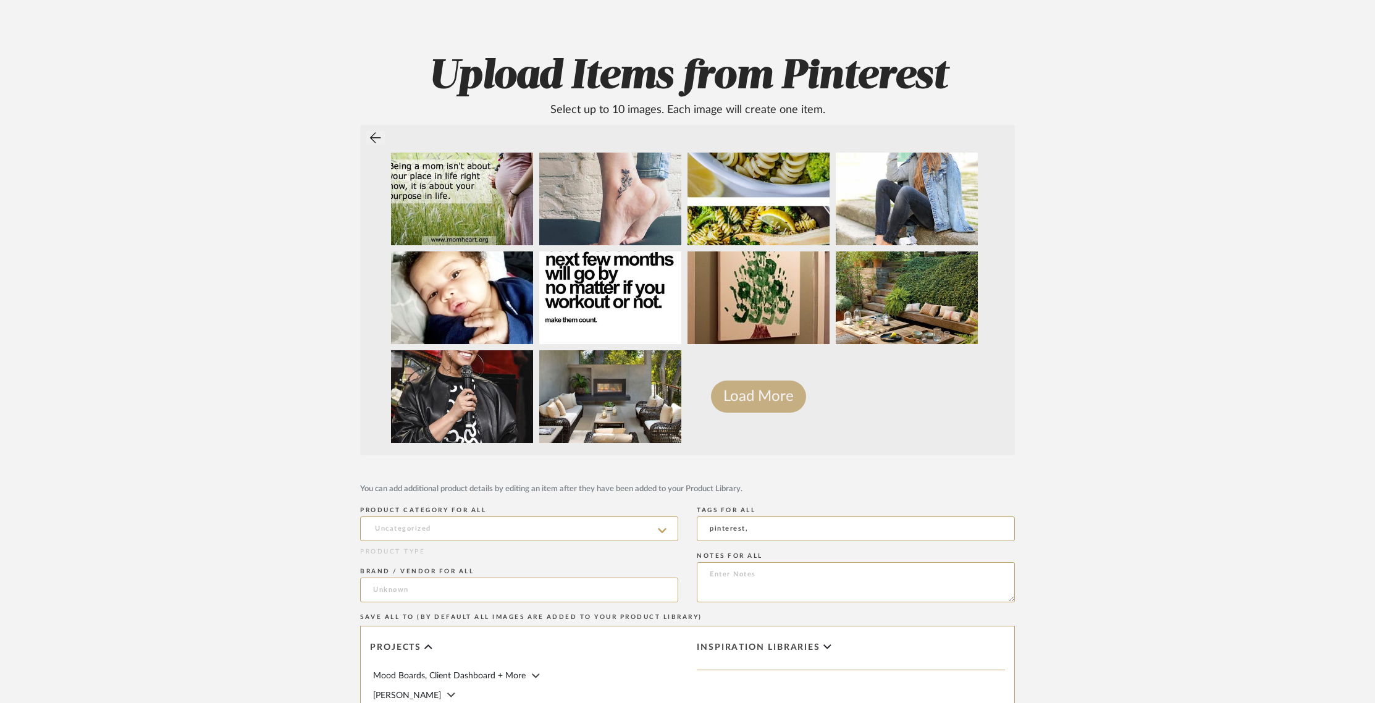
click at [720, 400] on button "Load More" at bounding box center [758, 397] width 95 height 32
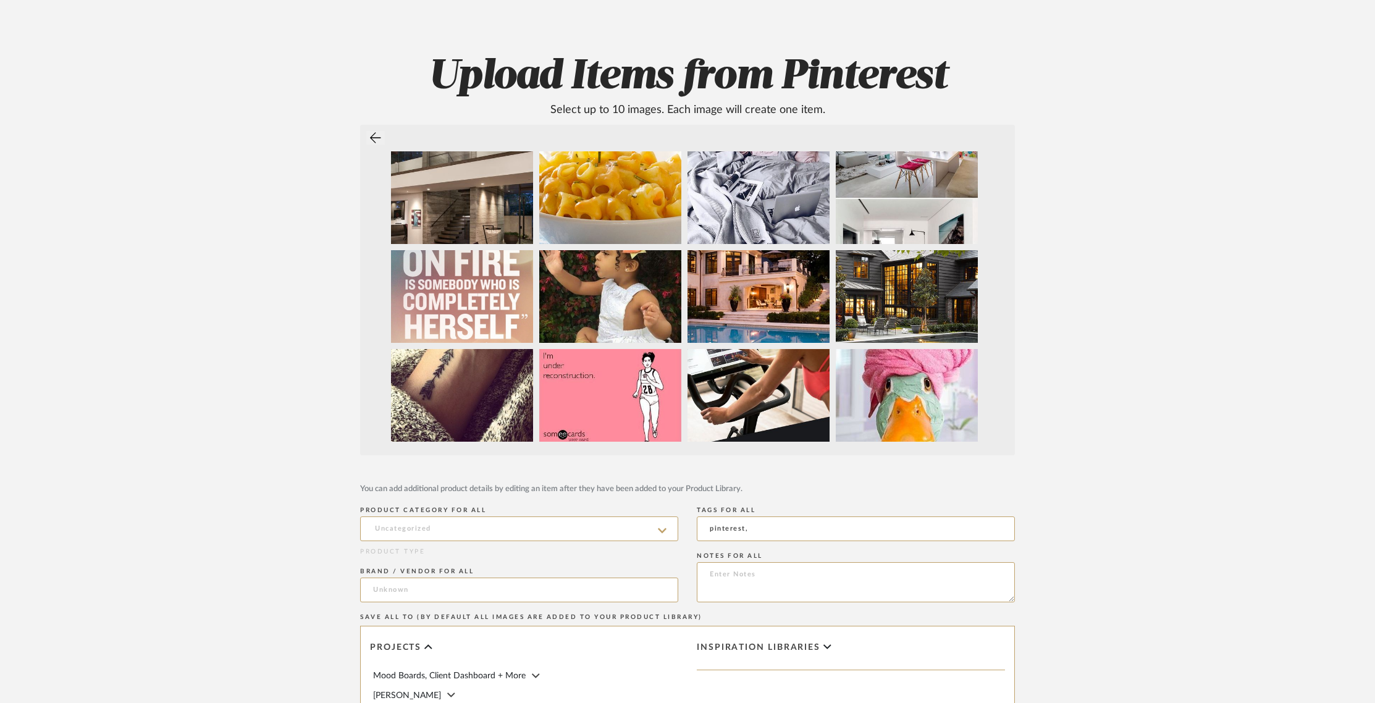
scroll to position [1579, 0]
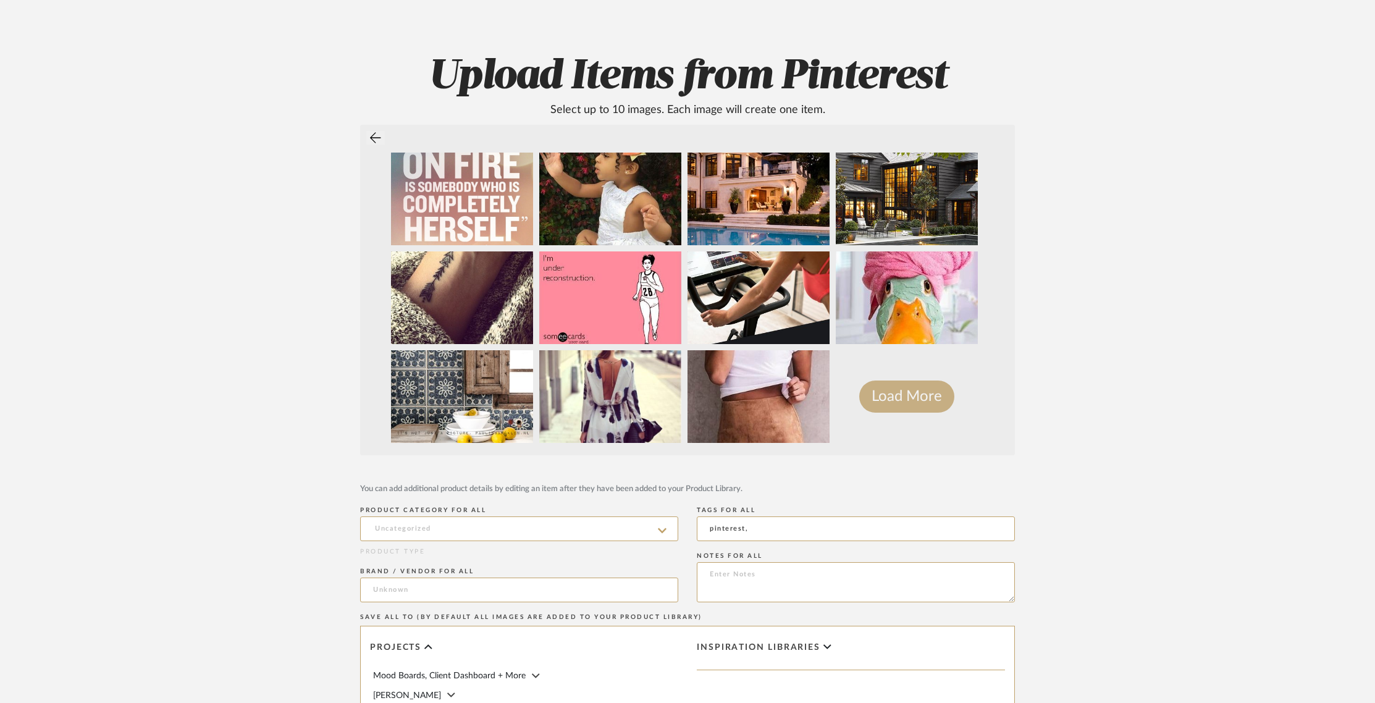
click at [890, 390] on button "Load More" at bounding box center [906, 397] width 95 height 32
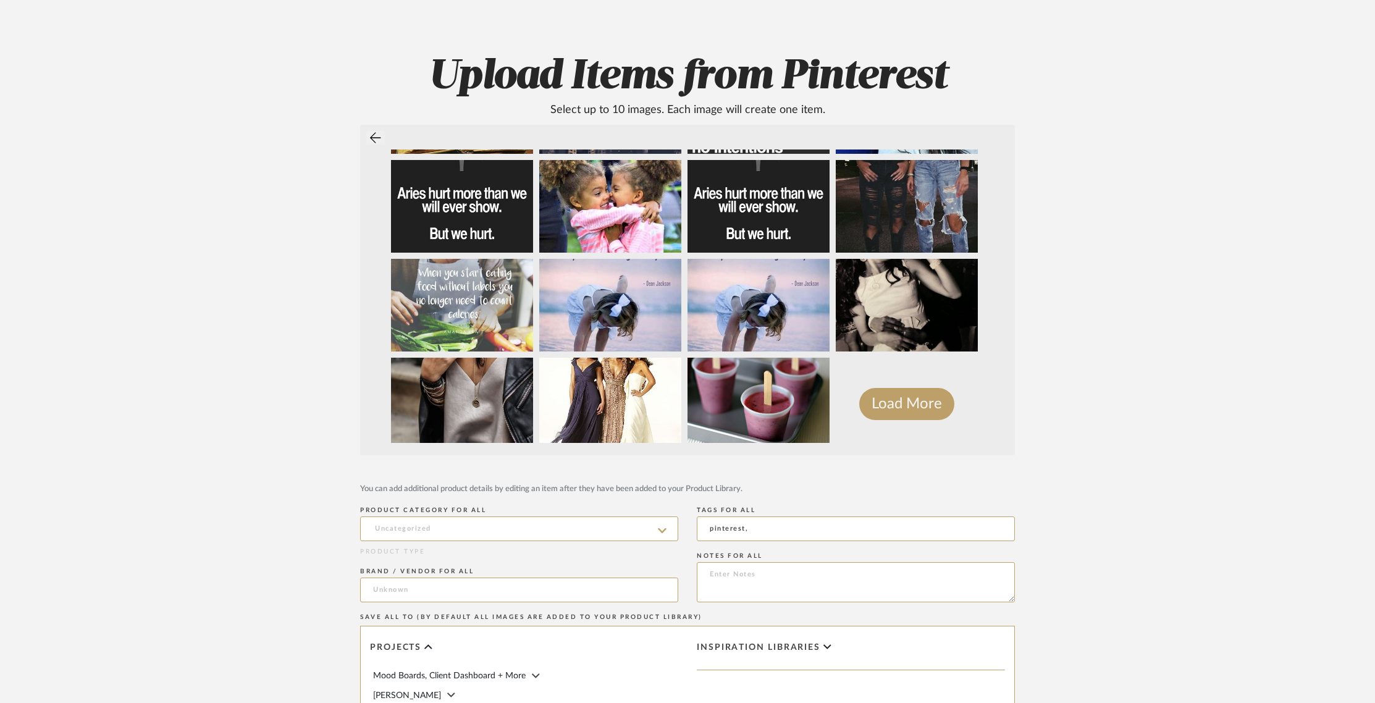
scroll to position [2172, 0]
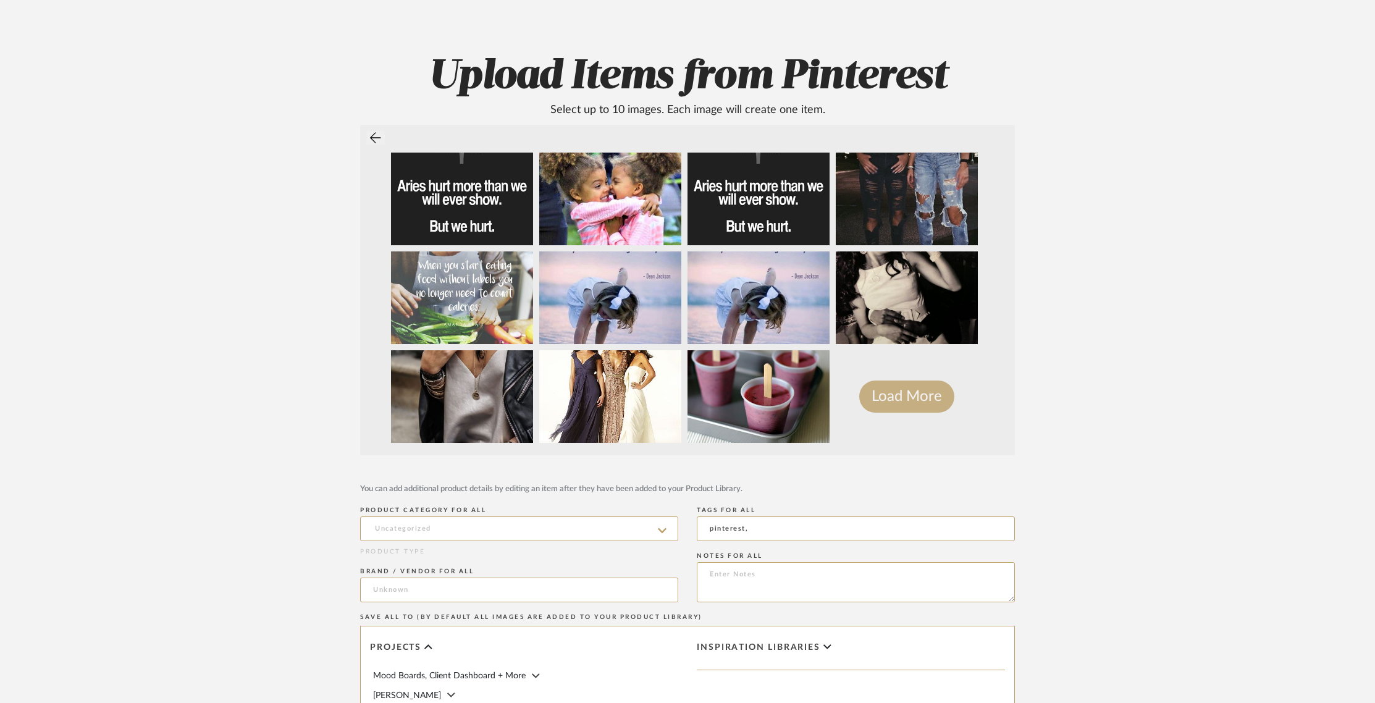
click at [869, 400] on button "Load More" at bounding box center [906, 397] width 95 height 32
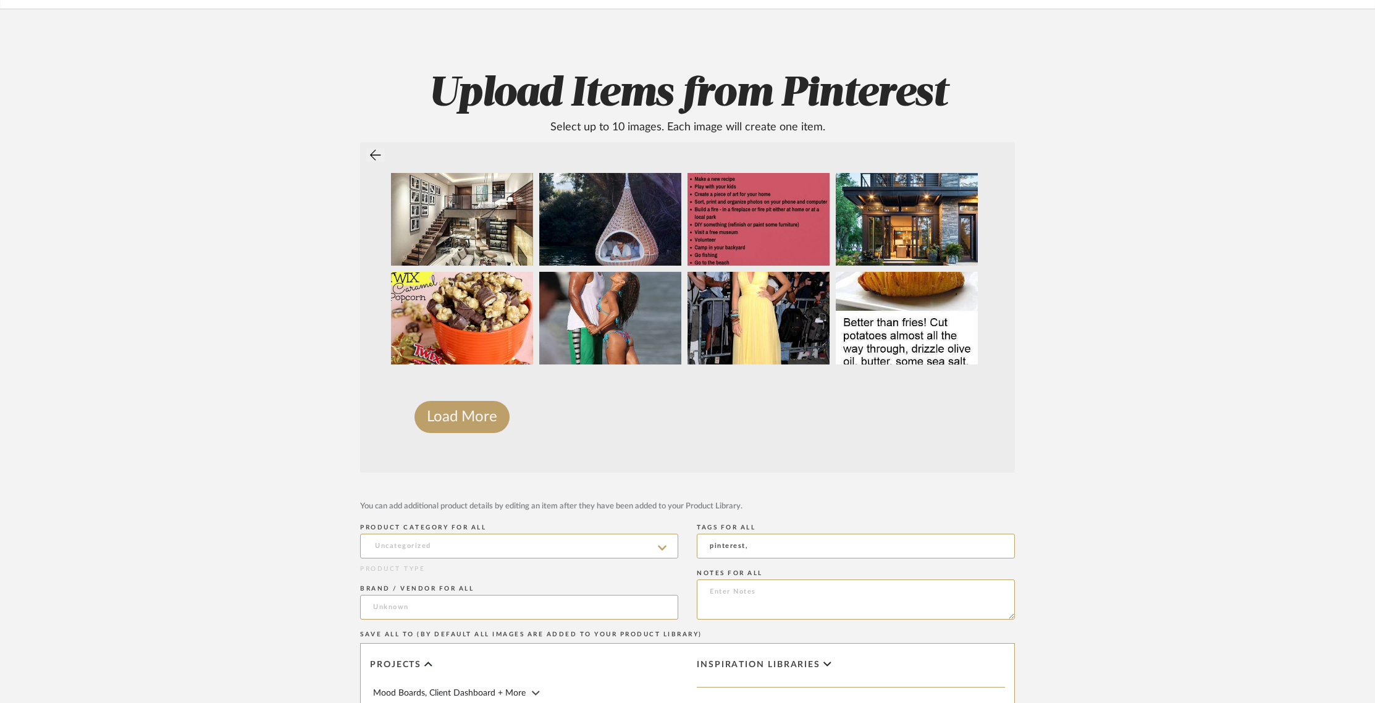
scroll to position [2862, 0]
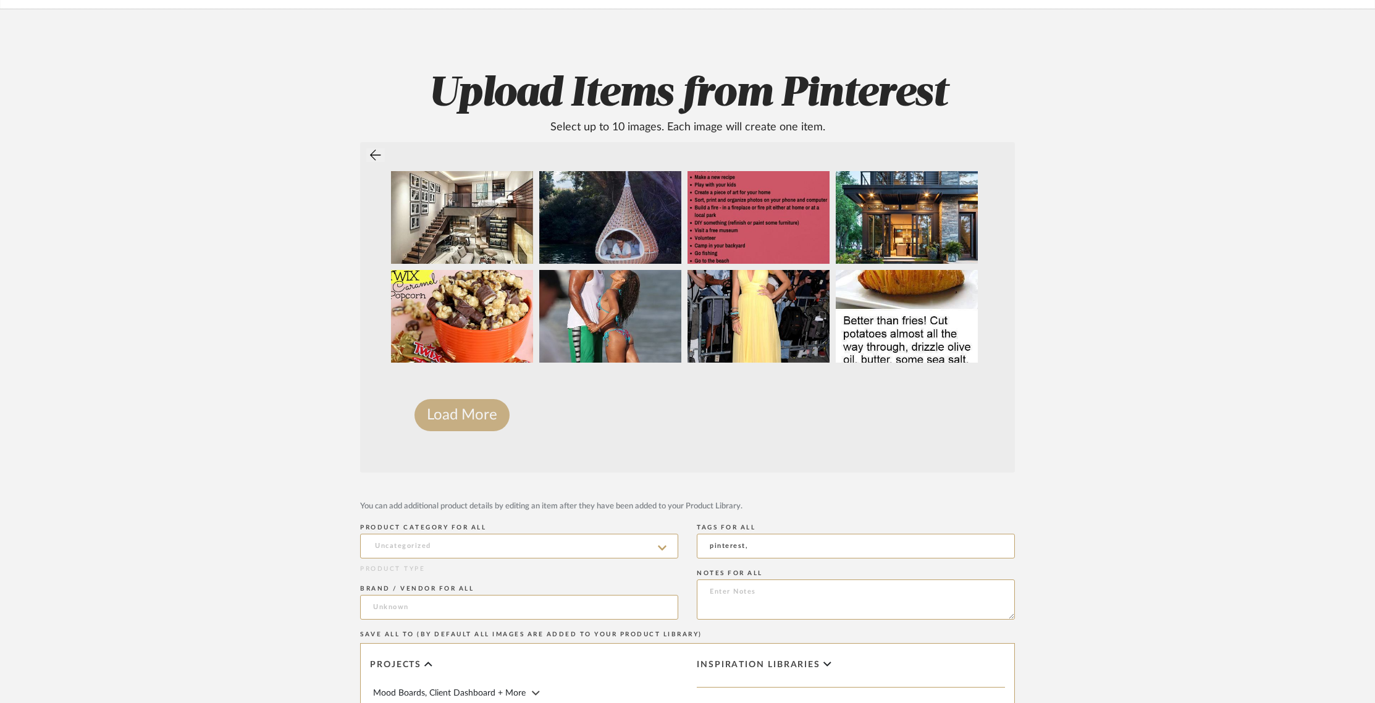
click at [452, 411] on button "Load More" at bounding box center [462, 415] width 95 height 32
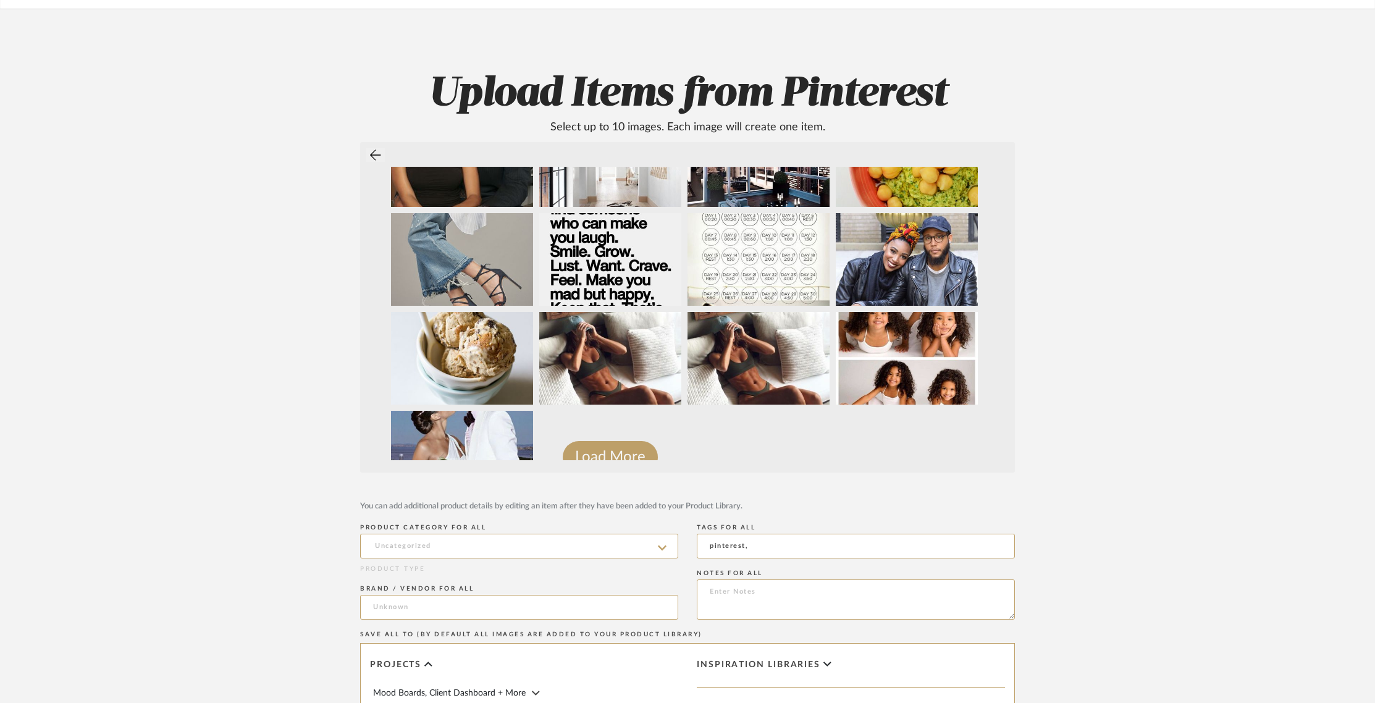
scroll to position [3457, 0]
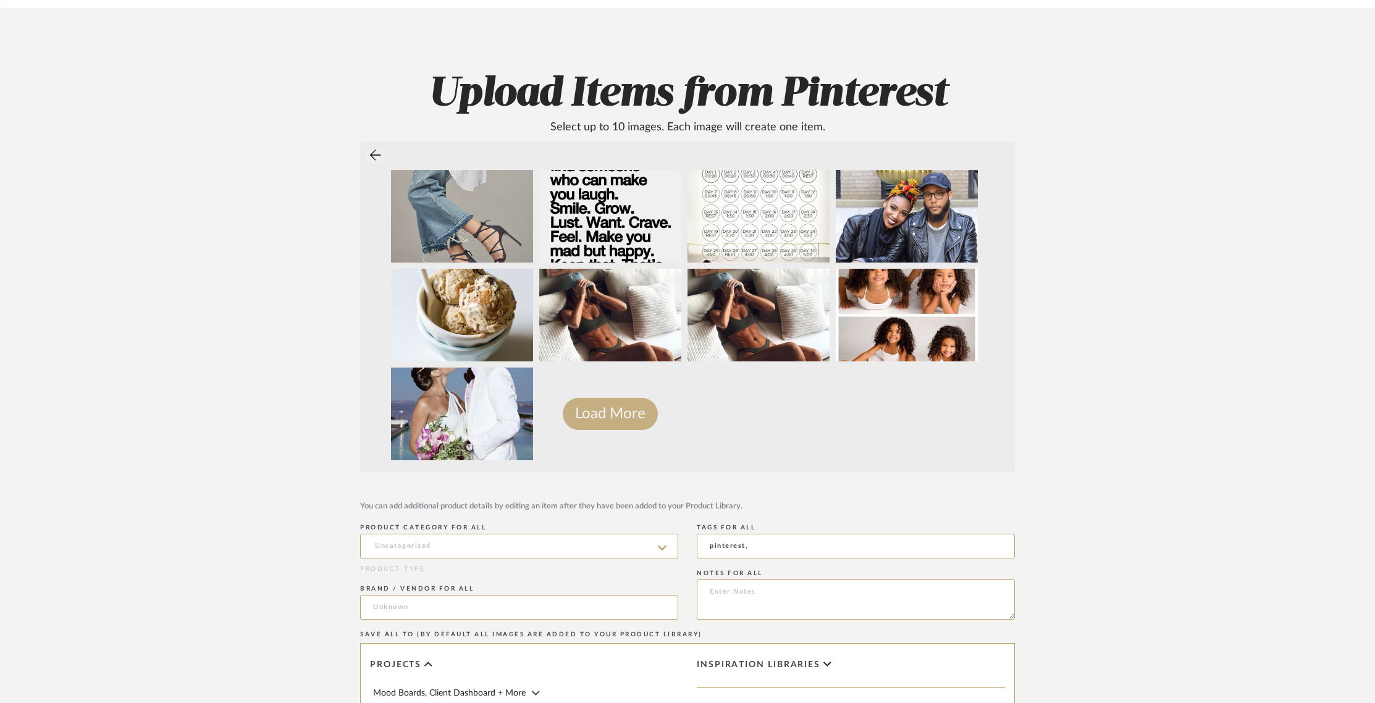
click at [603, 409] on button "Load More" at bounding box center [610, 414] width 95 height 32
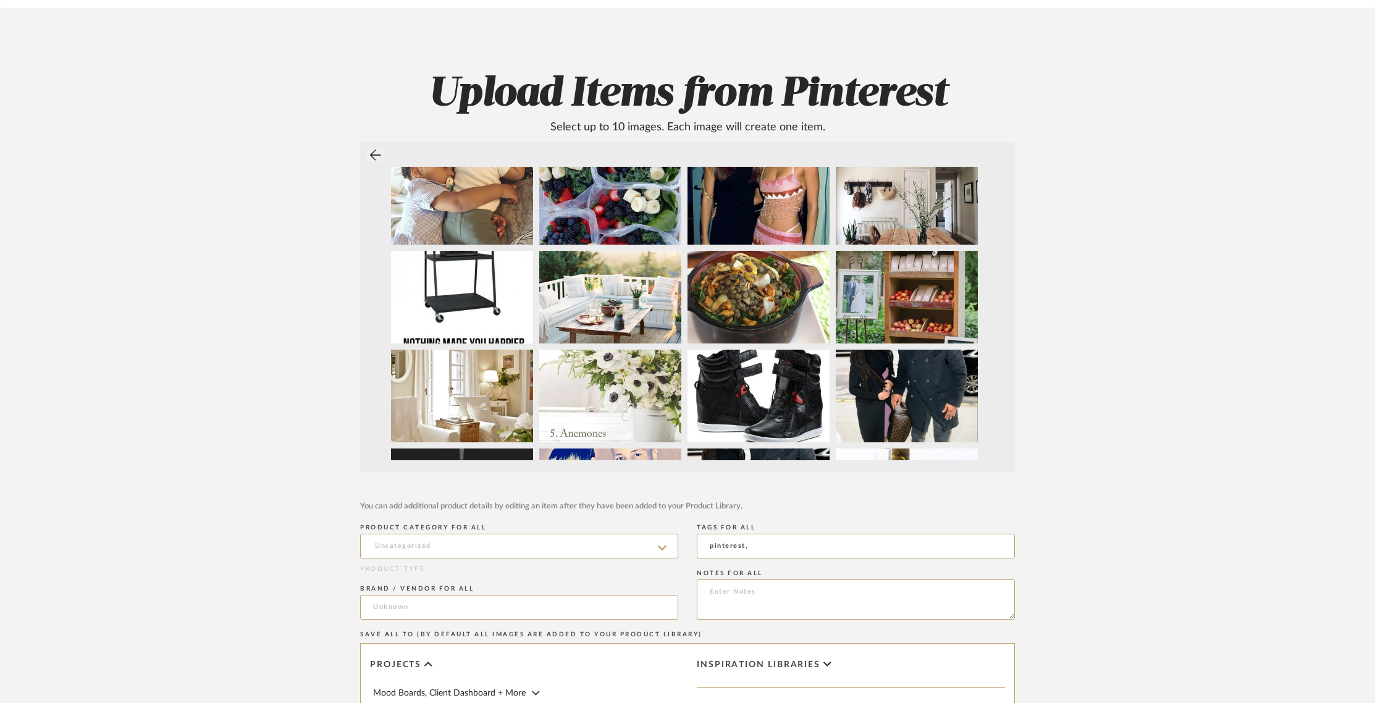
scroll to position [4050, 0]
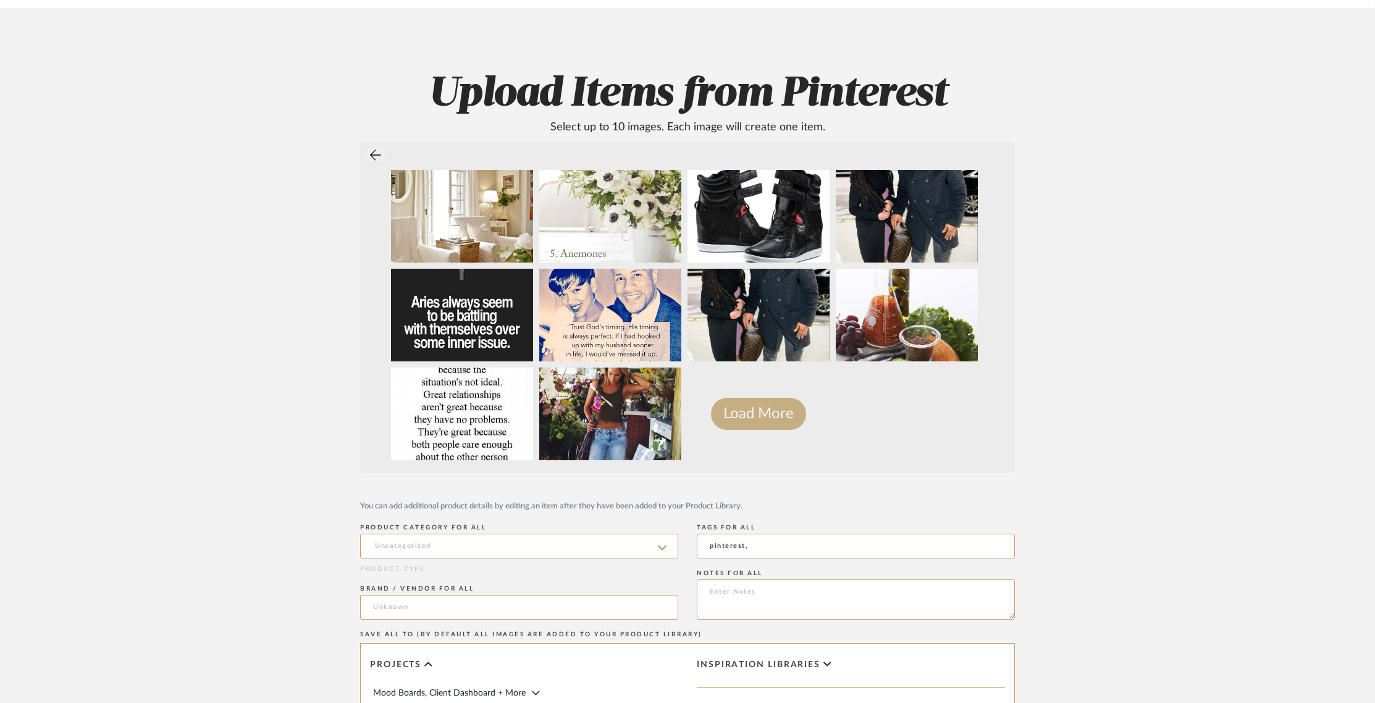
click at [748, 405] on button "Load More" at bounding box center [758, 414] width 95 height 32
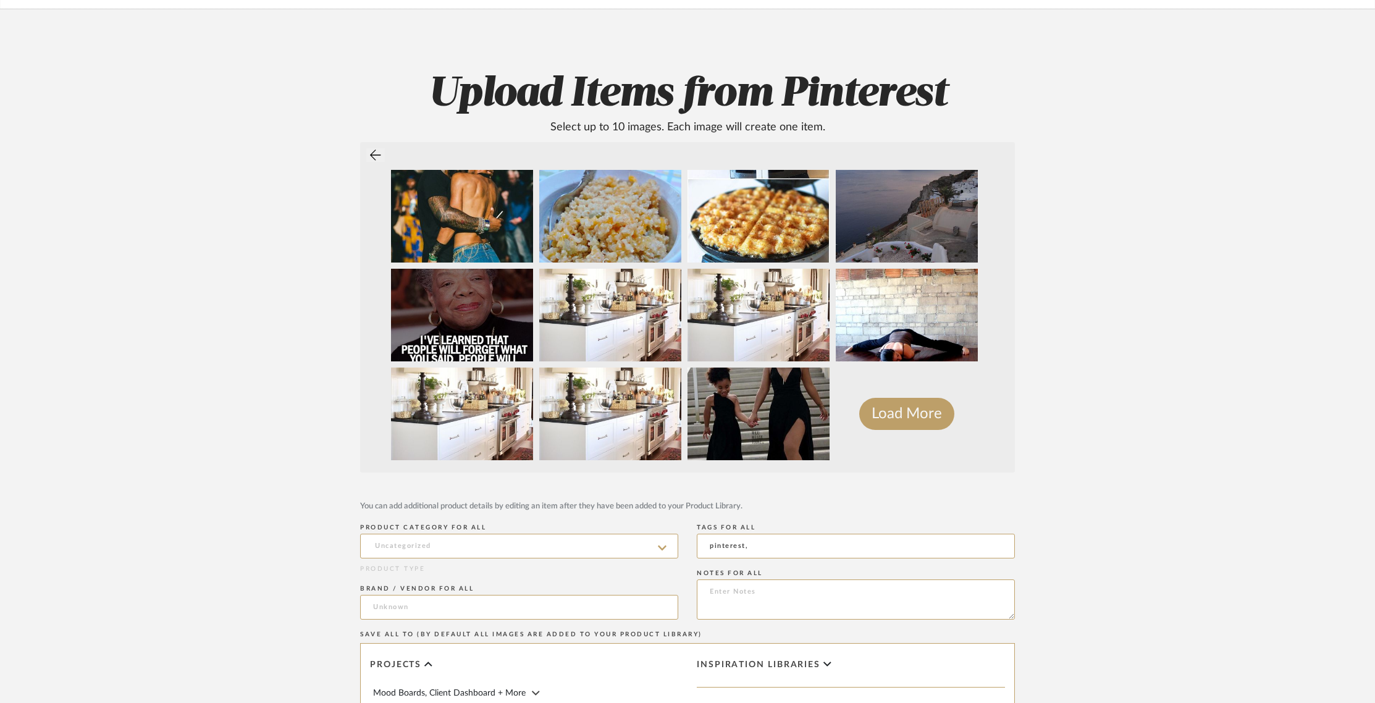
scroll to position [4642, 0]
click at [903, 416] on button "Load More" at bounding box center [906, 415] width 95 height 32
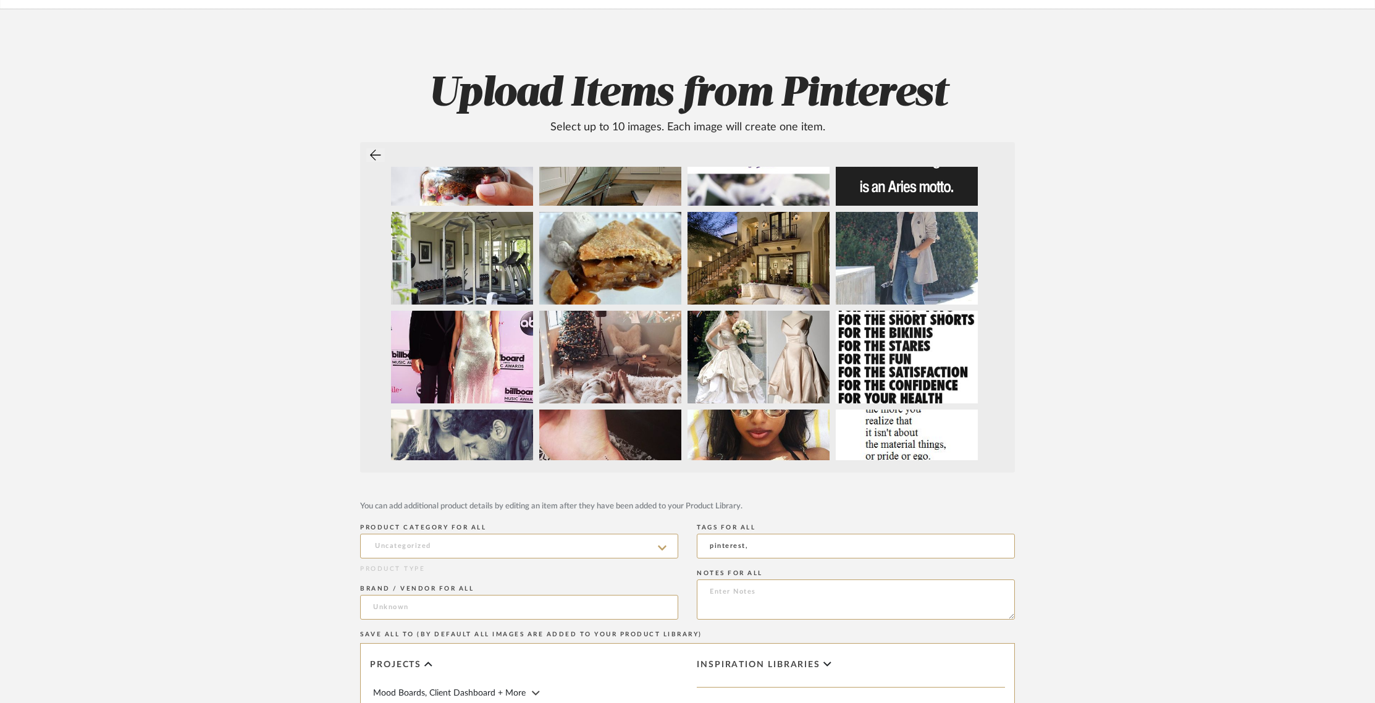
scroll to position [5335, 0]
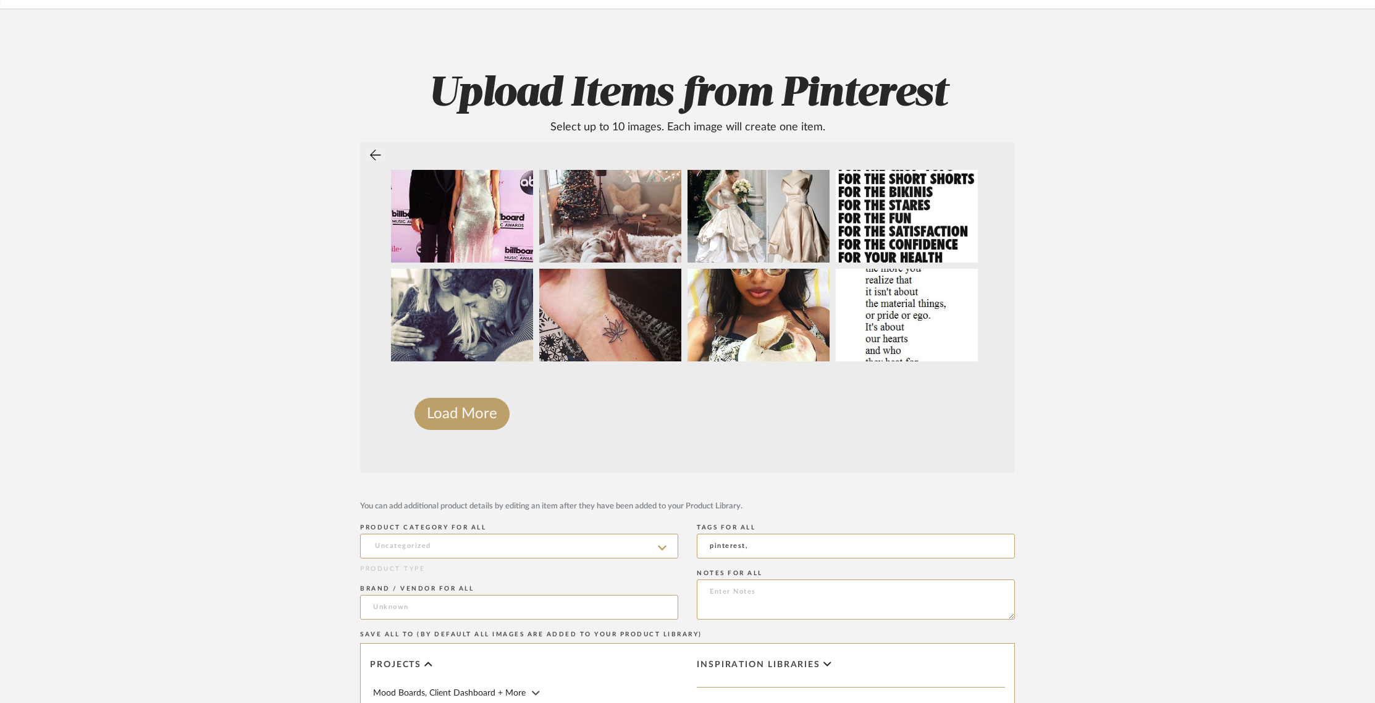
click at [373, 151] on icon at bounding box center [375, 155] width 11 height 12
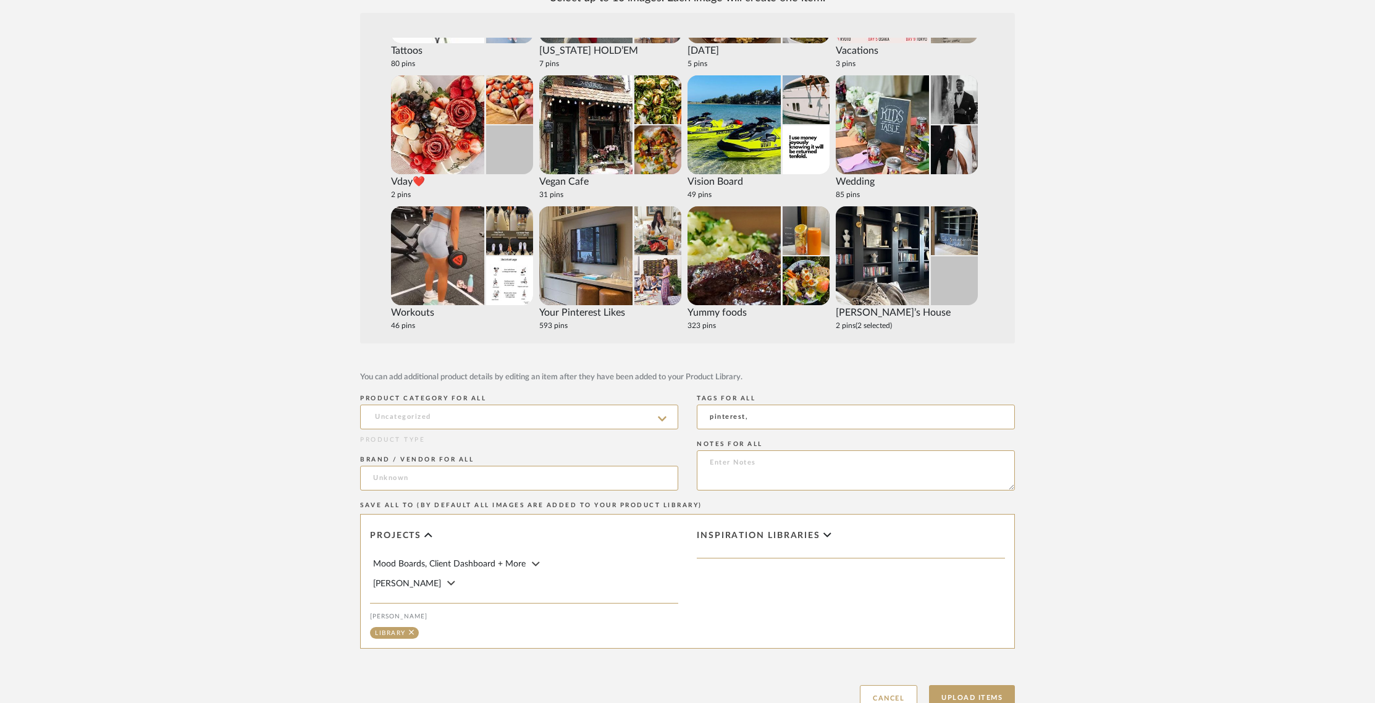
scroll to position [303, 0]
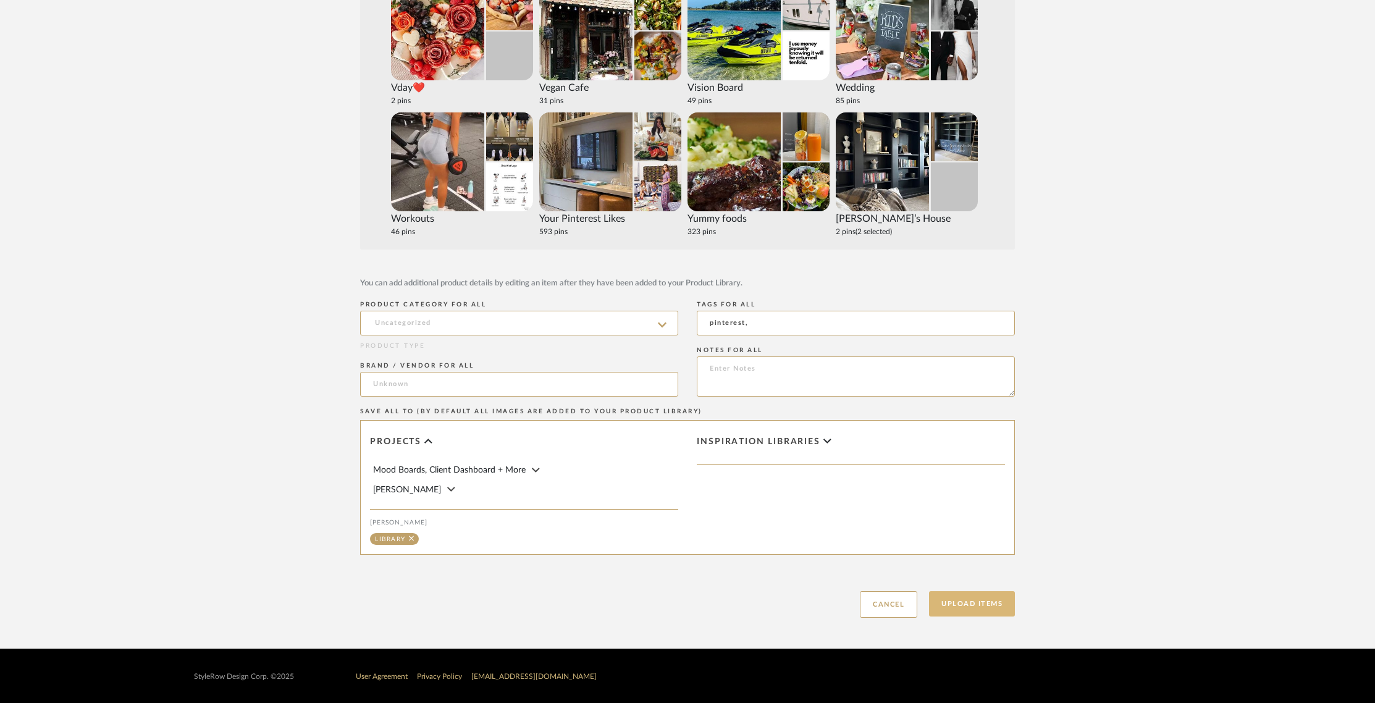
click at [955, 599] on button "Upload Items" at bounding box center [972, 603] width 86 height 25
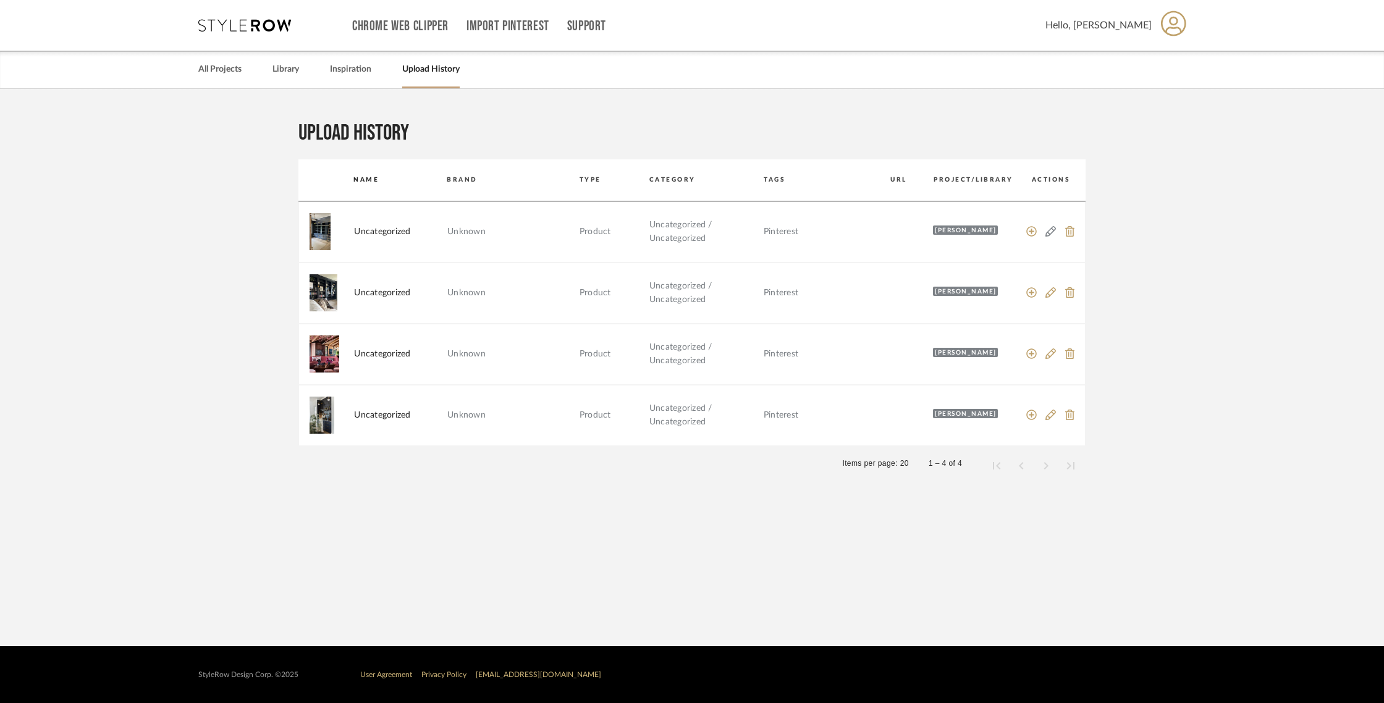
click at [1048, 228] on icon at bounding box center [1050, 231] width 11 height 11
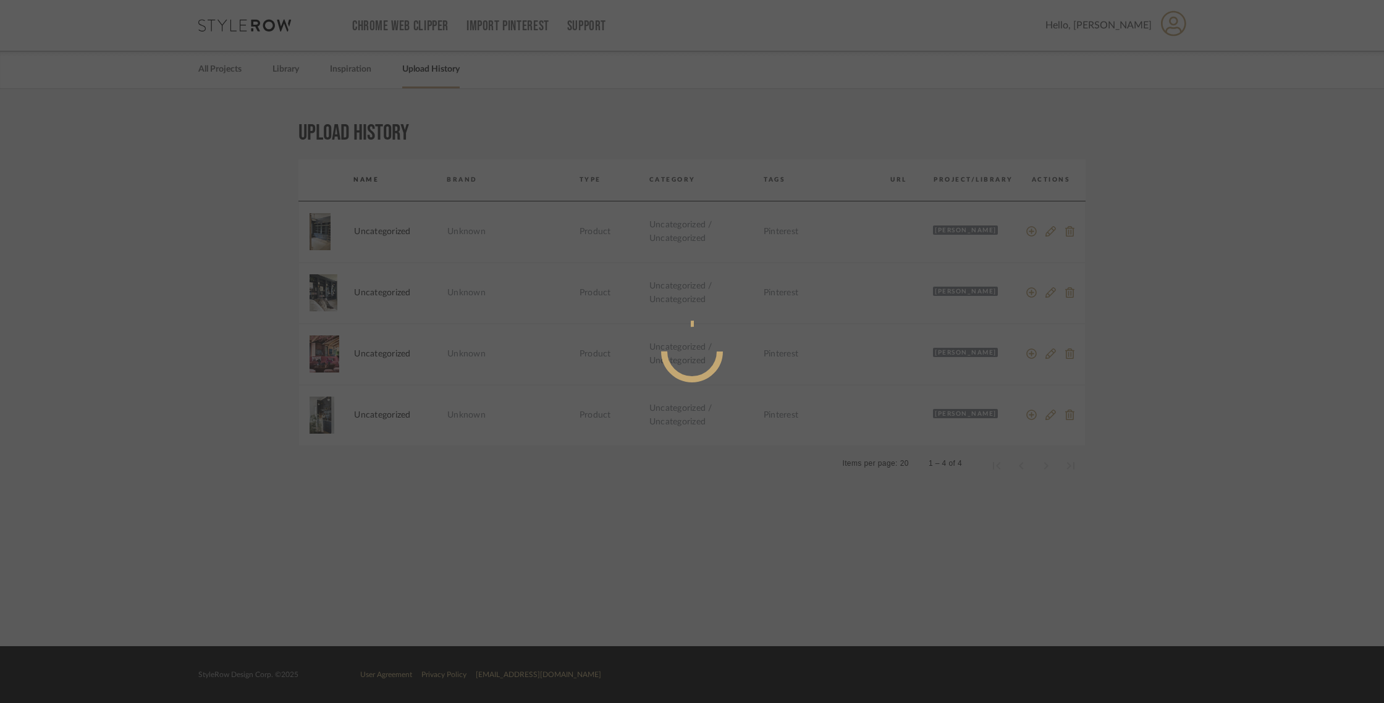
radio input "true"
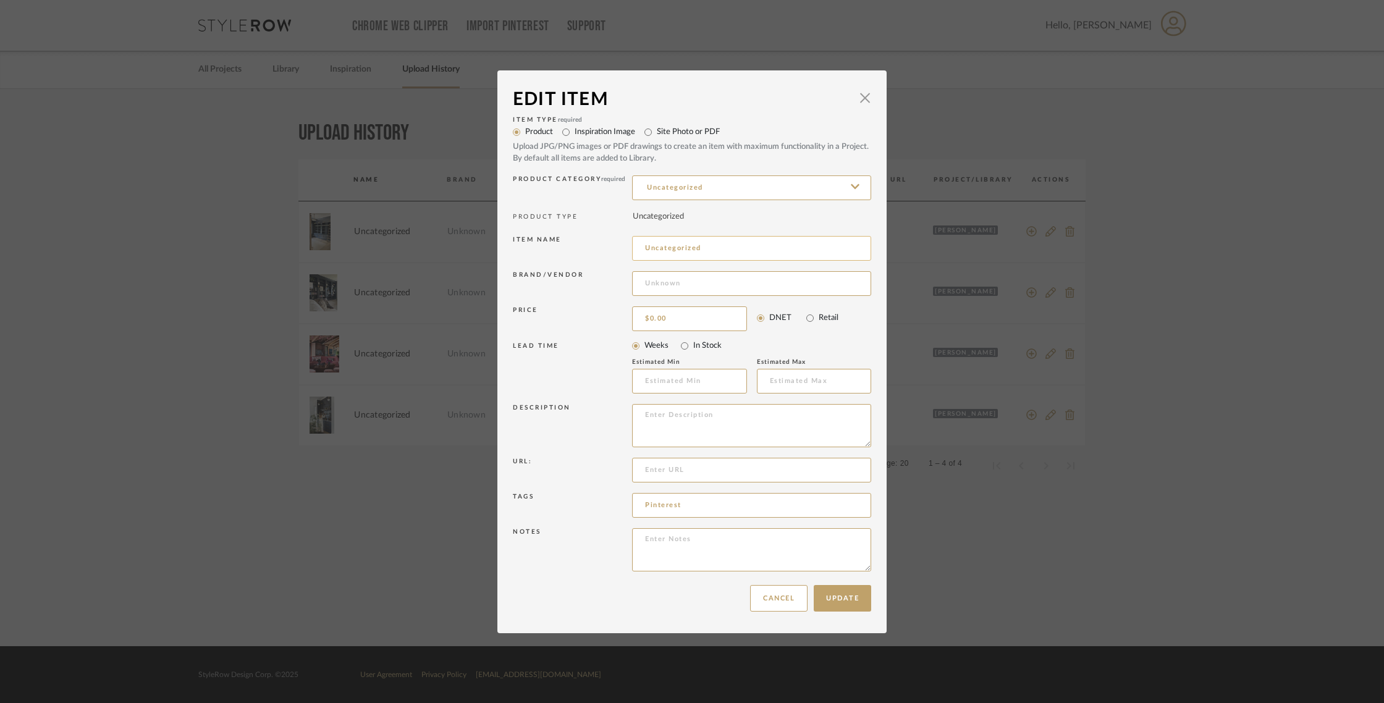
click at [767, 253] on input "Uncategorized" at bounding box center [751, 248] width 239 height 25
click at [698, 183] on input "Uncategorized" at bounding box center [751, 187] width 239 height 25
click at [780, 596] on button "Cancel" at bounding box center [778, 598] width 57 height 27
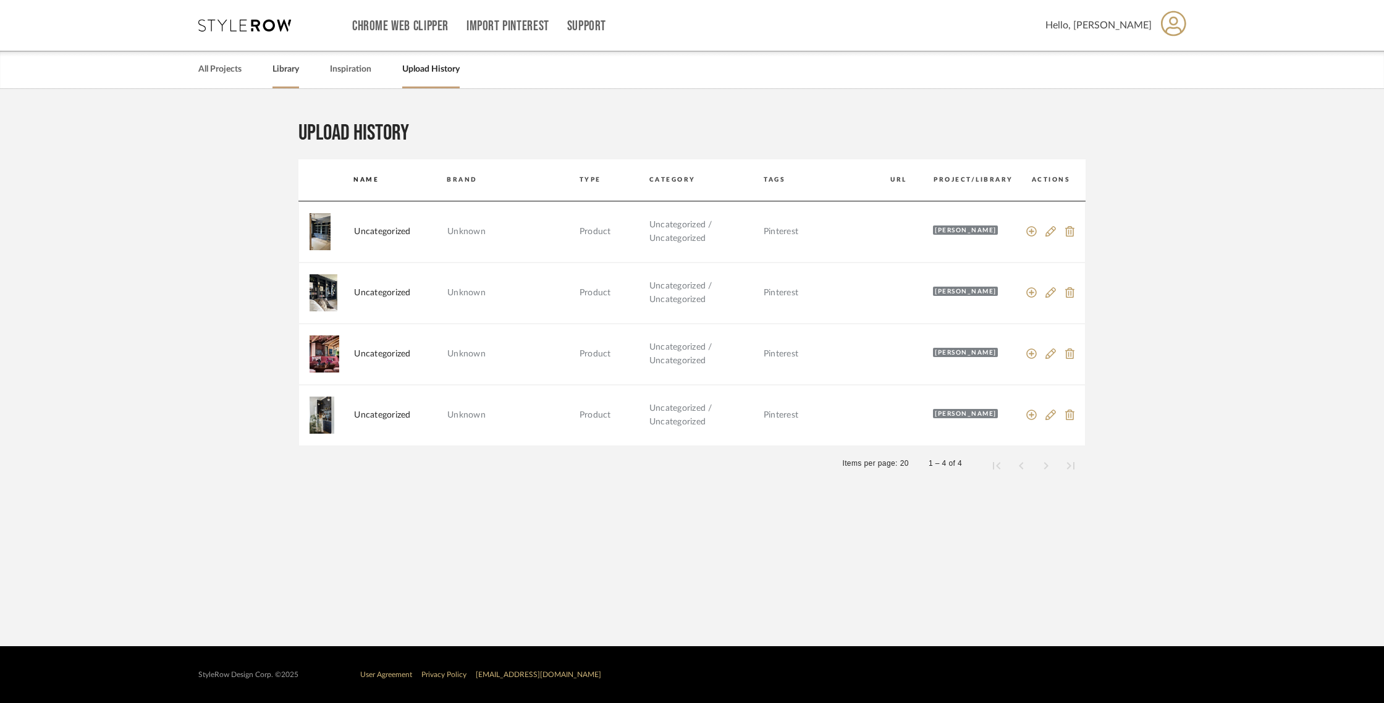
click at [282, 70] on link "Library" at bounding box center [285, 69] width 27 height 17
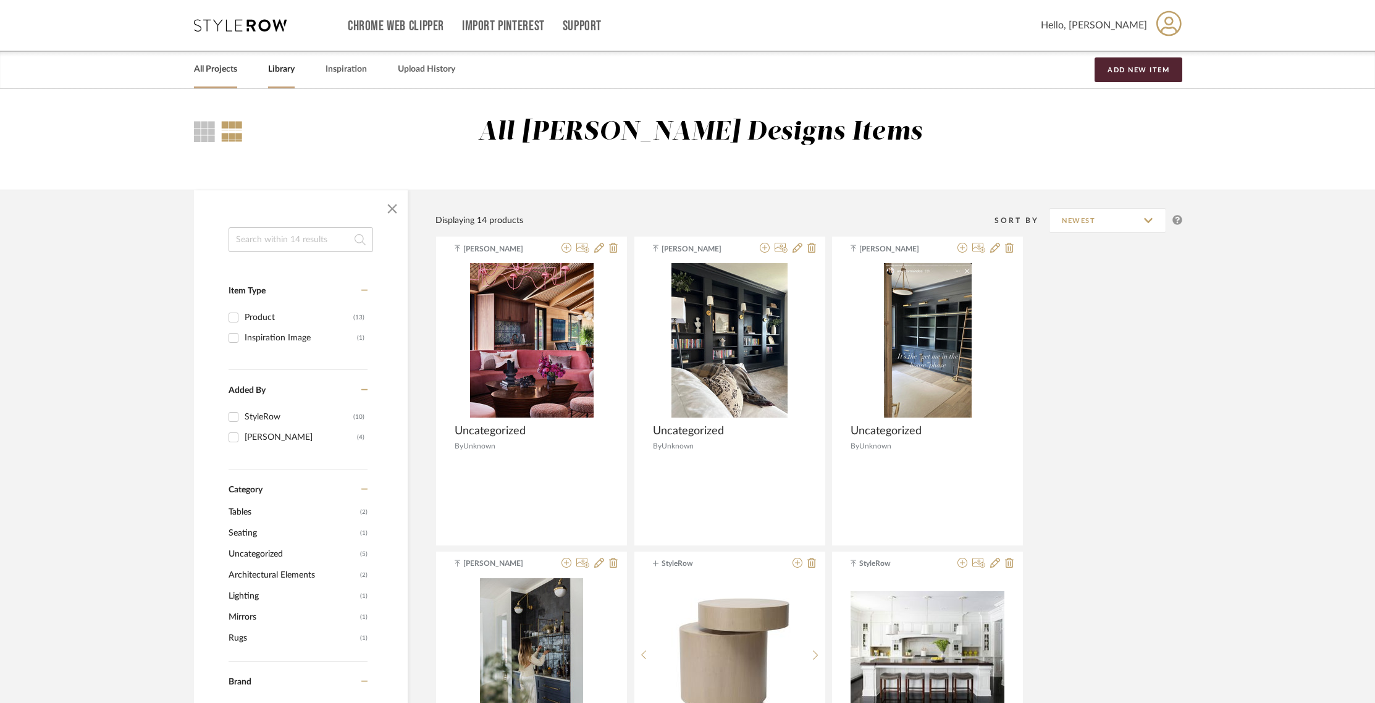
click at [221, 72] on link "All Projects" at bounding box center [215, 69] width 43 height 17
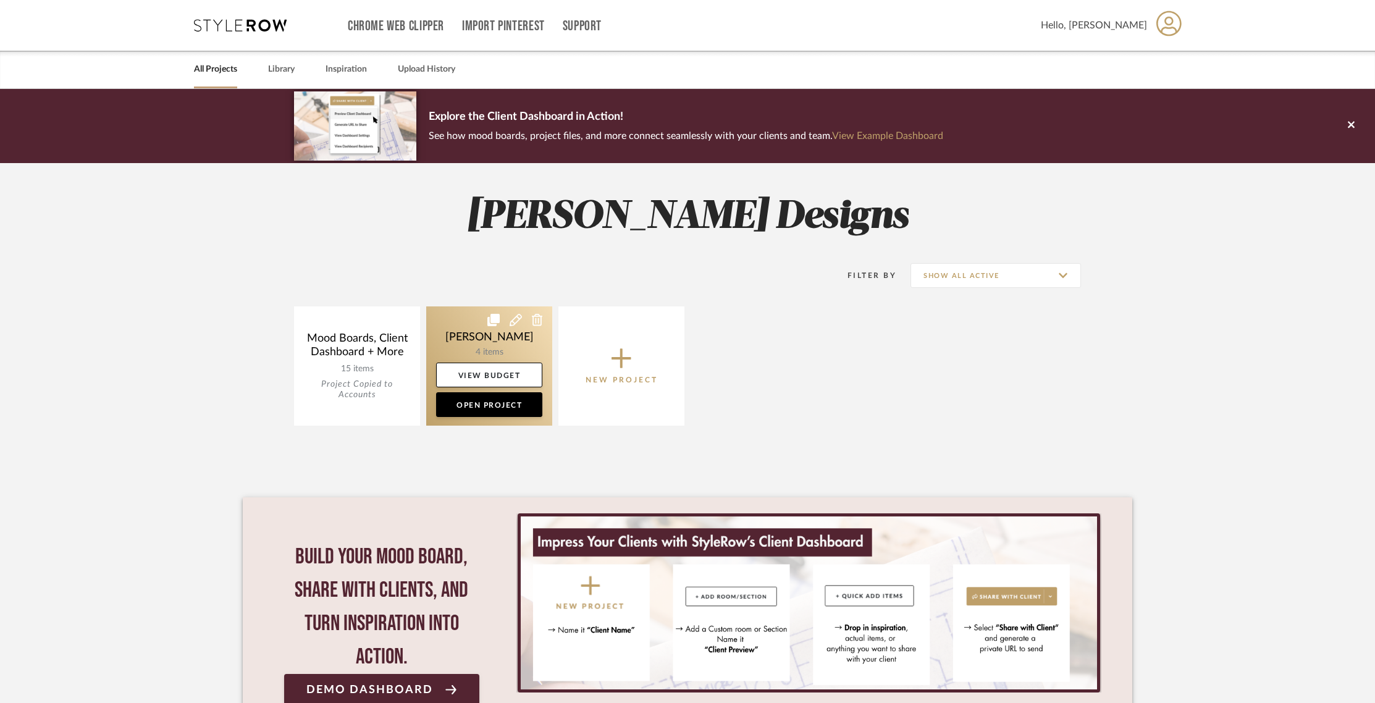
click at [469, 345] on link at bounding box center [489, 365] width 126 height 119
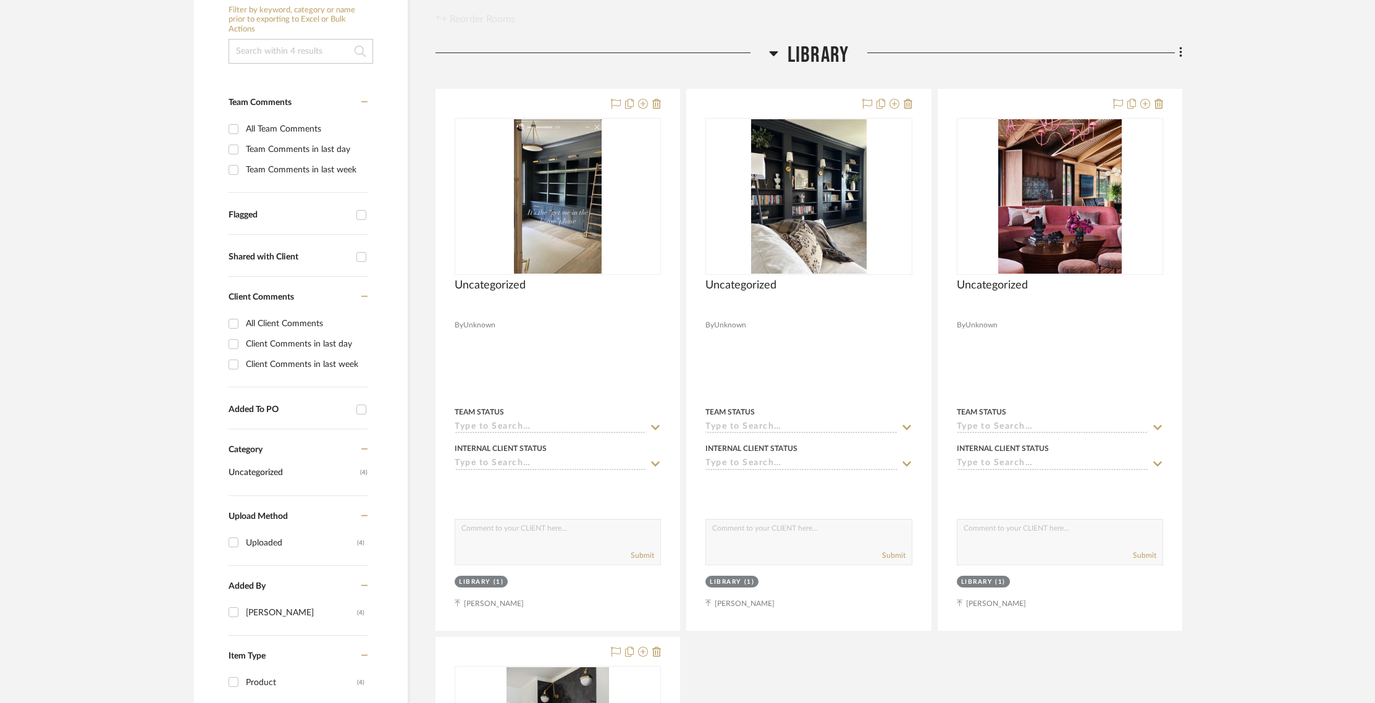
scroll to position [284, 0]
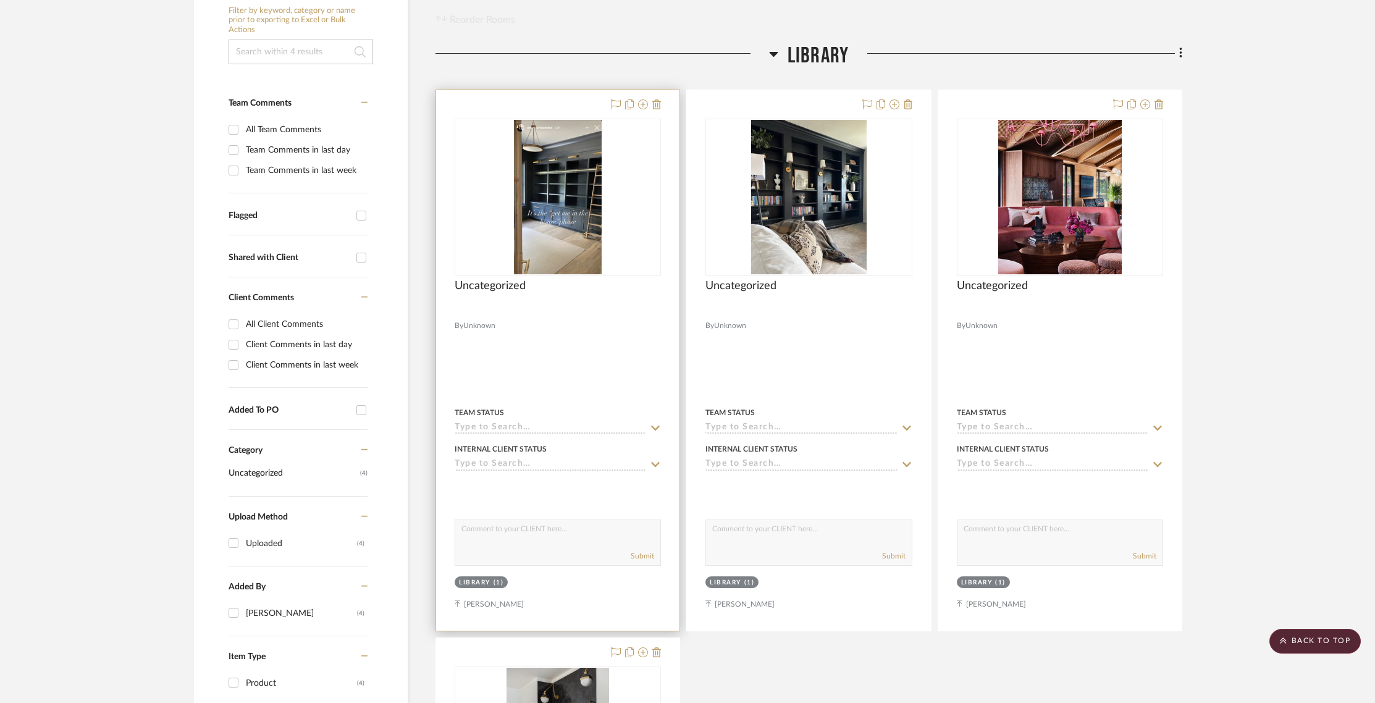
click at [562, 465] on input at bounding box center [551, 465] width 192 height 12
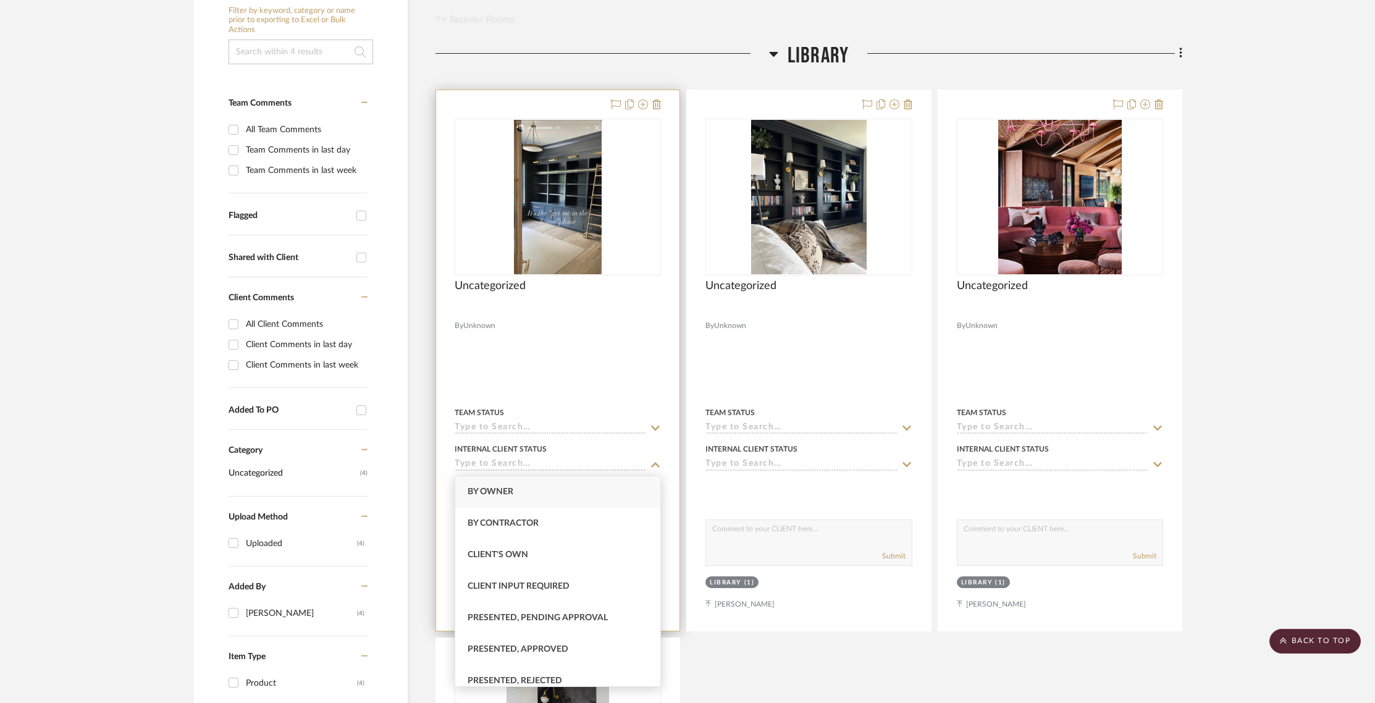
click at [562, 464] on input at bounding box center [551, 465] width 192 height 12
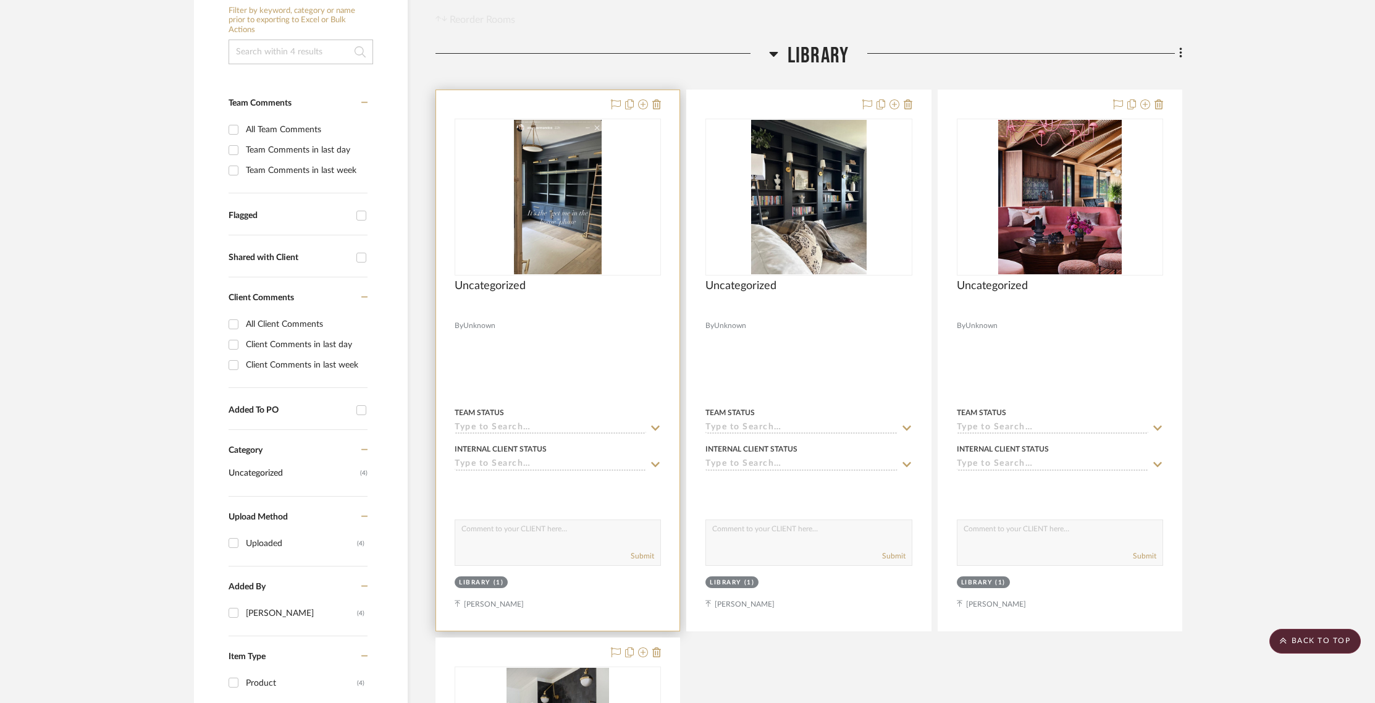
click at [556, 423] on input at bounding box center [551, 429] width 192 height 12
click at [504, 287] on span "Uncategorized" at bounding box center [490, 286] width 71 height 14
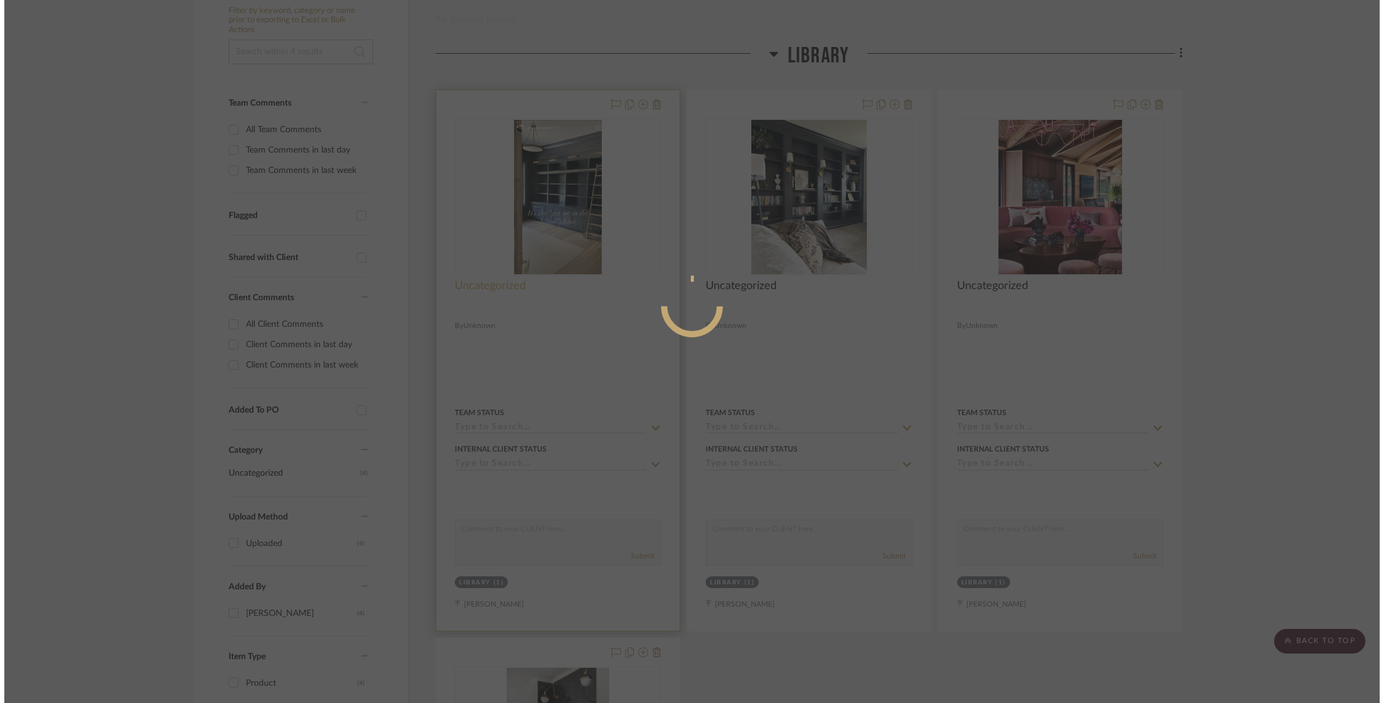
scroll to position [0, 0]
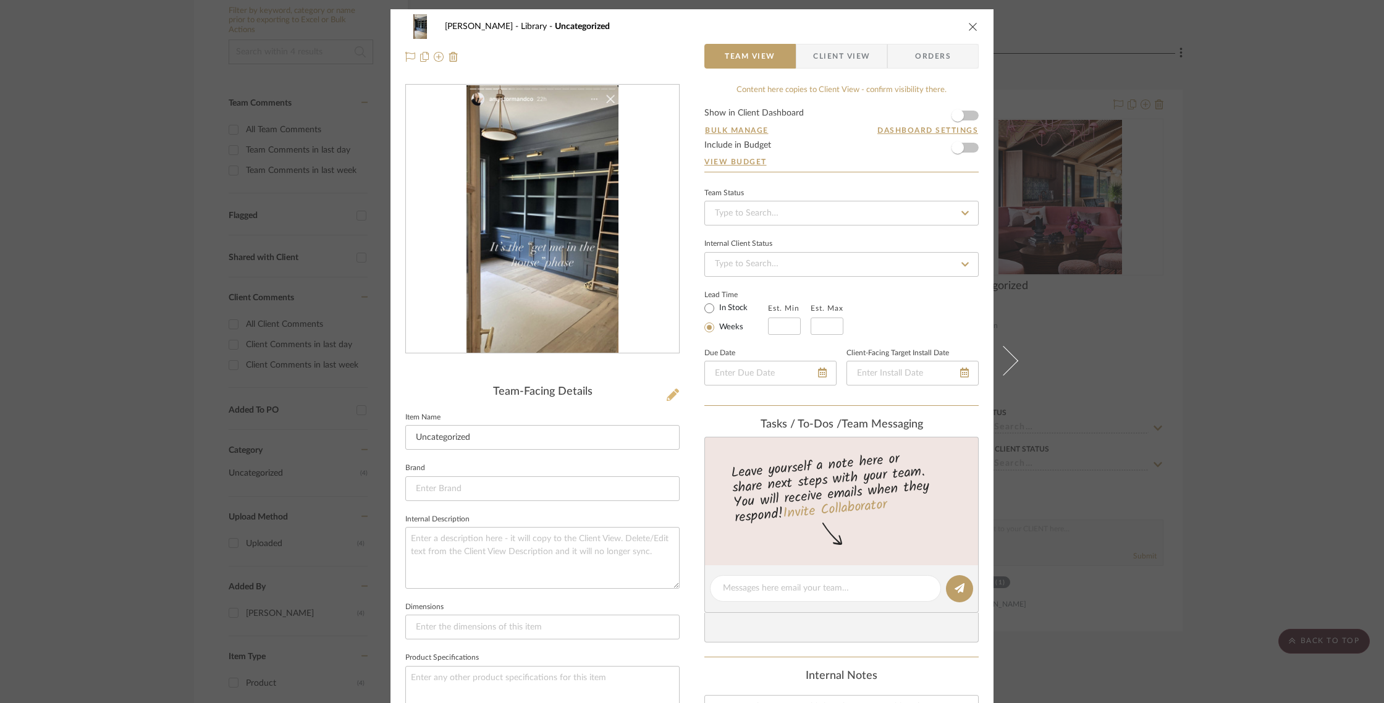
click at [668, 397] on icon at bounding box center [673, 395] width 12 height 12
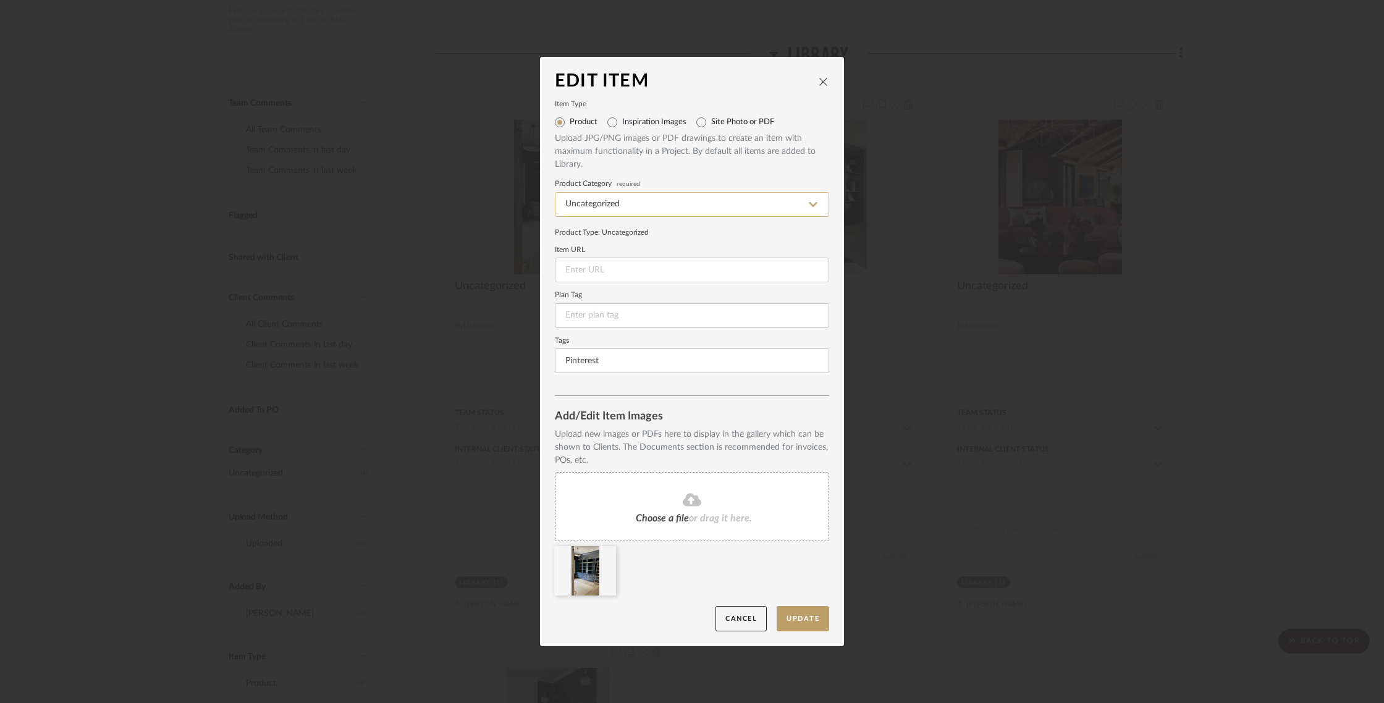
click at [622, 194] on input "Uncategorized" at bounding box center [692, 204] width 274 height 25
click at [638, 123] on label "Inspiration Images" at bounding box center [654, 122] width 64 height 10
click at [625, 122] on label "Inspiration Images" at bounding box center [654, 122] width 64 height 10
click at [622, 122] on input "Inspiration Images" at bounding box center [612, 122] width 20 height 20
radio input "true"
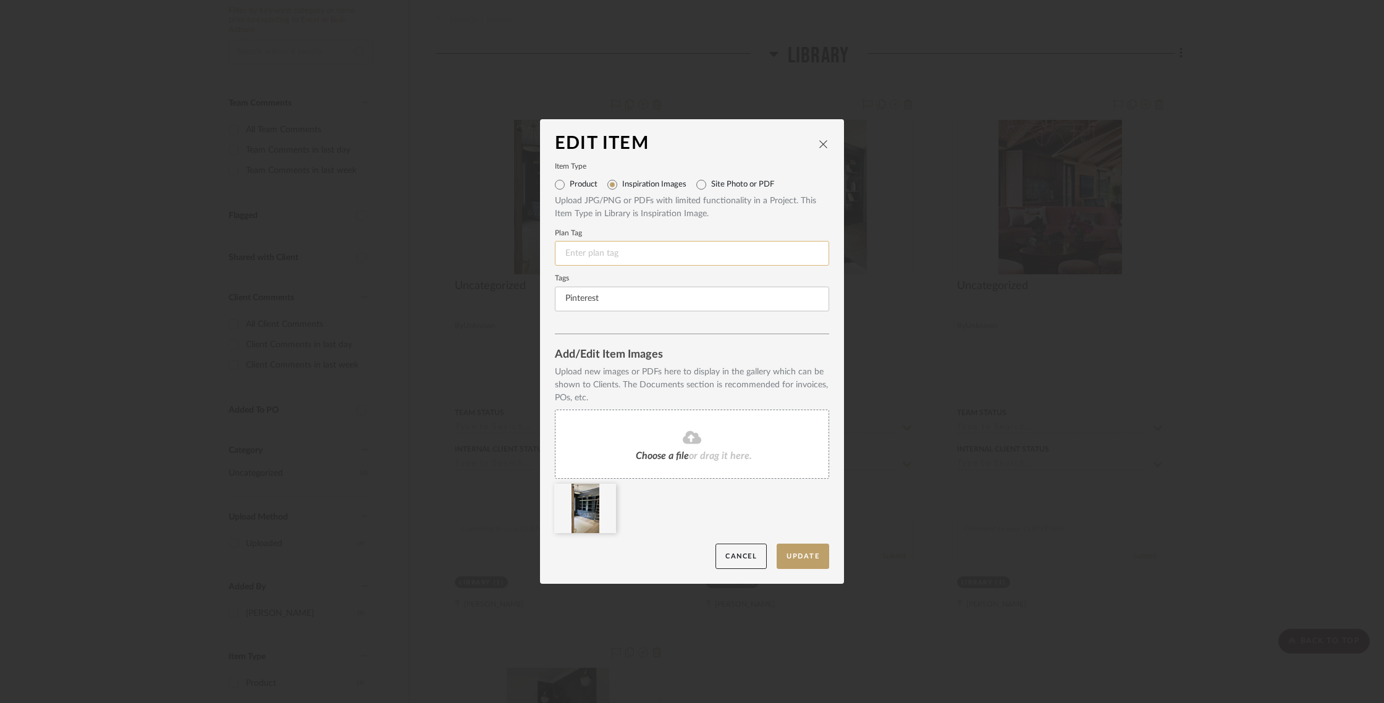
click at [629, 263] on input at bounding box center [692, 253] width 274 height 25
type input "W"
type input "b"
type input "B"
drag, startPoint x: 749, startPoint y: 576, endPoint x: 743, endPoint y: 566, distance: 12.5
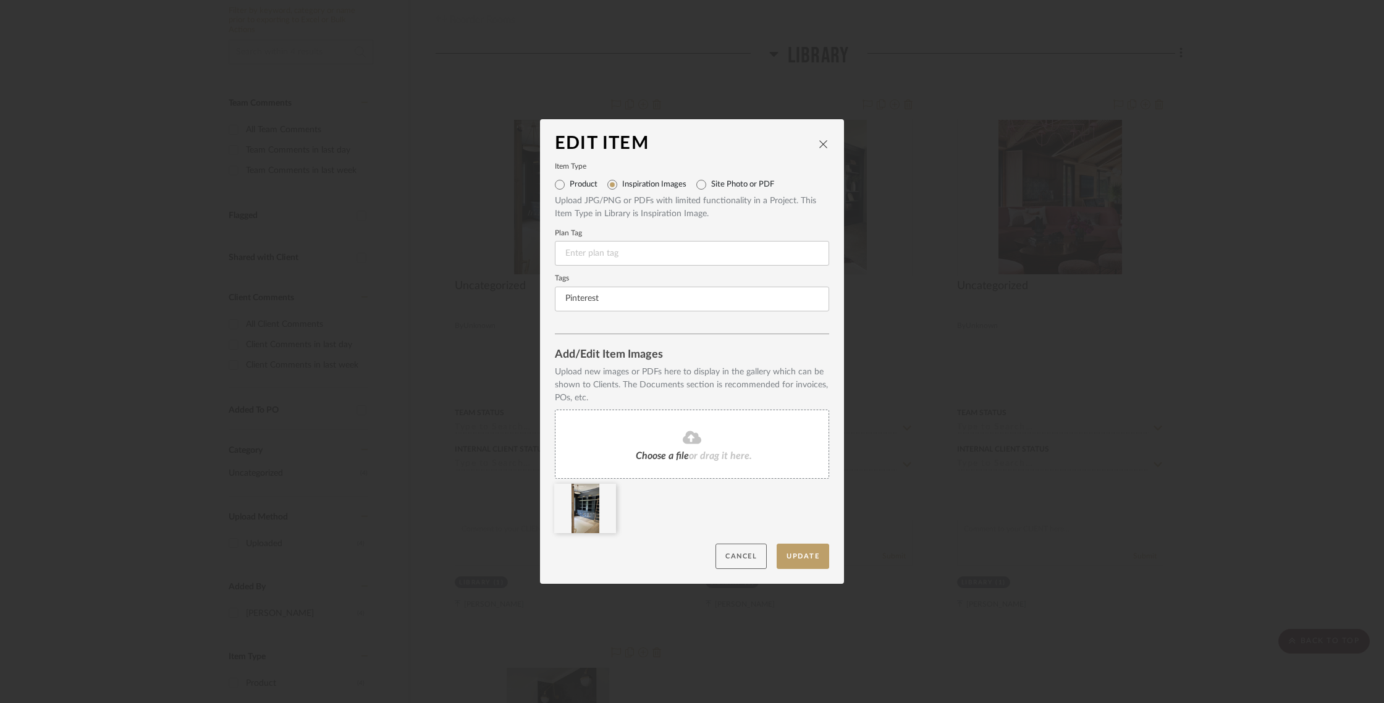
click at [748, 573] on dialog-content "Edit Item Item Type Product Inspiration Images Site Photo or PDF Upload JPG/PNG…" at bounding box center [692, 351] width 304 height 465
click at [740, 559] on button "Cancel" at bounding box center [740, 556] width 51 height 25
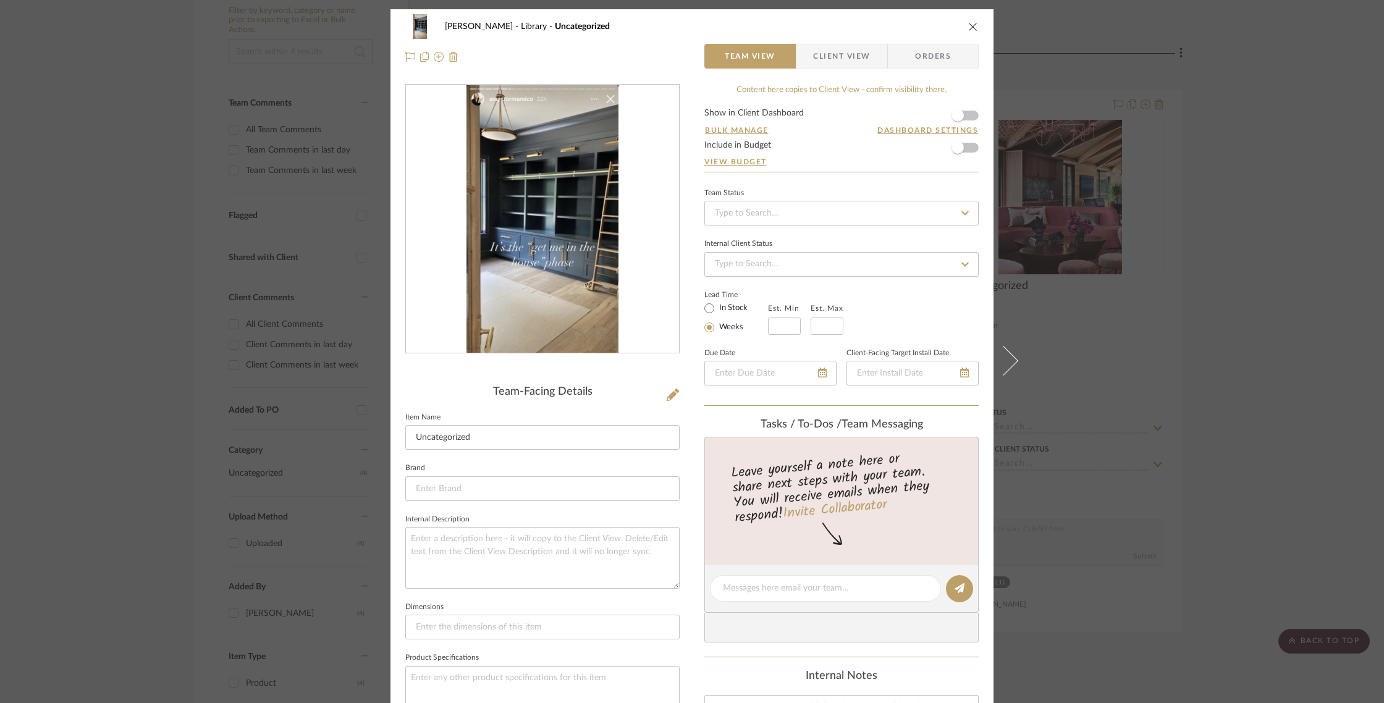
click at [971, 25] on icon "close" at bounding box center [973, 27] width 10 height 10
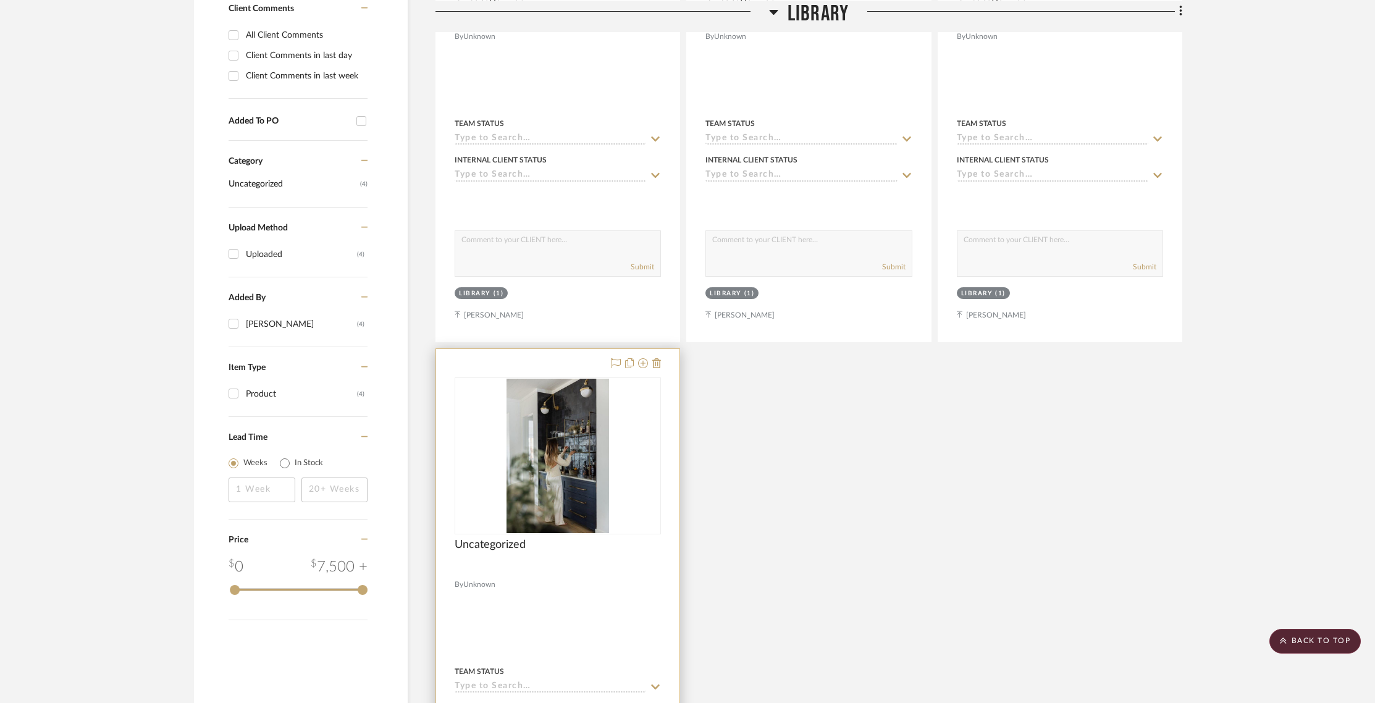
scroll to position [574, 0]
click at [470, 591] on div at bounding box center [557, 618] width 243 height 541
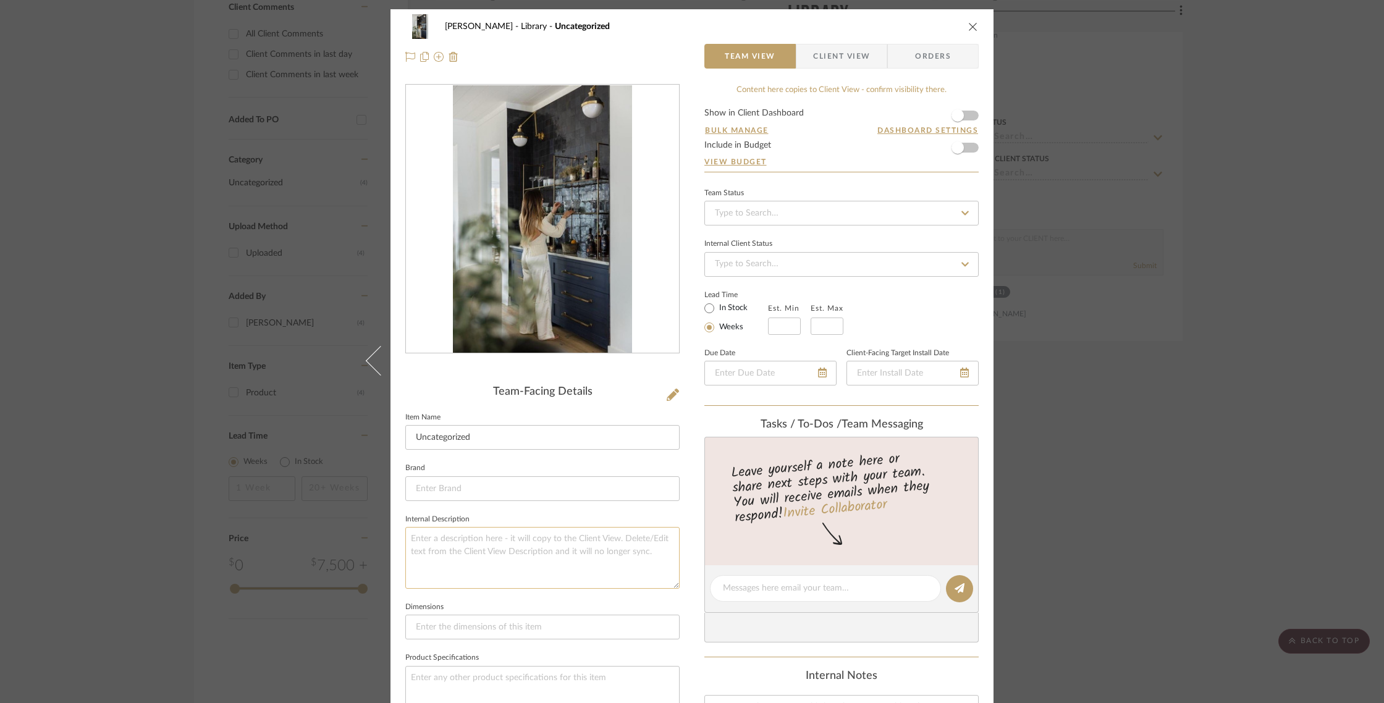
click at [477, 552] on textarea at bounding box center [542, 557] width 274 height 61
type textarea "Tile on walls inside bookshelve"
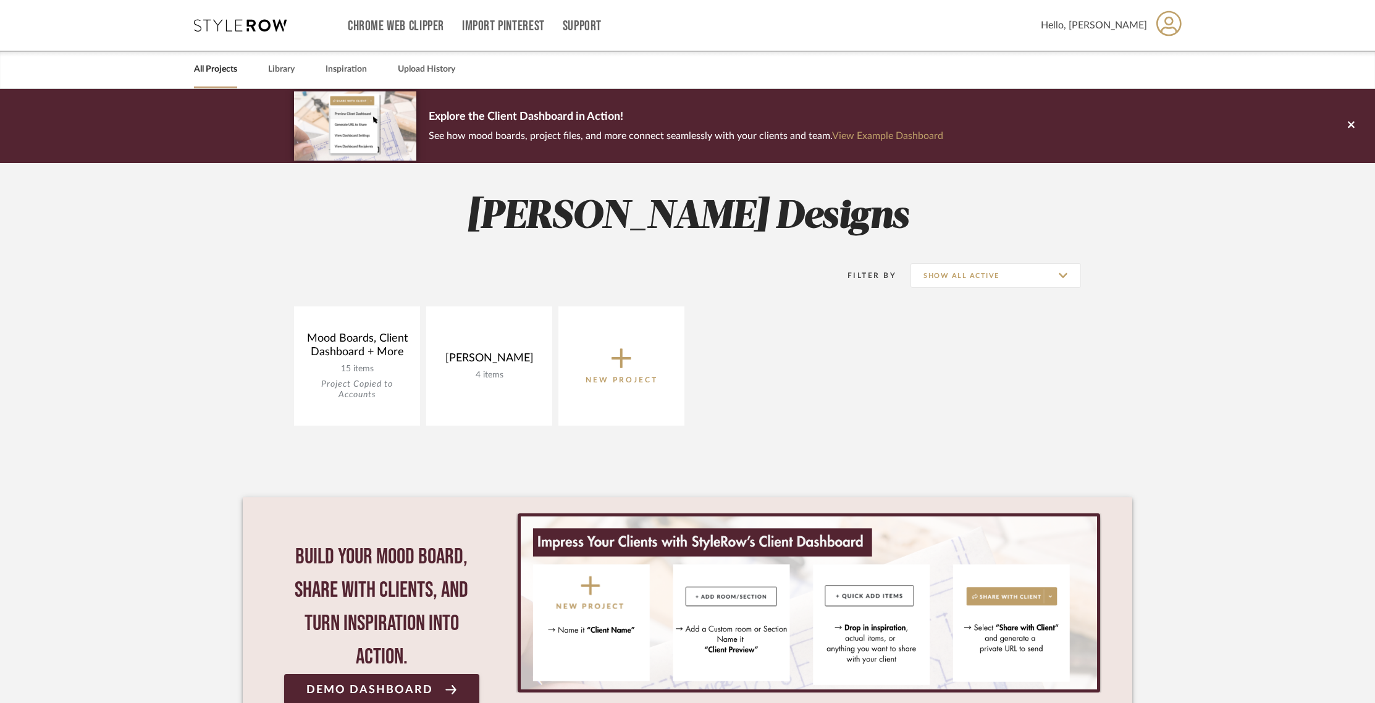
click at [766, 423] on div "Mood Boards, Client Dashboard + More 15 items Project Copied to Accounts View B…" at bounding box center [688, 368] width 890 height 125
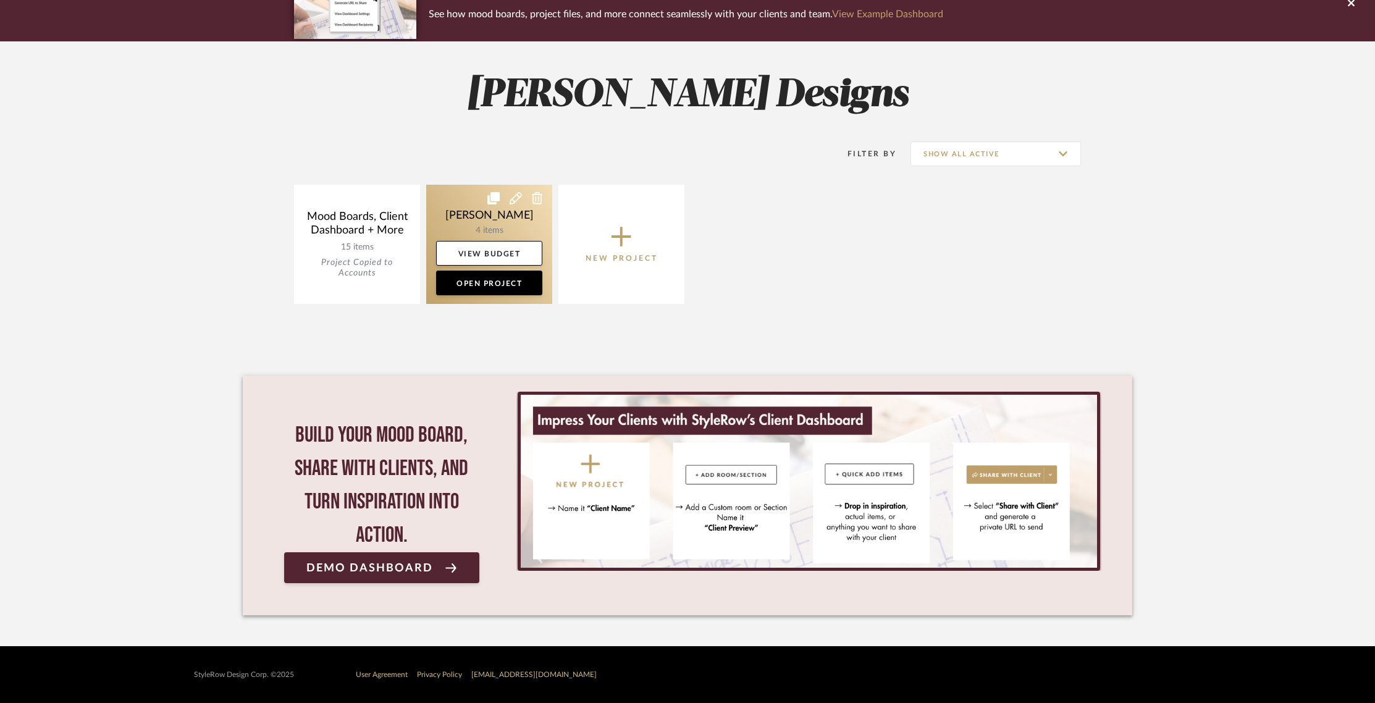
click at [503, 234] on link at bounding box center [489, 244] width 126 height 119
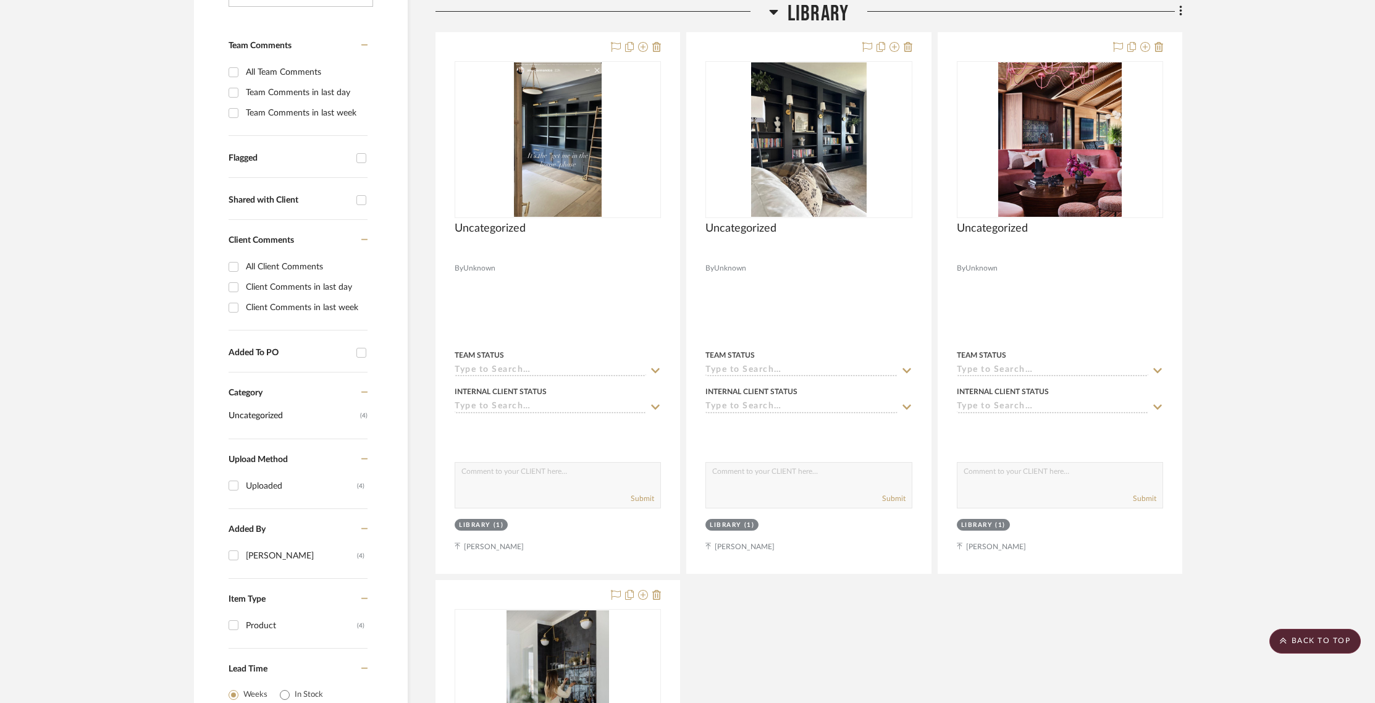
scroll to position [338, 0]
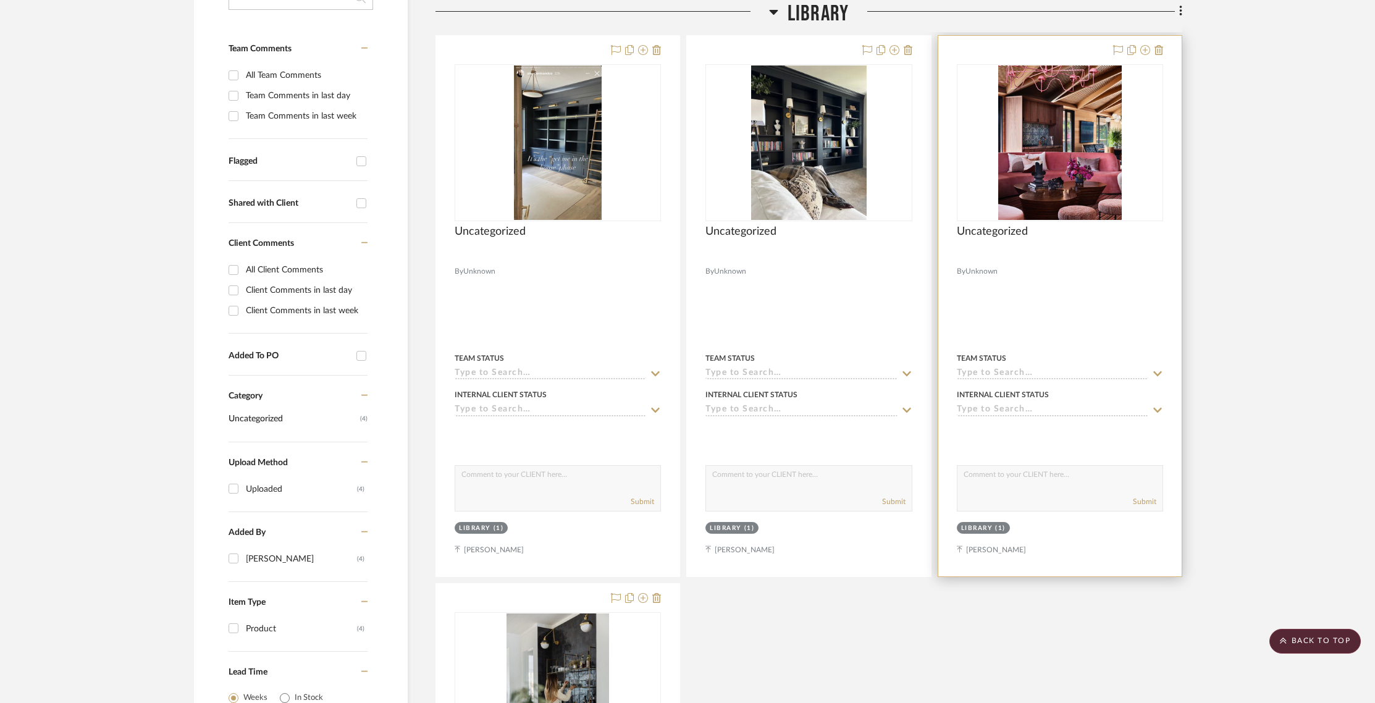
click at [1088, 157] on div at bounding box center [1060, 142] width 206 height 157
click at [1063, 114] on img "0" at bounding box center [1060, 142] width 124 height 154
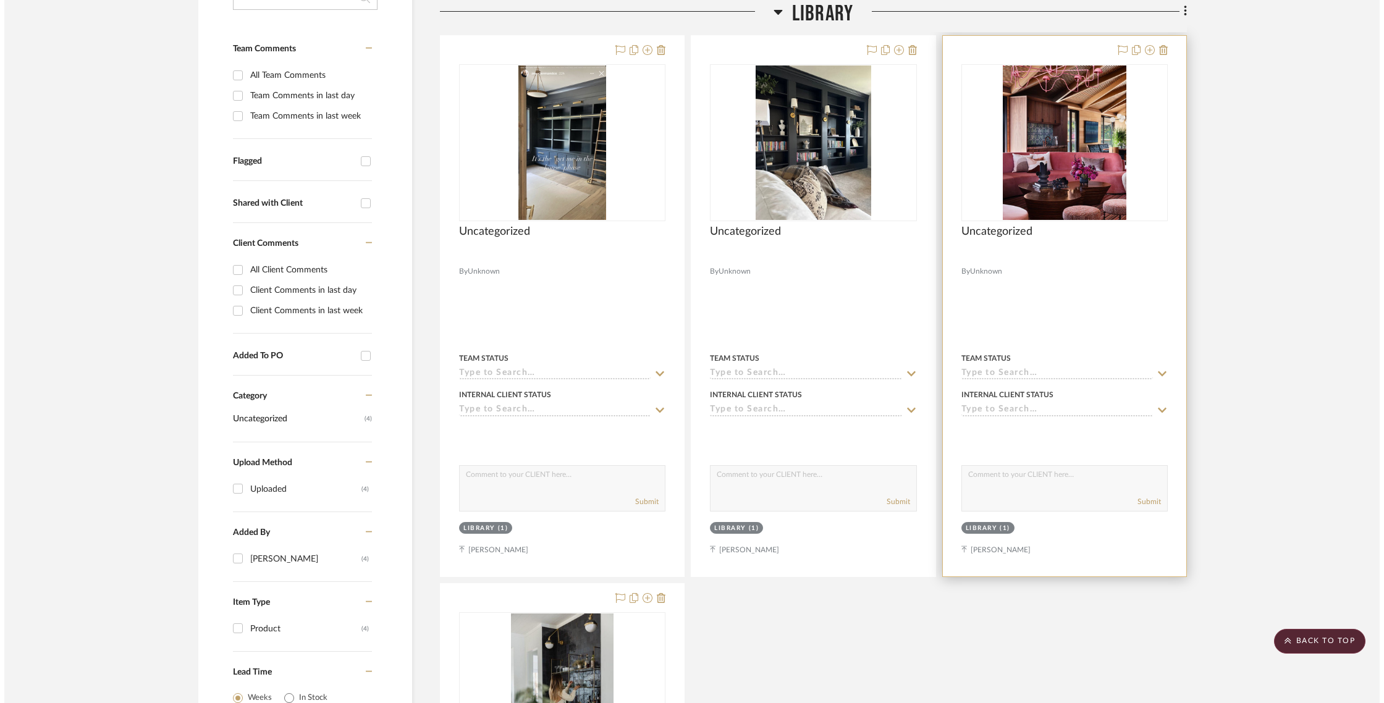
scroll to position [0, 0]
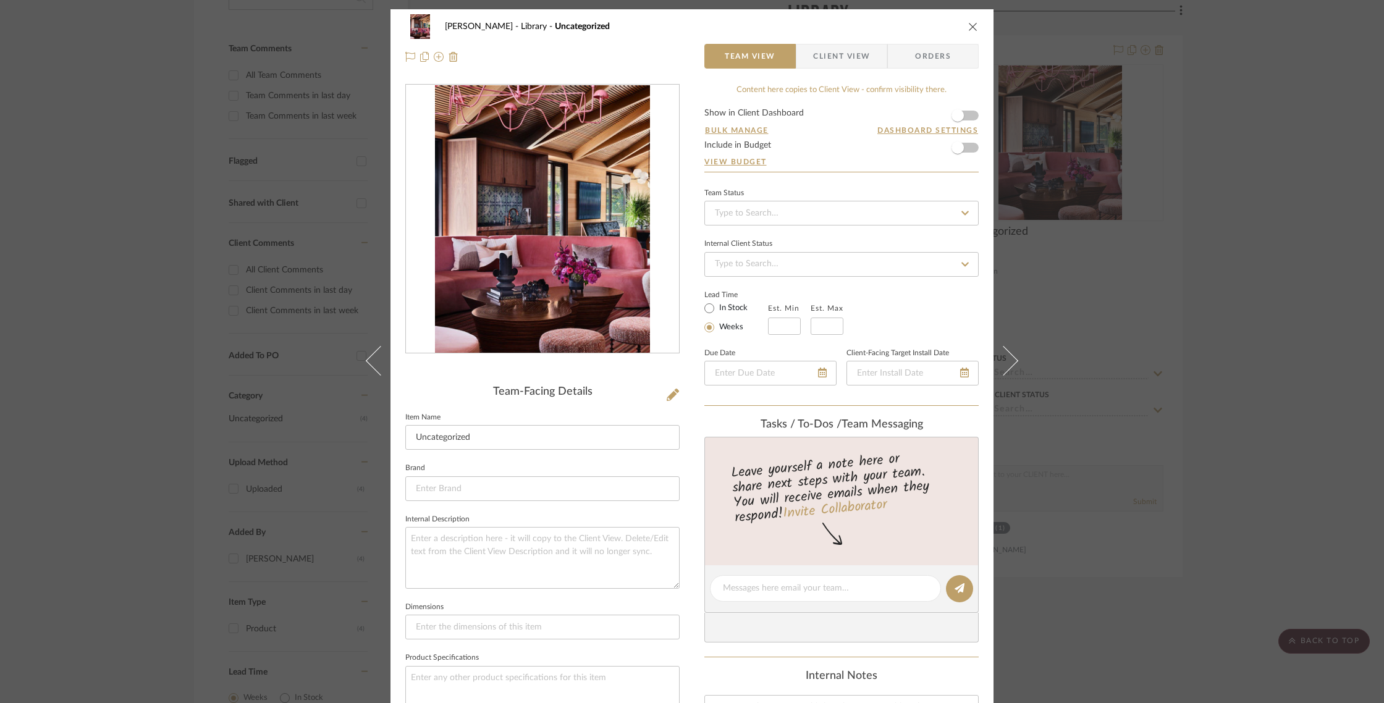
click at [1122, 292] on div "[PERSON_NAME] Library Uncategorized Team View Client View Orders Team-Facing De…" at bounding box center [692, 351] width 1384 height 703
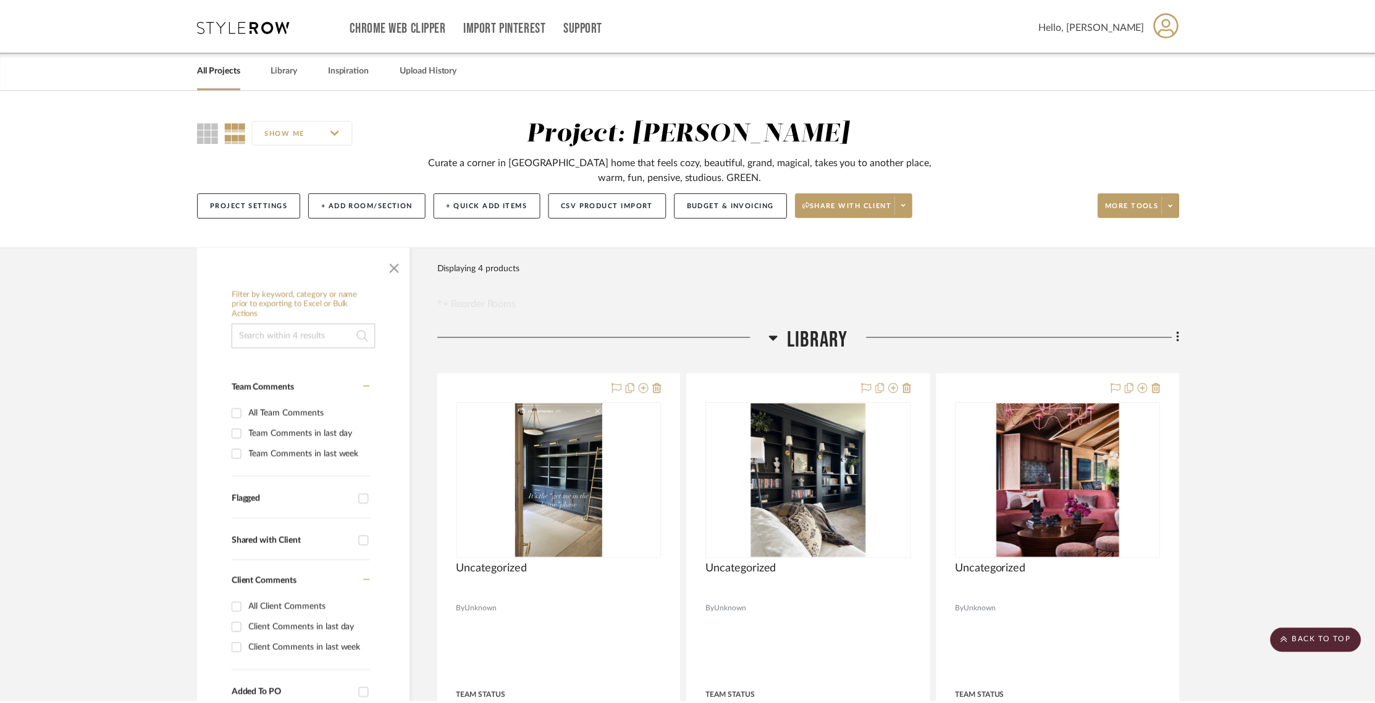
scroll to position [338, 0]
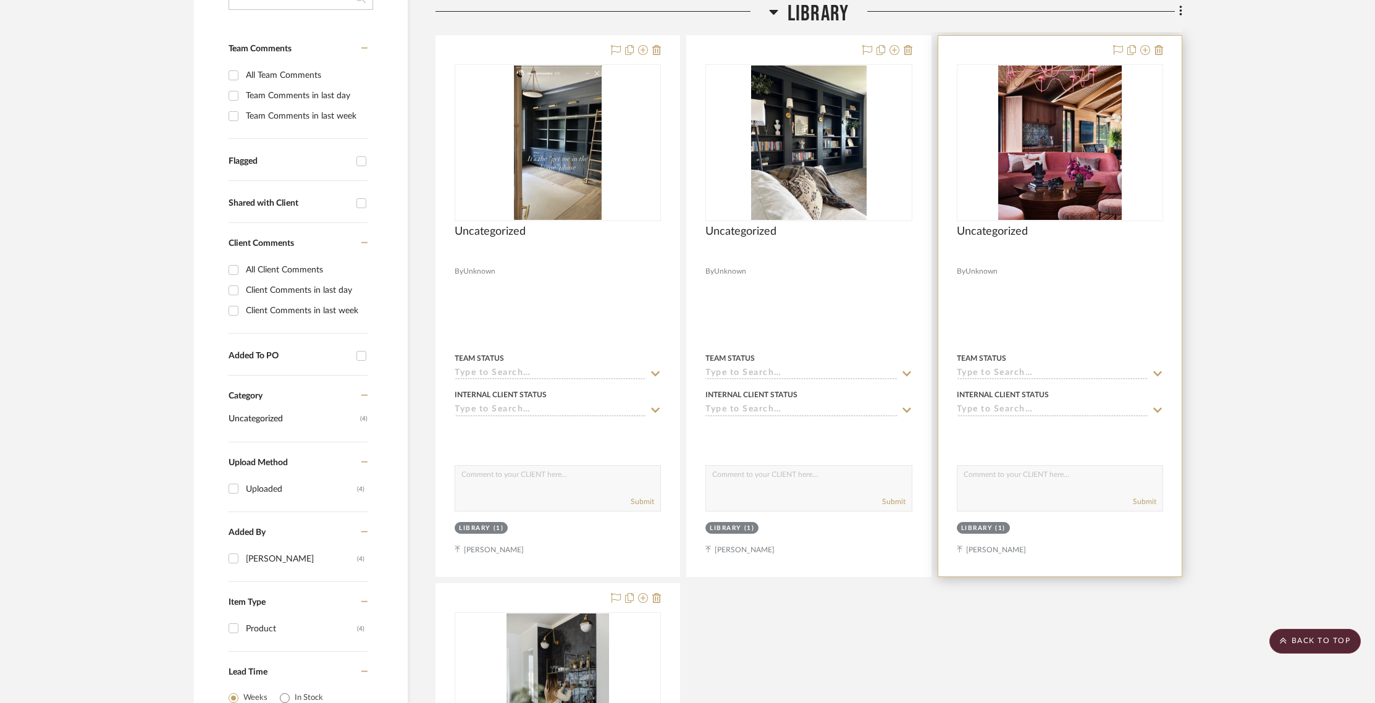
click at [1010, 485] on textarea at bounding box center [1060, 477] width 205 height 23
type textarea "M"
type textarea "W"
type textarea "Vibes in this room. Monochromatic pops (green) + warm tones to warm up room - b…"
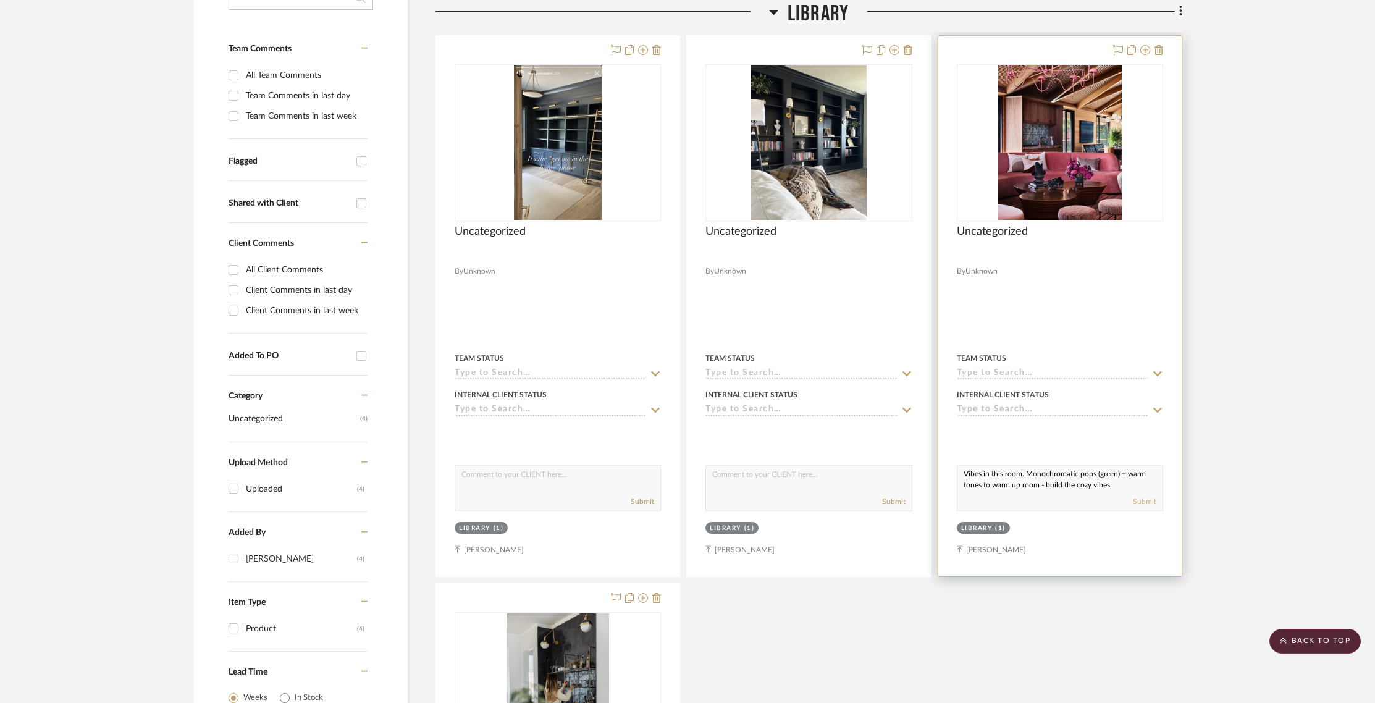
click at [1146, 502] on button "Submit" at bounding box center [1144, 501] width 23 height 11
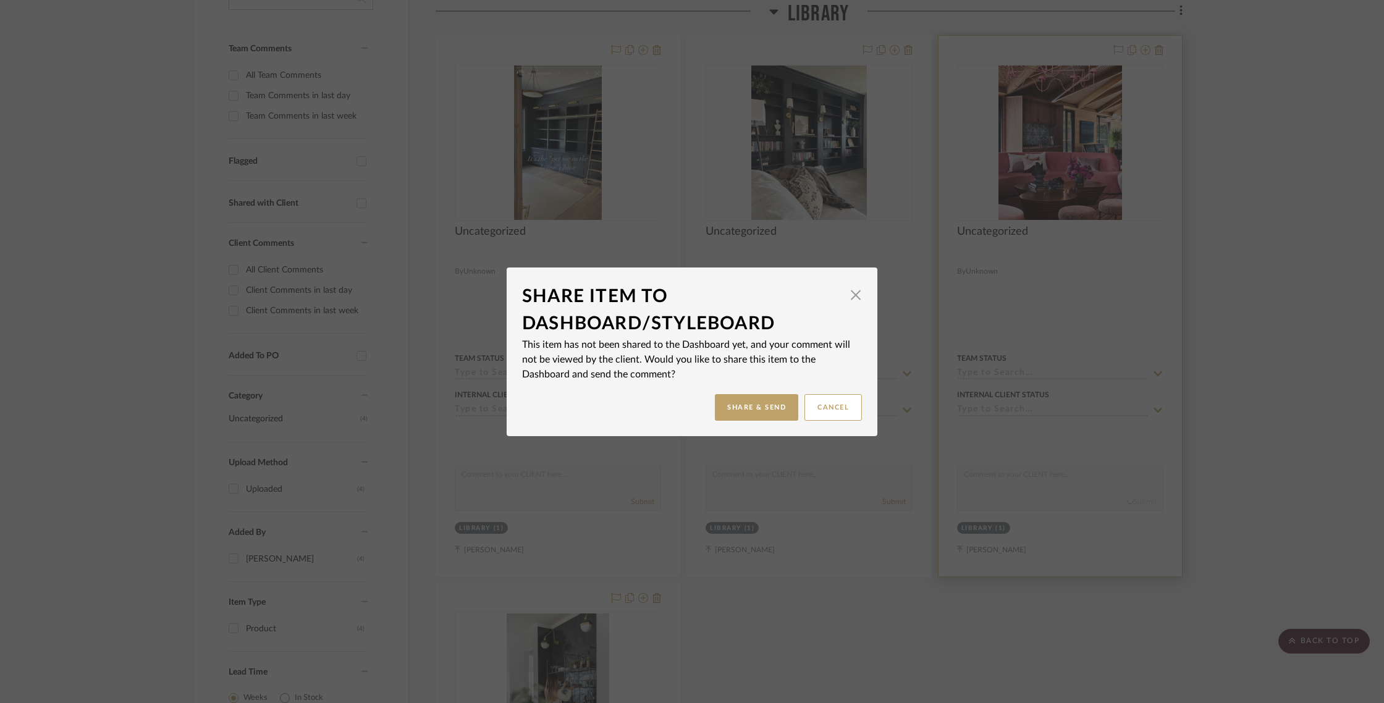
scroll to position [0, 0]
click at [749, 413] on button "Share & Send" at bounding box center [756, 407] width 83 height 27
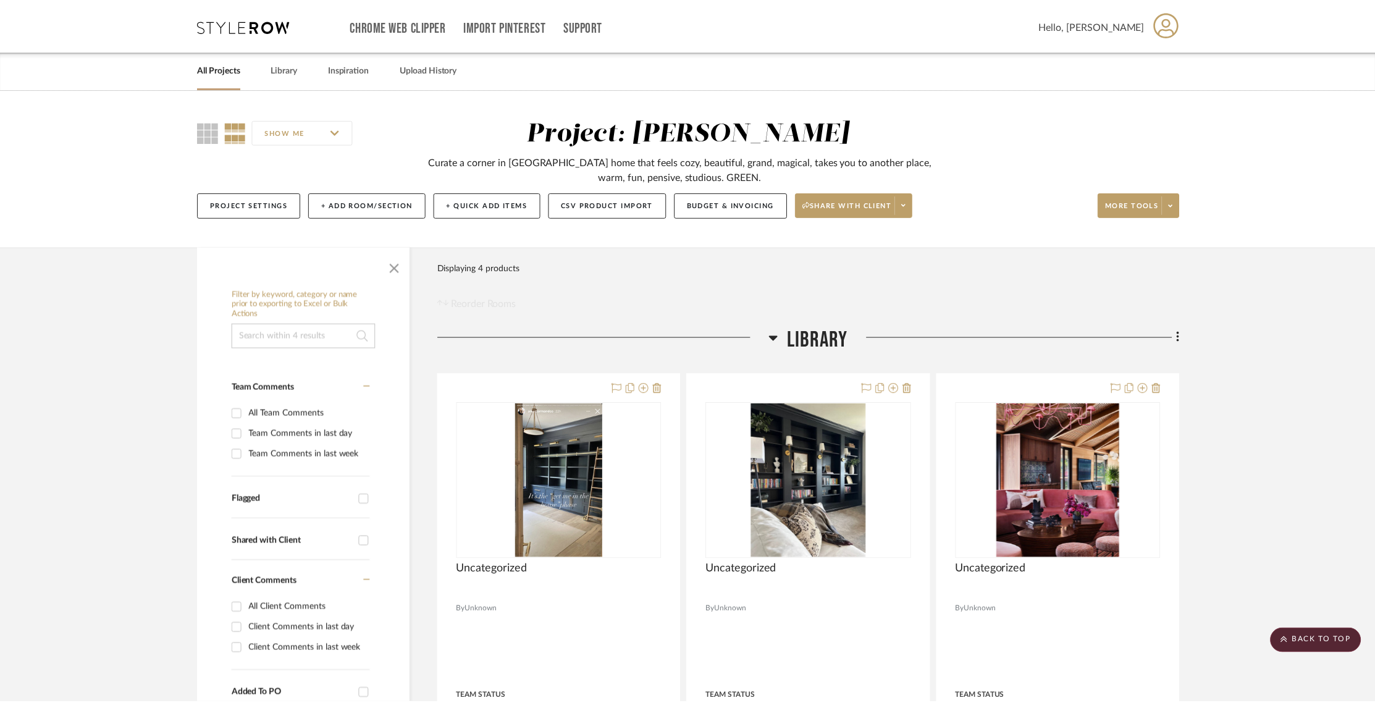
scroll to position [338, 0]
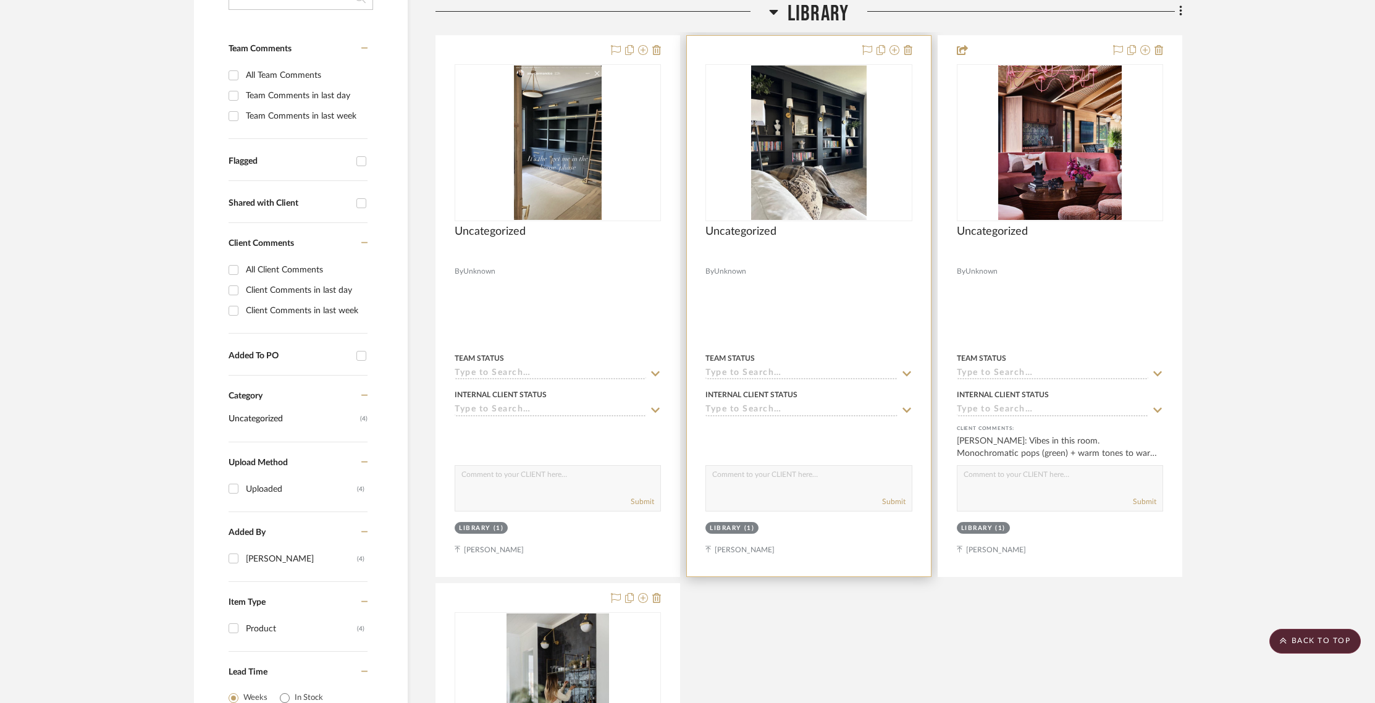
click at [829, 481] on textarea at bounding box center [808, 477] width 205 height 23
type textarea "Love the Bookshelves.. do you need drawer/doors?? Discuss functionality of the …"
click at [900, 505] on button "Submit" at bounding box center [893, 501] width 23 height 11
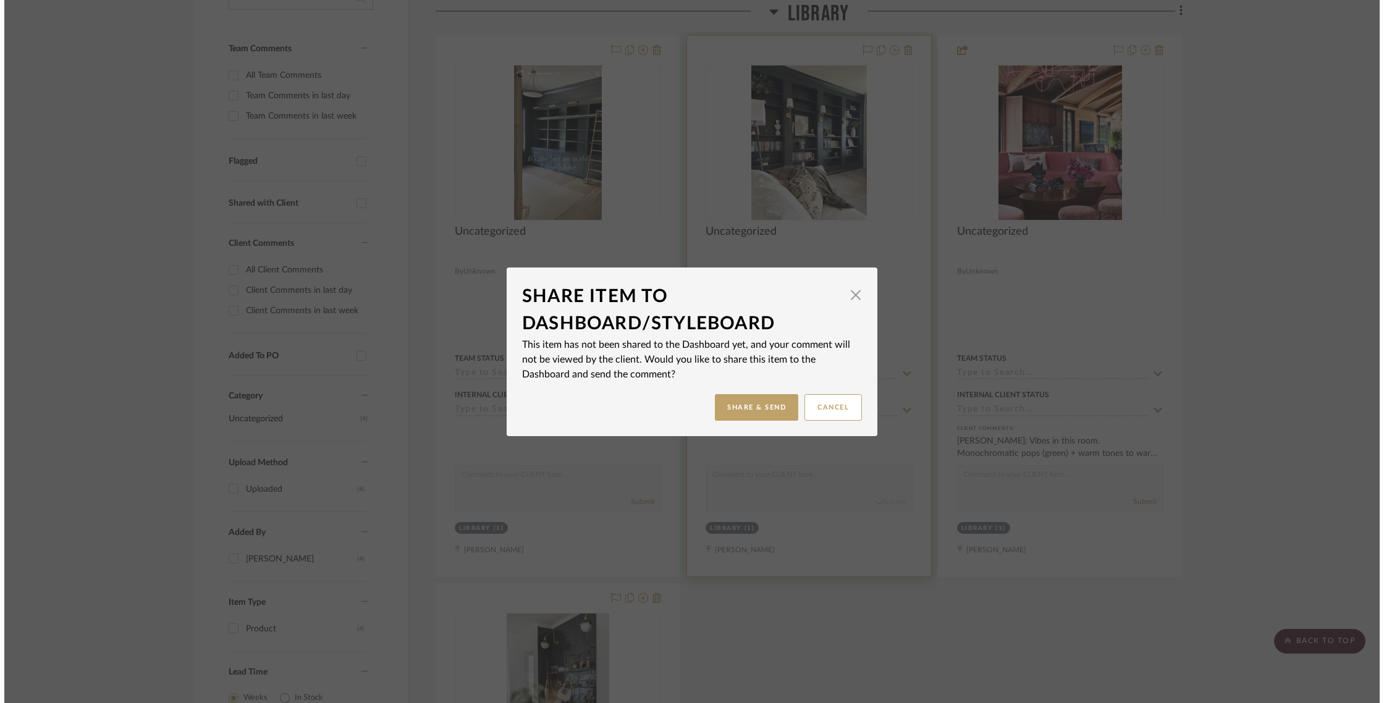
scroll to position [0, 0]
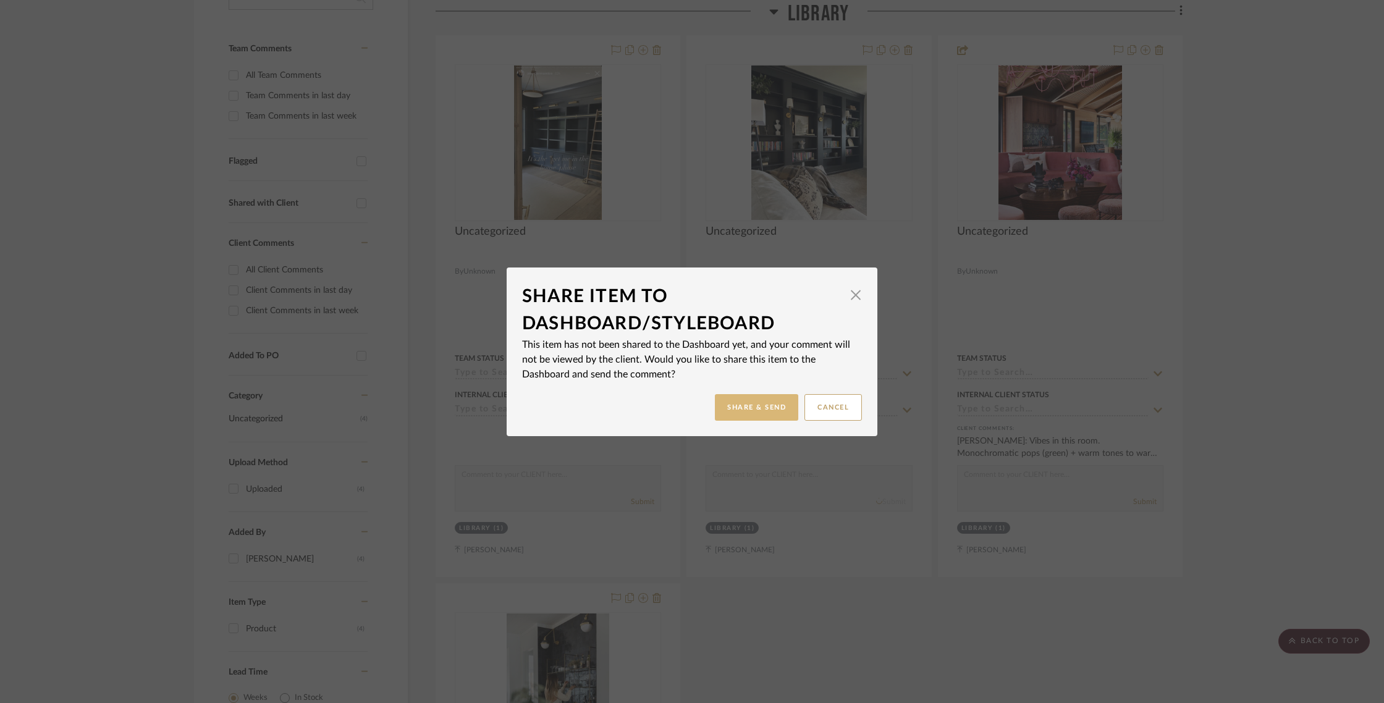
click at [764, 416] on button "Share & Send" at bounding box center [756, 407] width 83 height 27
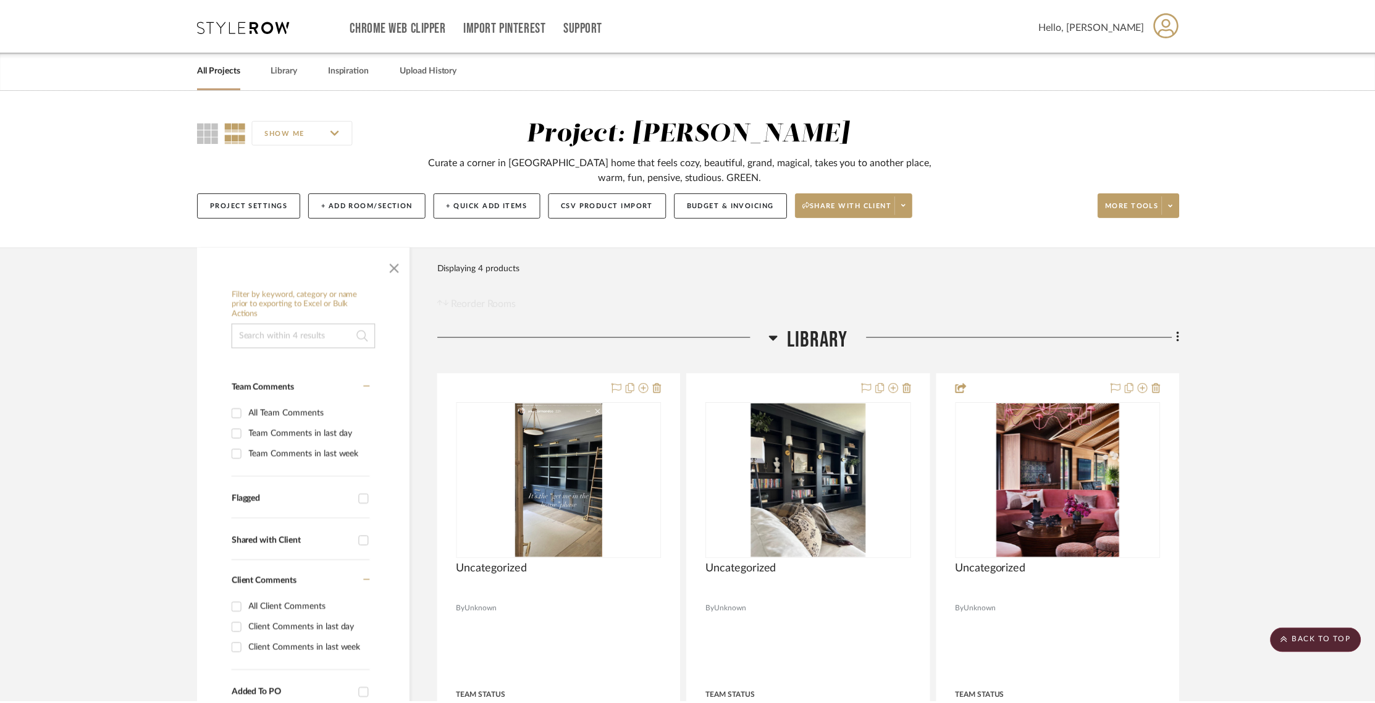
scroll to position [338, 0]
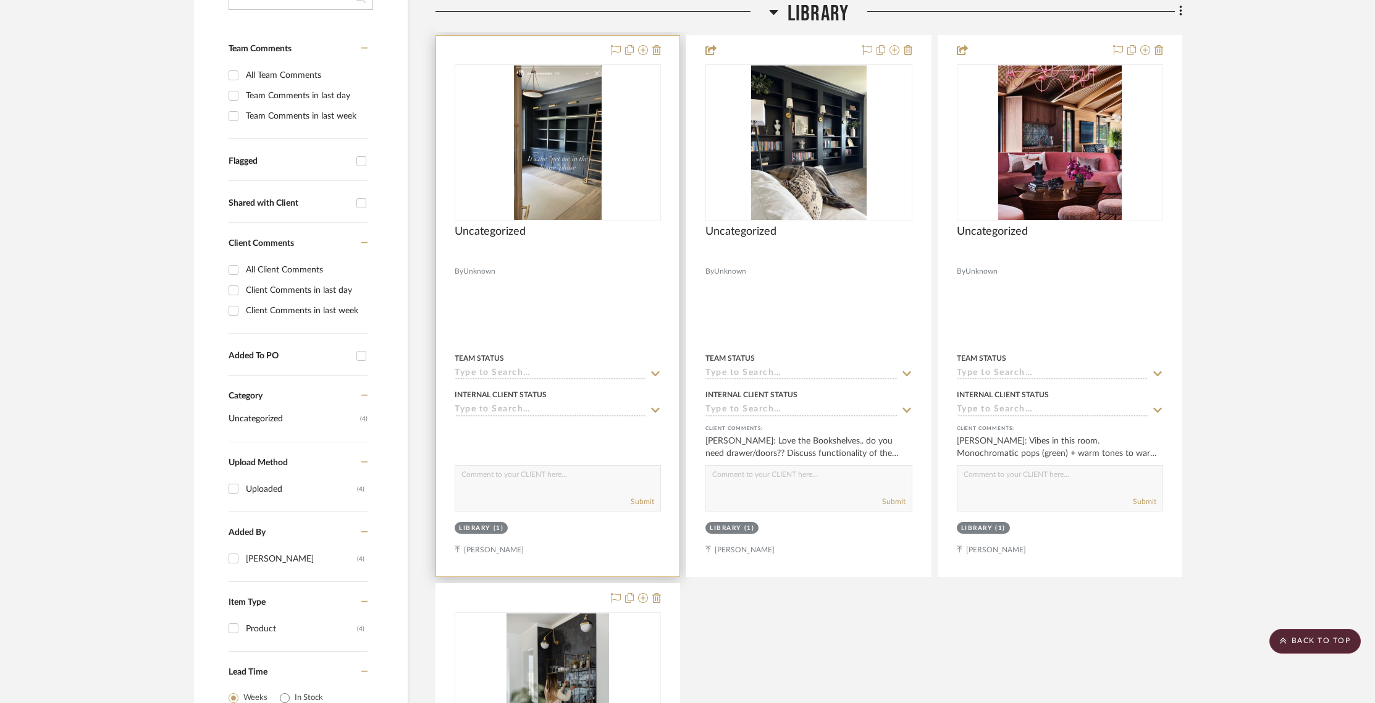
click at [529, 487] on textarea at bounding box center [557, 477] width 205 height 23
type textarea "Love these with the stairs and the lights overhead... and the color! but we can…"
click at [643, 500] on button "Submit" at bounding box center [642, 501] width 23 height 11
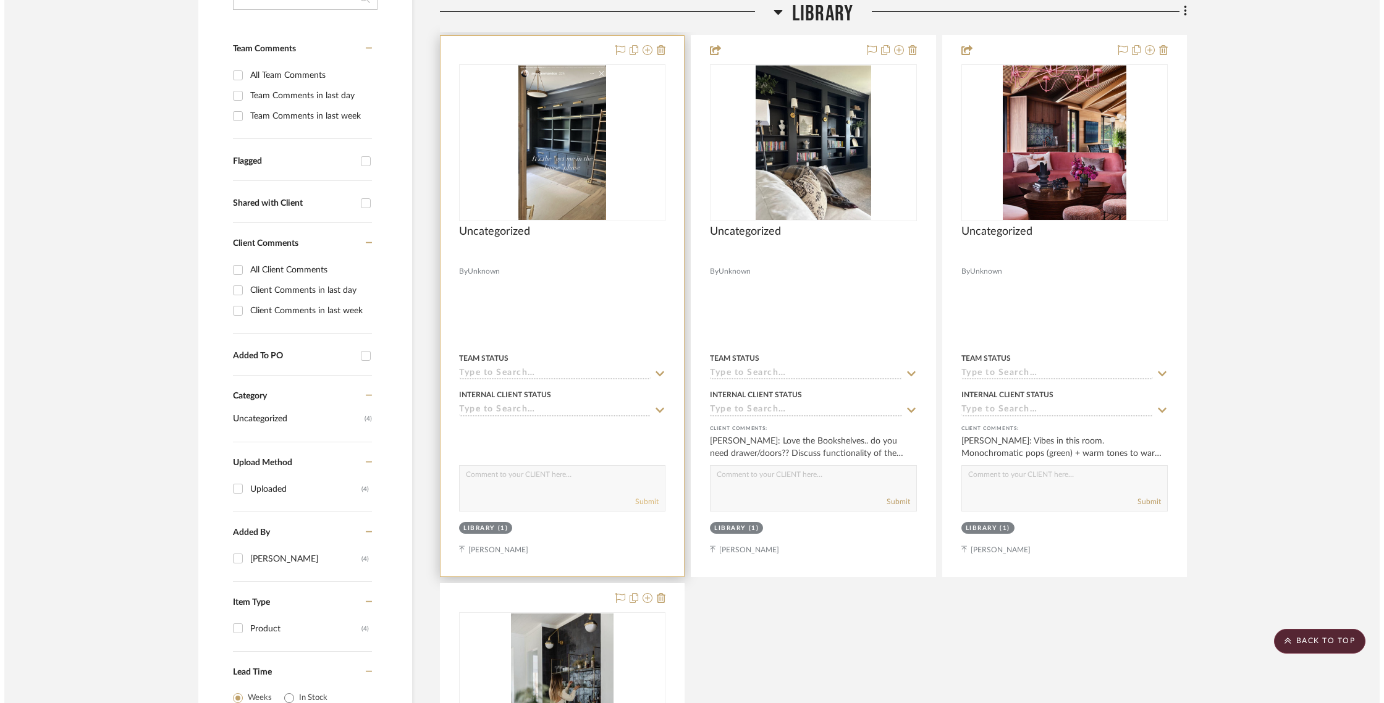
scroll to position [0, 0]
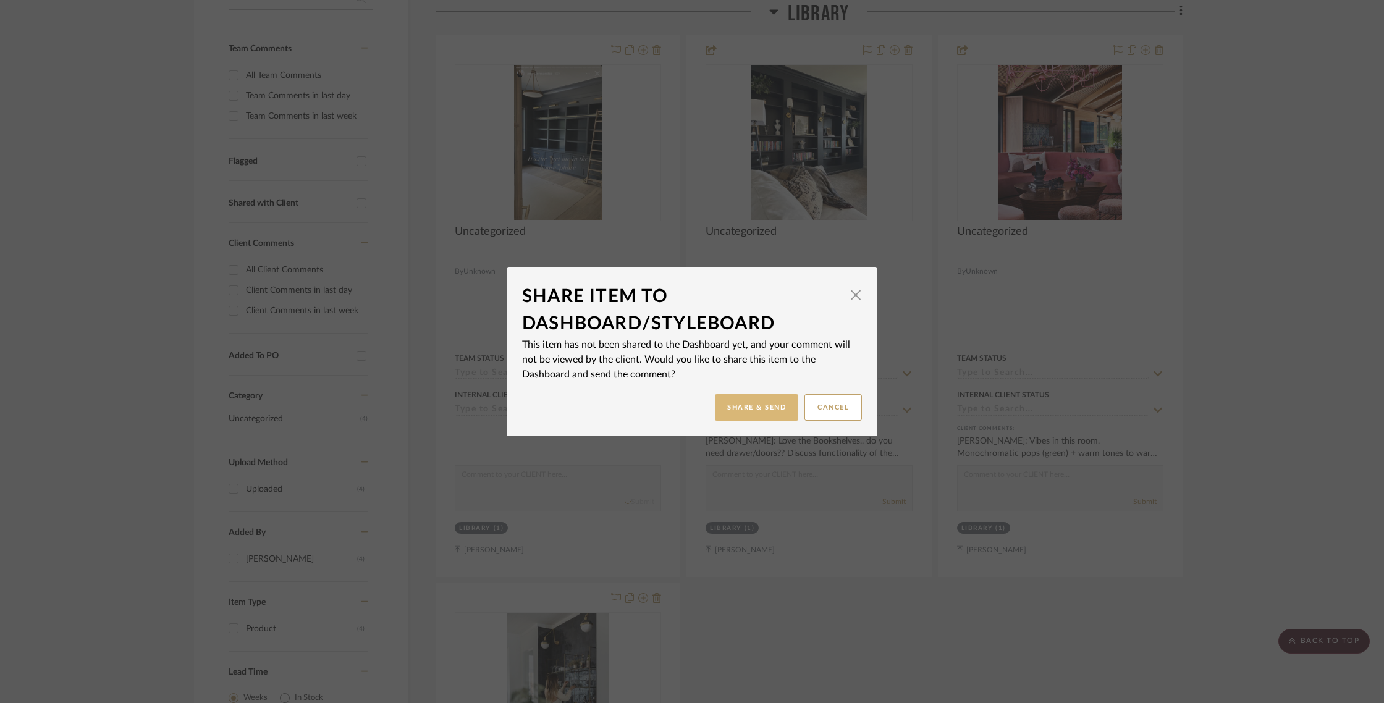
click at [725, 405] on button "Share & Send" at bounding box center [756, 407] width 83 height 27
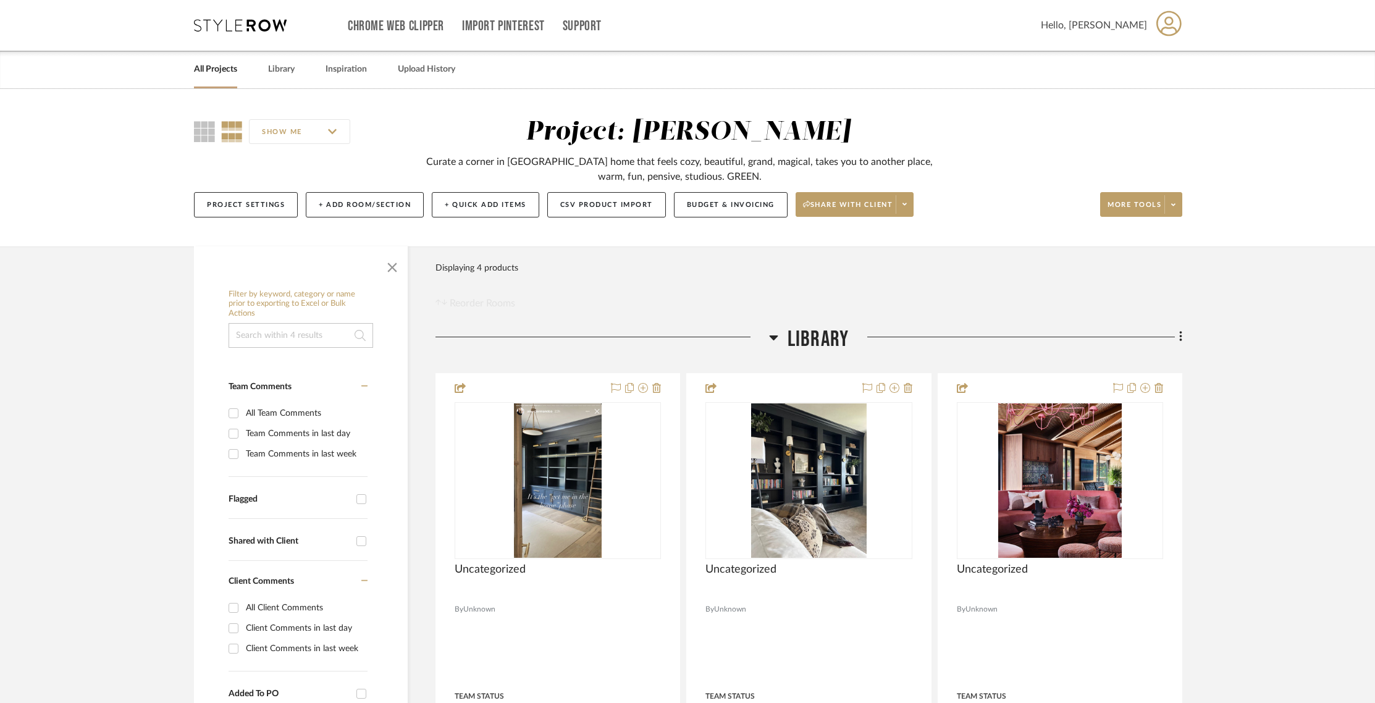
click at [226, 70] on link "All Projects" at bounding box center [215, 69] width 43 height 17
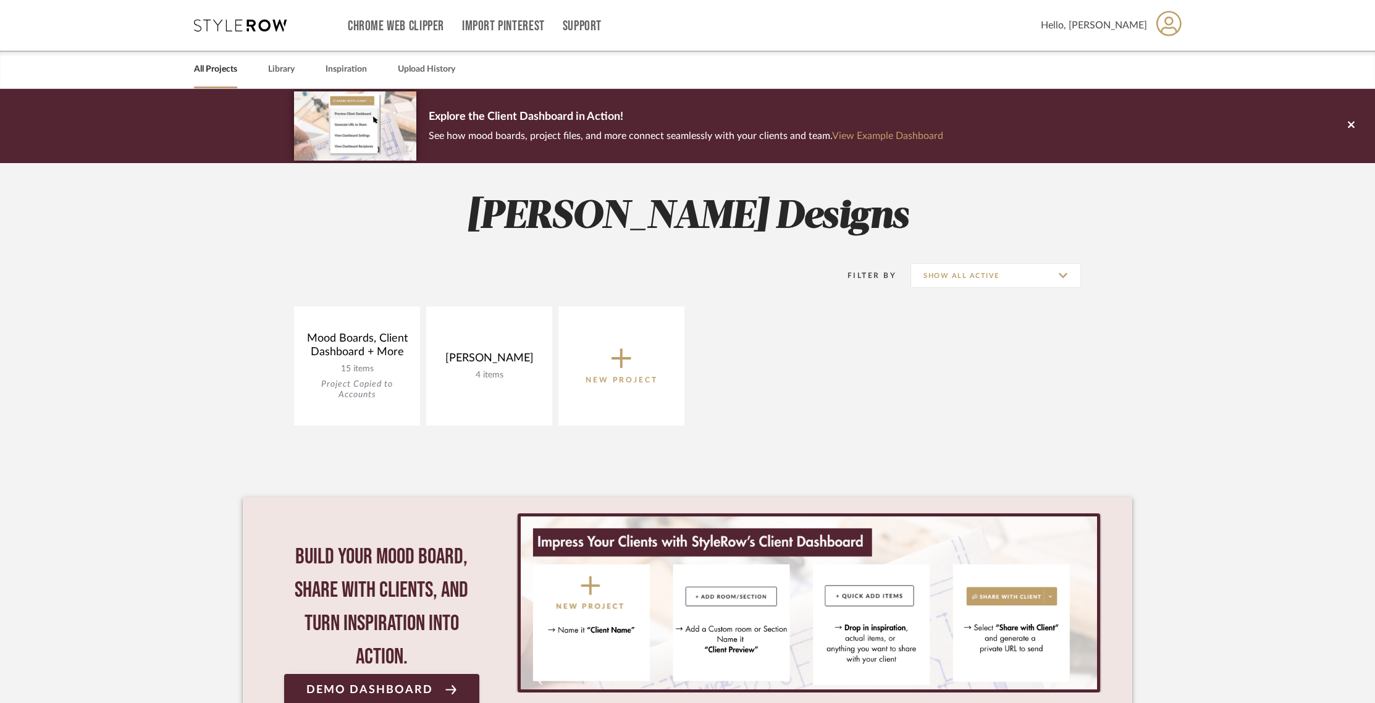
click at [618, 357] on icon at bounding box center [622, 359] width 20 height 20
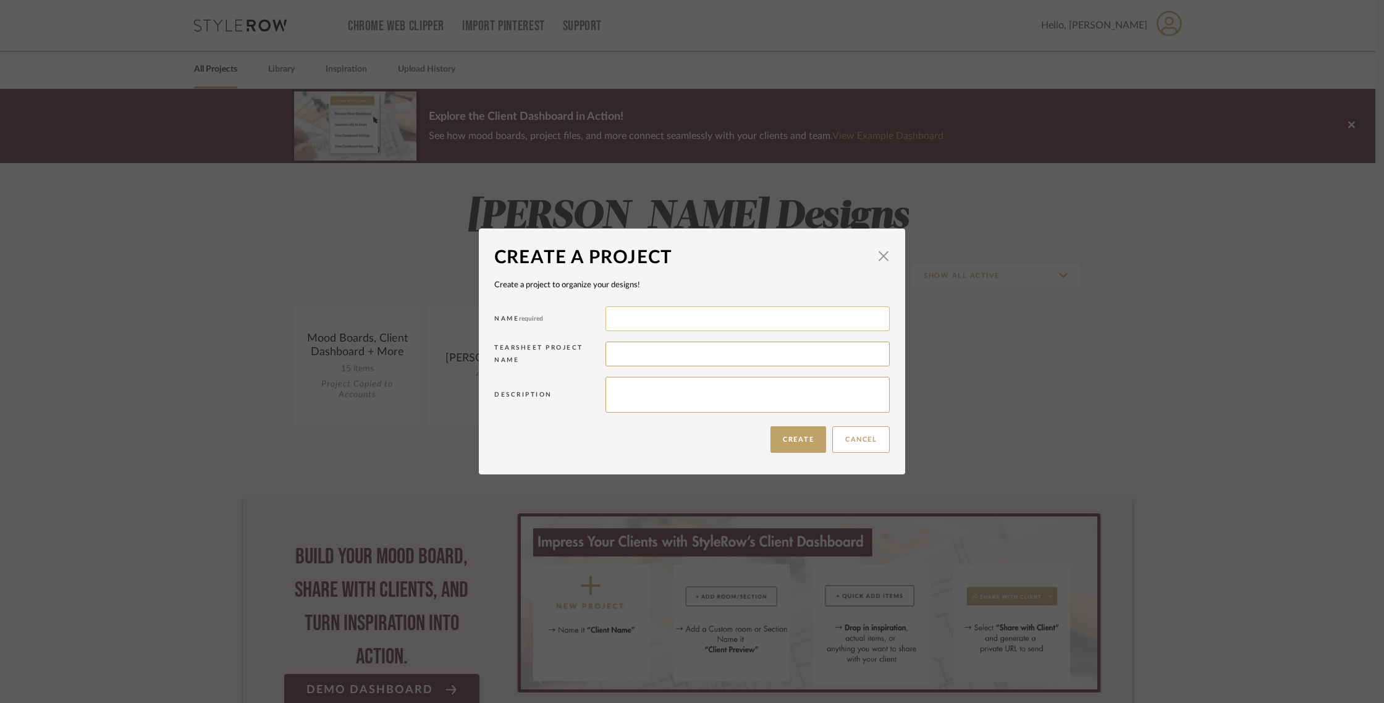
click at [629, 317] on input at bounding box center [747, 318] width 284 height 25
type input "Caroline's Office"
click at [646, 354] on input at bounding box center [747, 354] width 284 height 25
click at [667, 384] on textarea at bounding box center [747, 395] width 284 height 36
click at [799, 441] on button "Create" at bounding box center [798, 439] width 56 height 27
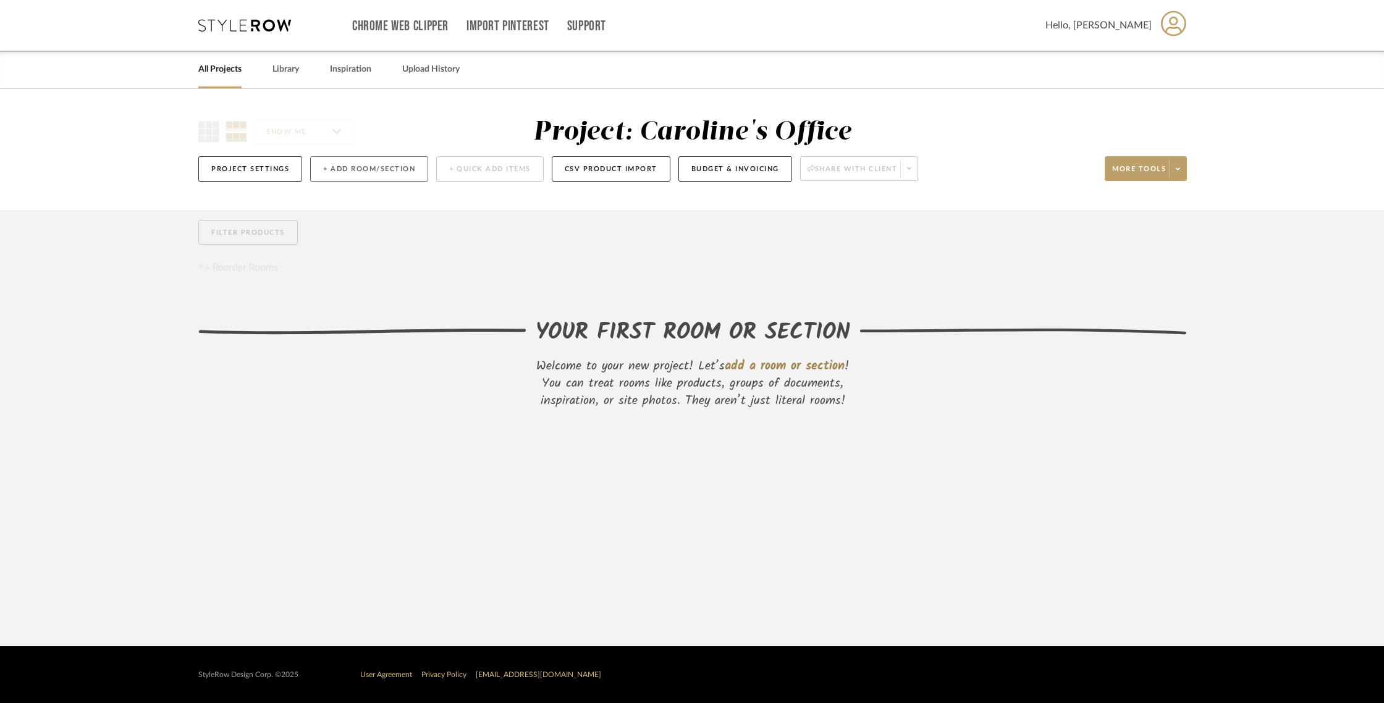
click at [386, 174] on button "+ Add Room/Section" at bounding box center [369, 168] width 118 height 25
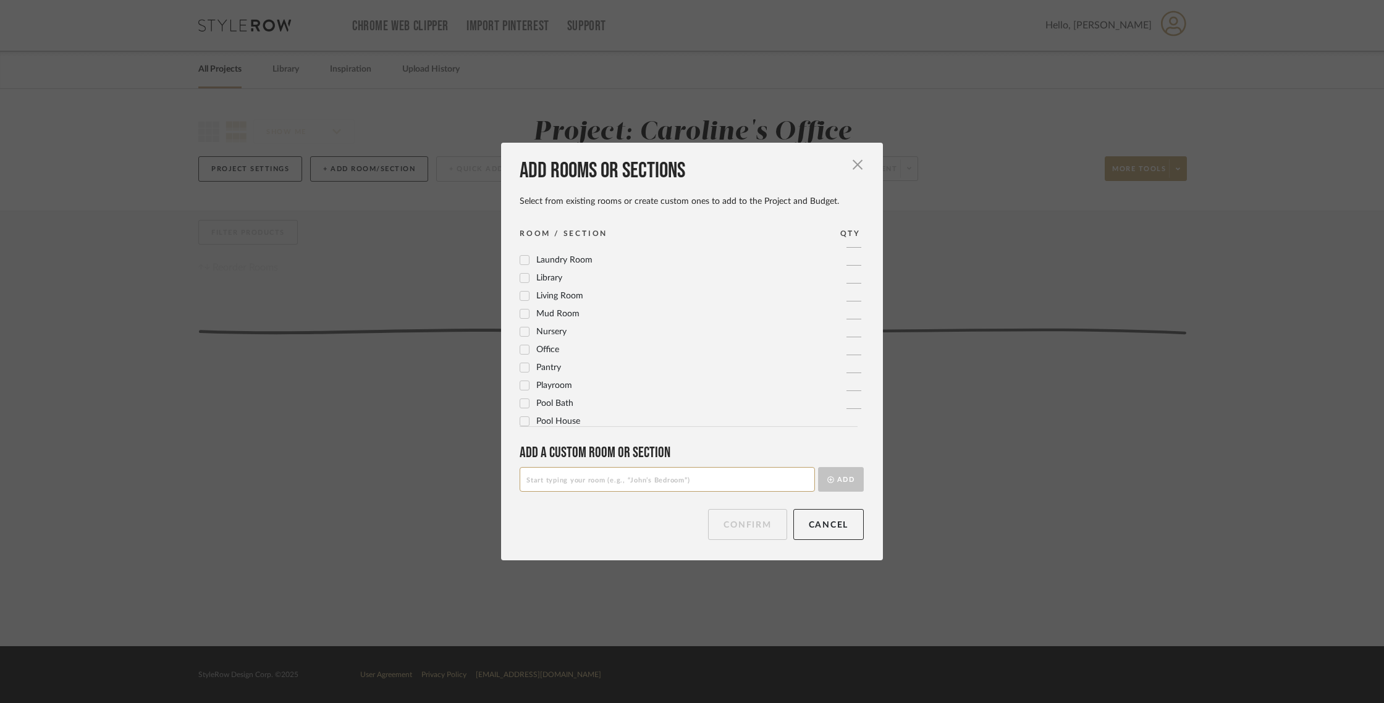
scroll to position [332, 0]
click at [539, 352] on span "Office" at bounding box center [547, 351] width 23 height 9
click at [727, 527] on button "Confirm" at bounding box center [747, 524] width 78 height 31
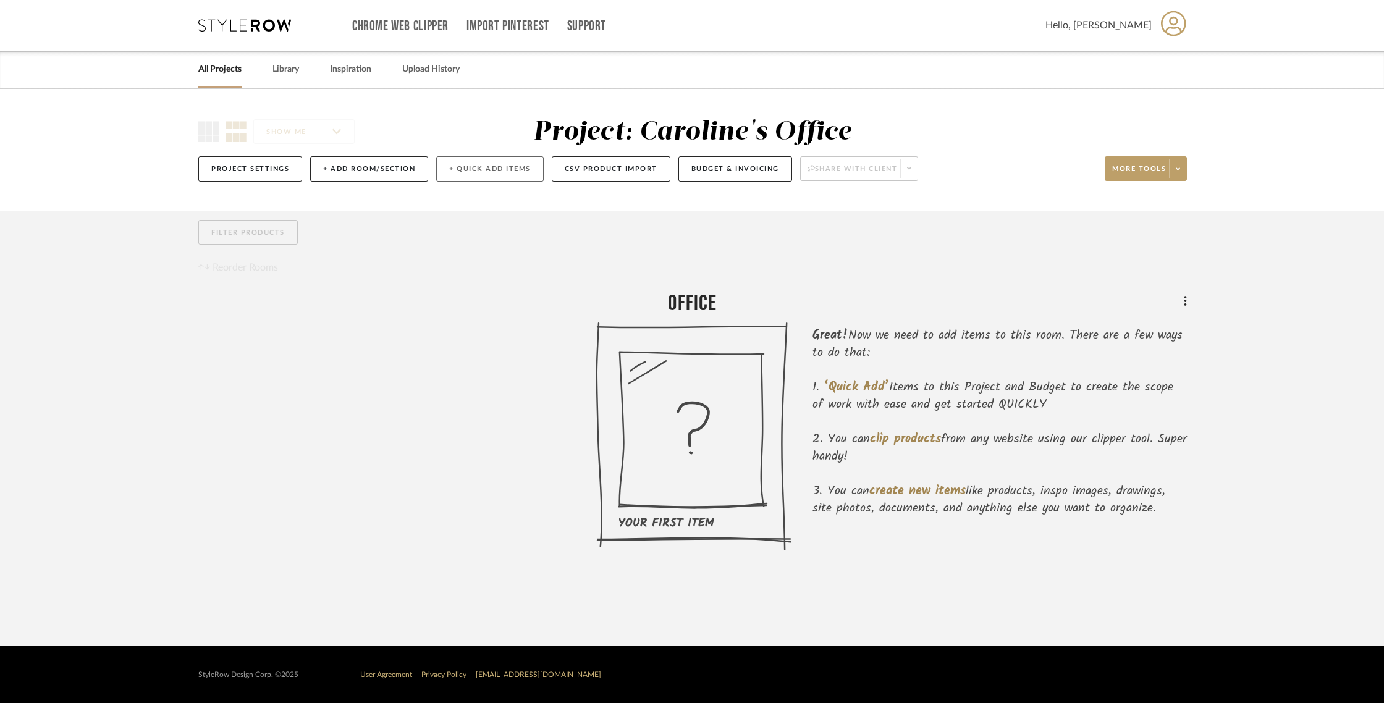
click at [471, 165] on button "+ Quick Add Items" at bounding box center [490, 168] width 108 height 25
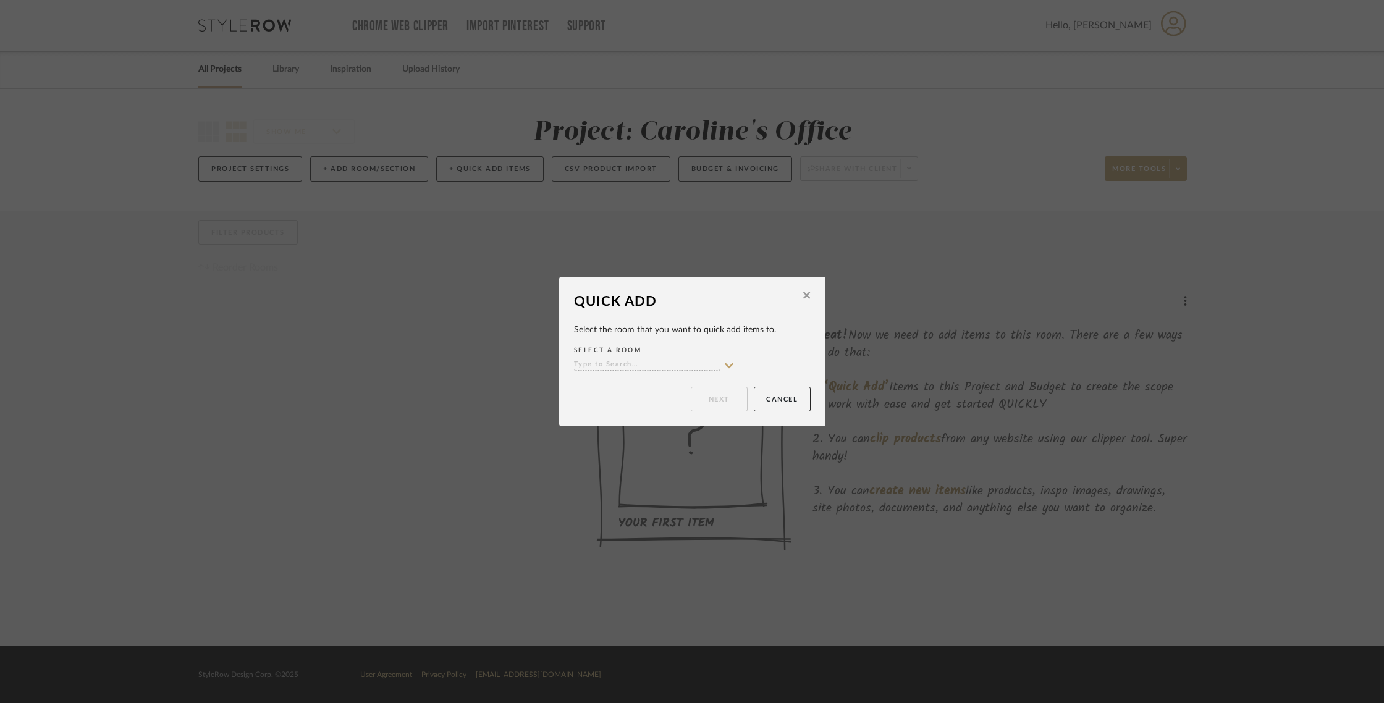
click at [627, 365] on input at bounding box center [647, 366] width 146 height 12
click at [626, 389] on div "Office" at bounding box center [649, 390] width 159 height 32
type input "Office"
click at [728, 402] on button "Next" at bounding box center [719, 399] width 57 height 25
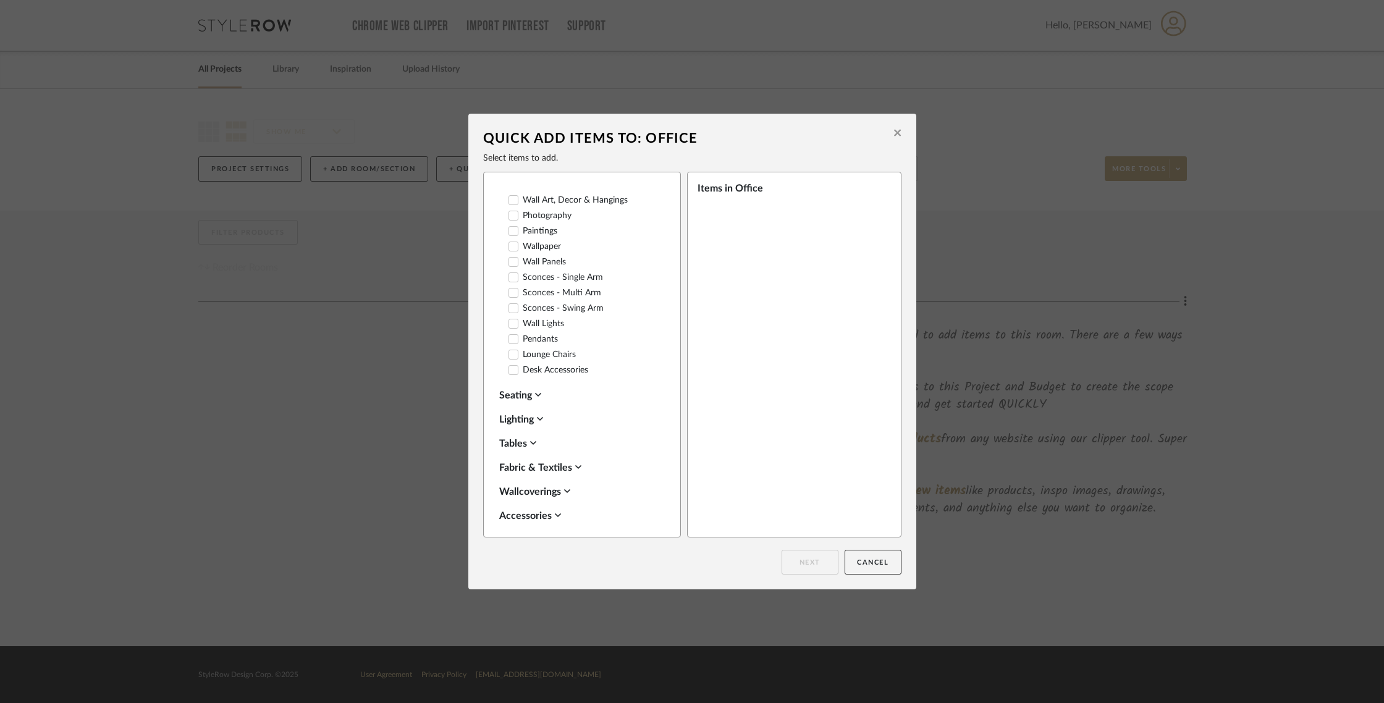
scroll to position [0, 0]
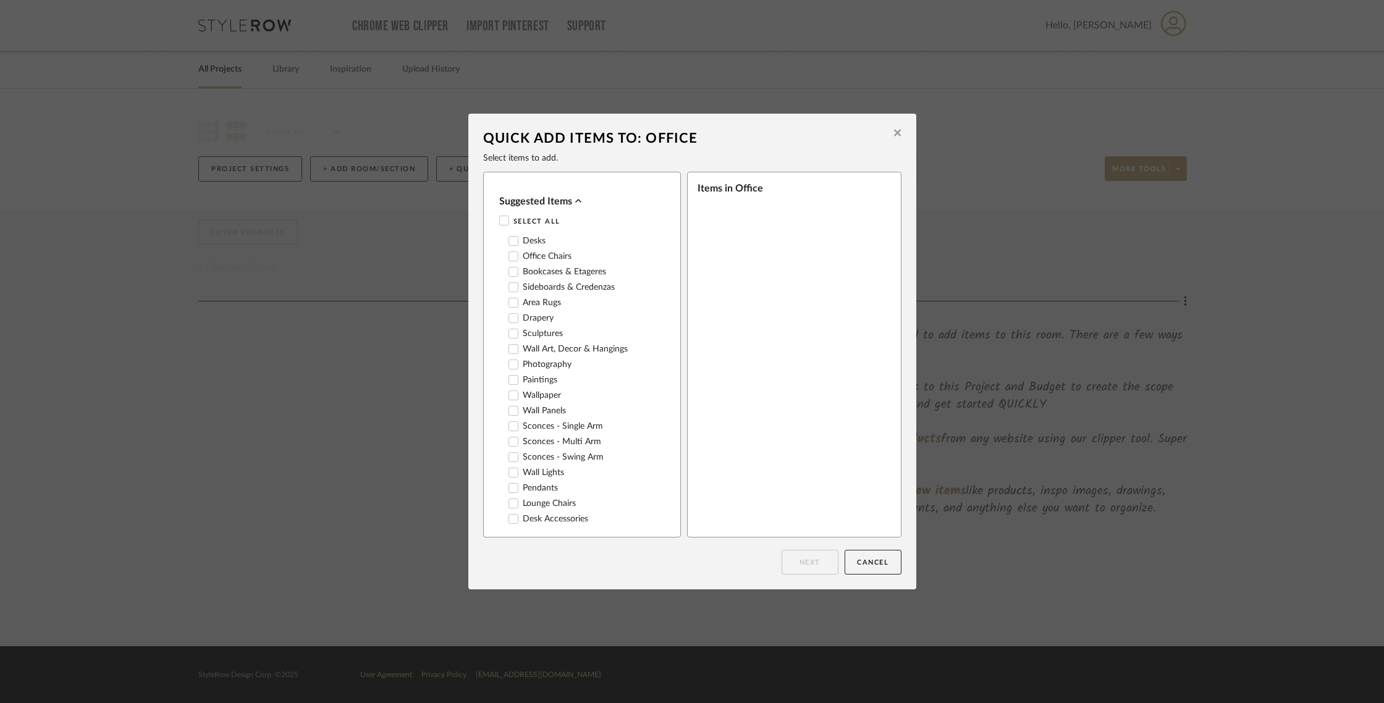
click at [525, 245] on label "Desks" at bounding box center [526, 241] width 37 height 11
click at [547, 269] on label "Bookcases & Etageres" at bounding box center [557, 272] width 98 height 11
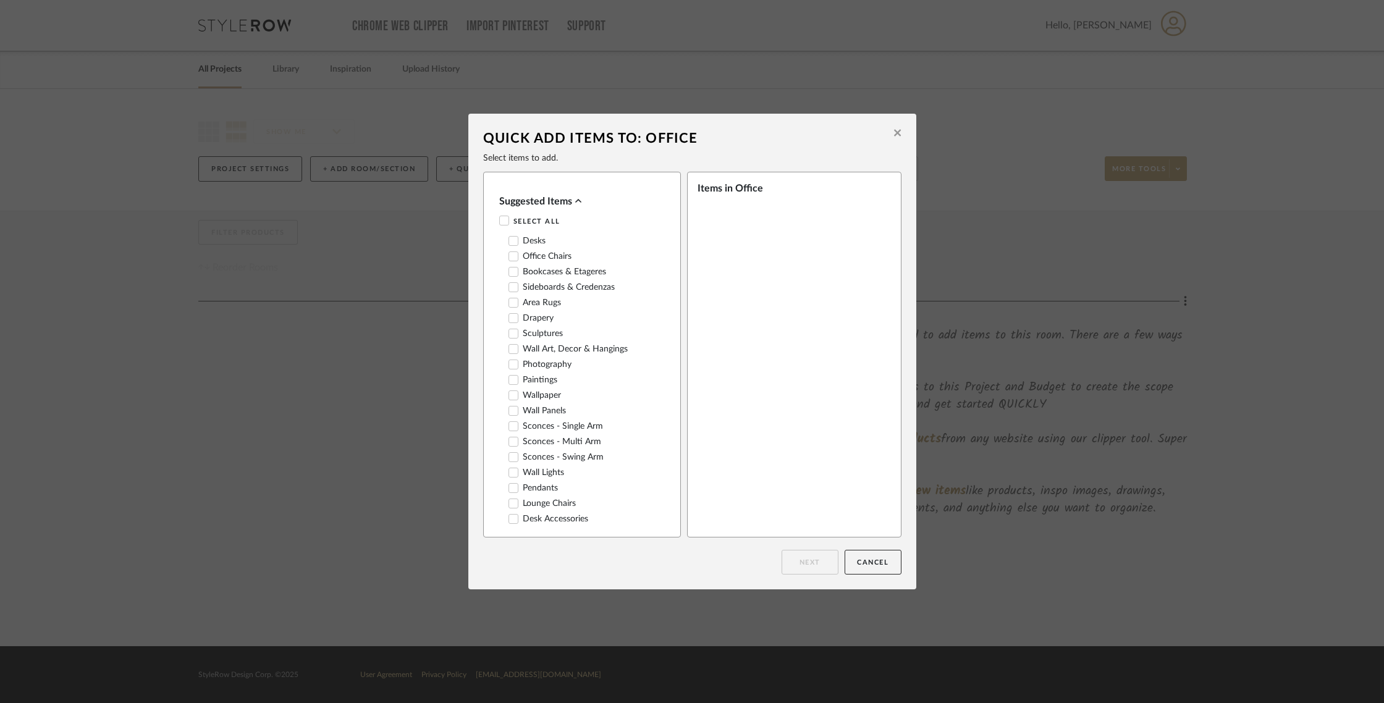
click at [562, 285] on label "Sideboards & Credenzas" at bounding box center [561, 287] width 106 height 11
click at [542, 302] on label "Area Rugs" at bounding box center [534, 303] width 53 height 11
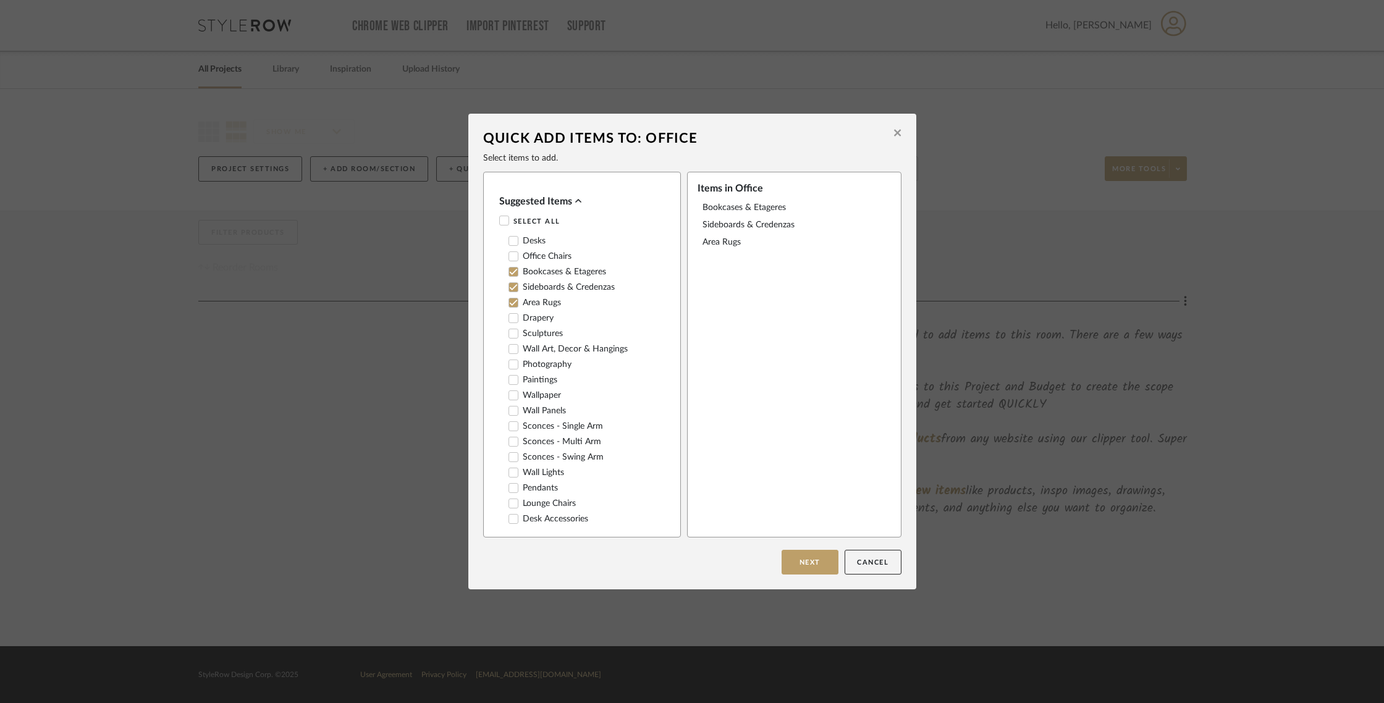
click at [894, 132] on icon at bounding box center [897, 132] width 7 height 7
